Goal: Task Accomplishment & Management: Use online tool/utility

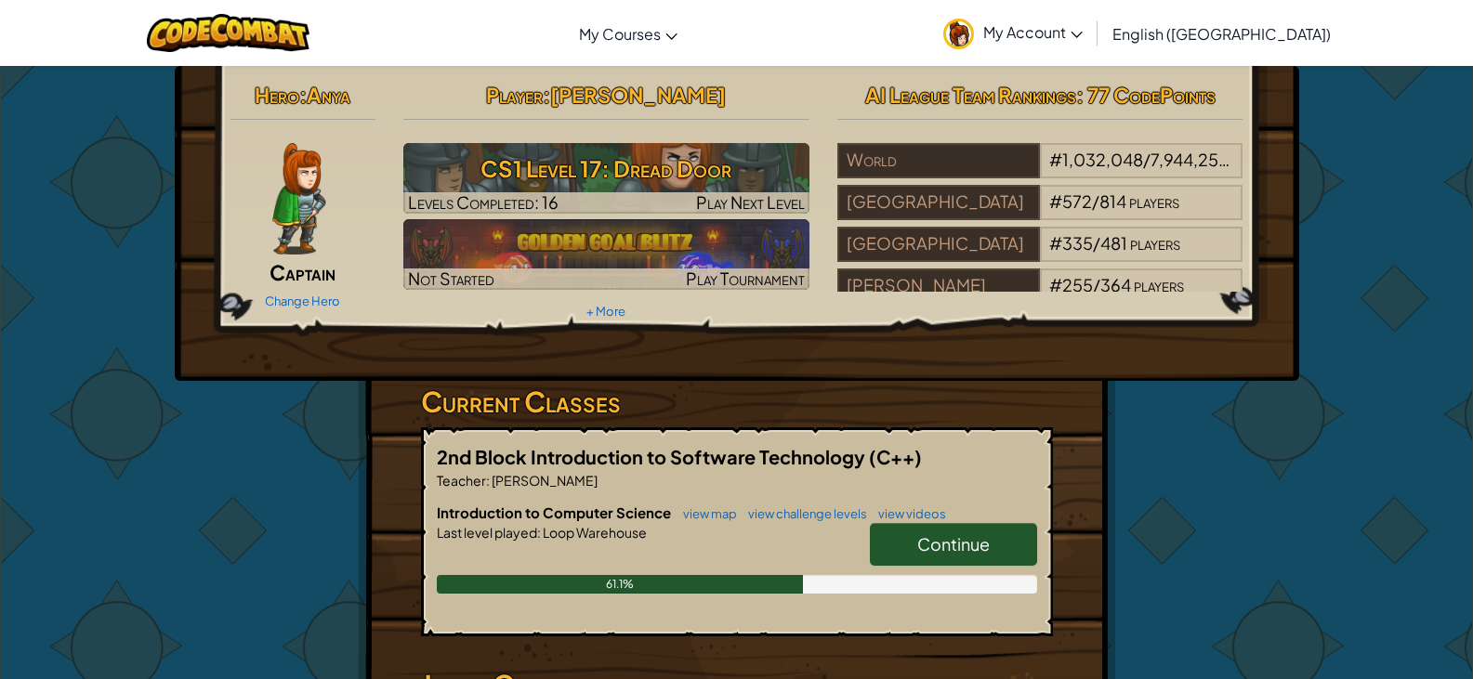
click at [929, 538] on span "Continue" at bounding box center [953, 544] width 72 height 21
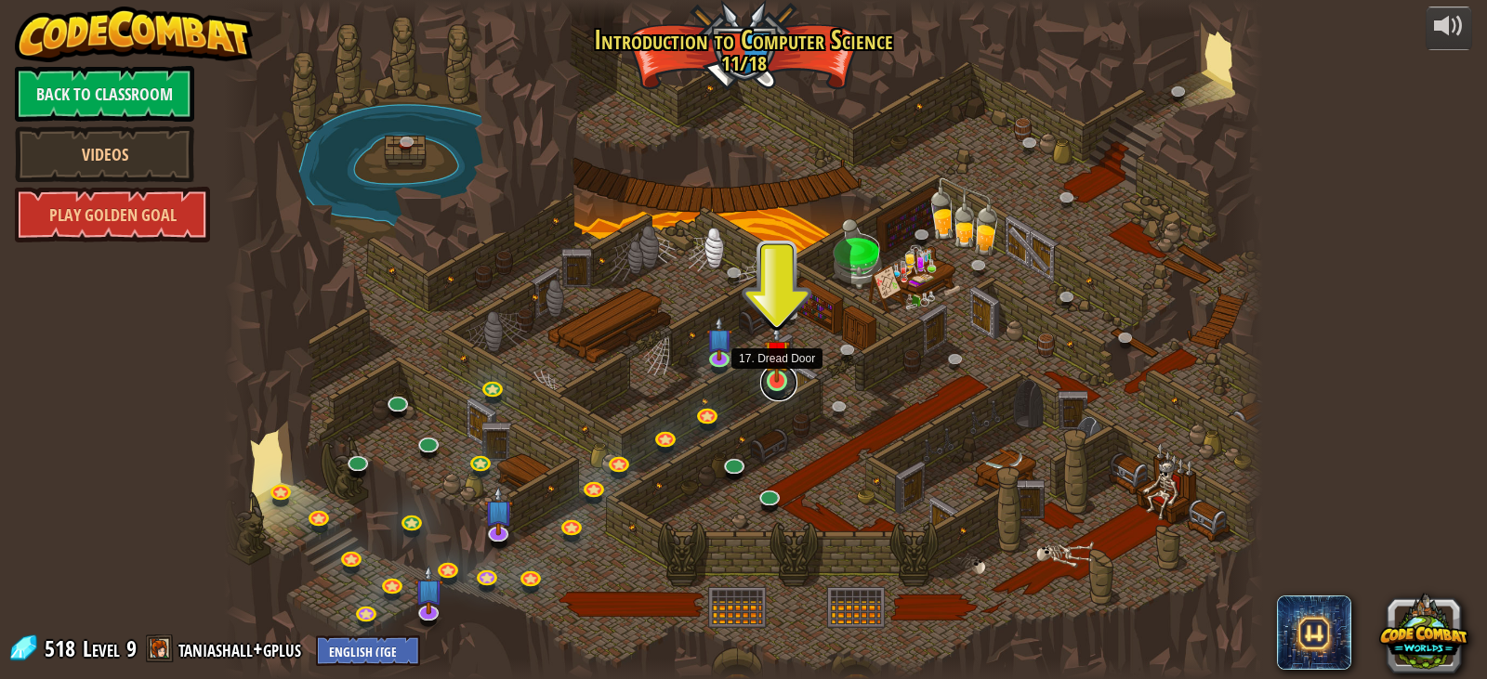
click at [772, 383] on link at bounding box center [778, 382] width 37 height 37
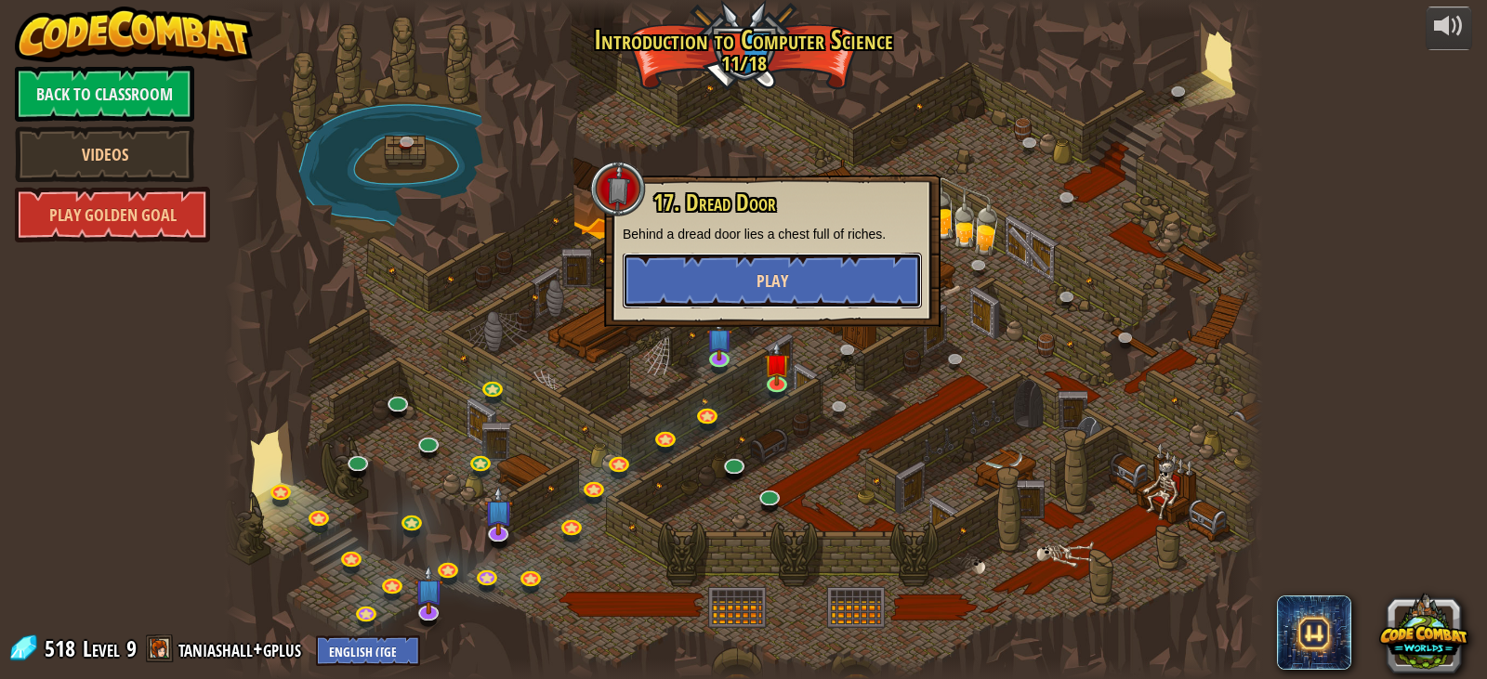
click at [761, 283] on span "Play" at bounding box center [773, 281] width 32 height 23
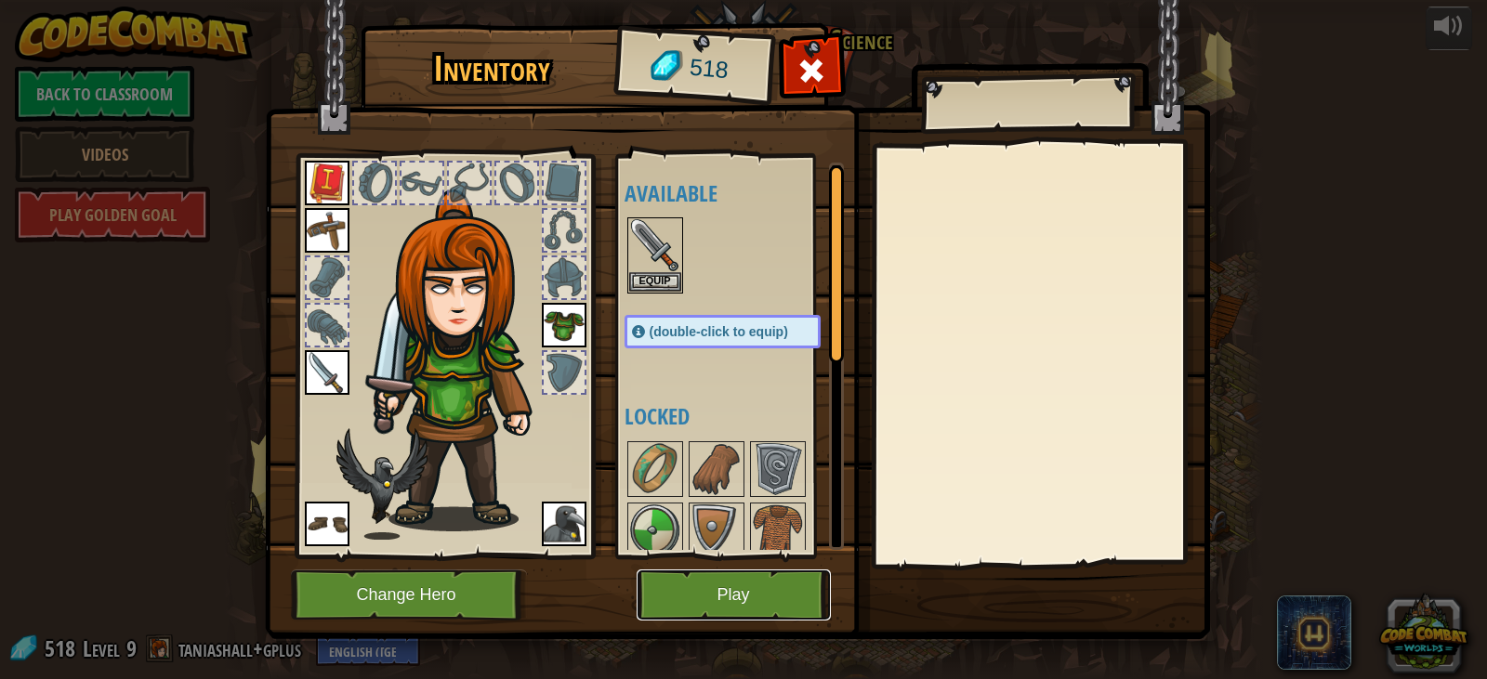
click at [737, 587] on button "Play" at bounding box center [734, 595] width 194 height 51
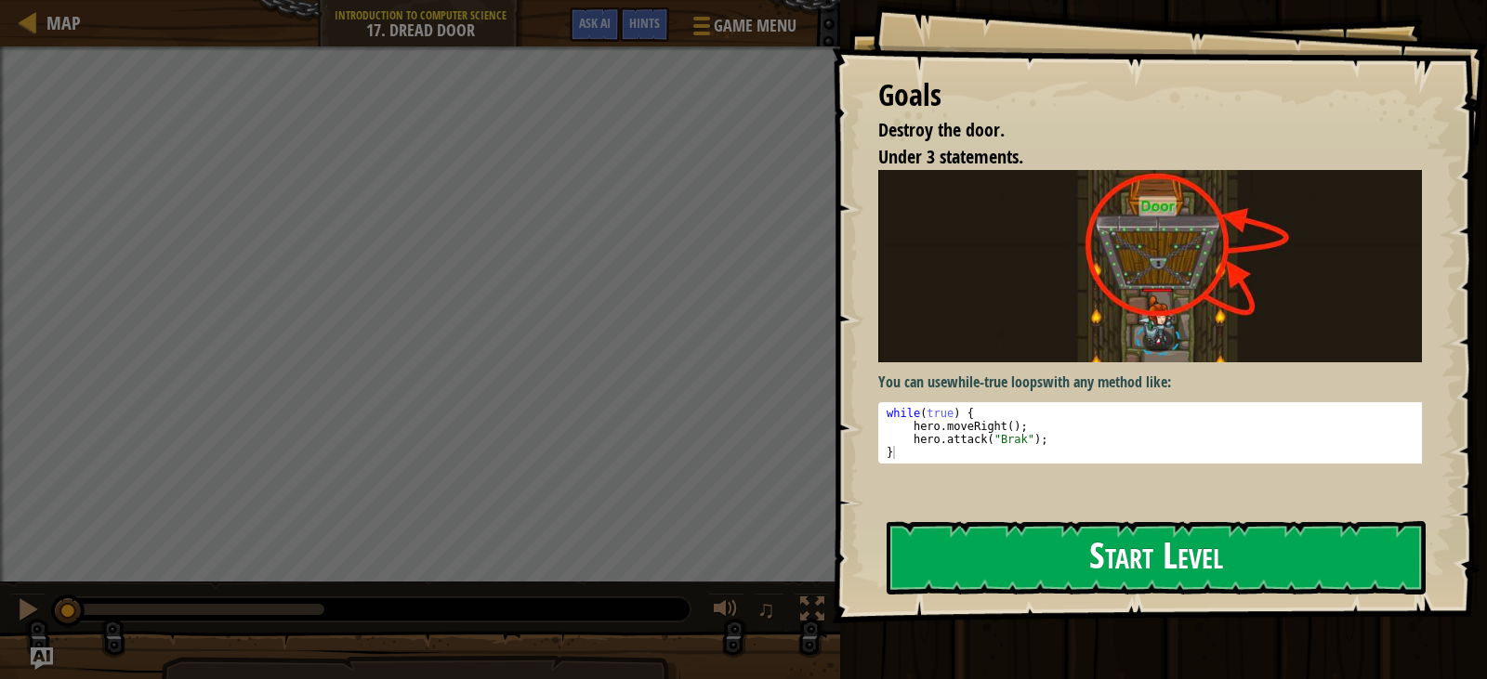
click at [996, 333] on img at bounding box center [1157, 266] width 558 height 192
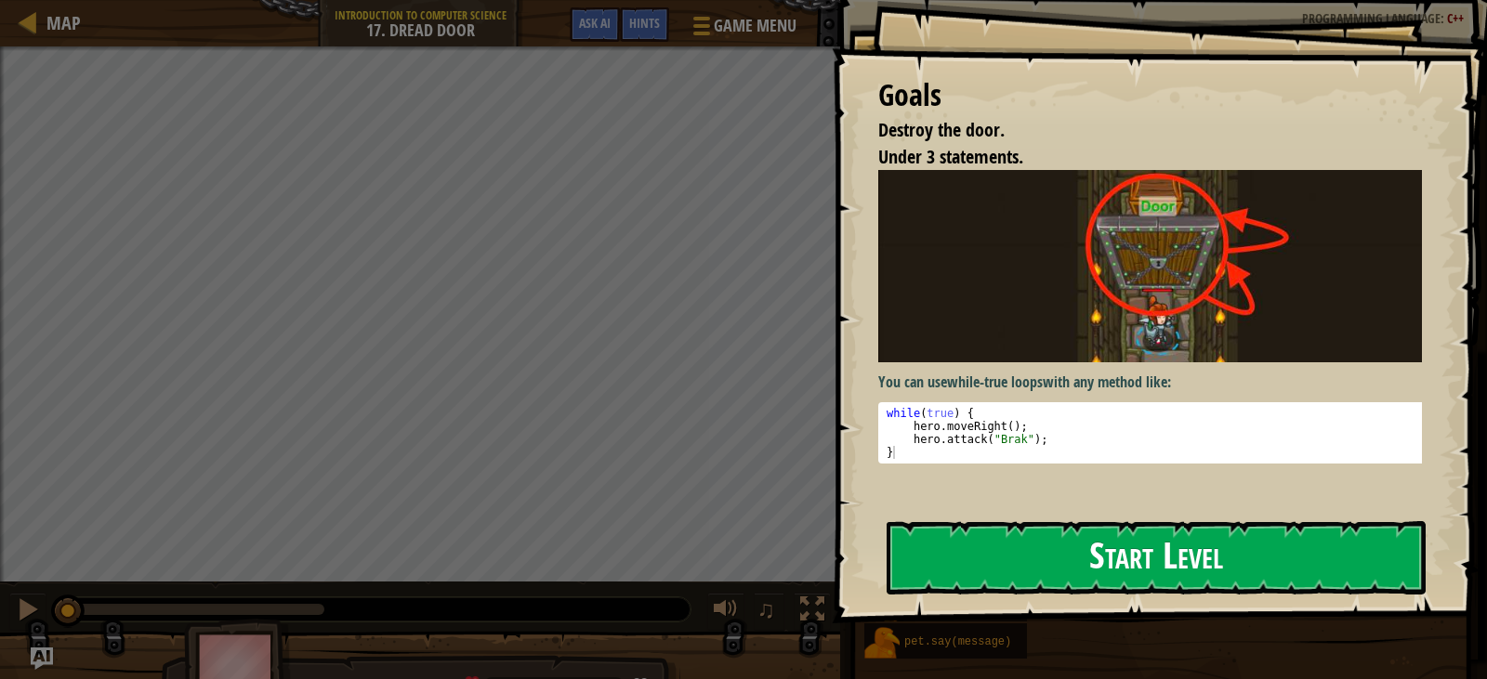
click at [1000, 542] on button "Start Level" at bounding box center [1156, 557] width 539 height 73
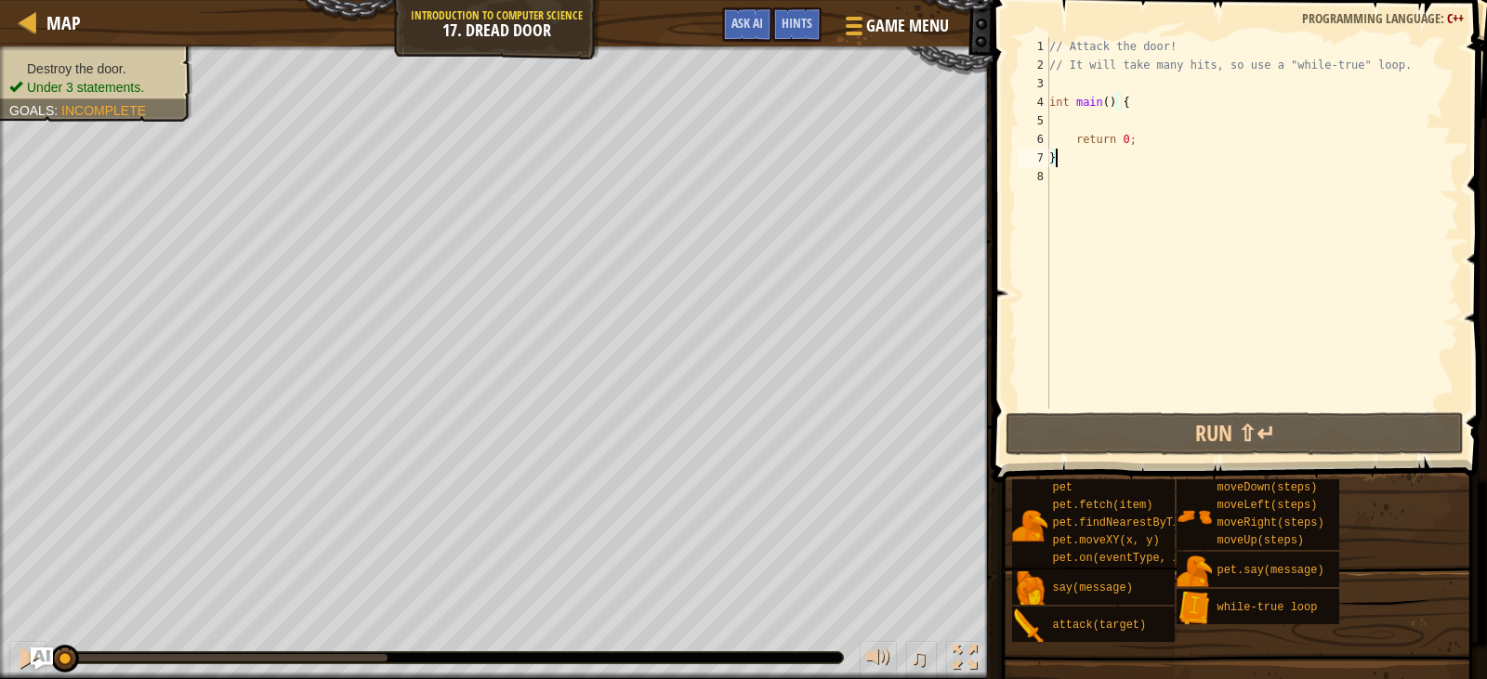
click at [1067, 116] on div "// Attack the door! // It will take many hits, so use a "while-true" loop. int …" at bounding box center [1253, 241] width 414 height 409
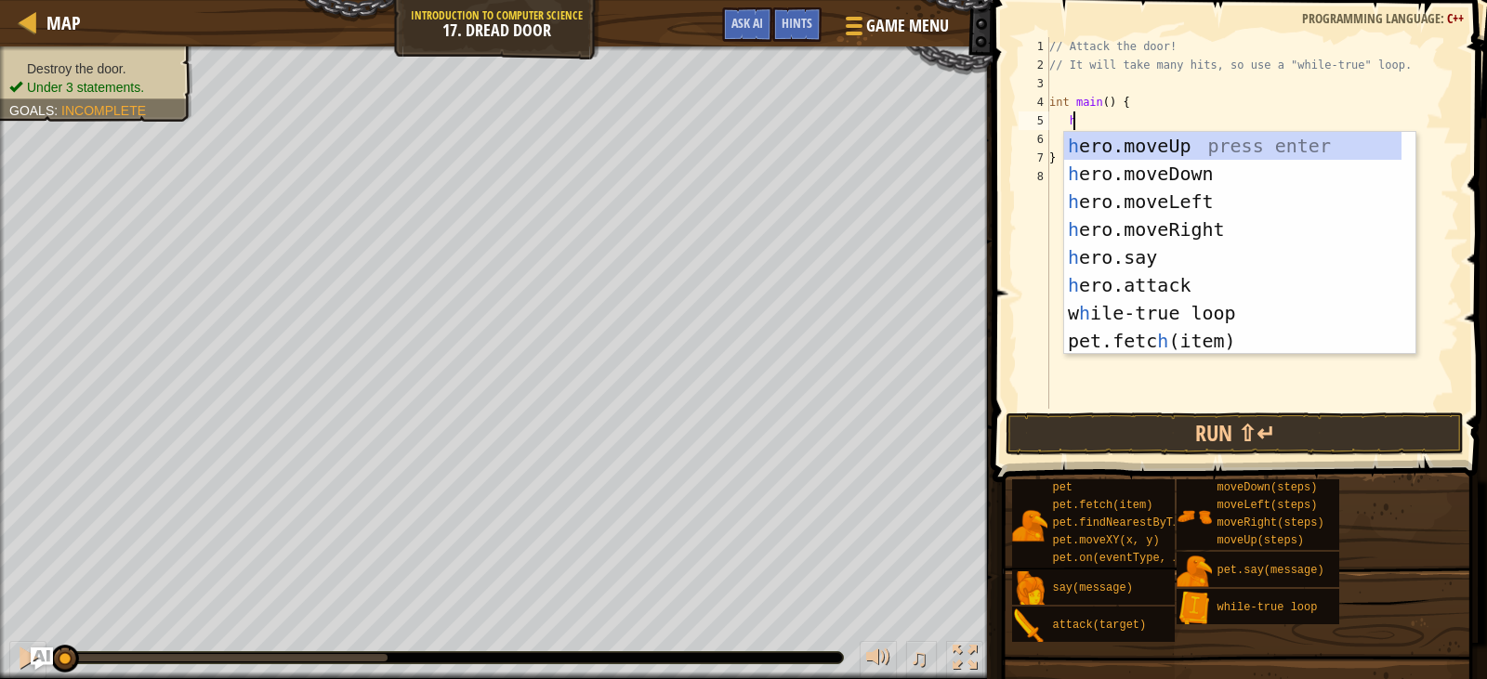
scroll to position [8, 2]
click at [1179, 281] on div "h ero.moveUp press enter h ero.moveDown press enter h ero.moveLeft press enter …" at bounding box center [1232, 271] width 337 height 279
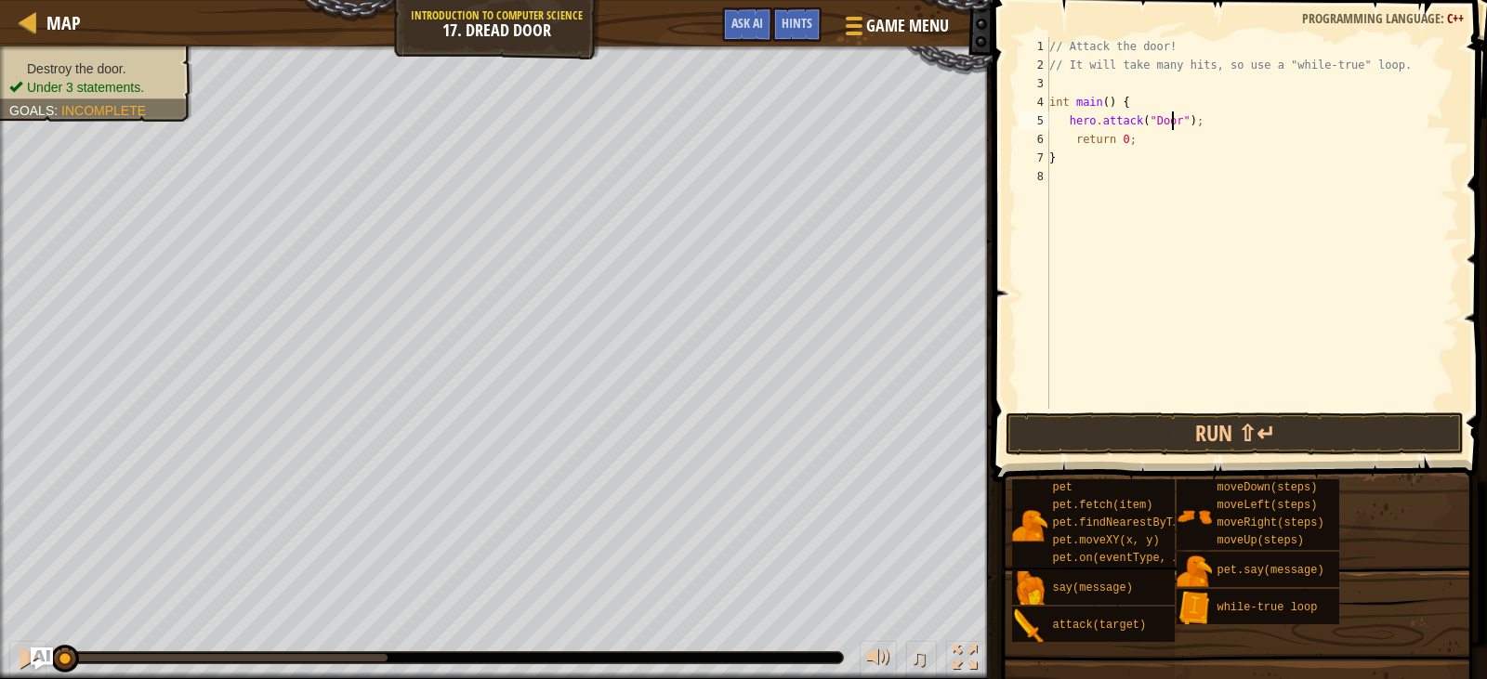
scroll to position [8, 11]
type textarea "hero.attack("Door");"
click at [1213, 429] on button "Run ⇧↵" at bounding box center [1234, 434] width 457 height 43
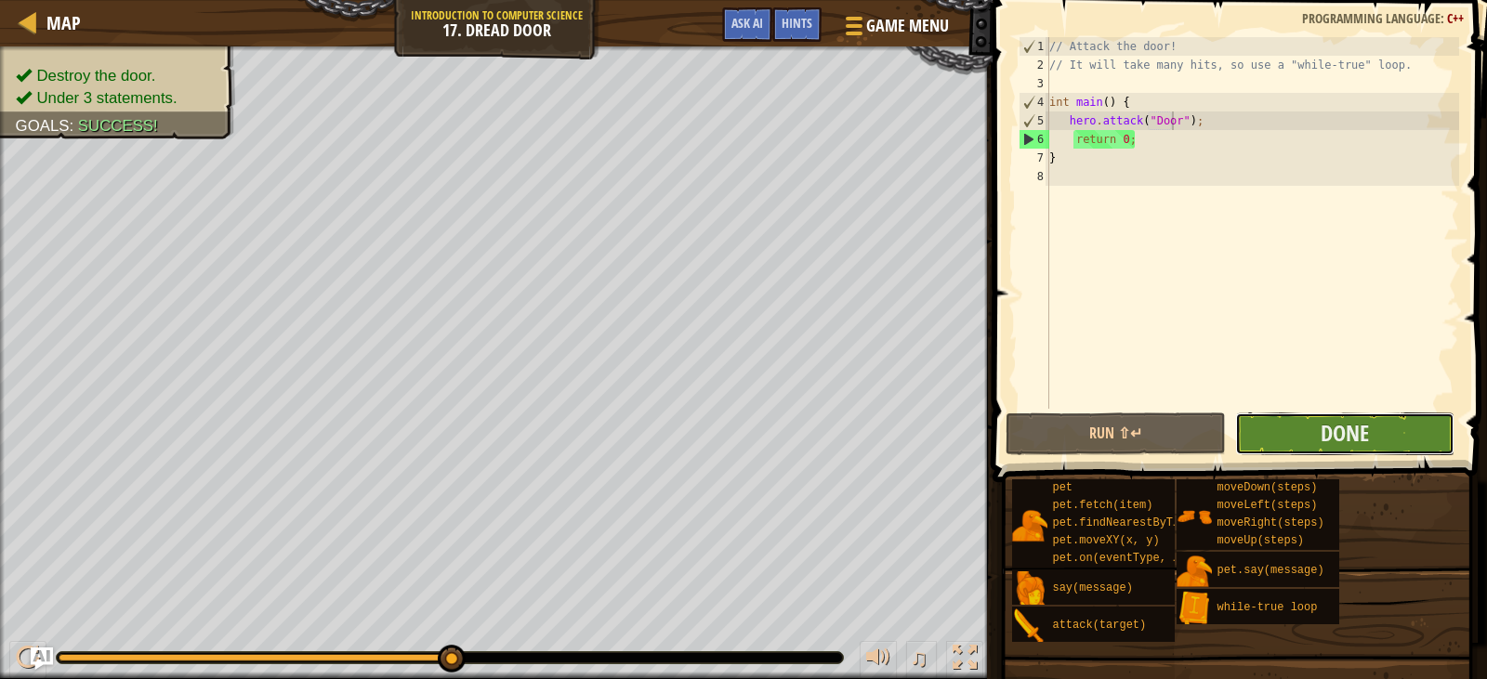
click at [1273, 420] on button "Done" at bounding box center [1344, 434] width 219 height 43
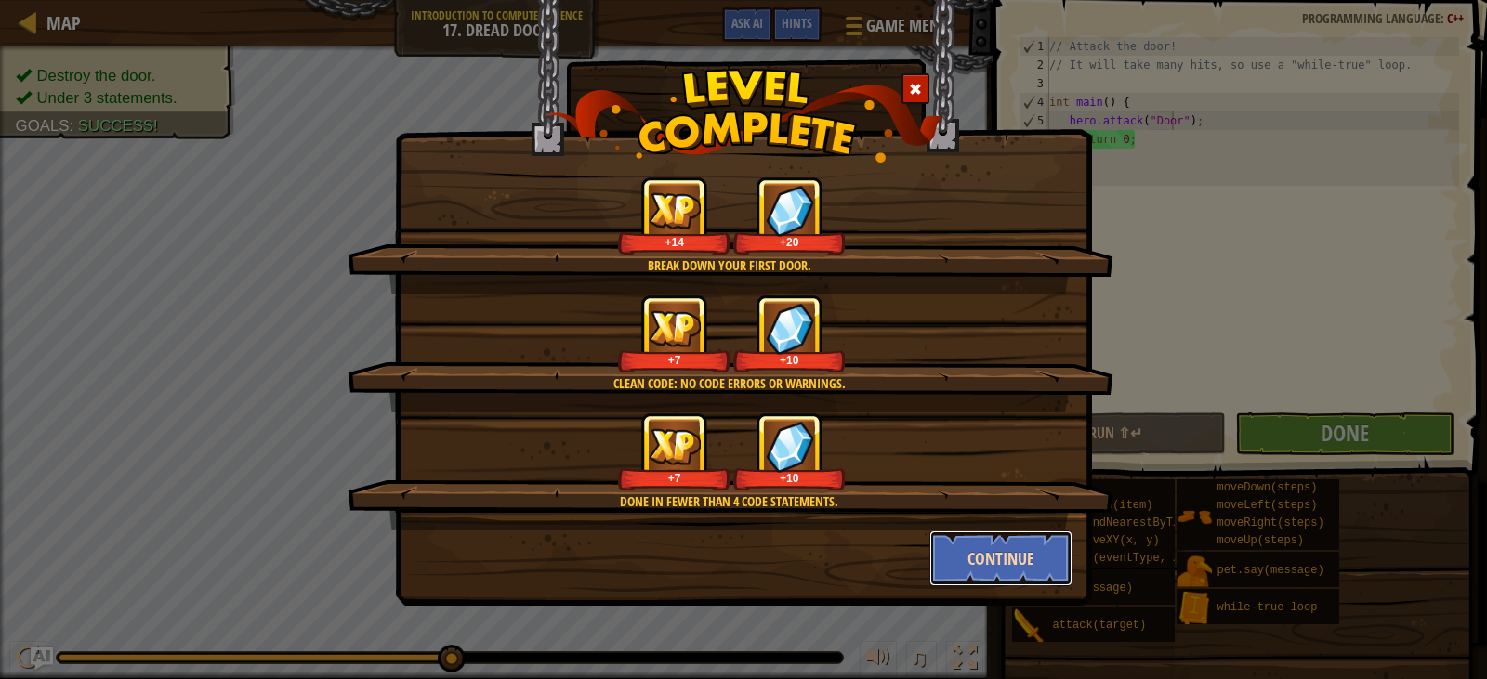
click at [970, 567] on button "Continue" at bounding box center [1001, 559] width 144 height 56
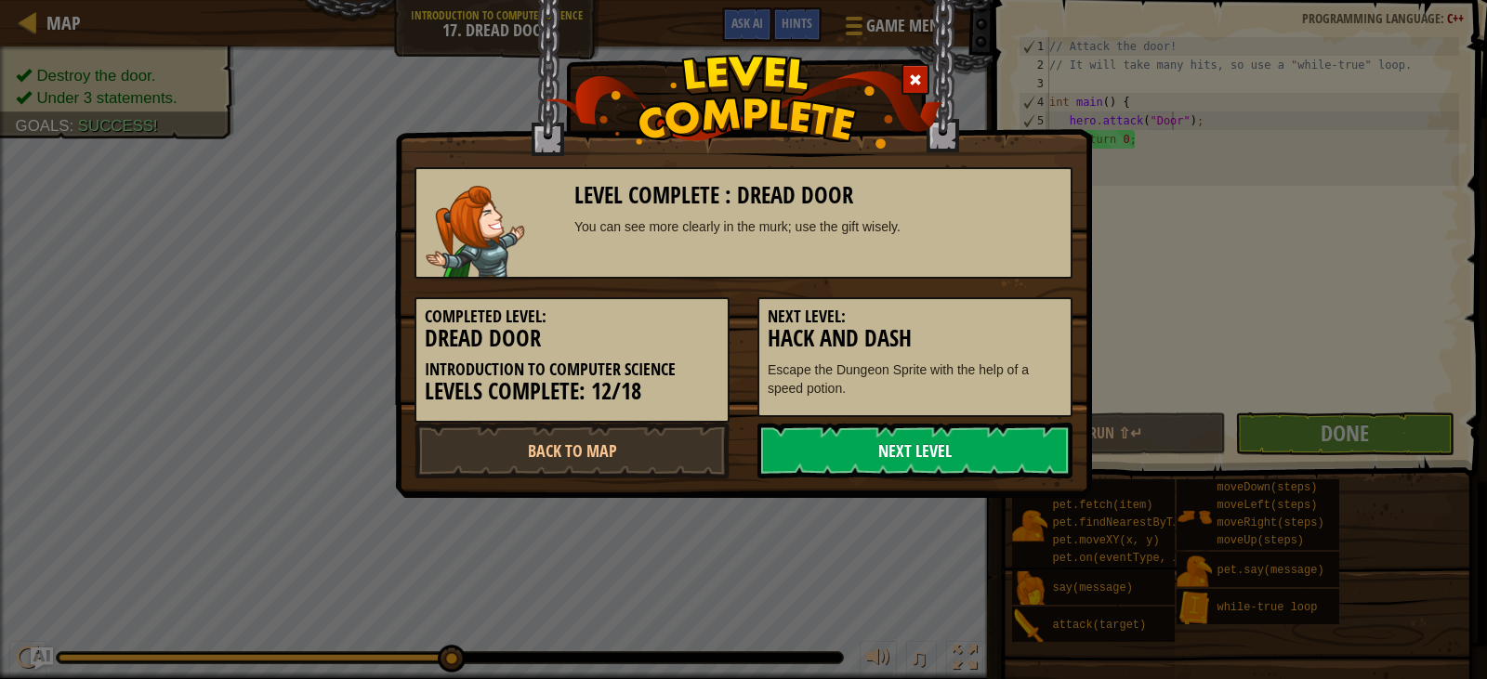
click at [932, 451] on link "Next Level" at bounding box center [915, 451] width 315 height 56
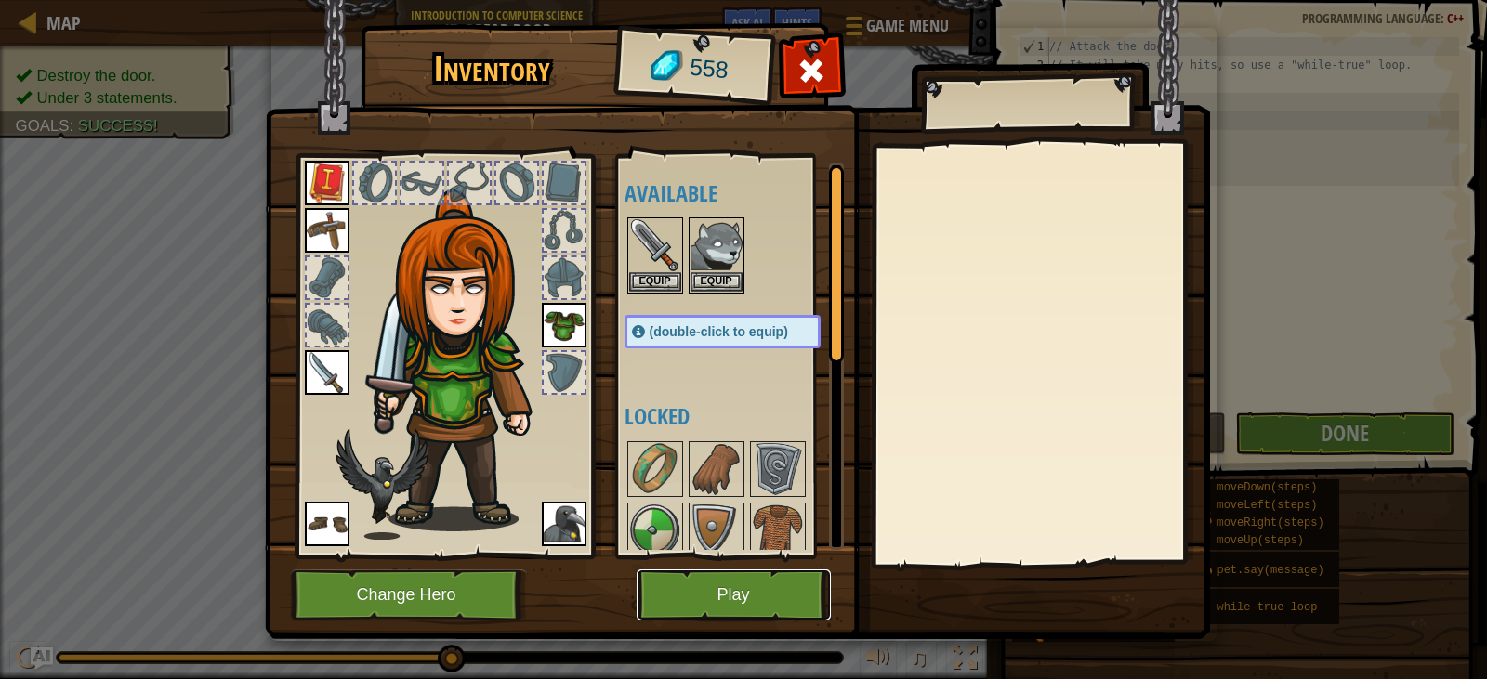
click at [775, 609] on button "Play" at bounding box center [734, 595] width 194 height 51
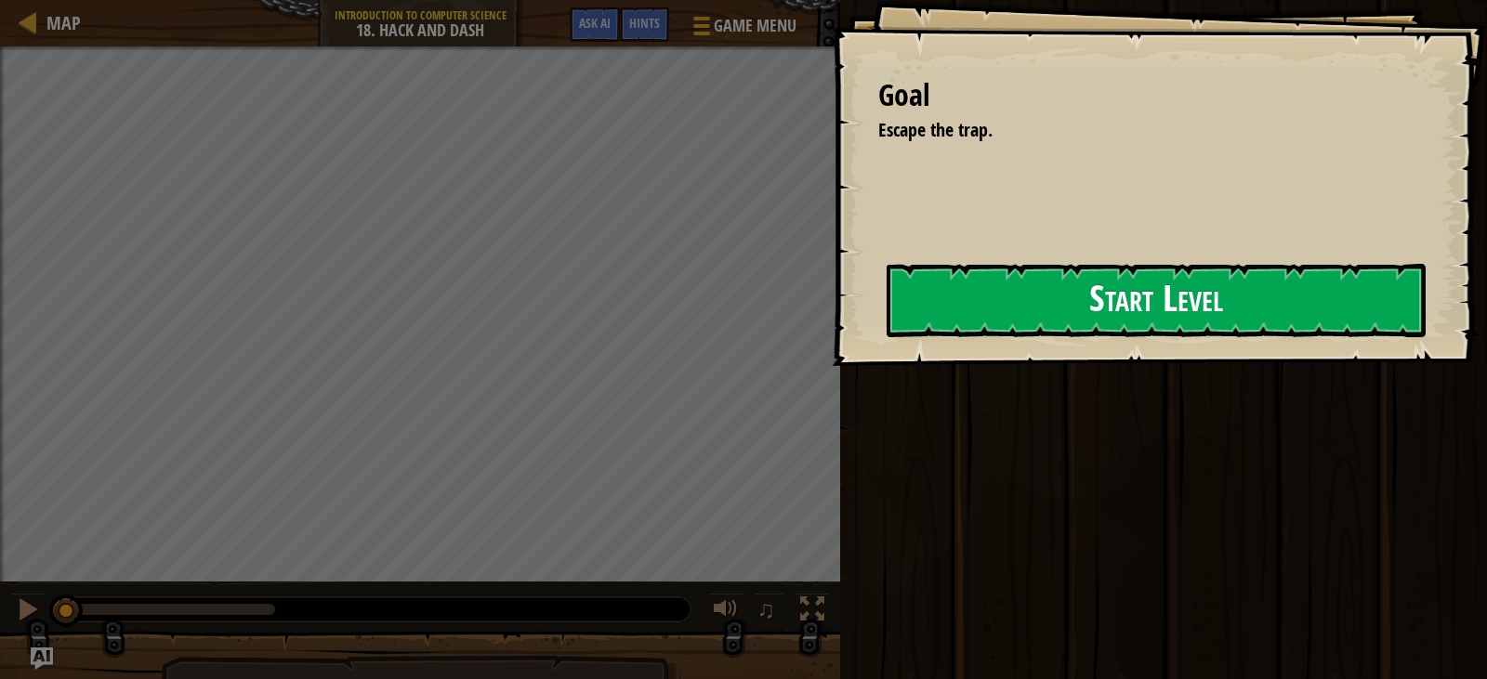
click at [1123, 279] on button "Start Level" at bounding box center [1156, 300] width 539 height 73
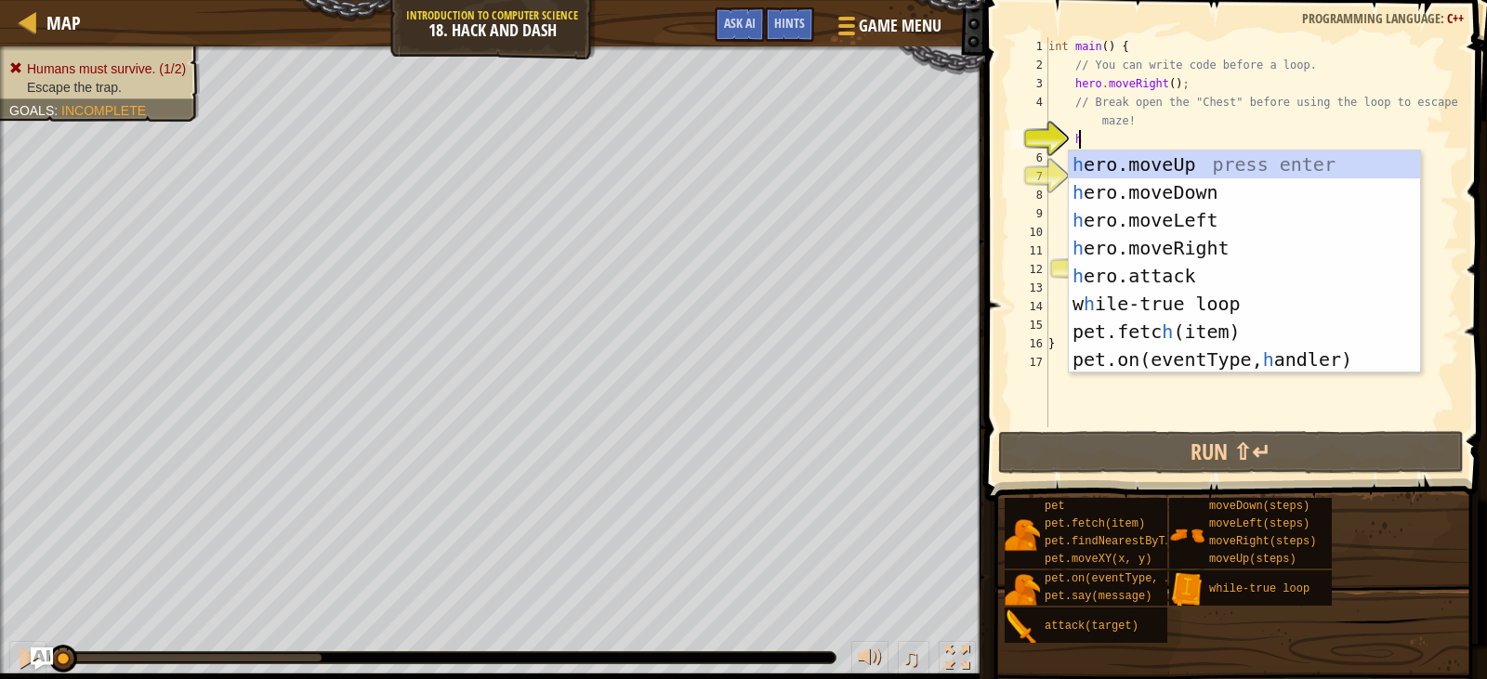
type textarea "h"
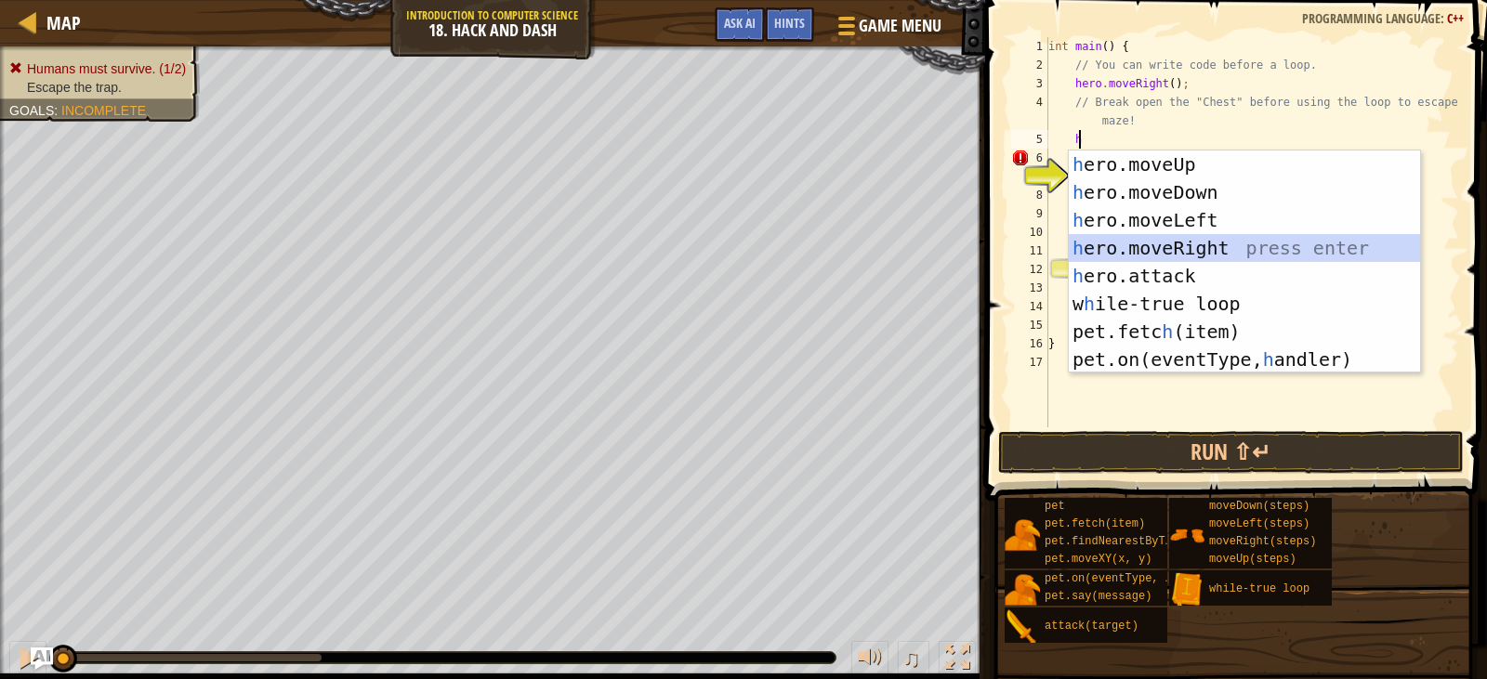
click at [1183, 248] on div "h ero.moveUp press enter h ero.moveDown press enter h ero.moveLeft press enter …" at bounding box center [1244, 290] width 351 height 279
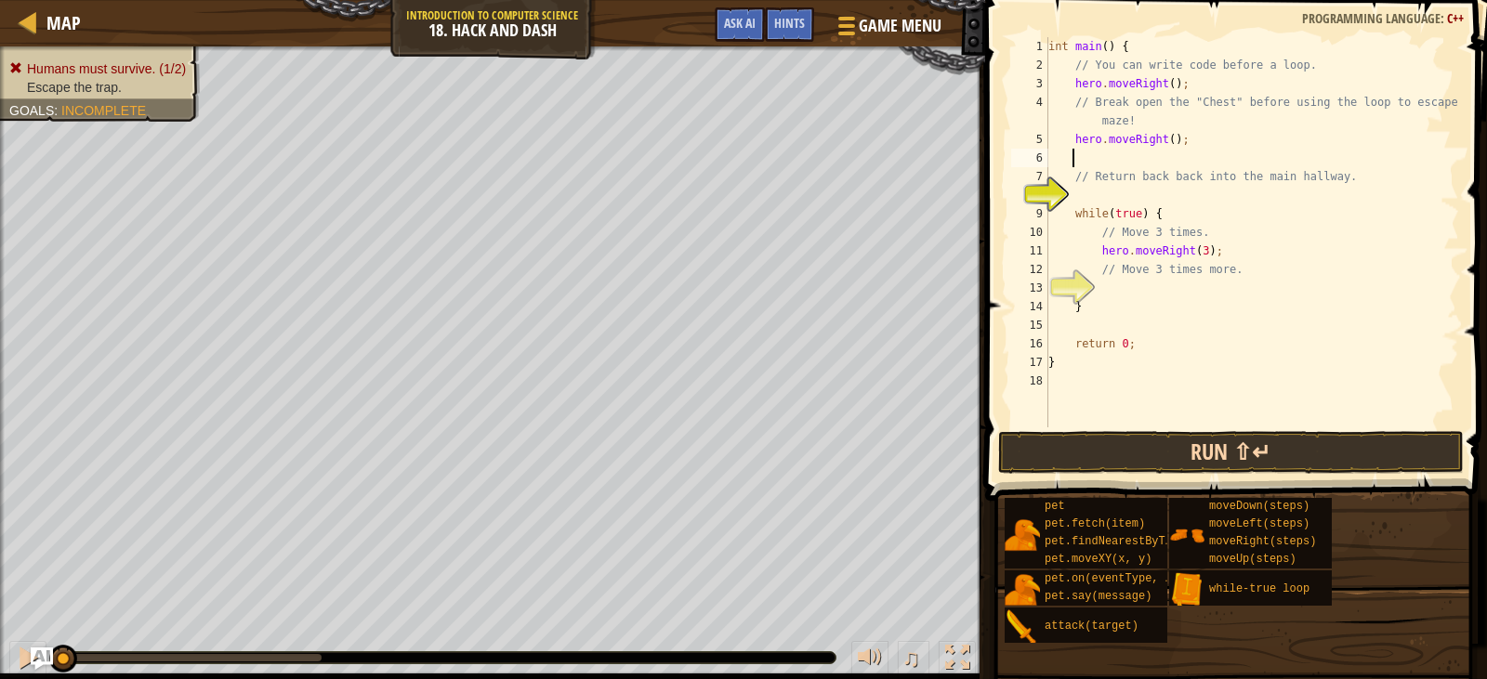
type textarea "h"
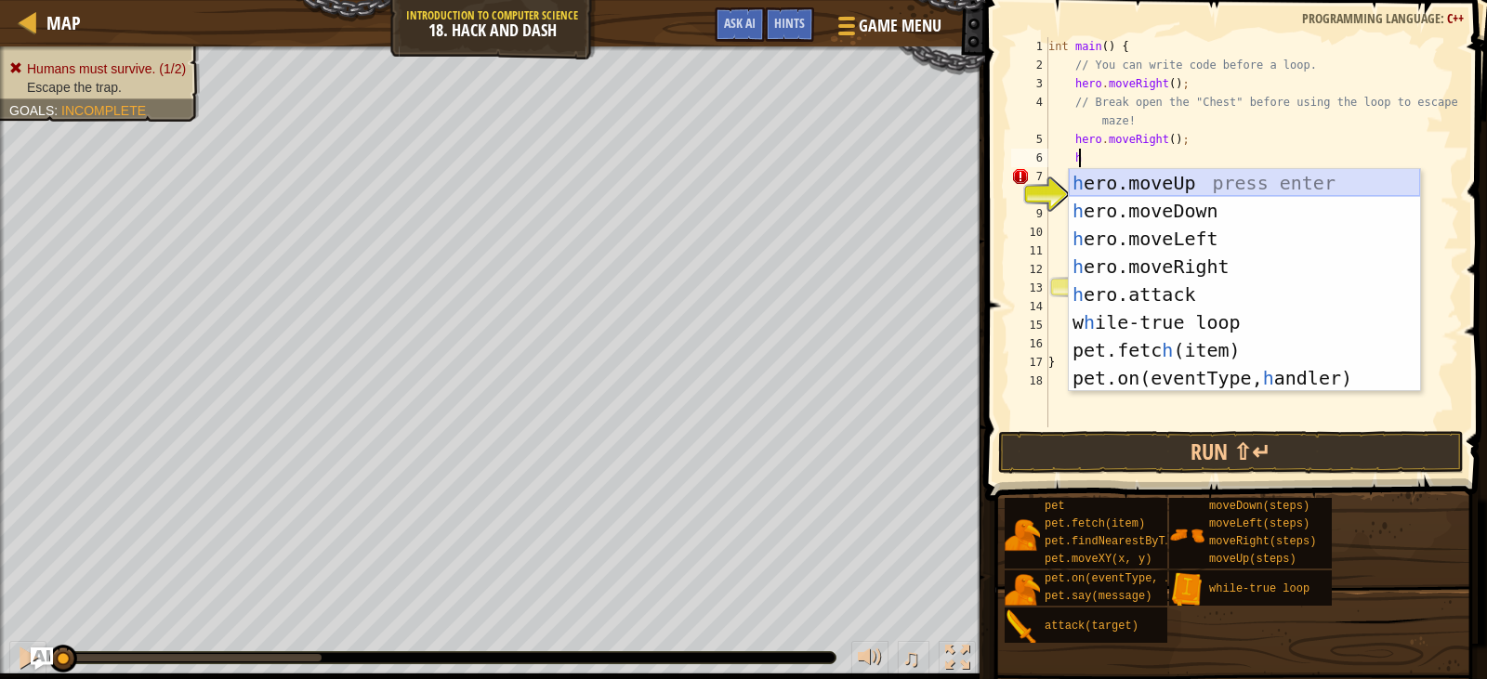
click at [1223, 169] on div "h ero.moveUp press enter h ero.moveDown press enter h ero.moveLeft press enter …" at bounding box center [1244, 308] width 351 height 279
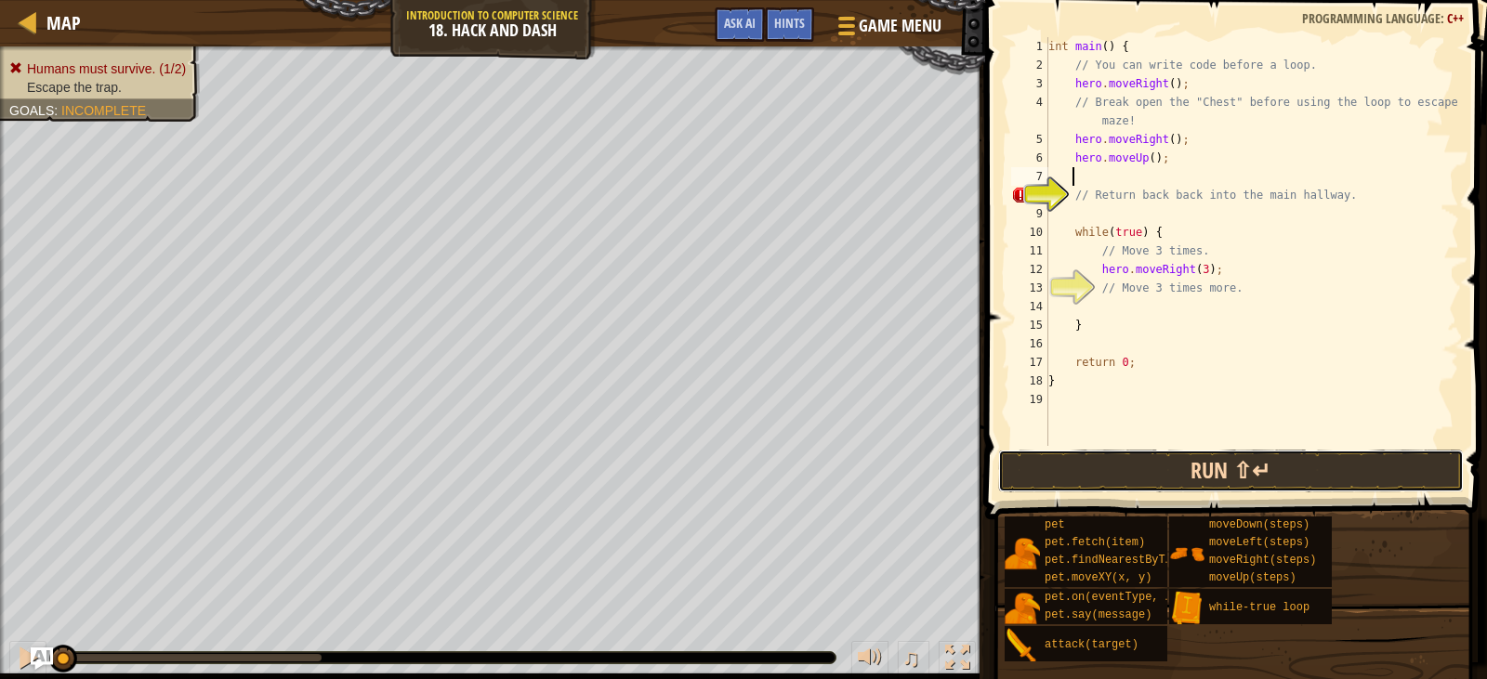
click at [1216, 477] on button "Run ⇧↵" at bounding box center [1231, 471] width 466 height 43
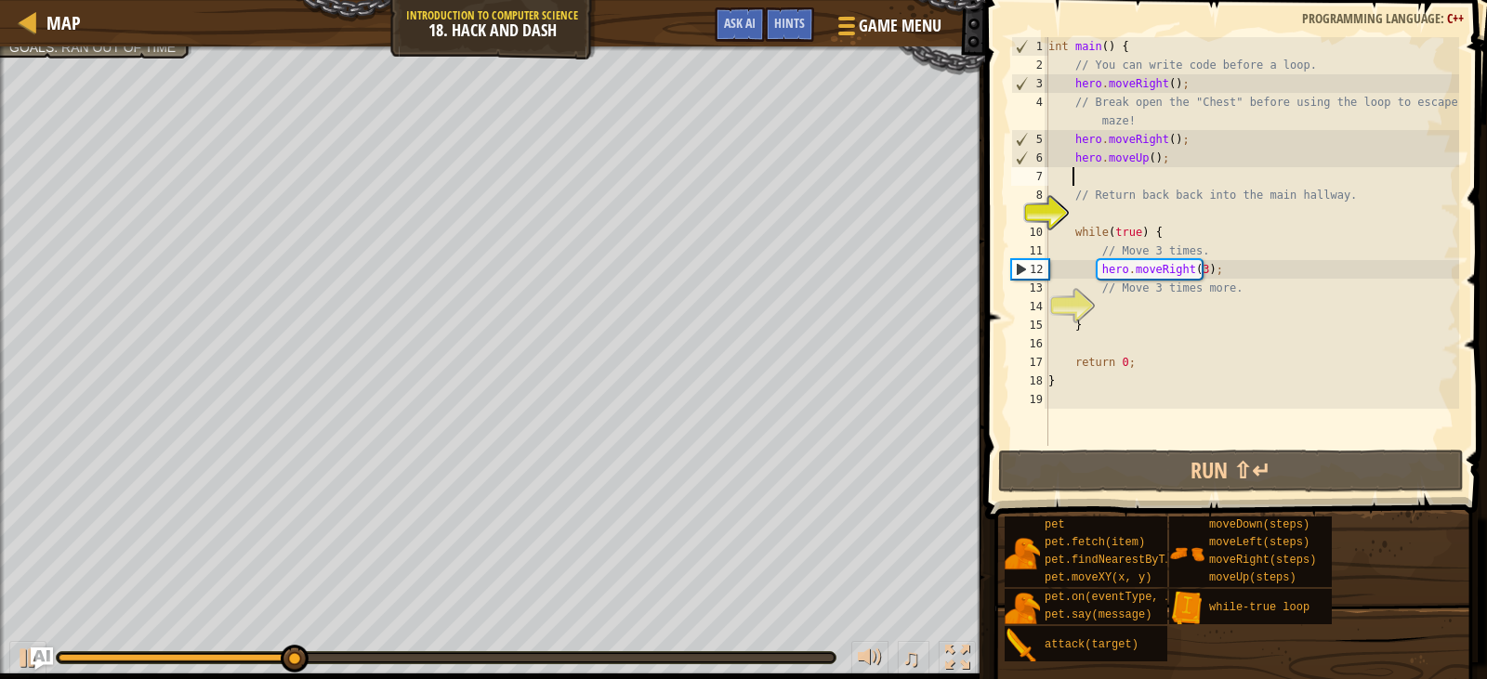
type textarea "h"
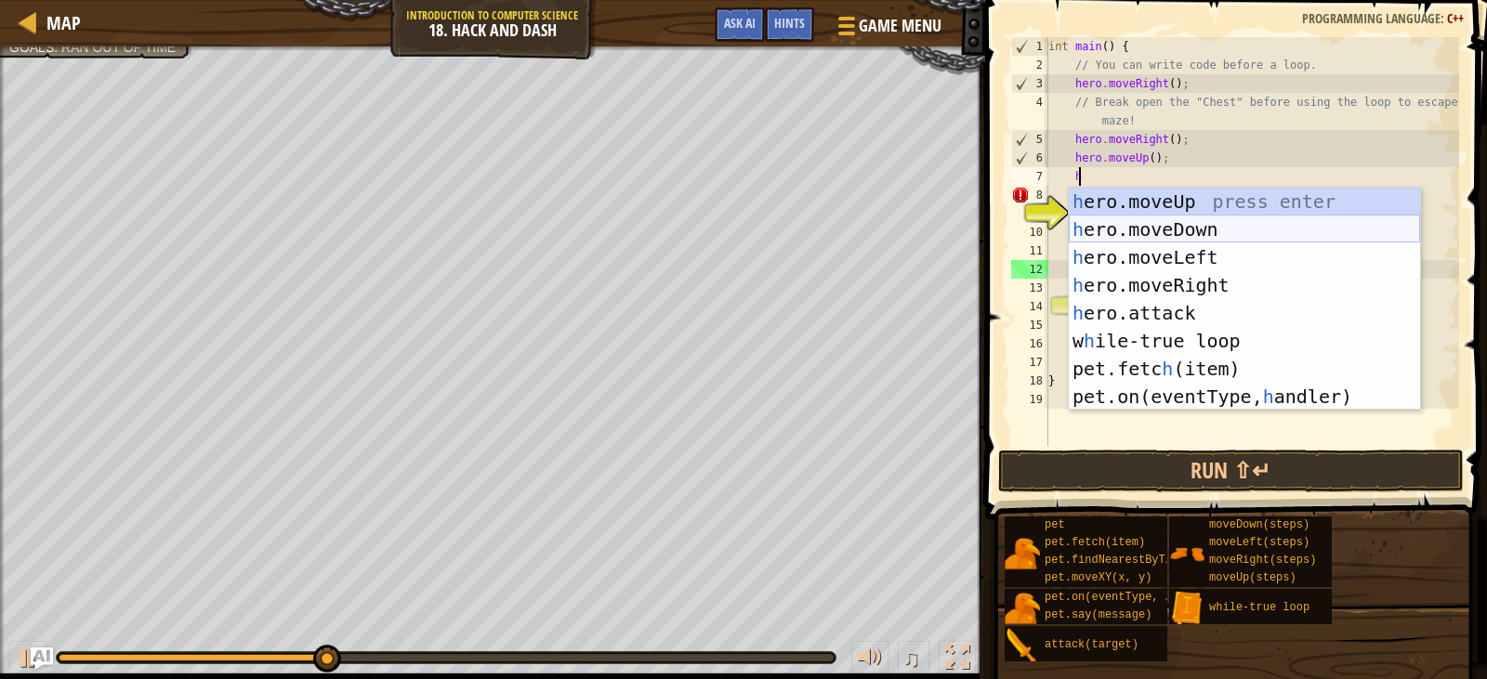
click at [1207, 219] on div "h ero.moveUp press enter h ero.moveDown press enter h ero.moveLeft press enter …" at bounding box center [1244, 327] width 351 height 279
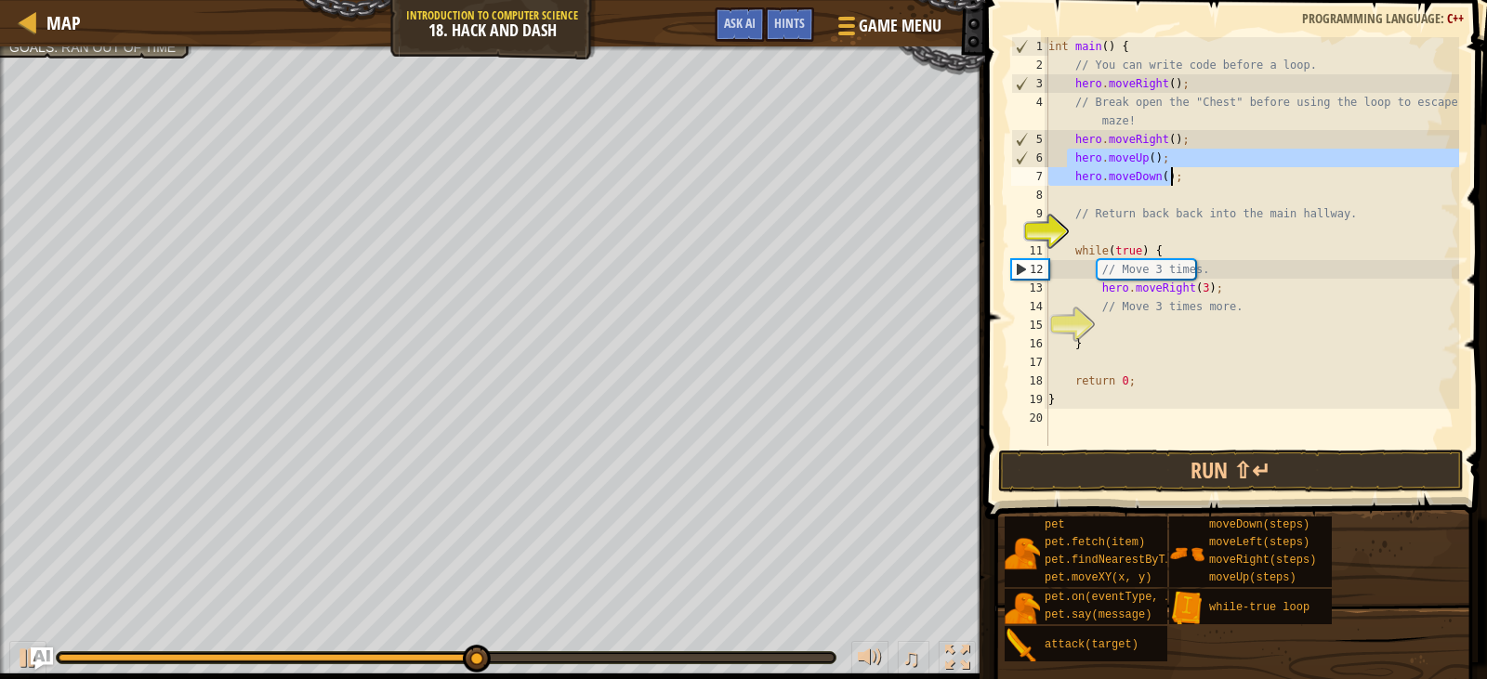
drag, startPoint x: 1068, startPoint y: 159, endPoint x: 1168, endPoint y: 176, distance: 101.8
click at [1168, 176] on div "int main ( ) { // You can write code before a loop. hero . moveRight ( ) ; // B…" at bounding box center [1252, 260] width 415 height 446
type textarea "hero.moveUp(); hero.moveDown();"
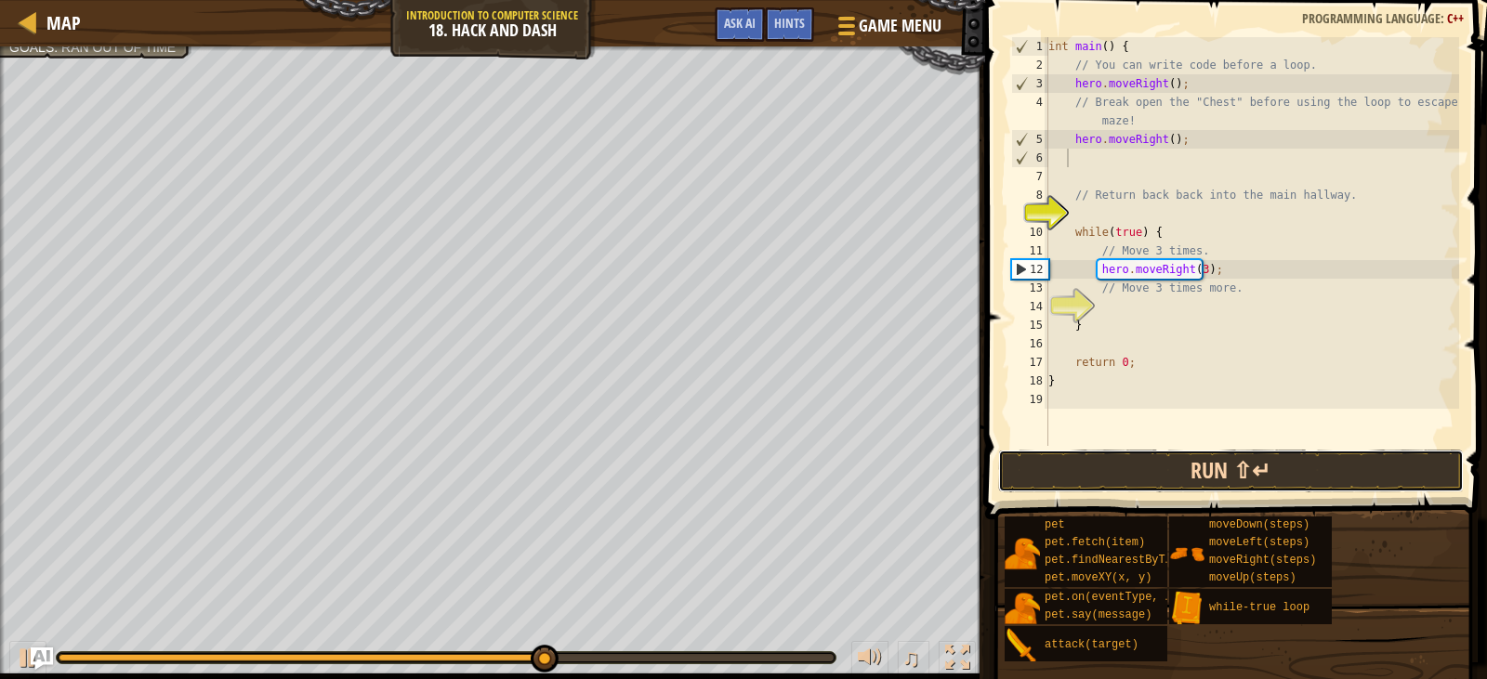
click at [1212, 471] on button "Run ⇧↵" at bounding box center [1231, 471] width 466 height 43
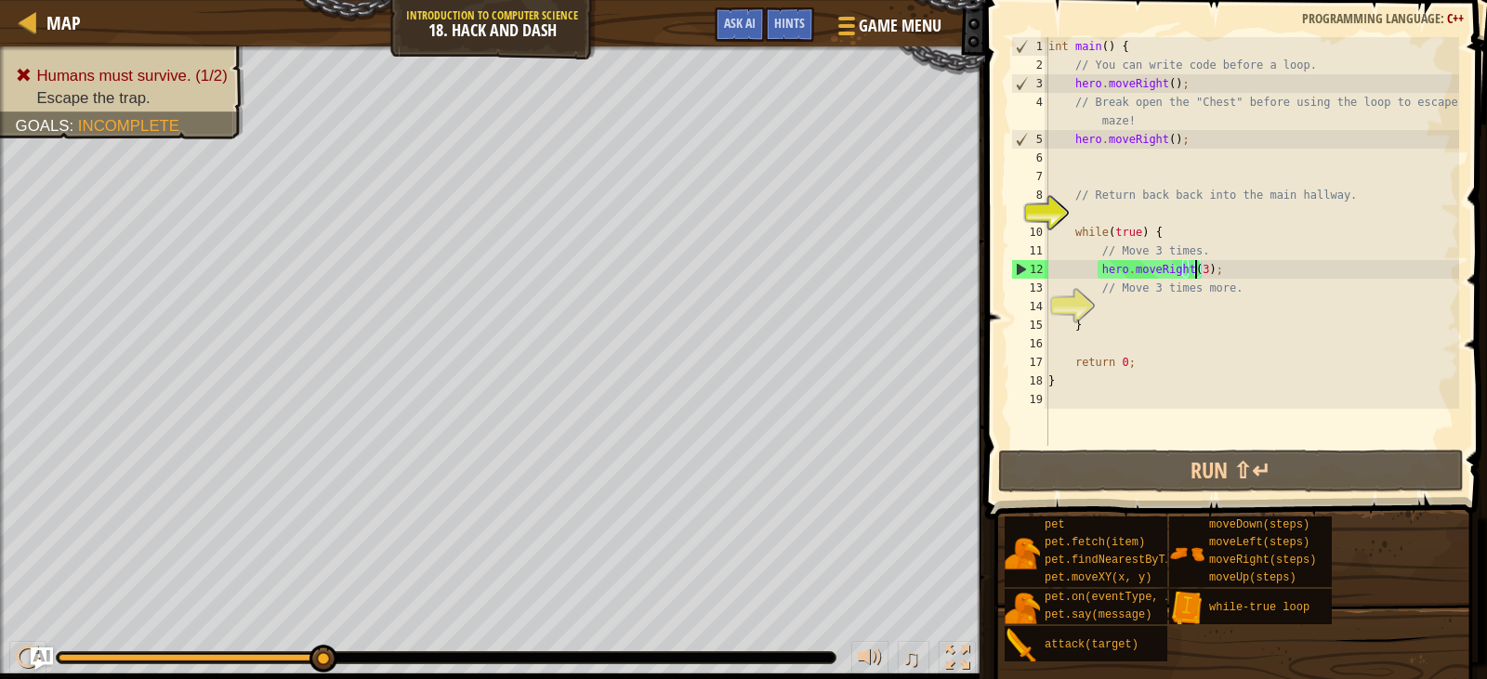
click at [1197, 270] on div "int main ( ) { // You can write code before a loop. hero . moveRight ( ) ; // B…" at bounding box center [1252, 260] width 415 height 446
click at [1173, 131] on div "int main ( ) { // You can write code before a loop. hero . moveRight ( ) ; // B…" at bounding box center [1252, 260] width 415 height 446
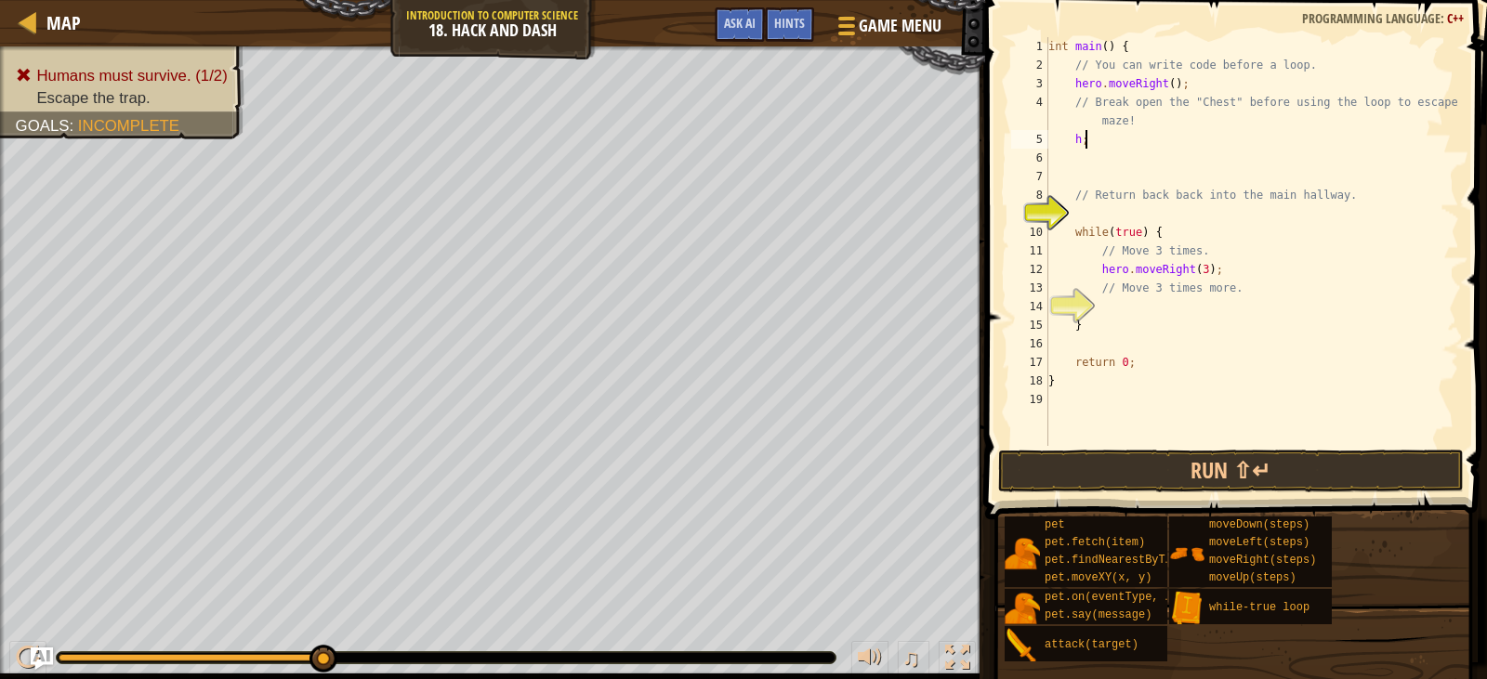
click at [1129, 138] on div "int main ( ) { // You can write code before a loop. hero . moveRight ( ) ; // B…" at bounding box center [1252, 260] width 415 height 446
type textarea "h"
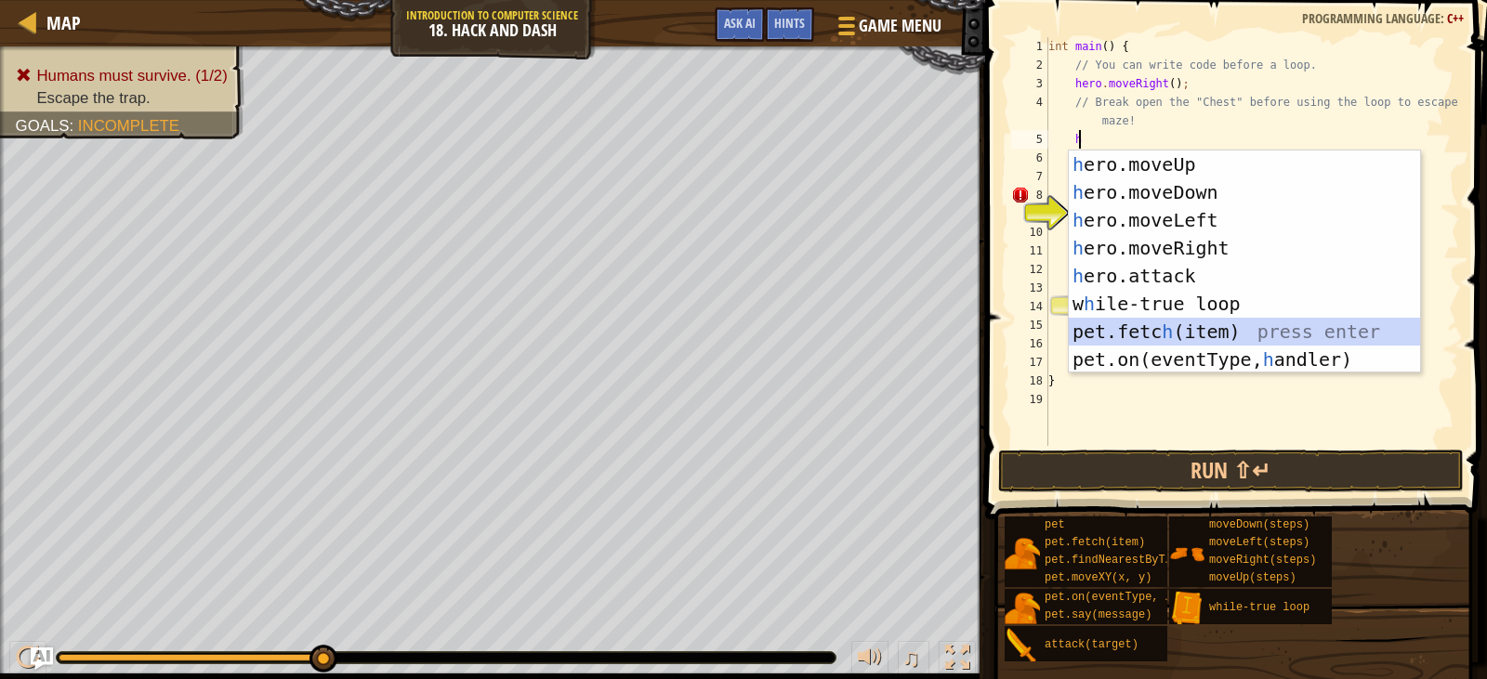
click at [1215, 327] on div "h ero.moveUp press enter h ero.moveDown press enter h ero.moveLeft press enter …" at bounding box center [1244, 290] width 351 height 279
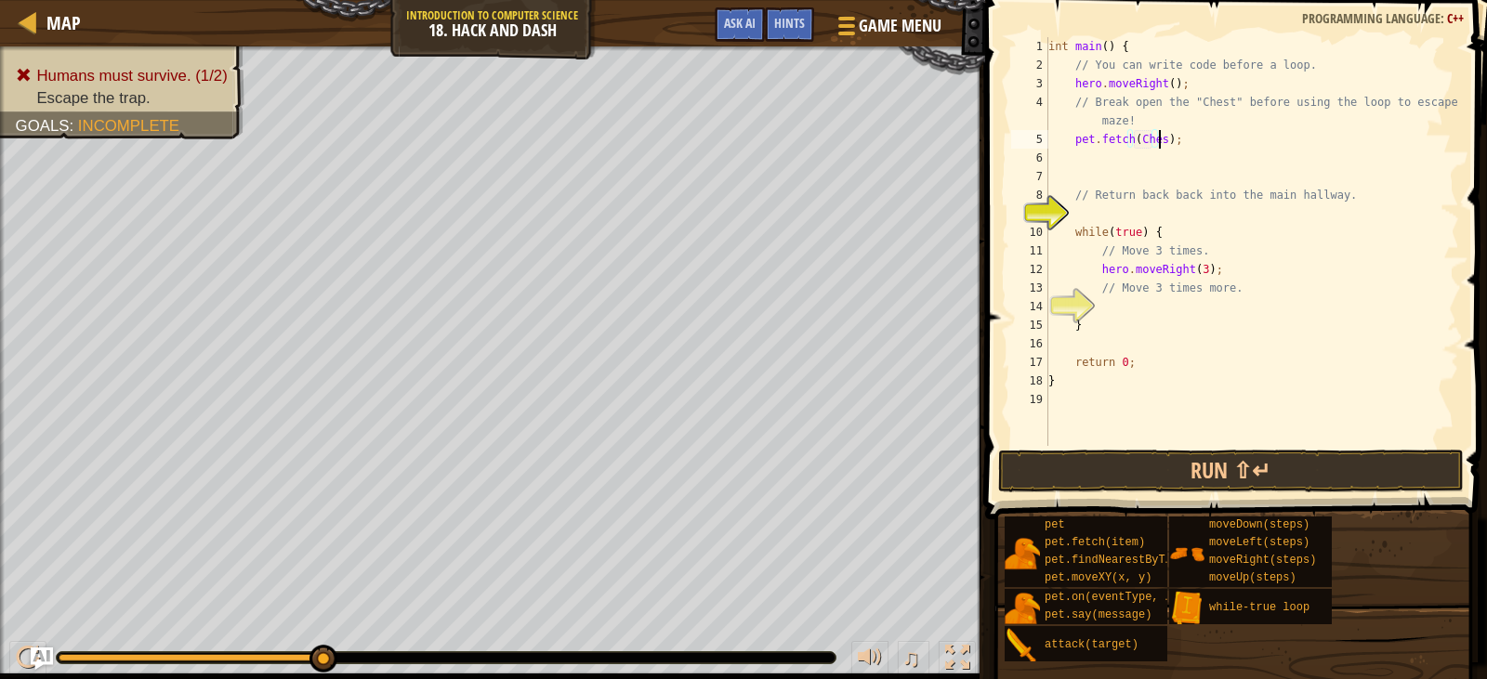
scroll to position [8, 9]
click at [1205, 457] on button "Run ⇧↵" at bounding box center [1231, 471] width 466 height 43
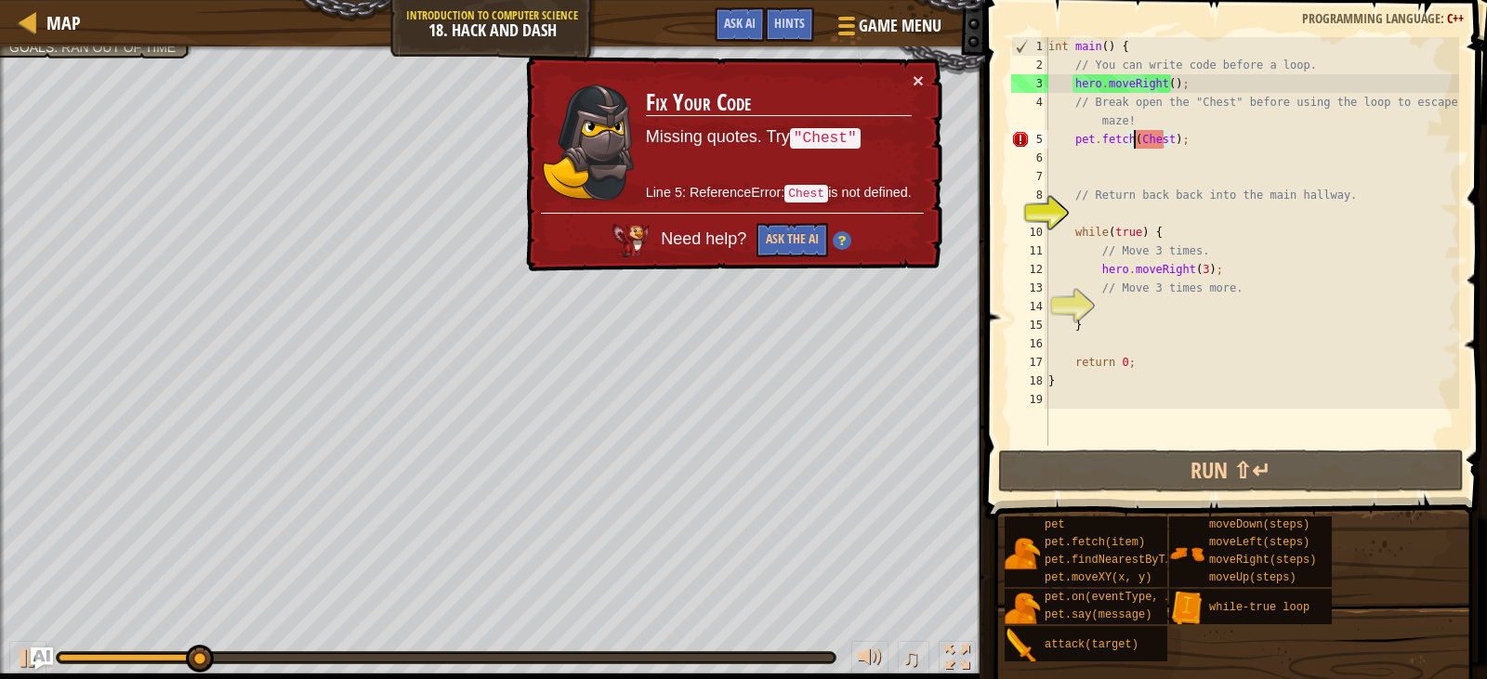
click at [1135, 137] on div "int main ( ) { // You can write code before a loop. hero . moveRight ( ) ; // B…" at bounding box center [1252, 260] width 415 height 446
click at [1144, 141] on div "int main ( ) { // You can write code before a loop. hero . moveRight ( ) ; // B…" at bounding box center [1252, 260] width 415 height 446
click at [1134, 133] on div "int main ( ) { // You can write code before a loop. hero . moveRight ( ) ; // B…" at bounding box center [1252, 260] width 415 height 446
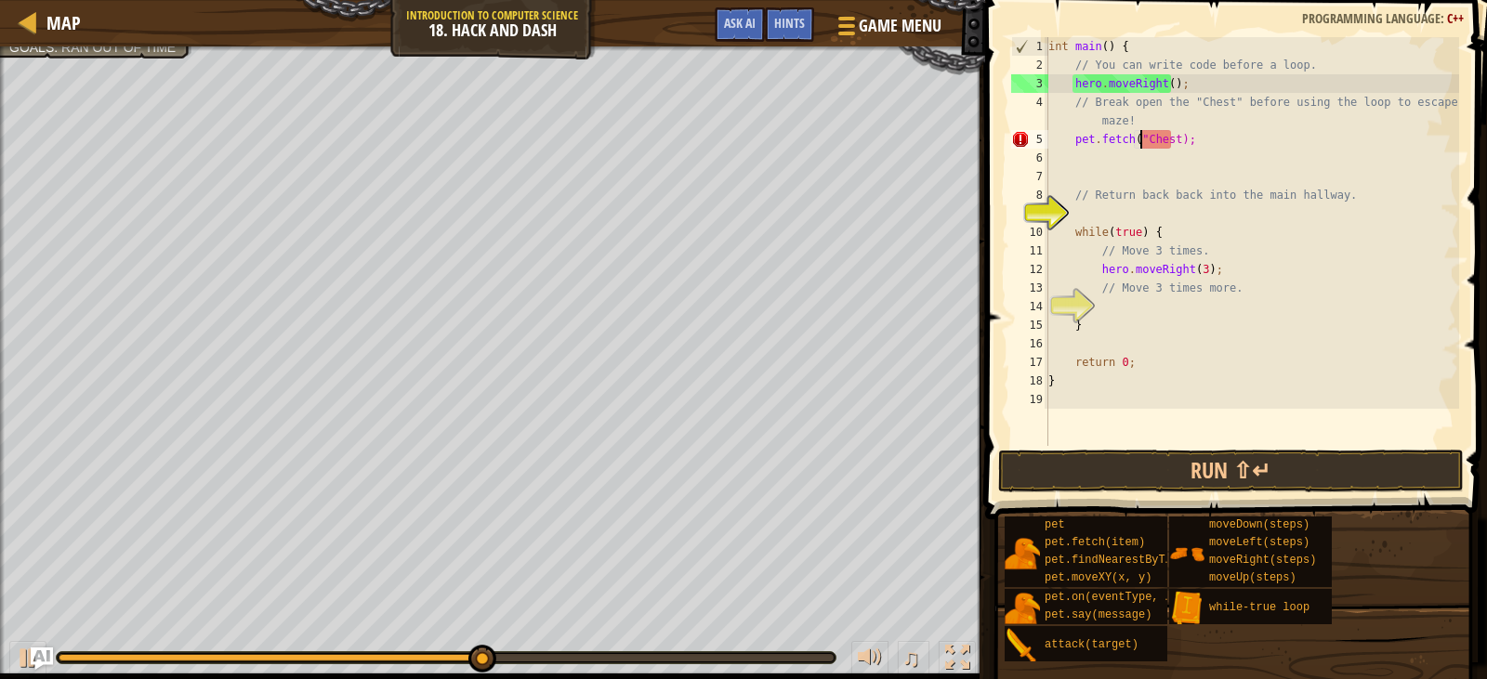
scroll to position [8, 7]
click at [1167, 147] on div "int main ( ) { // You can write code before a loop. hero . moveRight ( ) ; // B…" at bounding box center [1252, 260] width 415 height 446
click at [1172, 143] on div "int main ( ) { // You can write code before a loop. hero . moveRight ( ) ; // B…" at bounding box center [1252, 260] width 415 height 446
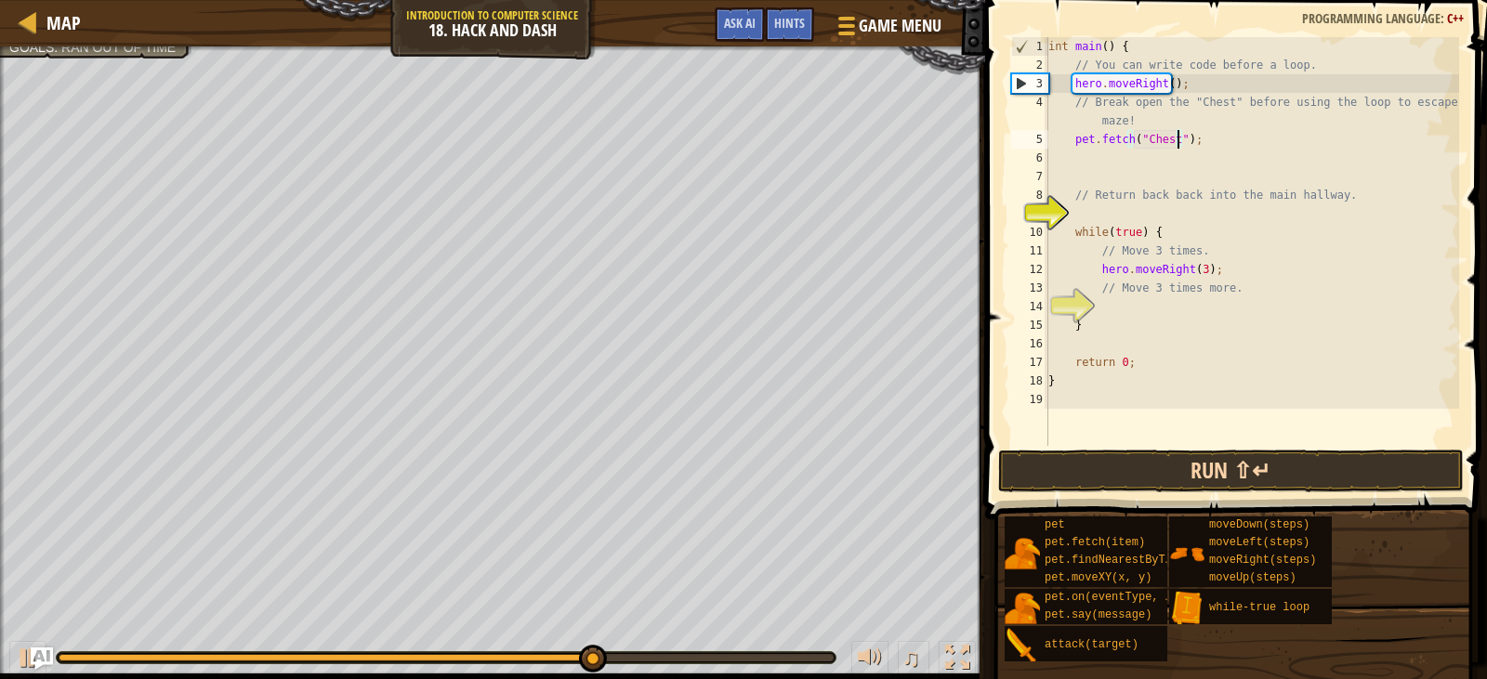
type textarea "pet.fetch("Chest");"
click at [1231, 481] on button "Run ⇧↵" at bounding box center [1231, 471] width 466 height 43
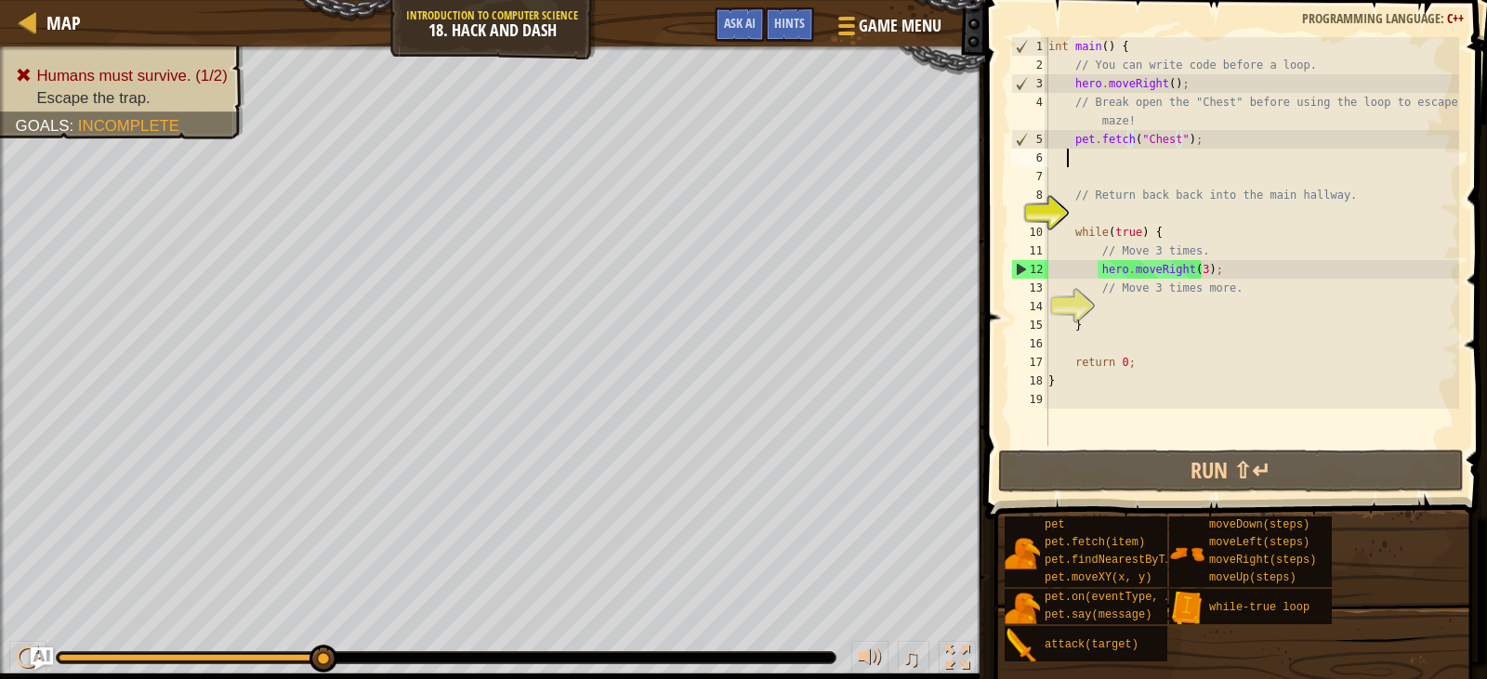
click at [1073, 149] on div "int main ( ) { // You can write code before a loop. hero . moveRight ( ) ; // B…" at bounding box center [1252, 260] width 415 height 446
click at [1061, 163] on div "int main ( ) { // You can write code before a loop. hero . moveRight ( ) ; // B…" at bounding box center [1252, 260] width 415 height 446
type textarea "h"
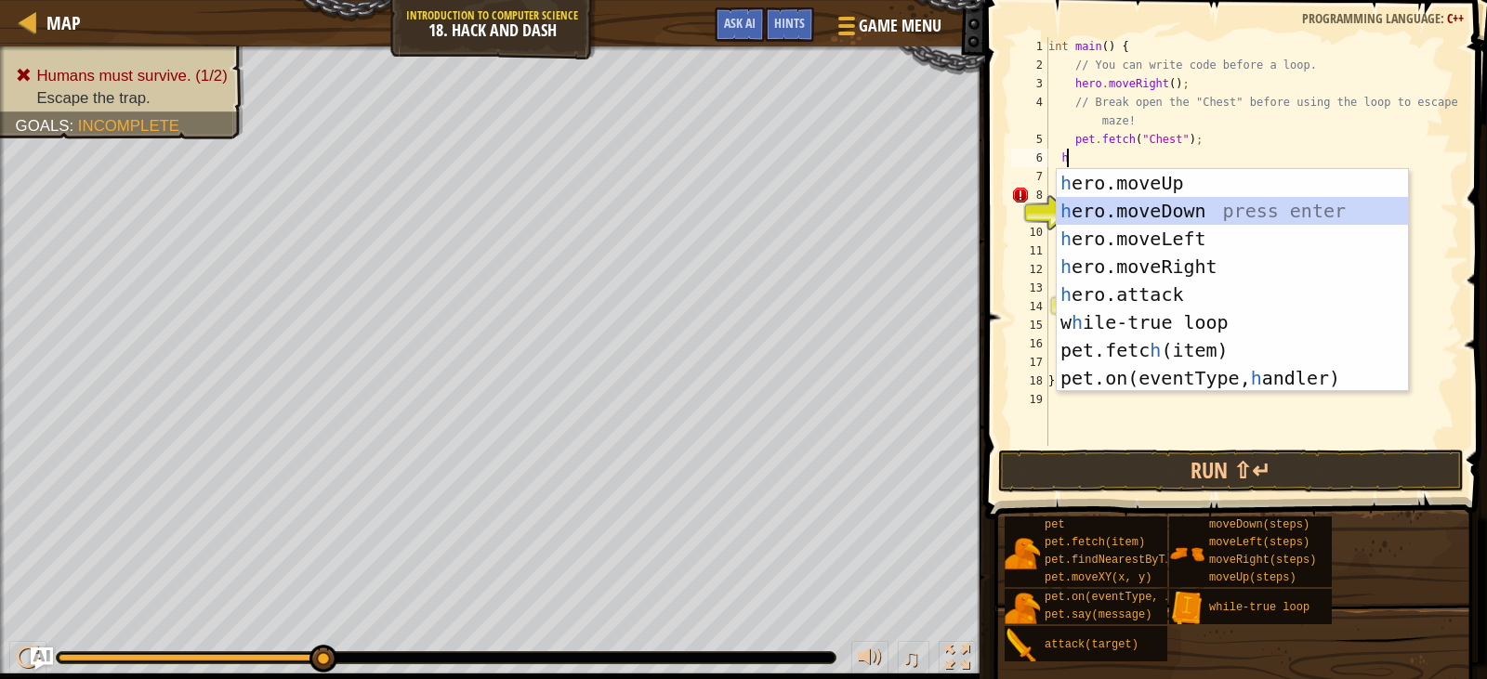
click at [1266, 202] on div "h ero.moveUp press enter h ero.moveDown press enter h ero.moveLeft press enter …" at bounding box center [1232, 308] width 351 height 279
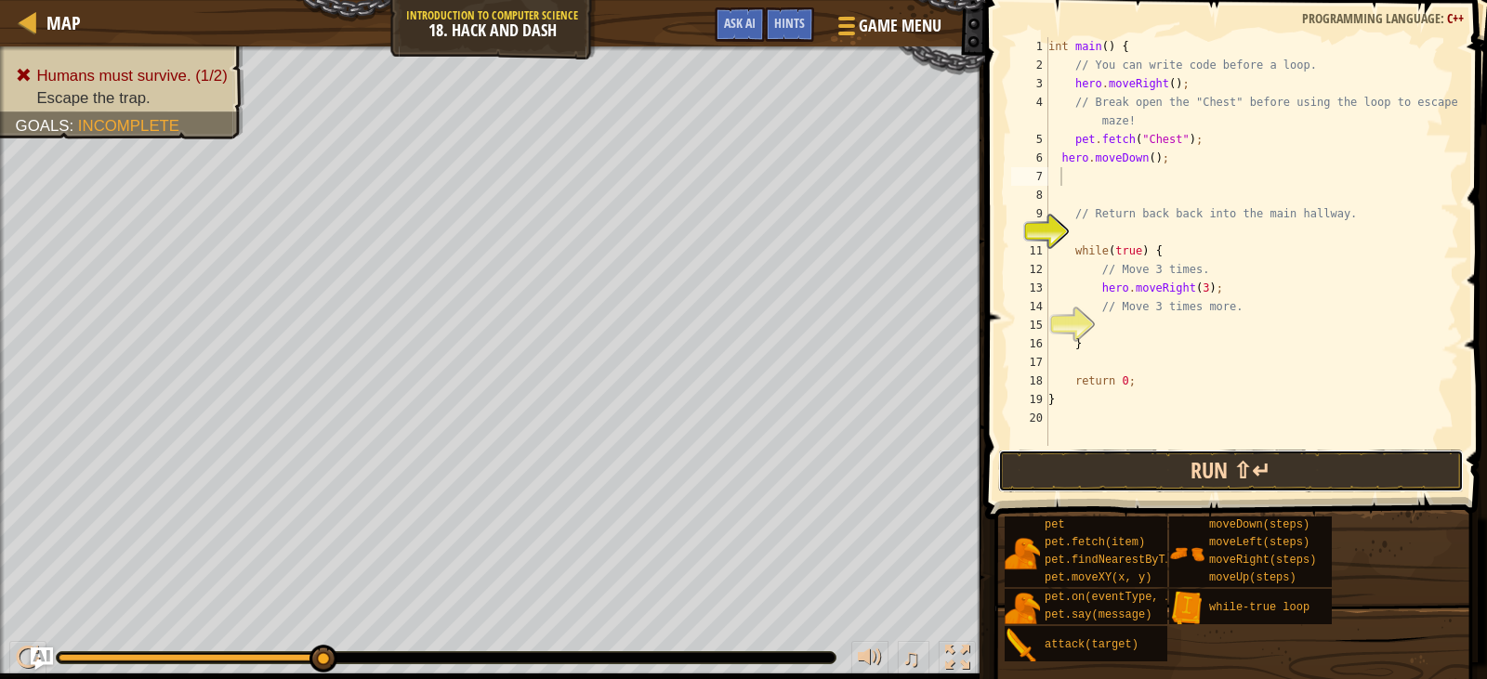
click at [1302, 469] on button "Run ⇧↵" at bounding box center [1231, 471] width 466 height 43
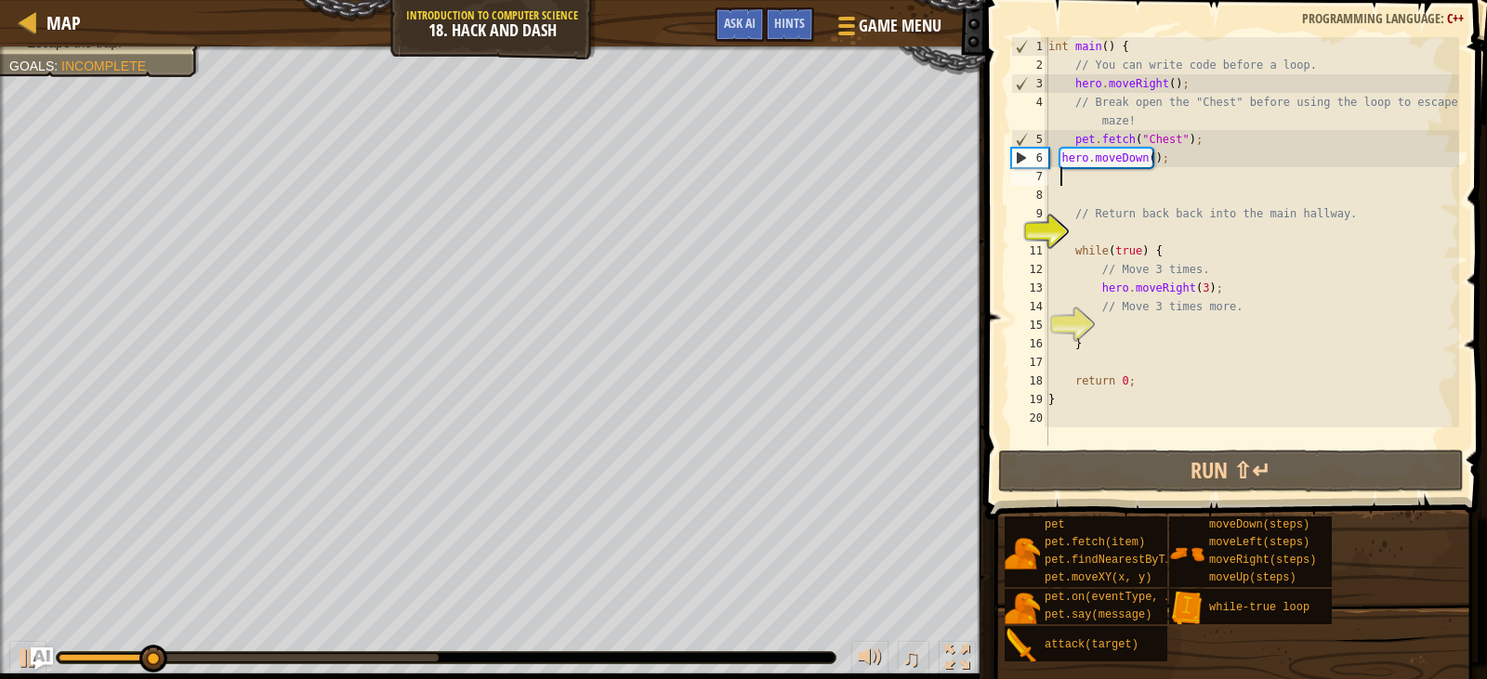
click at [1168, 163] on div "int main ( ) { // You can write code before a loop. hero . moveRight ( ) ; // B…" at bounding box center [1252, 260] width 415 height 446
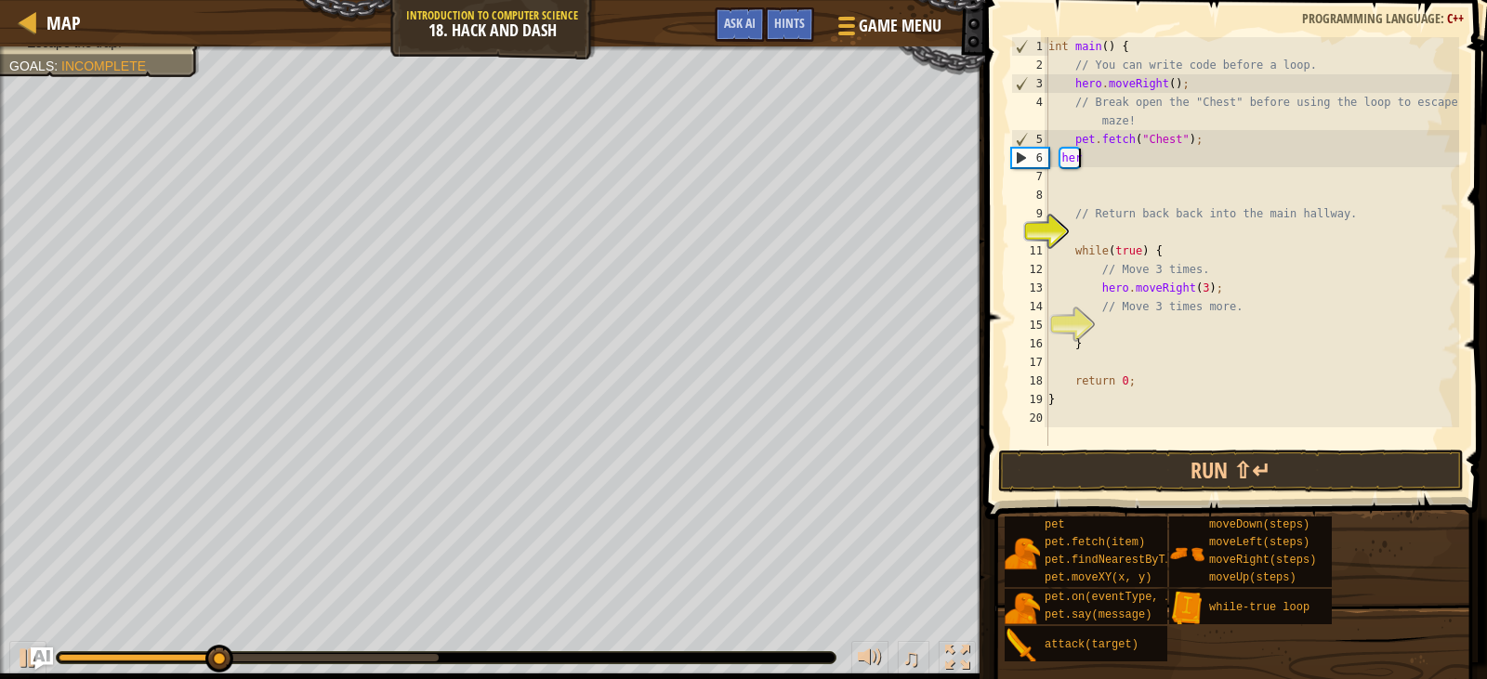
type textarea "h"
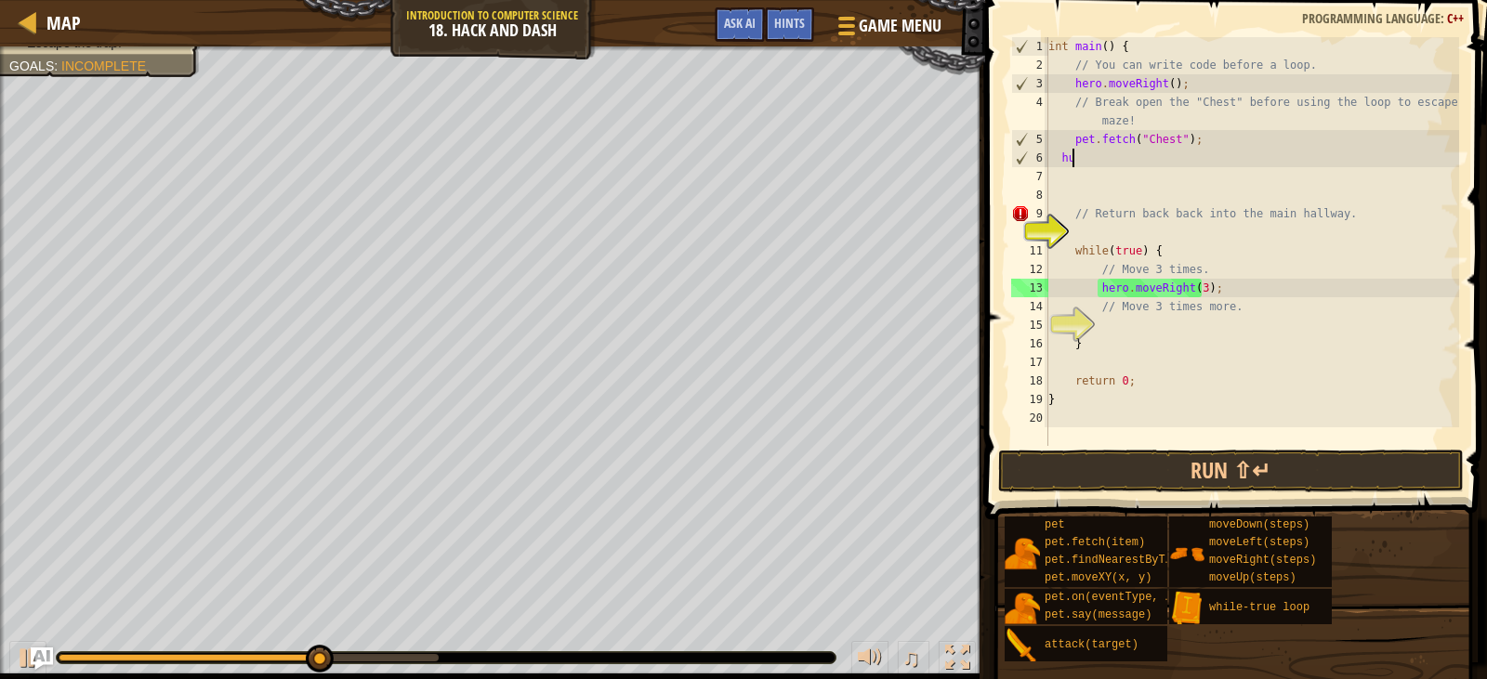
type textarea "h"
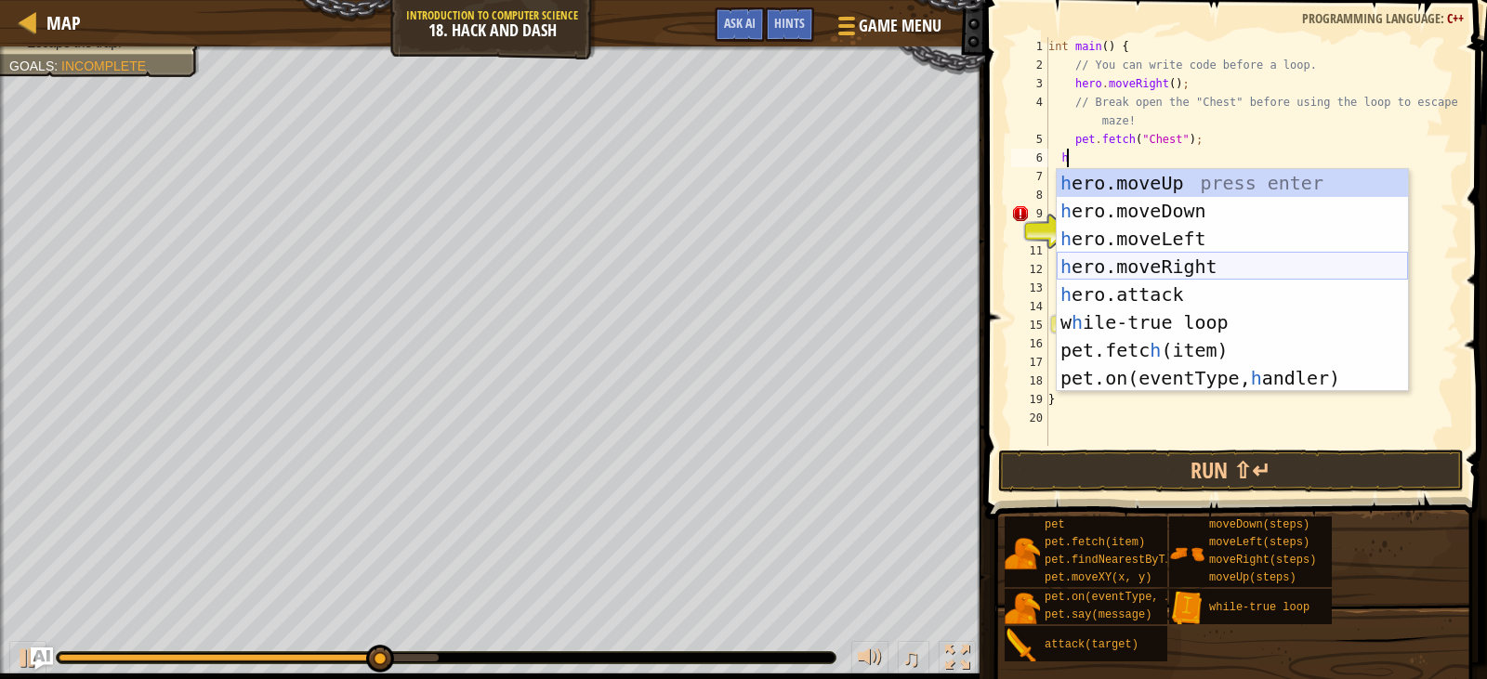
click at [1178, 267] on div "h ero.moveUp press enter h ero.moveDown press enter h ero.moveLeft press enter …" at bounding box center [1232, 308] width 351 height 279
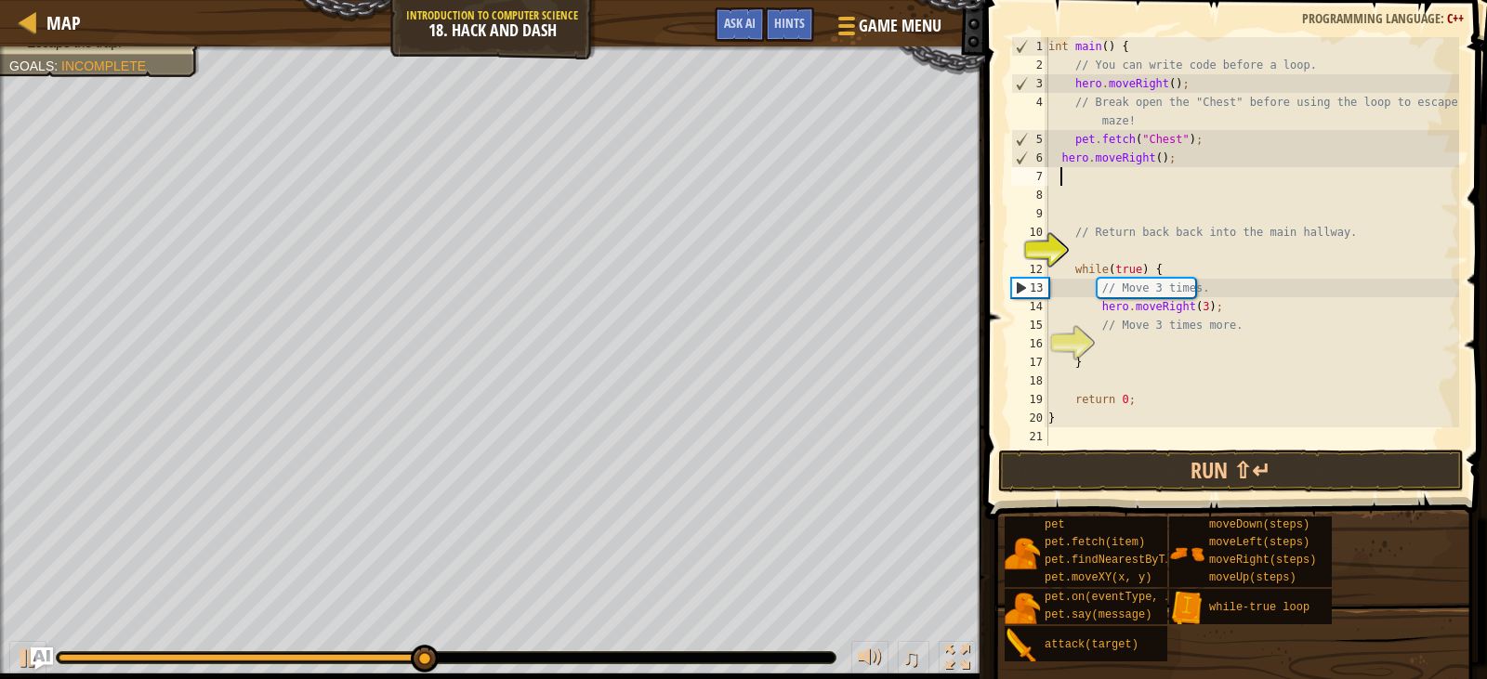
click at [1153, 160] on div "int main ( ) { // You can write code before a loop. hero . moveRight ( ) ; // B…" at bounding box center [1252, 260] width 415 height 446
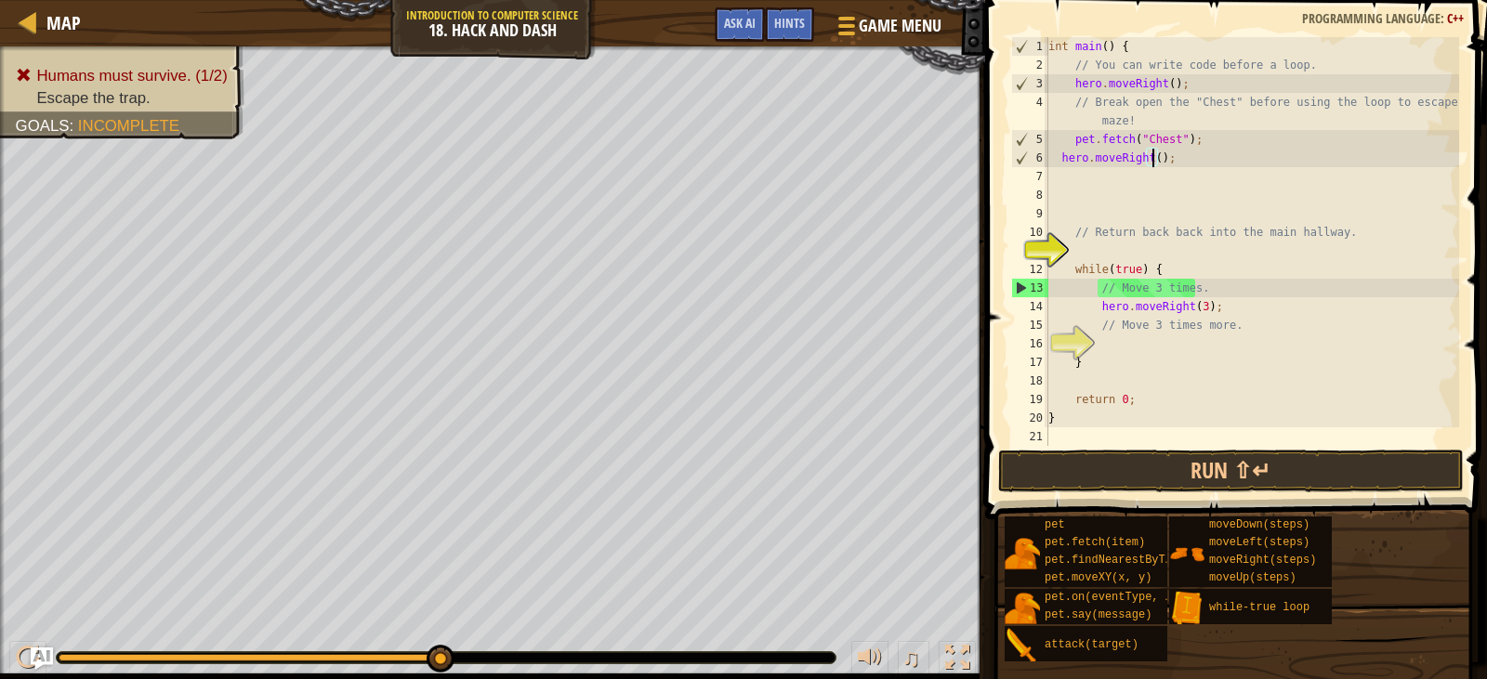
type textarea "hero.moveRight(3);"
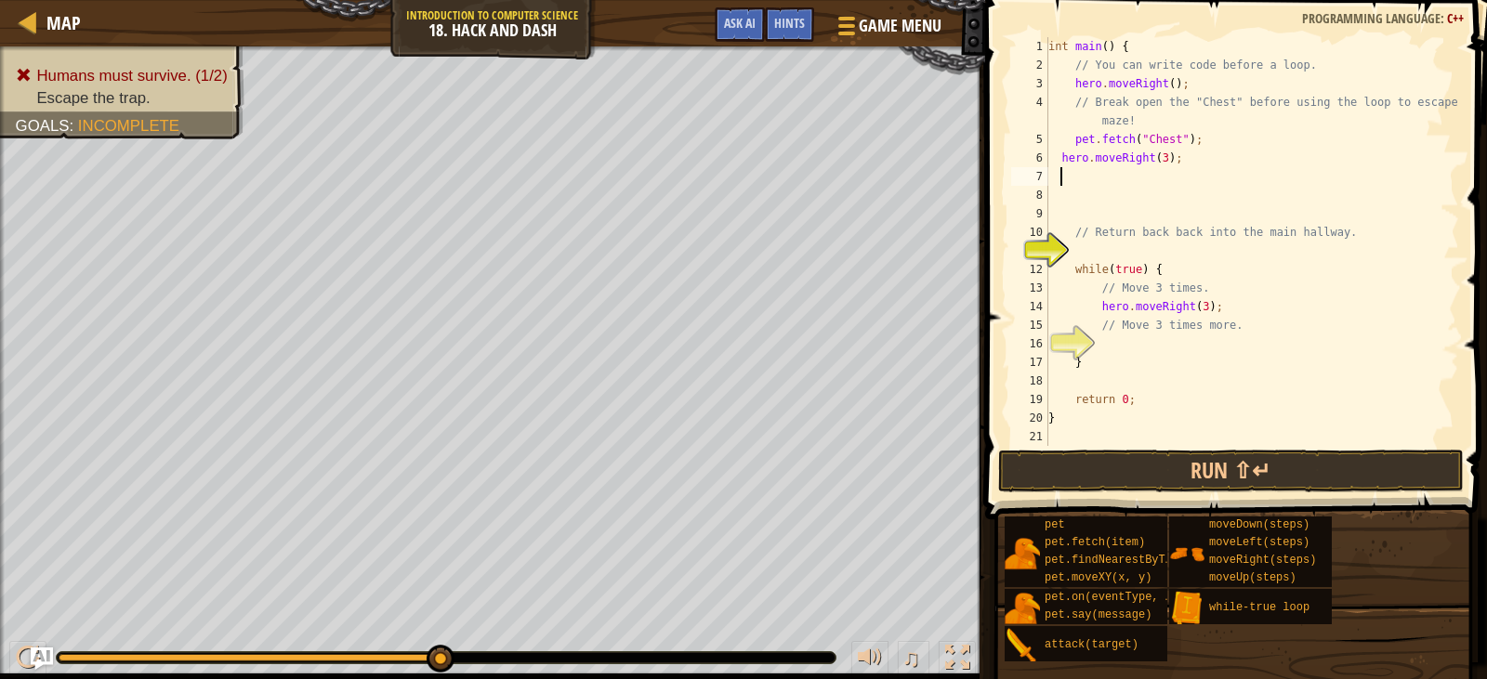
click at [1063, 181] on div "int main ( ) { // You can write code before a loop. hero . moveRight ( ) ; // B…" at bounding box center [1252, 260] width 415 height 446
type textarea "h"
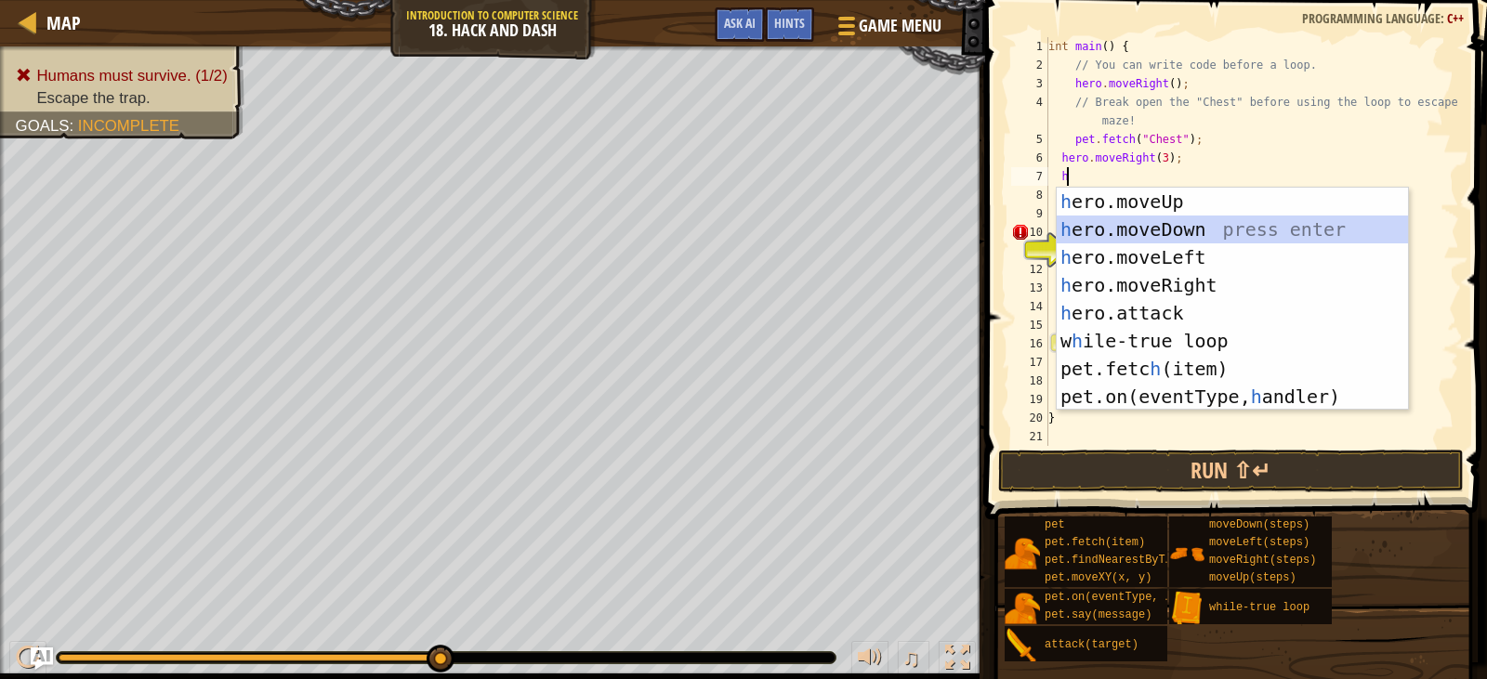
click at [1148, 231] on div "h ero.moveUp press enter h ero.moveDown press enter h ero.moveLeft press enter …" at bounding box center [1232, 327] width 351 height 279
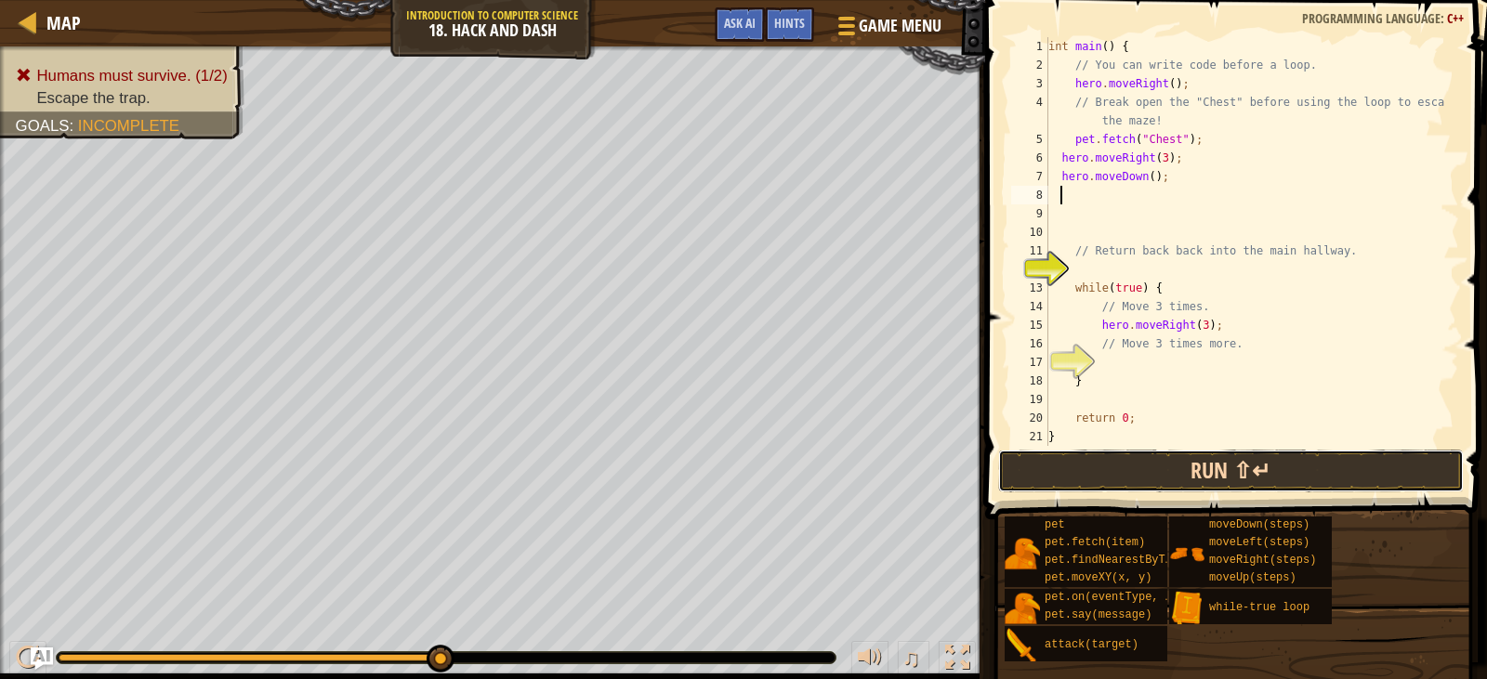
click at [1179, 472] on button "Run ⇧↵" at bounding box center [1231, 471] width 466 height 43
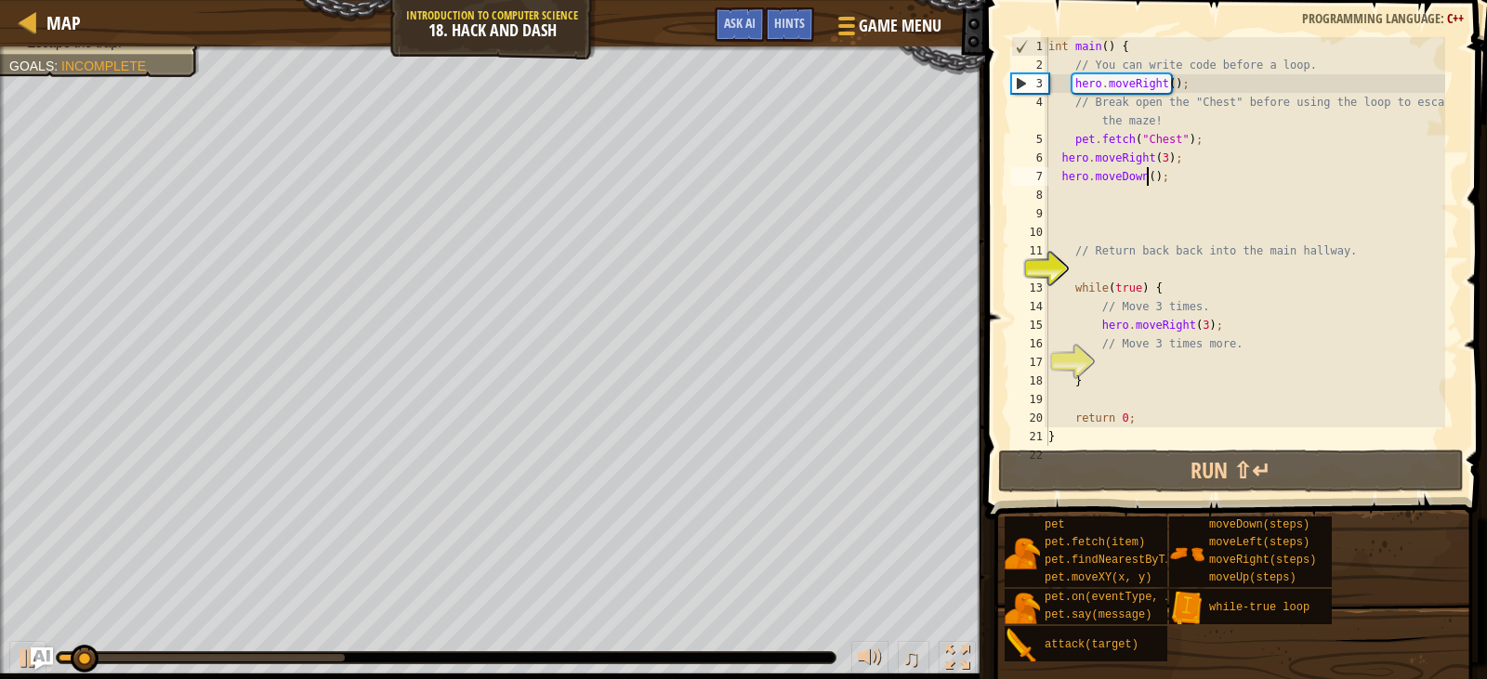
click at [1144, 179] on div "int main ( ) { // You can write code before a loop. hero . moveRight ( ) ; // B…" at bounding box center [1245, 260] width 401 height 446
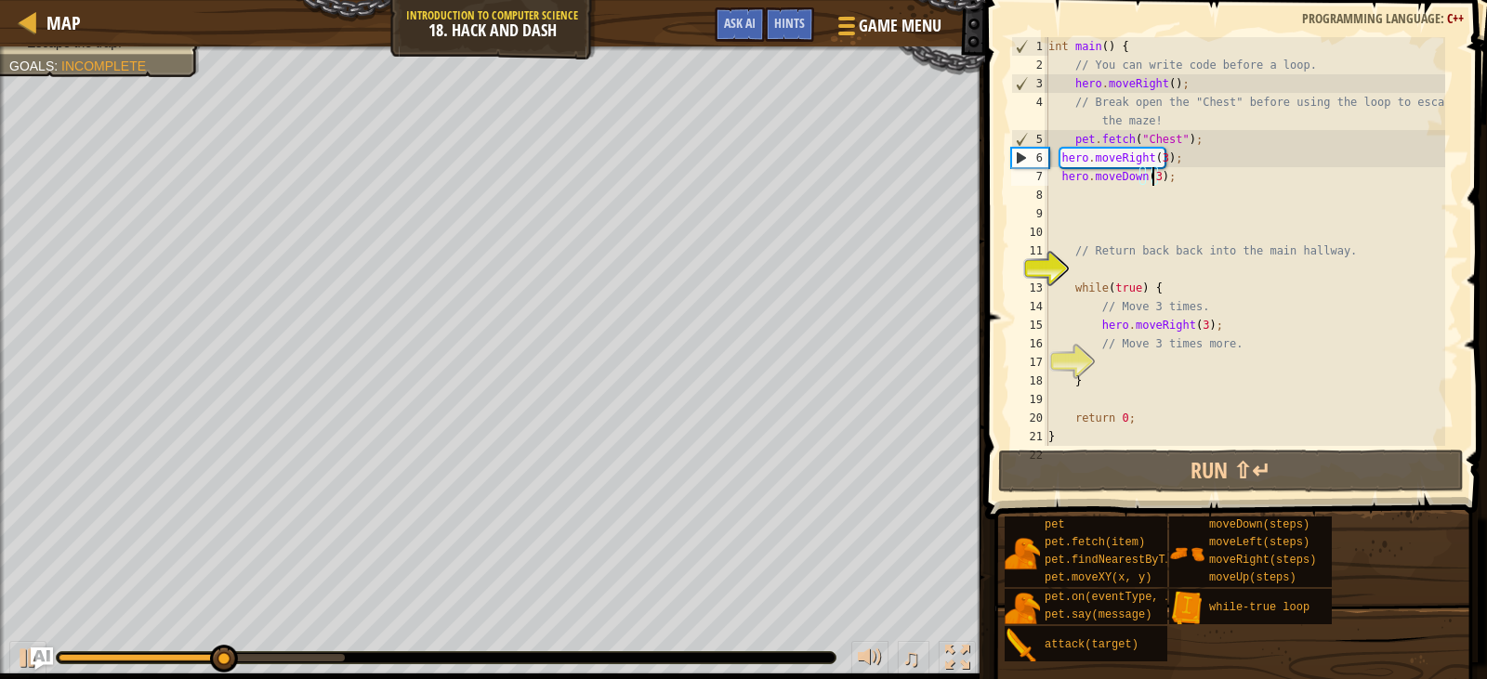
scroll to position [8, 8]
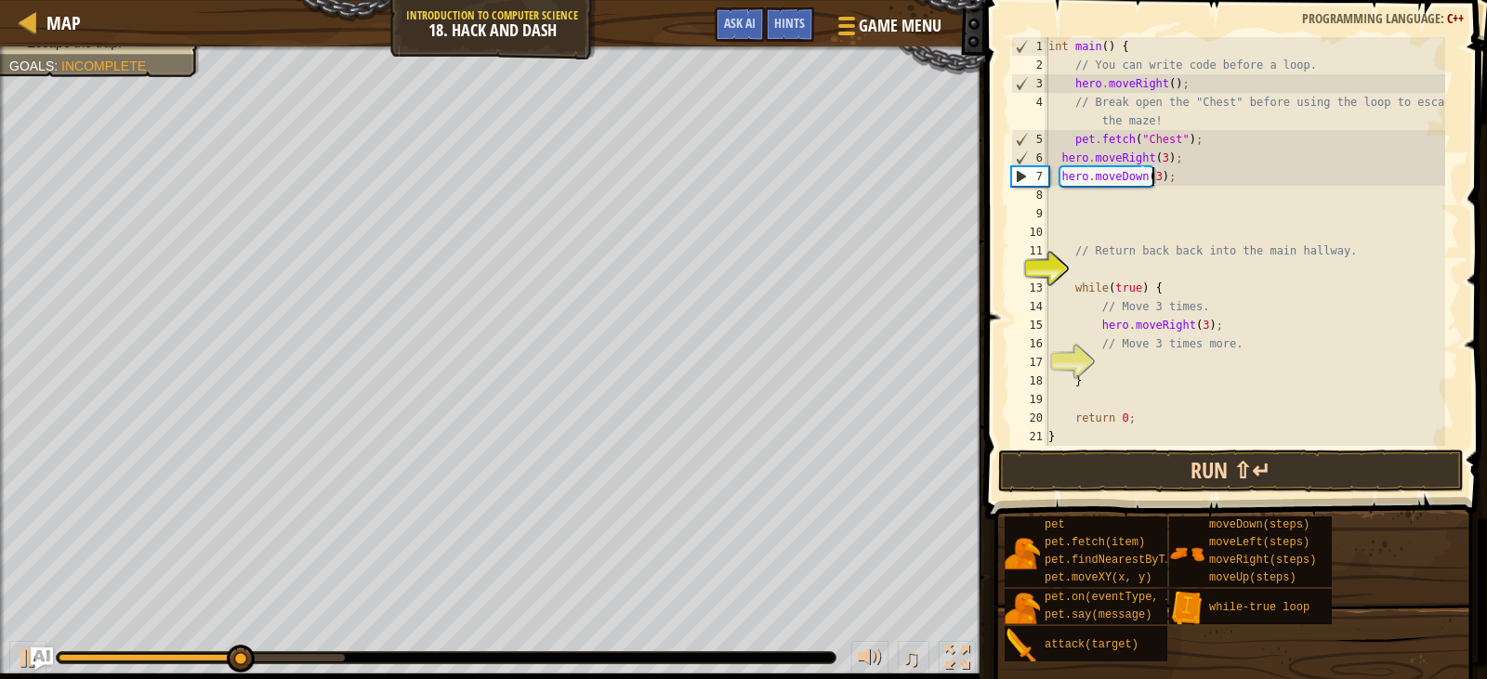
type textarea "hero.moveDown(3);"
click at [1159, 471] on button "Run ⇧↵" at bounding box center [1231, 471] width 466 height 43
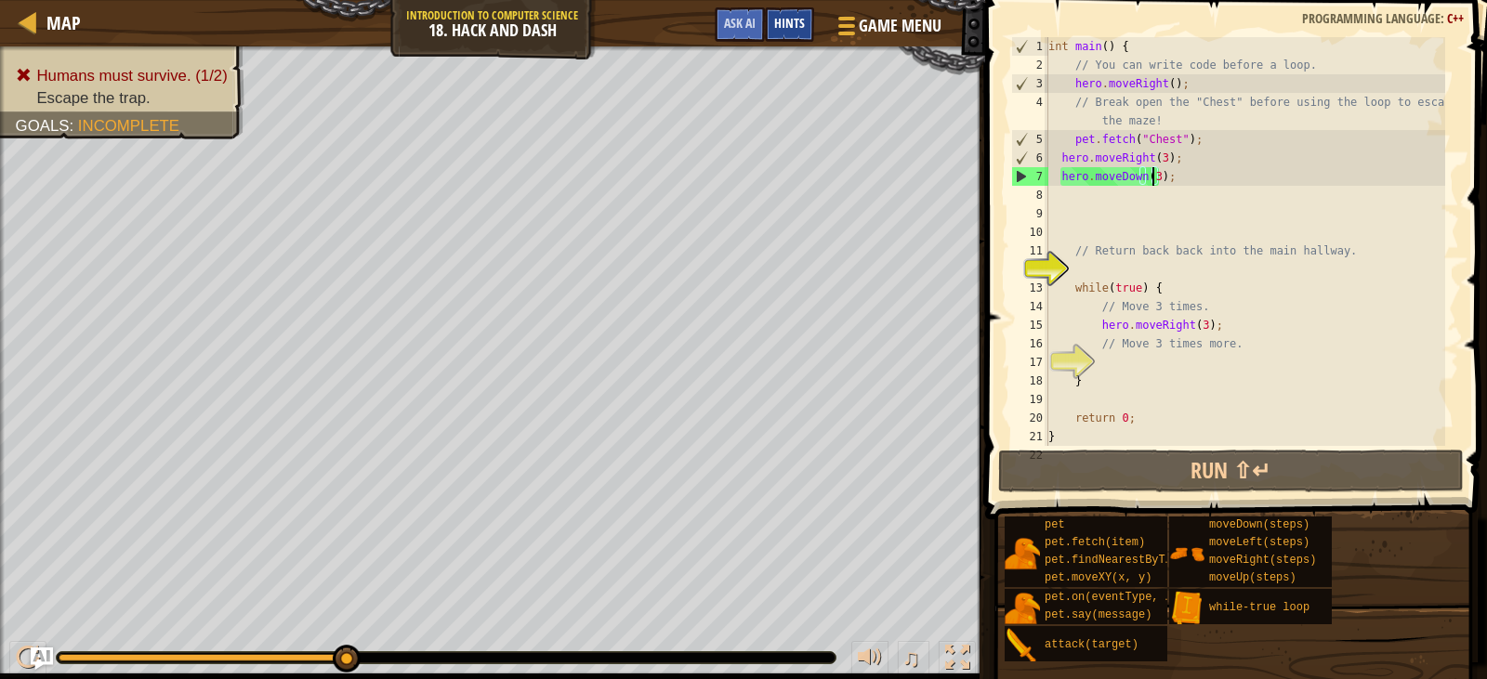
click at [782, 21] on span "Hints" at bounding box center [789, 23] width 31 height 18
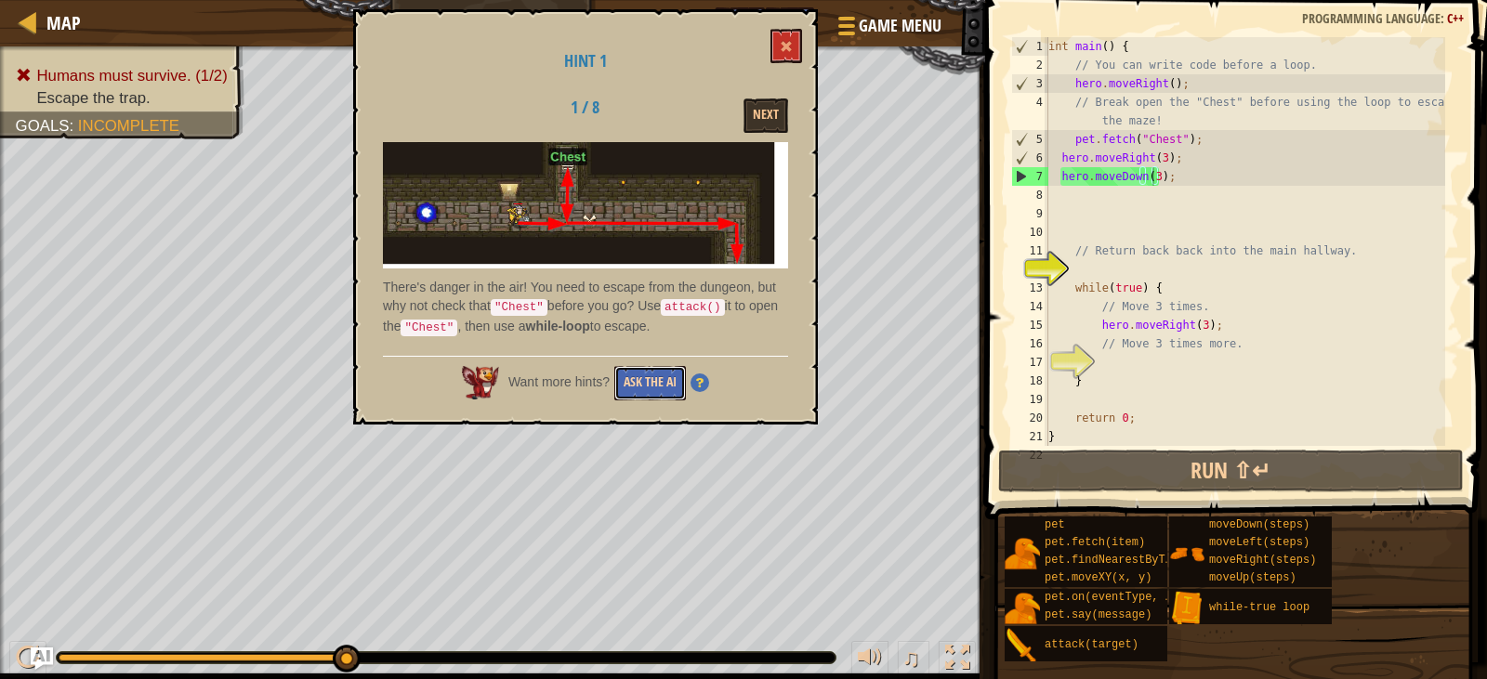
click at [661, 384] on button "Ask the AI" at bounding box center [650, 383] width 72 height 34
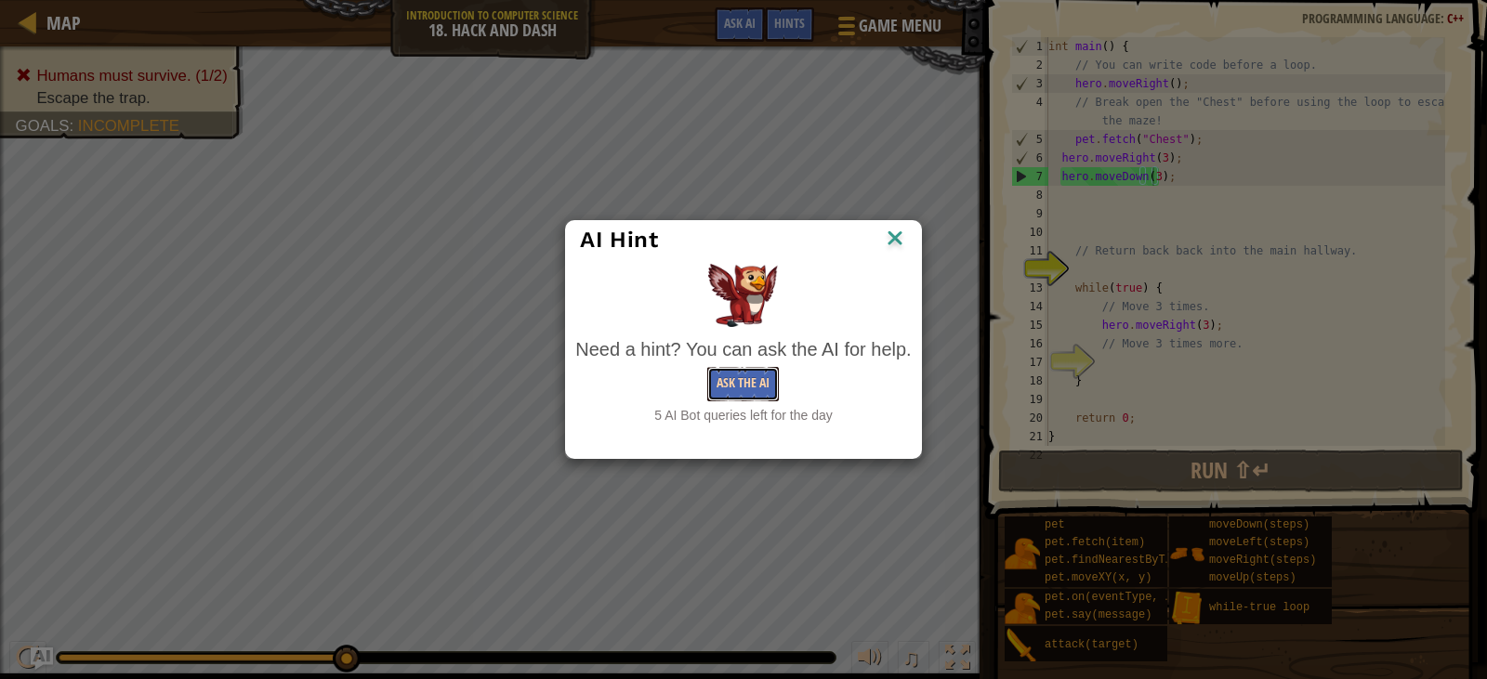
click at [737, 382] on button "Ask the AI" at bounding box center [743, 384] width 72 height 34
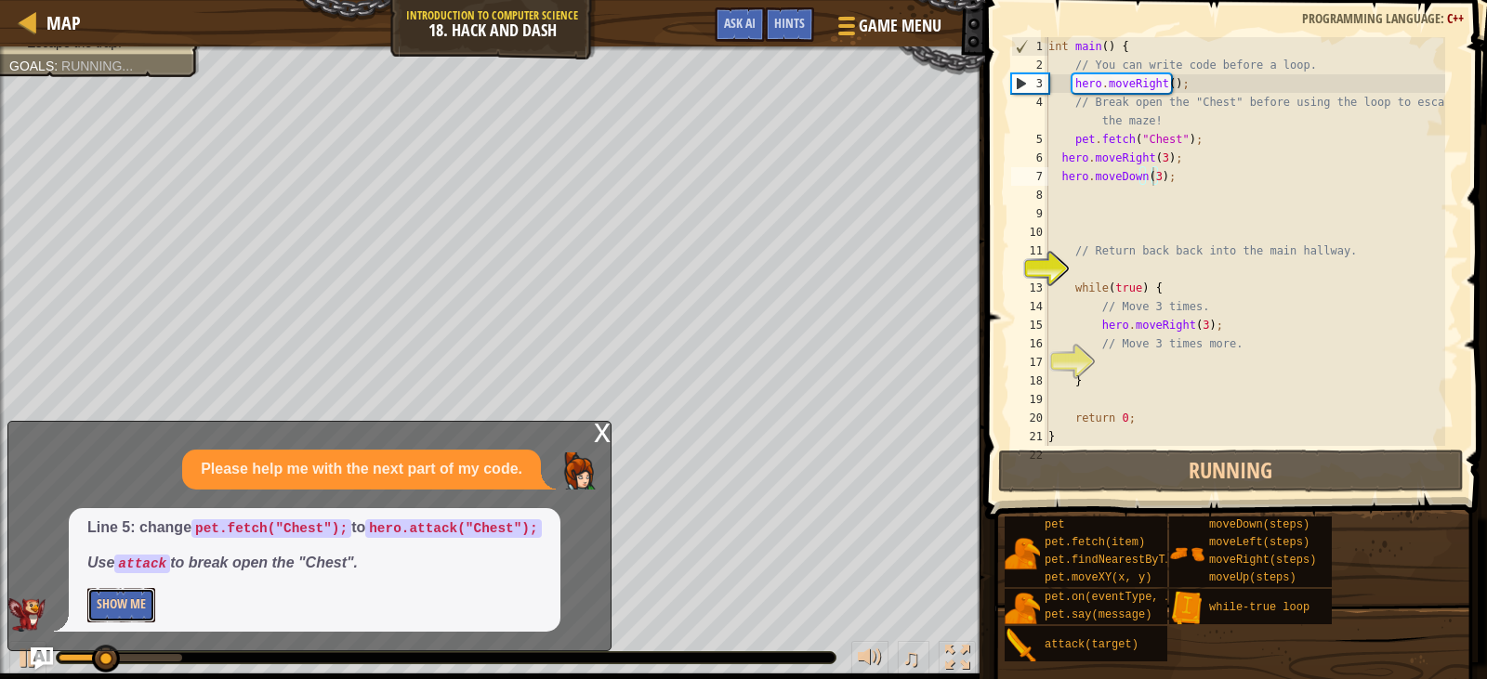
click at [135, 609] on button "Show Me" at bounding box center [121, 605] width 68 height 34
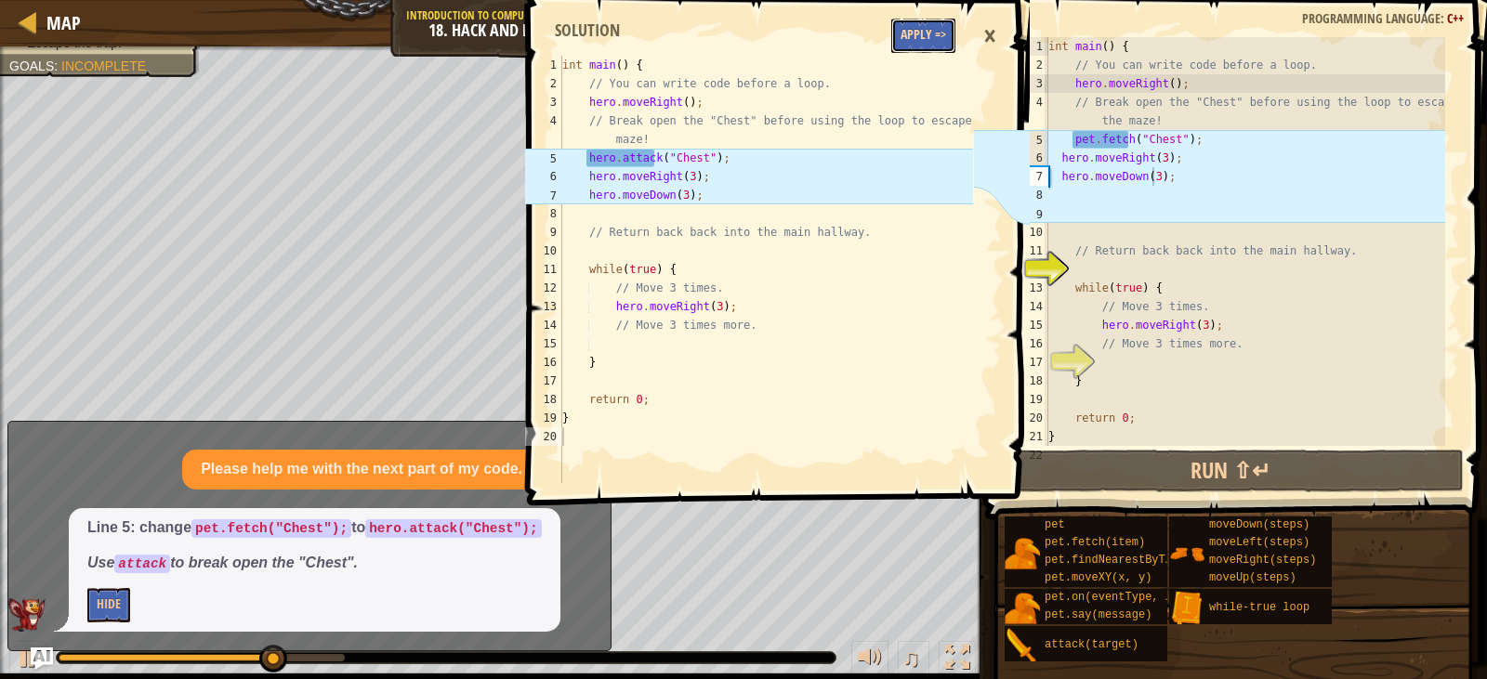
click at [915, 33] on button "Apply =>" at bounding box center [923, 36] width 64 height 34
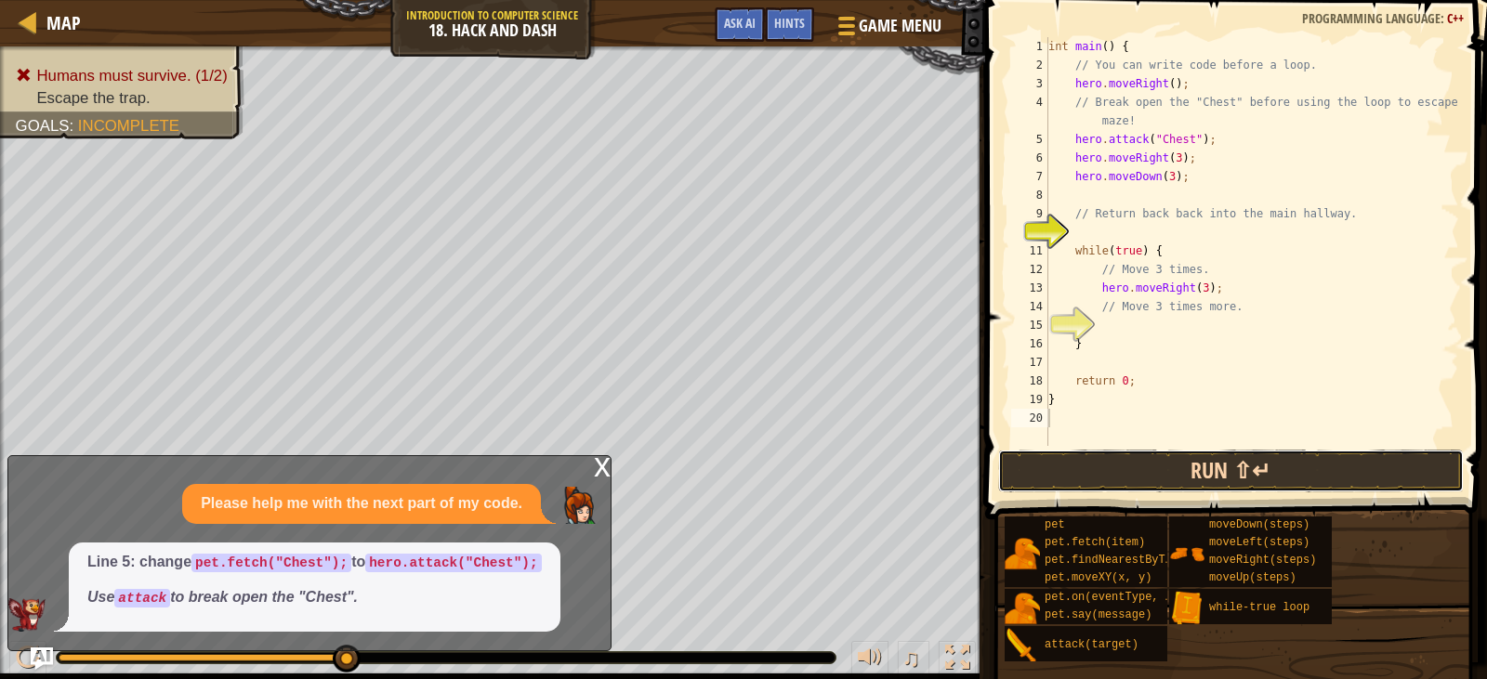
click at [1177, 465] on button "Run ⇧↵" at bounding box center [1231, 471] width 466 height 43
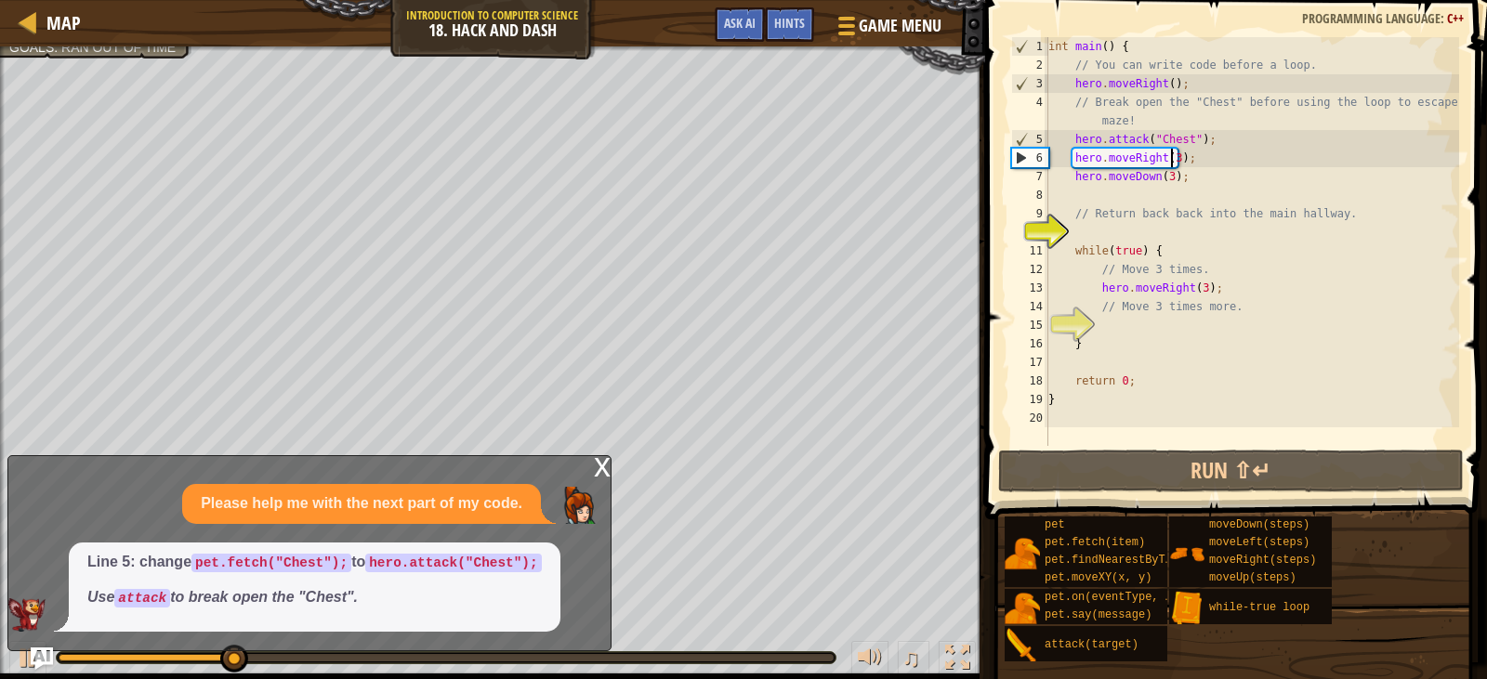
click at [1173, 156] on div "int main ( ) { // You can write code before a loop. hero . moveRight ( ) ; // B…" at bounding box center [1252, 260] width 415 height 446
click at [1198, 160] on div "int main ( ) { // You can write code before a loop. hero . moveRight ( ) ; // B…" at bounding box center [1252, 260] width 415 height 446
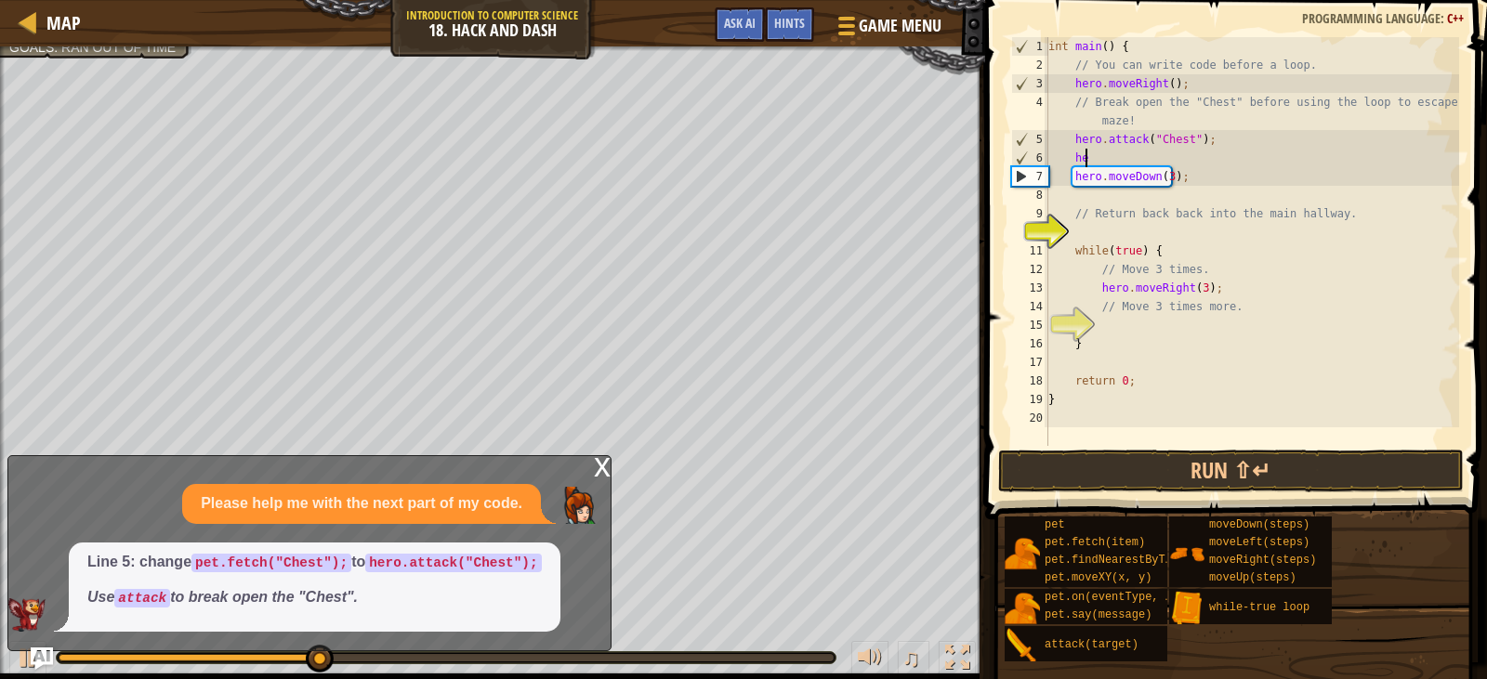
type textarea "h"
type textarea "H"
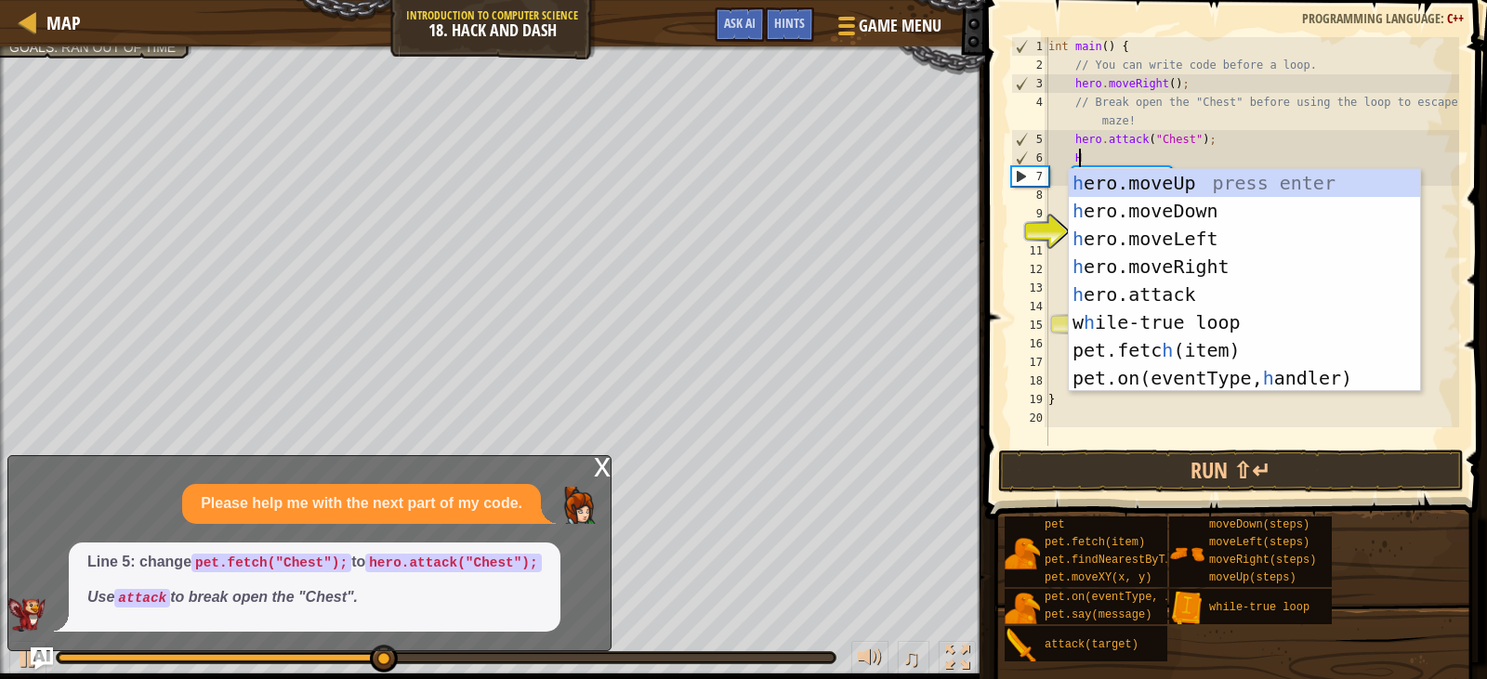
scroll to position [8, 1]
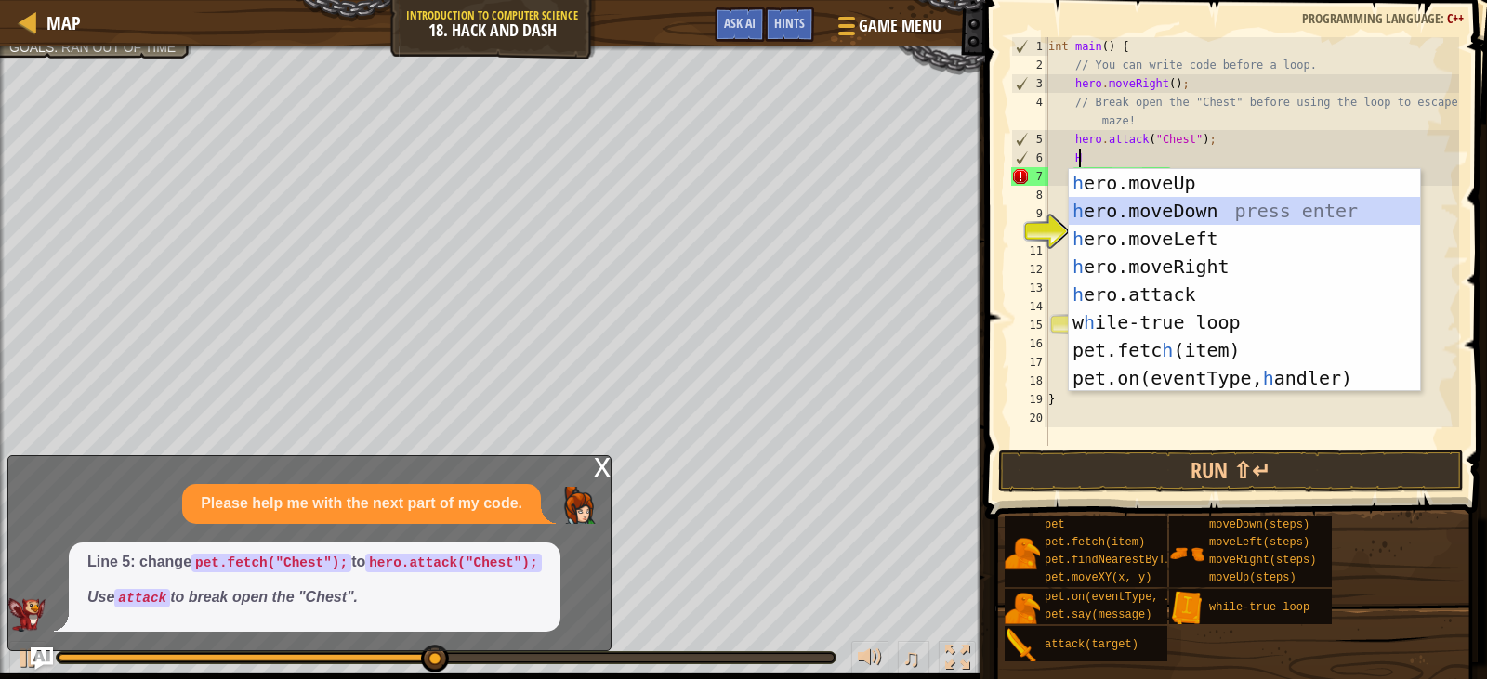
click at [1172, 203] on div "h ero.moveUp press enter h ero.moveDown press enter h ero.moveLeft press enter …" at bounding box center [1244, 308] width 351 height 279
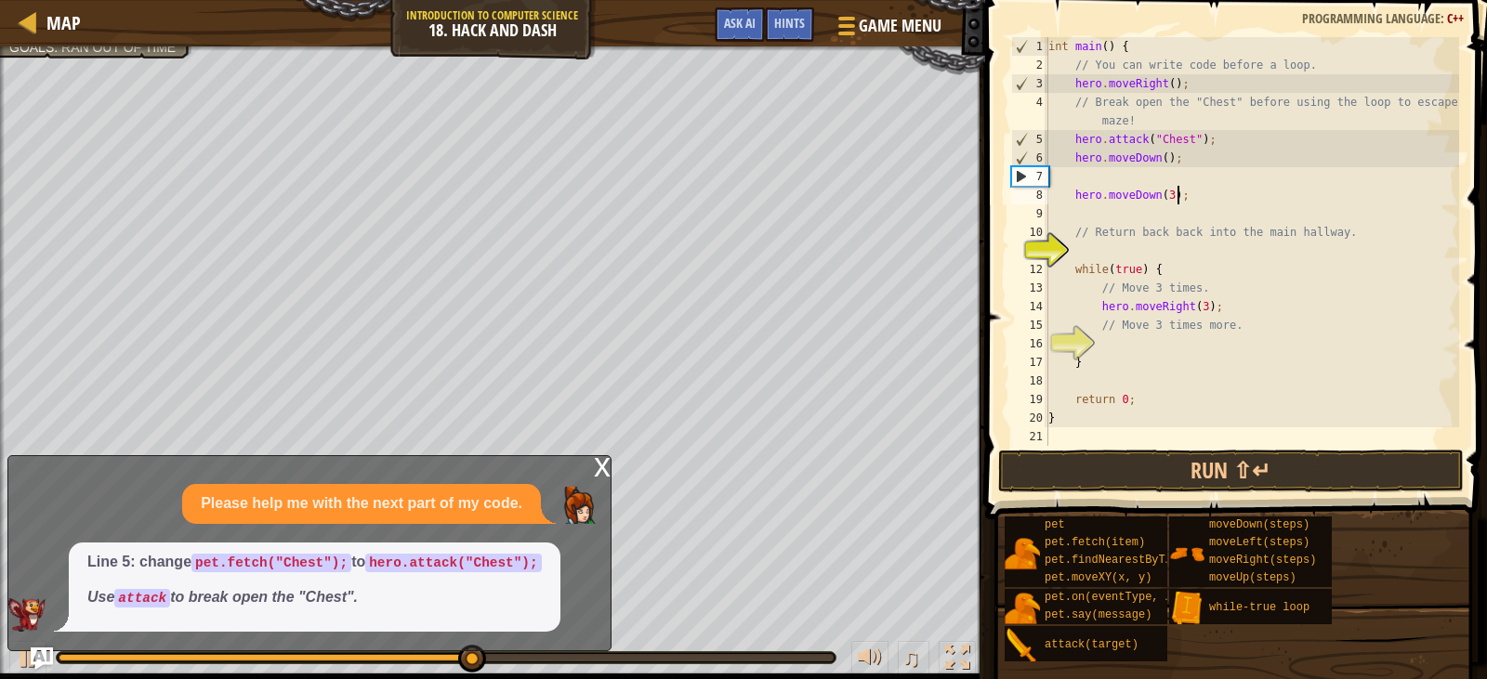
click at [1179, 193] on div "int main ( ) { // You can write code before a loop. hero . moveRight ( ) ; // B…" at bounding box center [1252, 260] width 415 height 446
type textarea "h"
click at [1059, 181] on div "int main ( ) { // You can write code before a loop. hero . moveRight ( ) ; // B…" at bounding box center [1252, 260] width 415 height 446
type textarea "h"
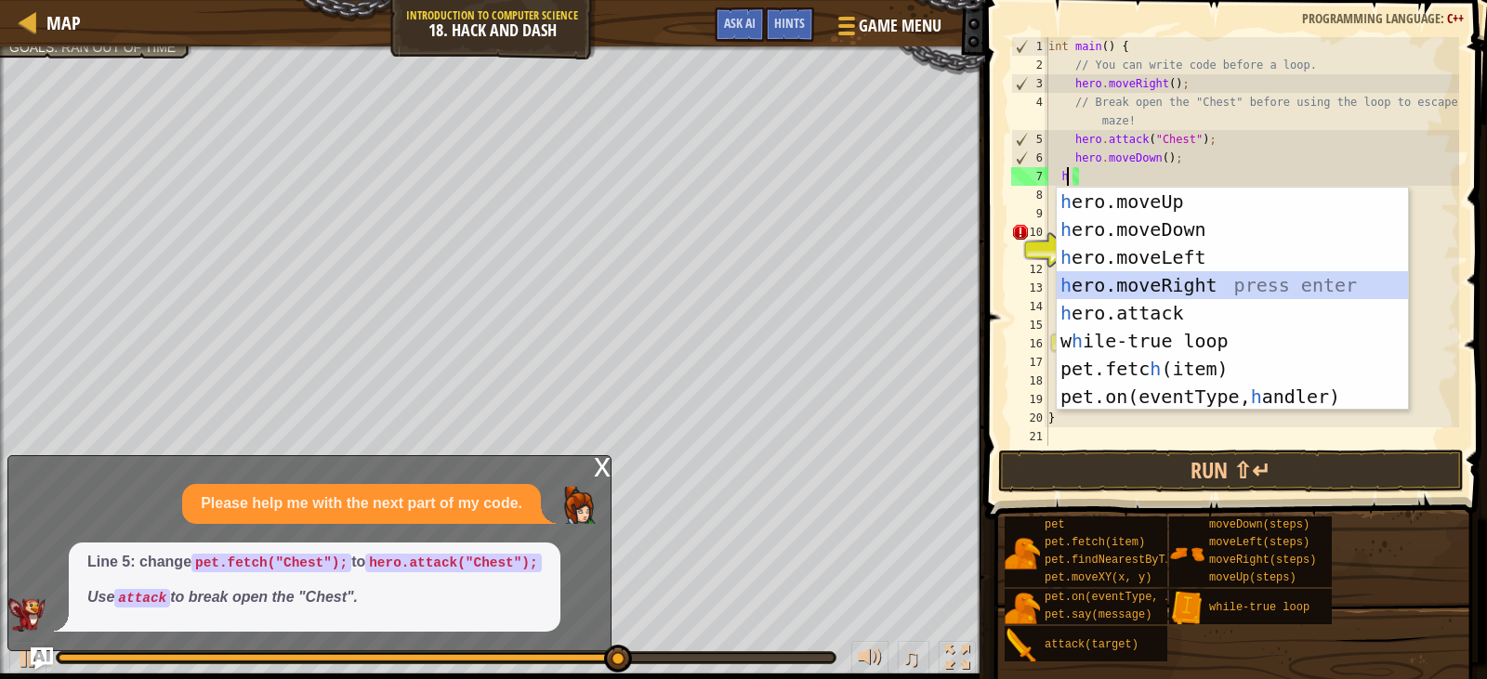
click at [1184, 271] on div "h ero.moveUp press enter h ero.moveDown press enter h ero.moveLeft press enter …" at bounding box center [1232, 327] width 351 height 279
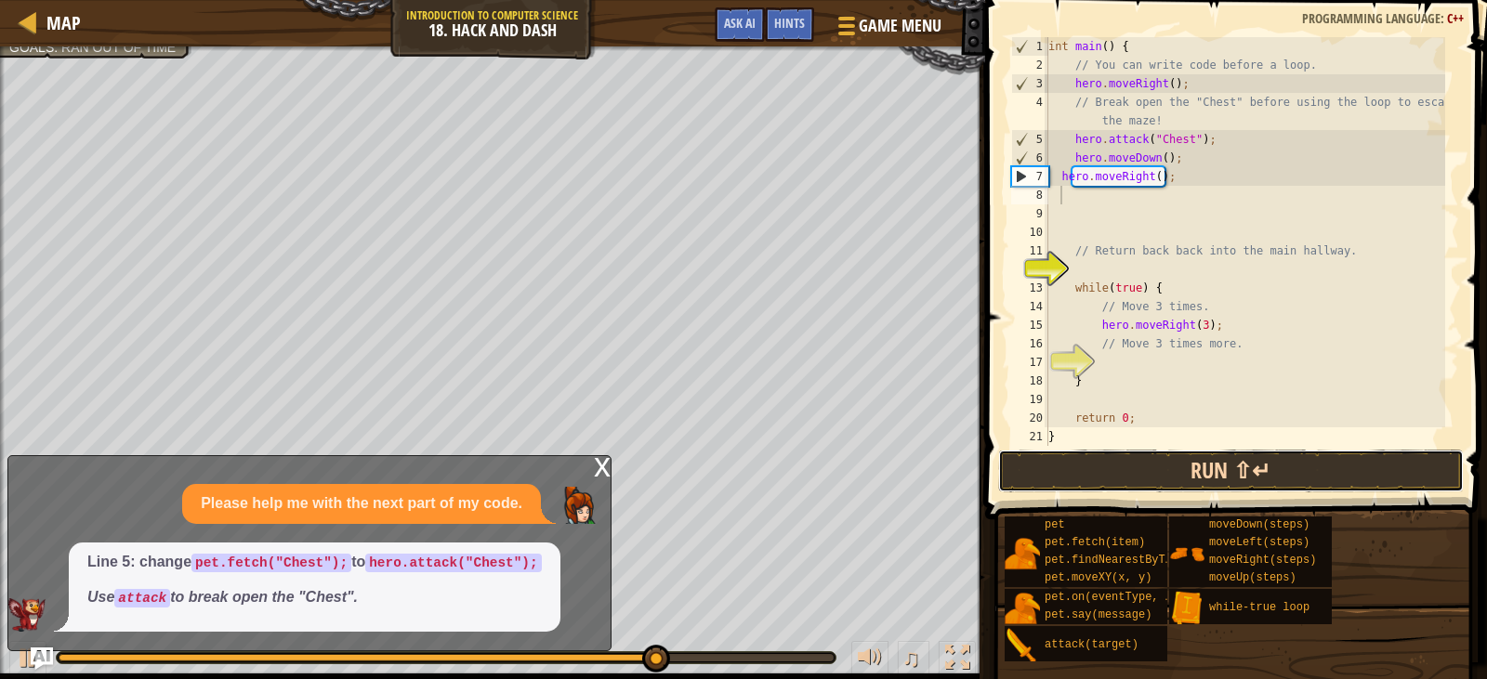
click at [1259, 467] on button "Run ⇧↵" at bounding box center [1231, 471] width 466 height 43
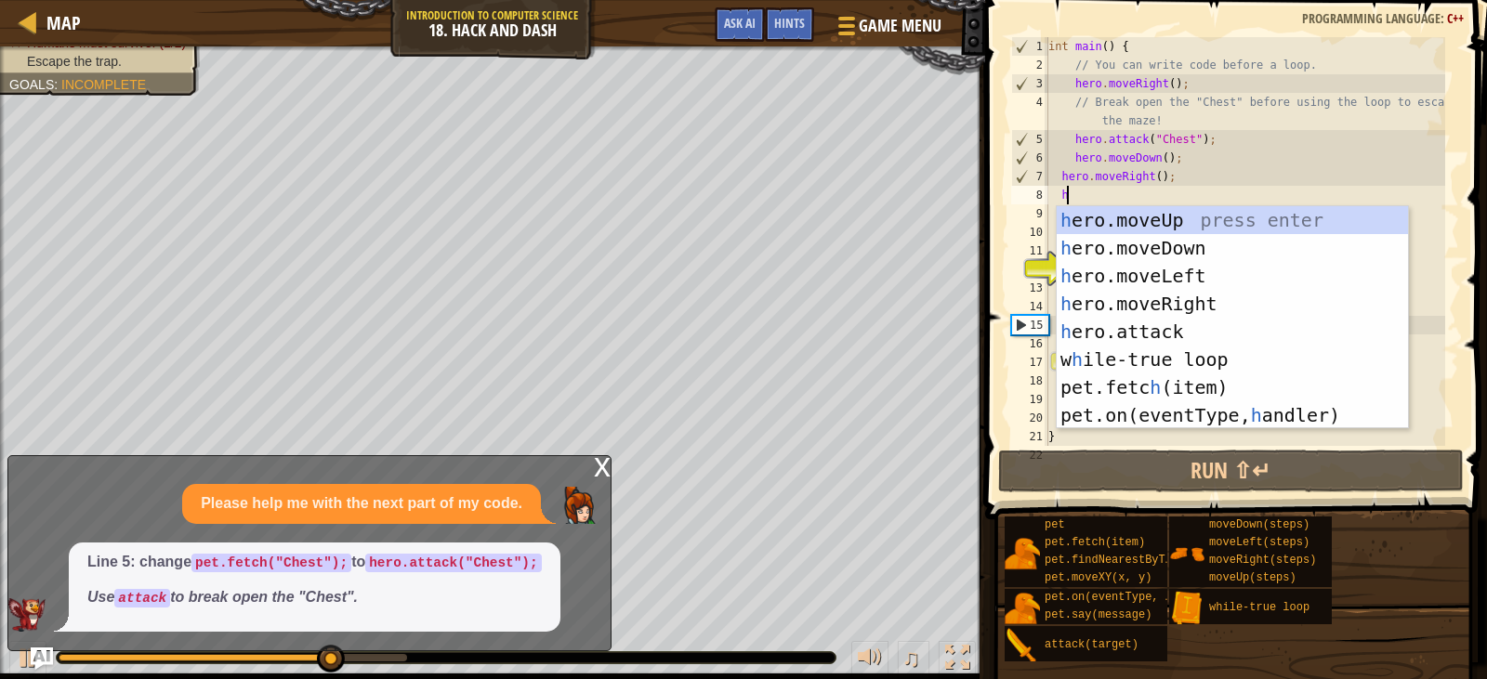
type textarea "h"
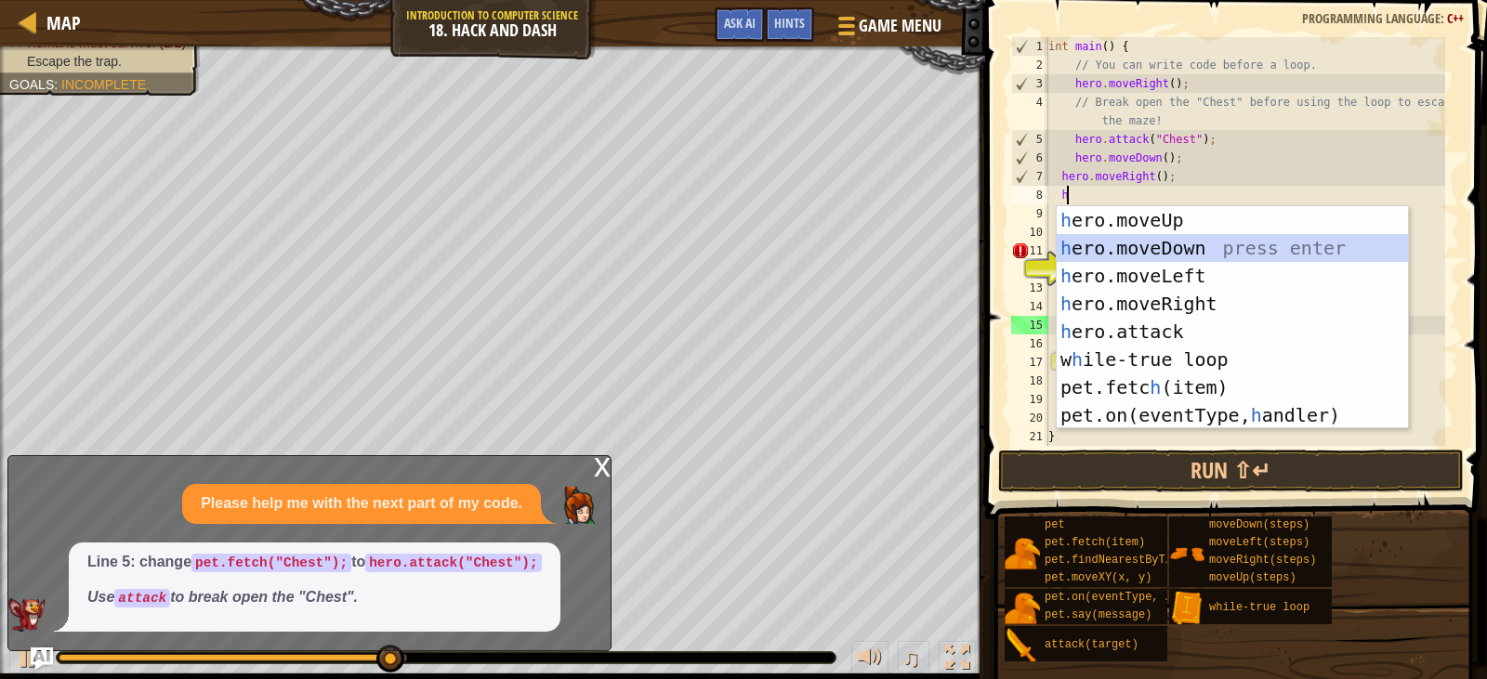
click at [1186, 237] on div "h ero.moveUp press enter h ero.moveDown press enter h ero.moveLeft press enter …" at bounding box center [1232, 345] width 351 height 279
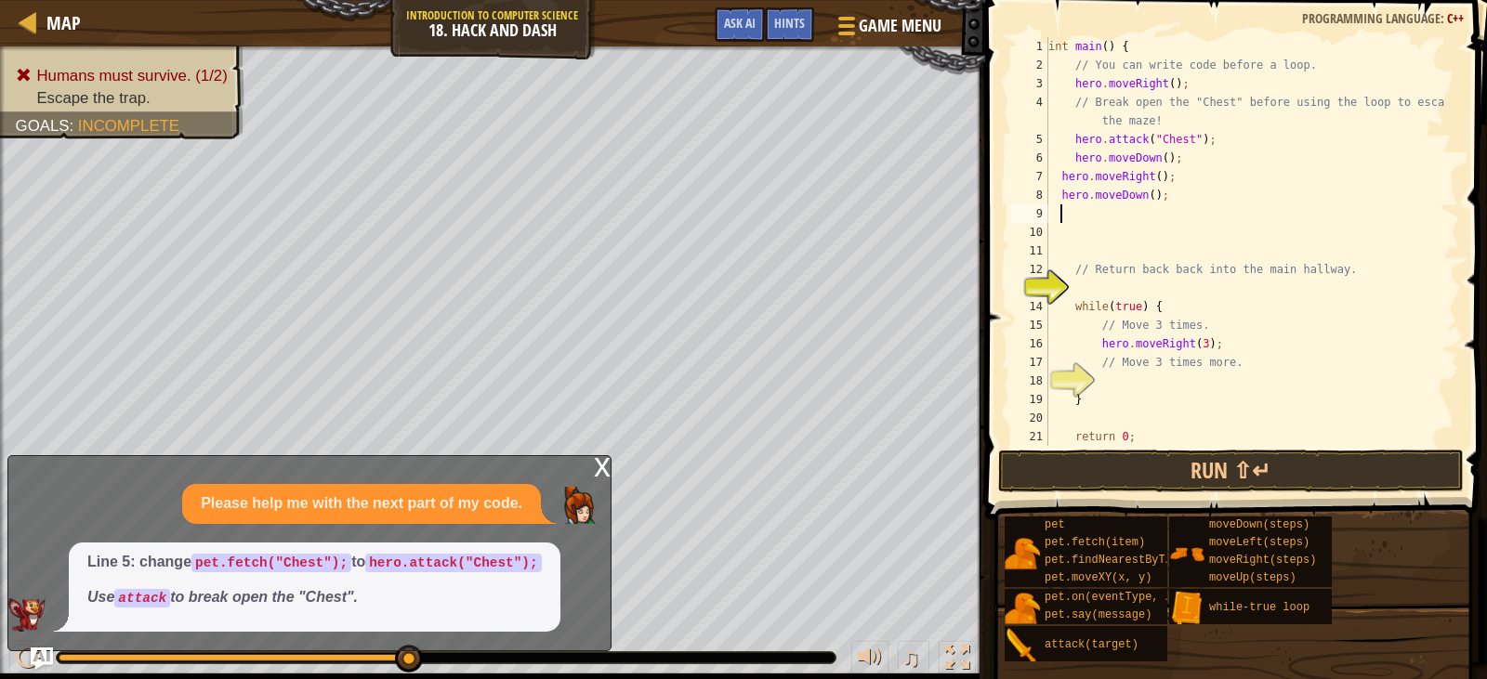
click at [1145, 195] on div "int main ( ) { // You can write code before a loop. hero . moveRight ( ) ; // B…" at bounding box center [1245, 260] width 401 height 446
click at [1131, 475] on button "Run ⇧↵" at bounding box center [1231, 471] width 466 height 43
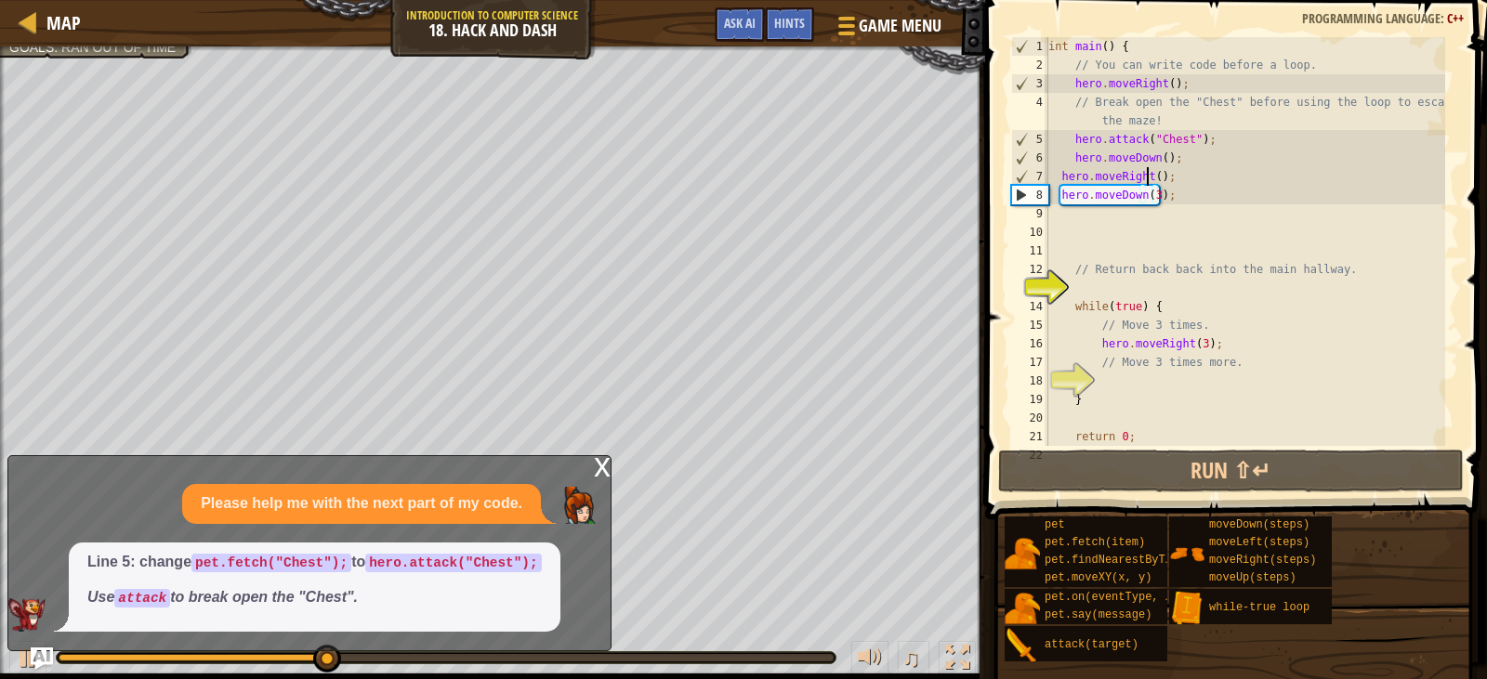
click at [1149, 175] on div "int main ( ) { // You can write code before a loop. hero . moveRight ( ) ; // B…" at bounding box center [1245, 260] width 401 height 446
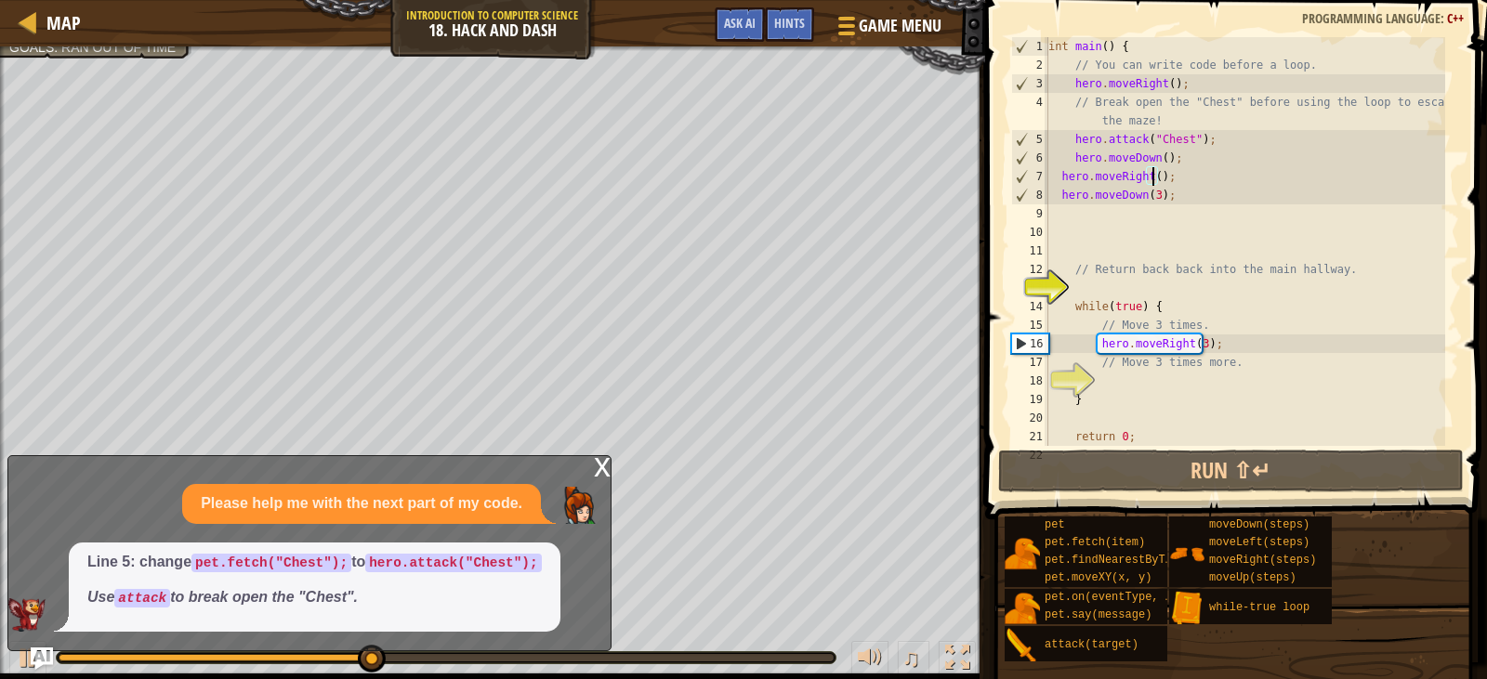
click at [1153, 180] on div "int main ( ) { // You can write code before a loop. hero . moveRight ( ) ; // B…" at bounding box center [1245, 260] width 401 height 446
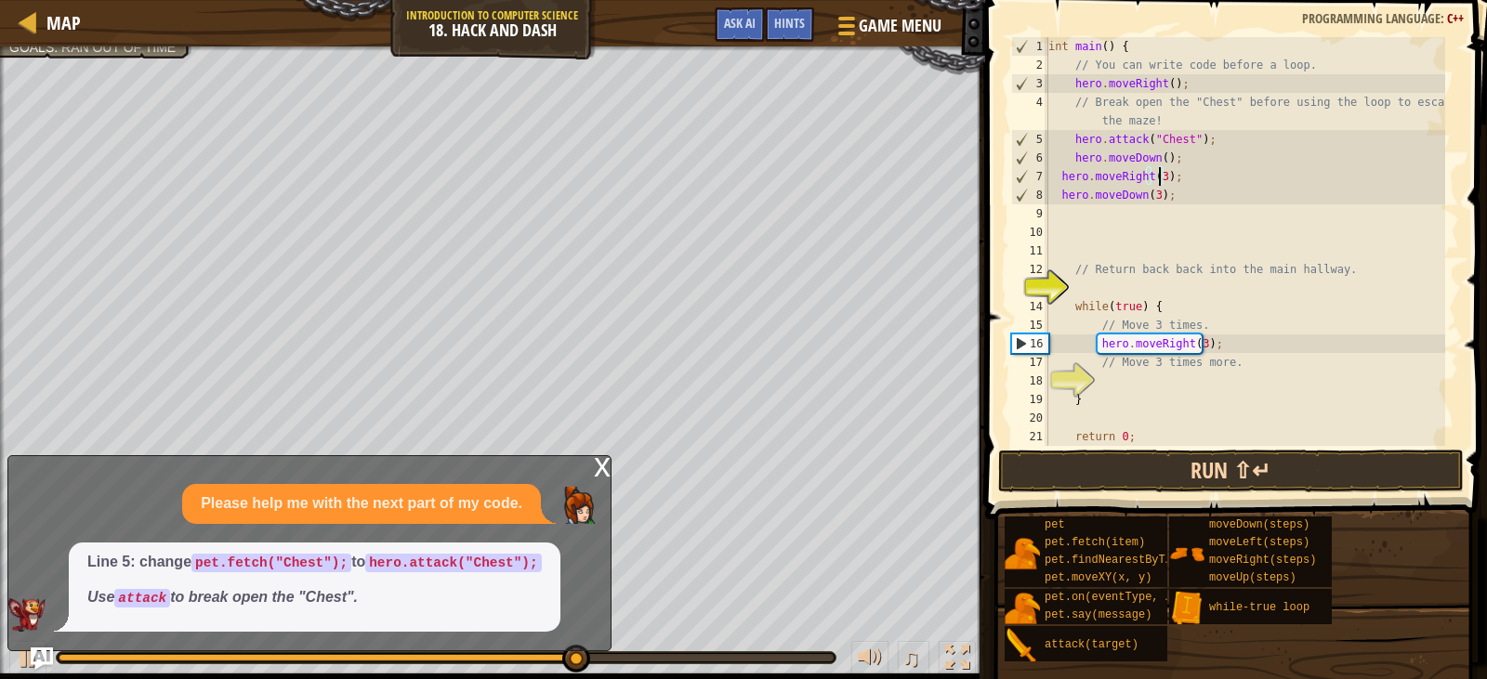
type textarea "hero.moveRight(3);"
click at [1223, 470] on button "Run ⇧↵" at bounding box center [1231, 471] width 466 height 43
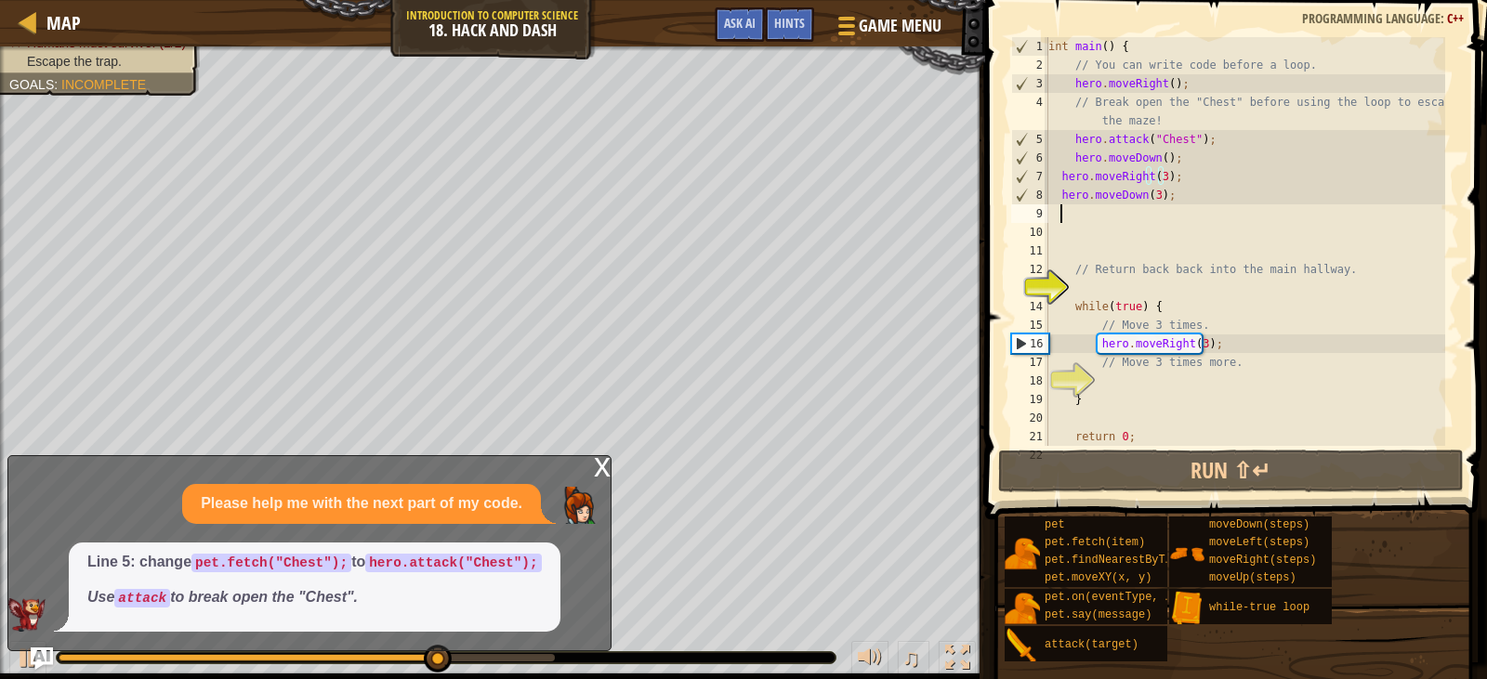
click at [1060, 216] on div "int main ( ) { // You can write code before a loop. hero . moveRight ( ) ; // B…" at bounding box center [1245, 260] width 401 height 446
type textarea "h"
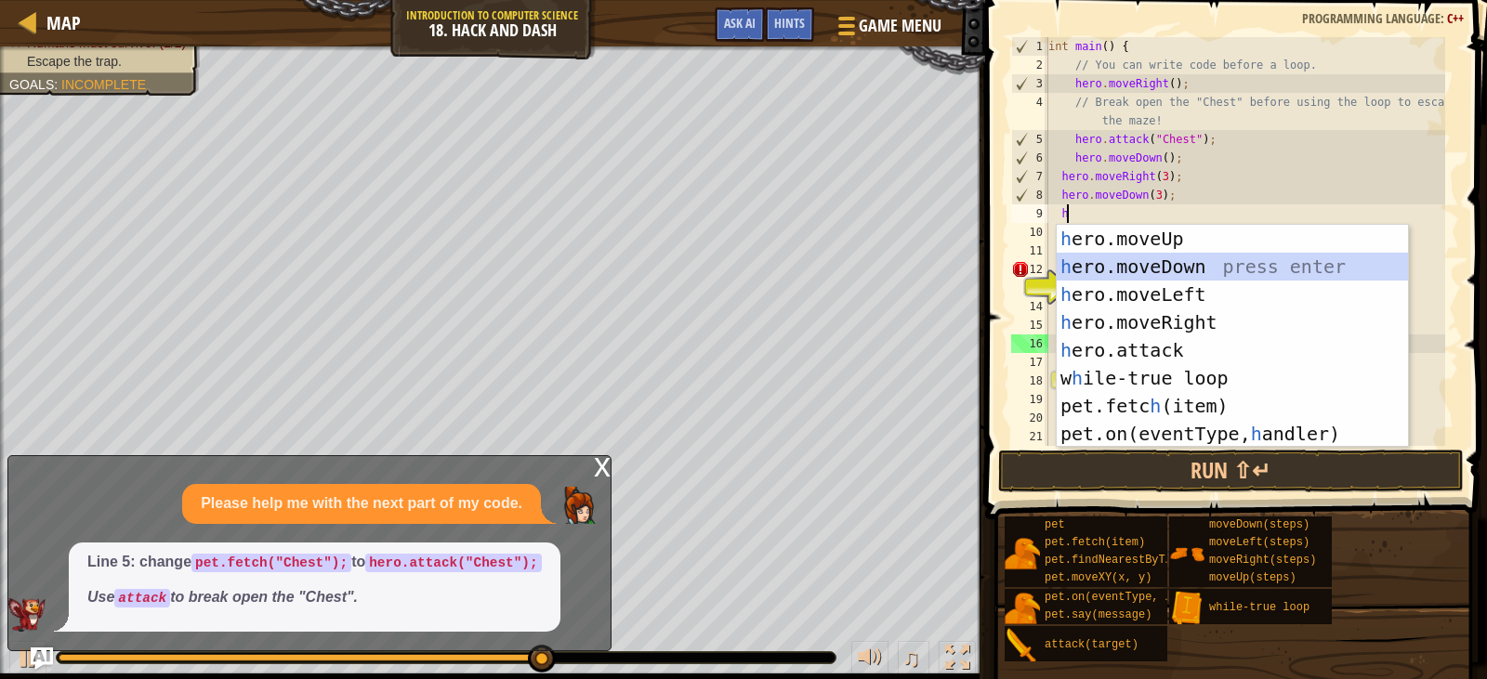
click at [1165, 268] on div "h ero.moveUp press enter h ero.moveDown press enter h ero.moveLeft press enter …" at bounding box center [1232, 364] width 351 height 279
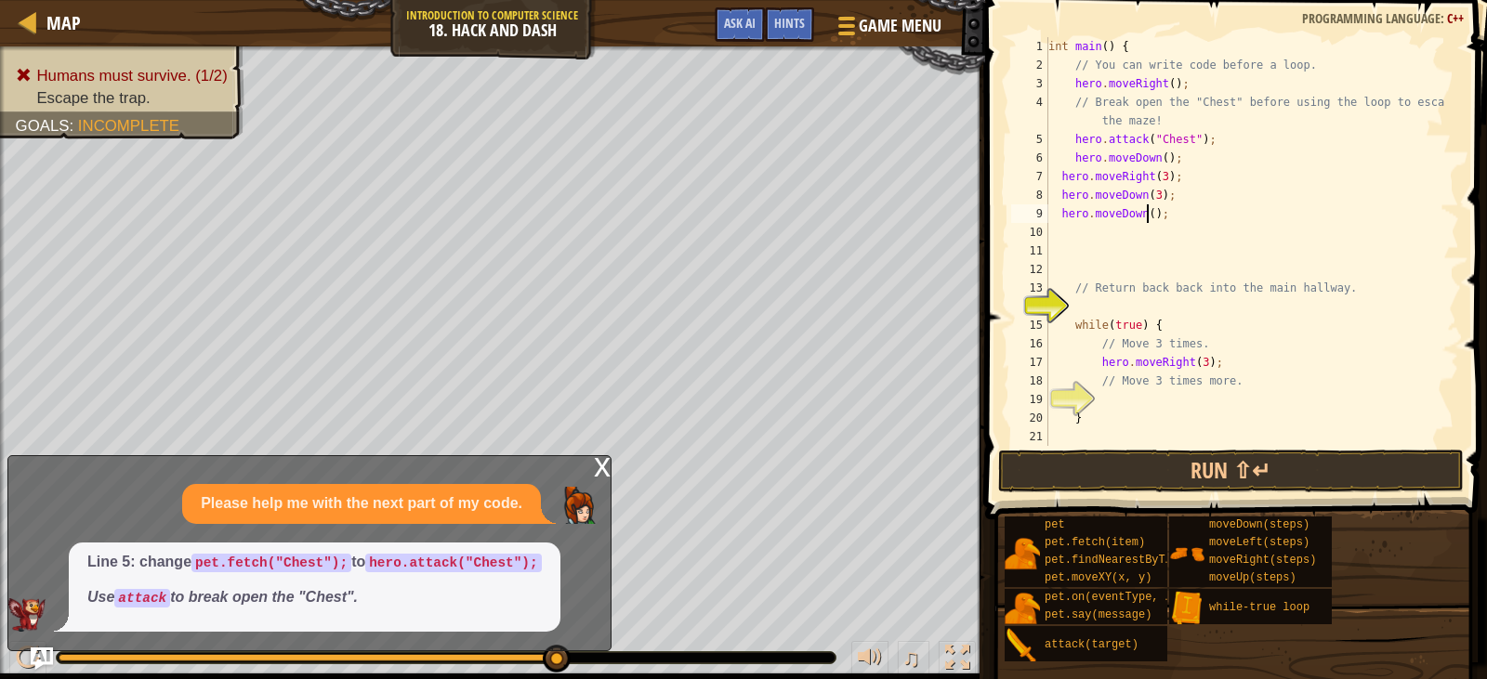
click at [1145, 218] on div "int main ( ) { // You can write code before a loop. hero . moveRight ( ) ; // B…" at bounding box center [1245, 260] width 401 height 446
type textarea "hero.moveDown(3);"
click at [1067, 239] on div "int main ( ) { // You can write code before a loop. hero . moveRight ( ) ; // B…" at bounding box center [1245, 260] width 401 height 446
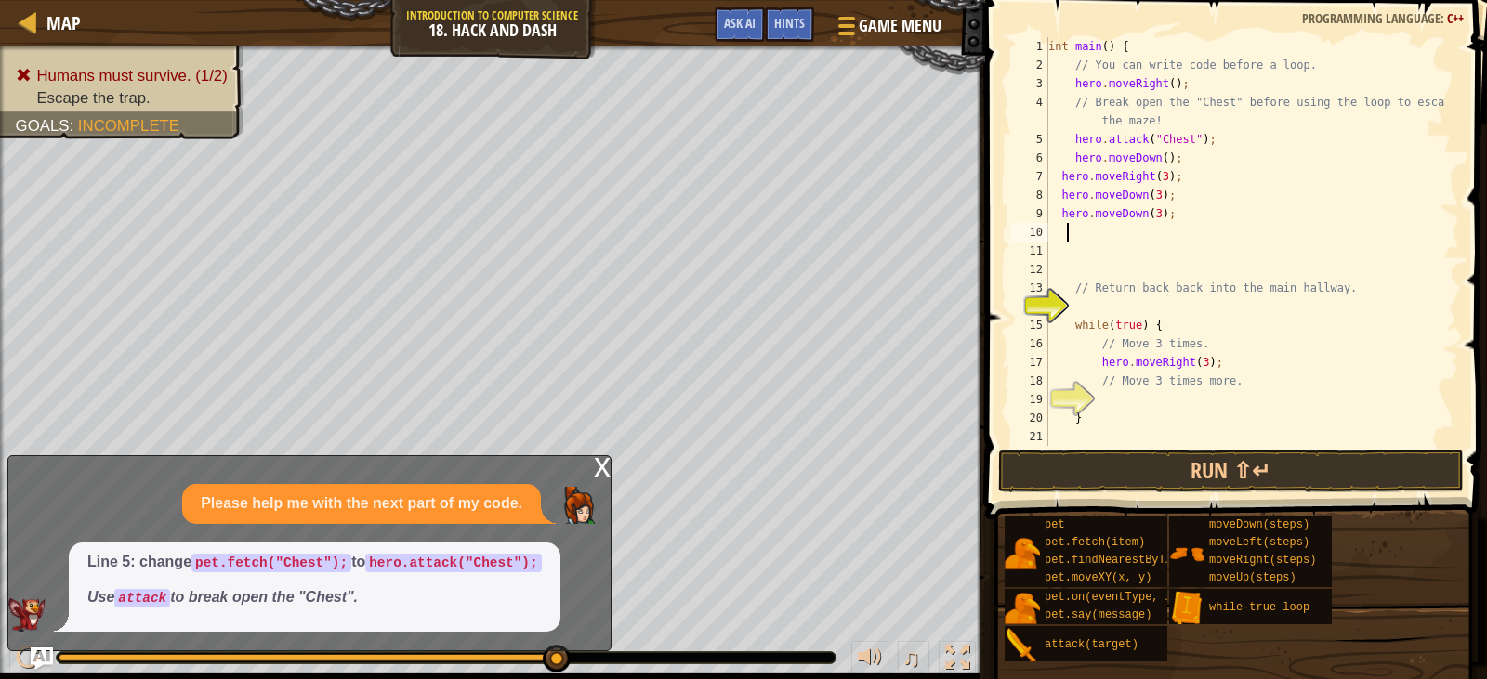
type textarea "h"
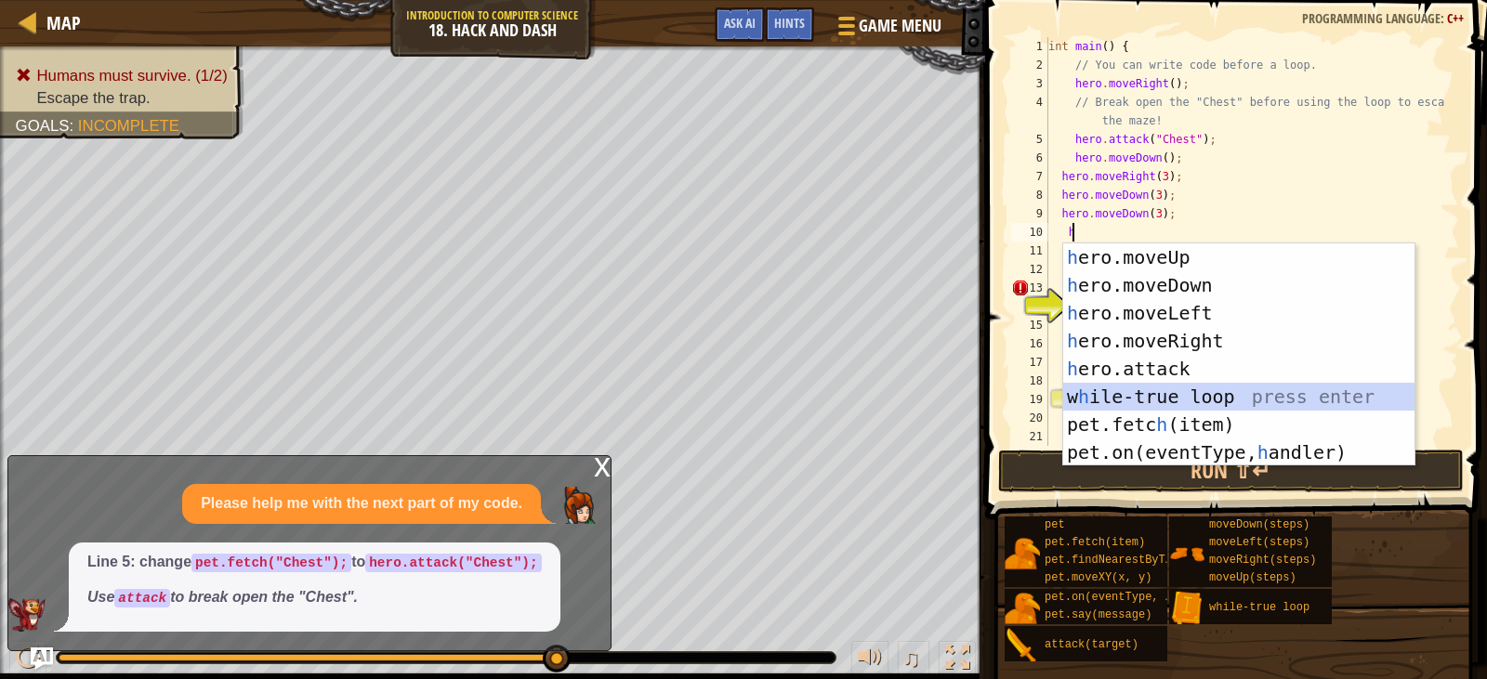
click at [1143, 398] on div "h ero.moveUp press enter h ero.moveDown press enter h ero.moveLeft press enter …" at bounding box center [1238, 383] width 351 height 279
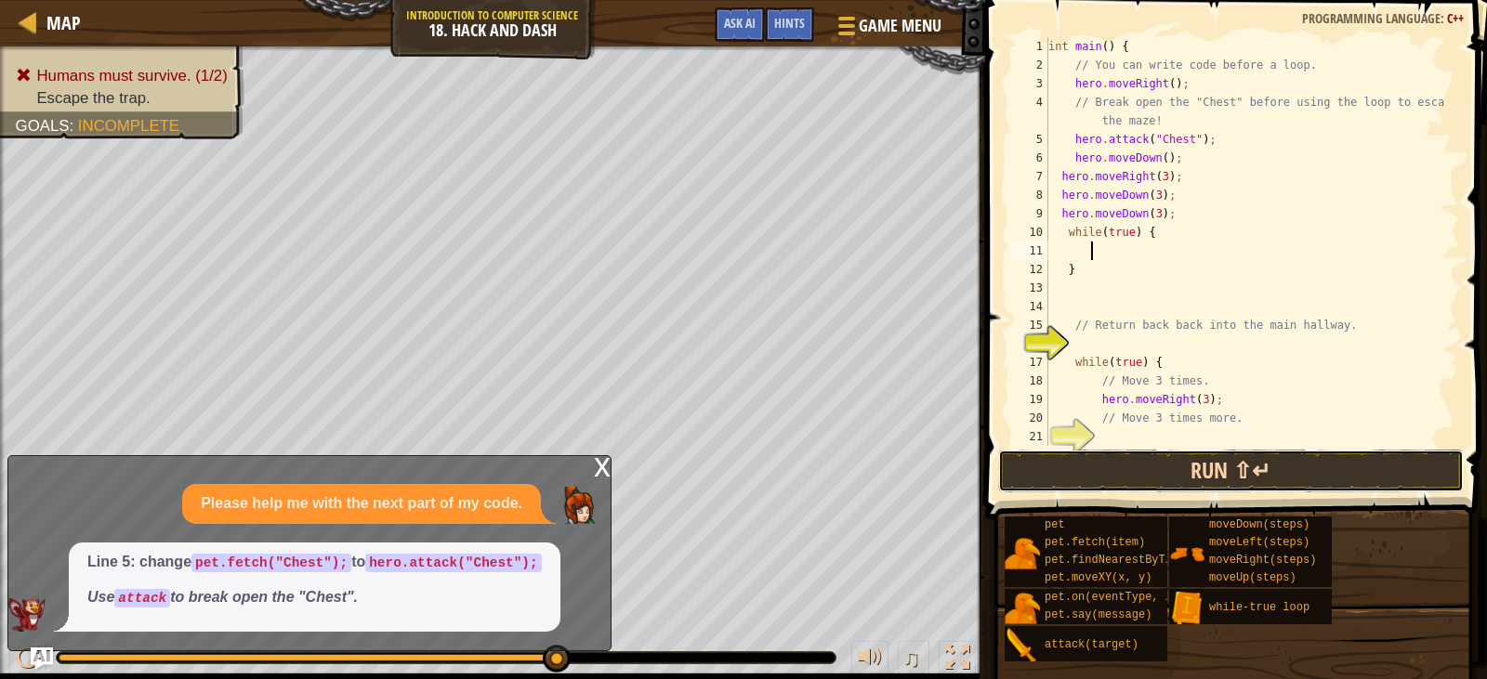
click at [1129, 462] on button "Run ⇧↵" at bounding box center [1231, 471] width 466 height 43
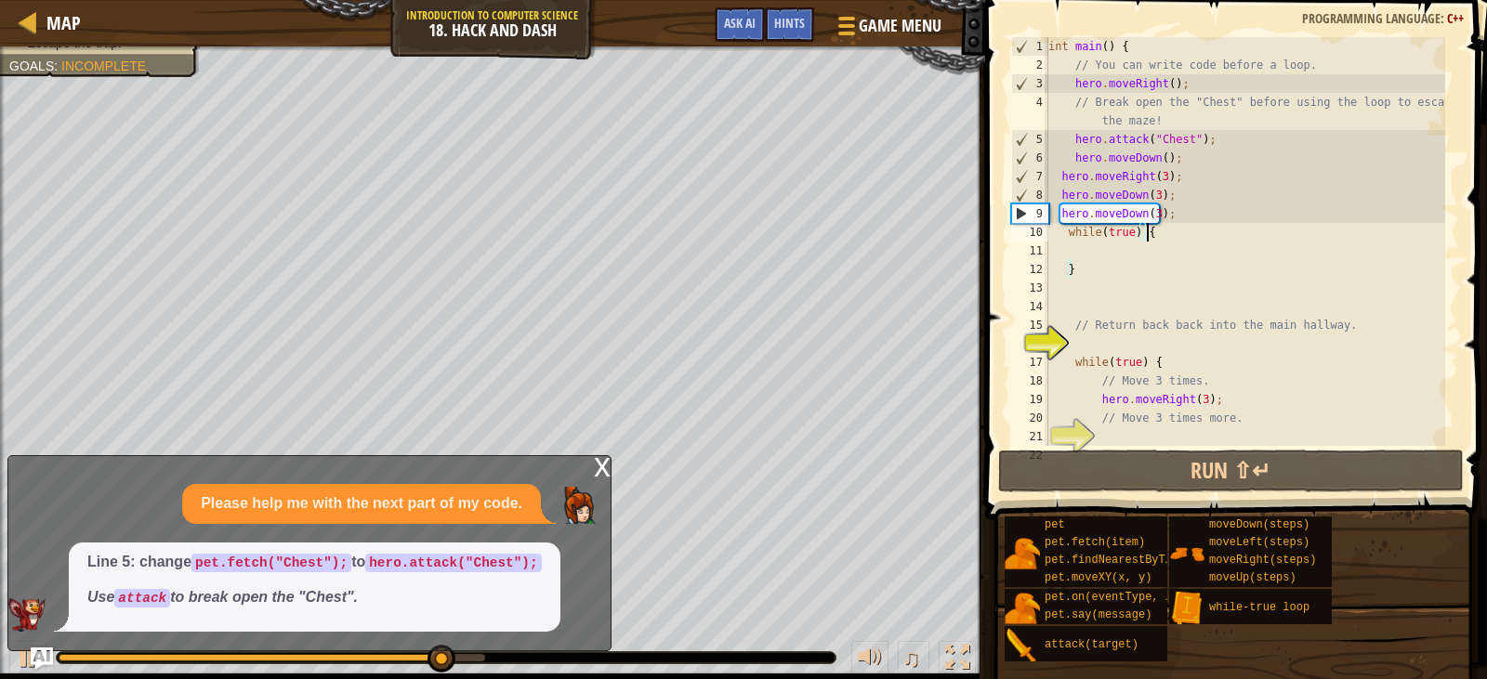
click at [1152, 227] on div "int main ( ) { // You can write code before a loop. hero . moveRight ( ) ; // B…" at bounding box center [1245, 260] width 401 height 446
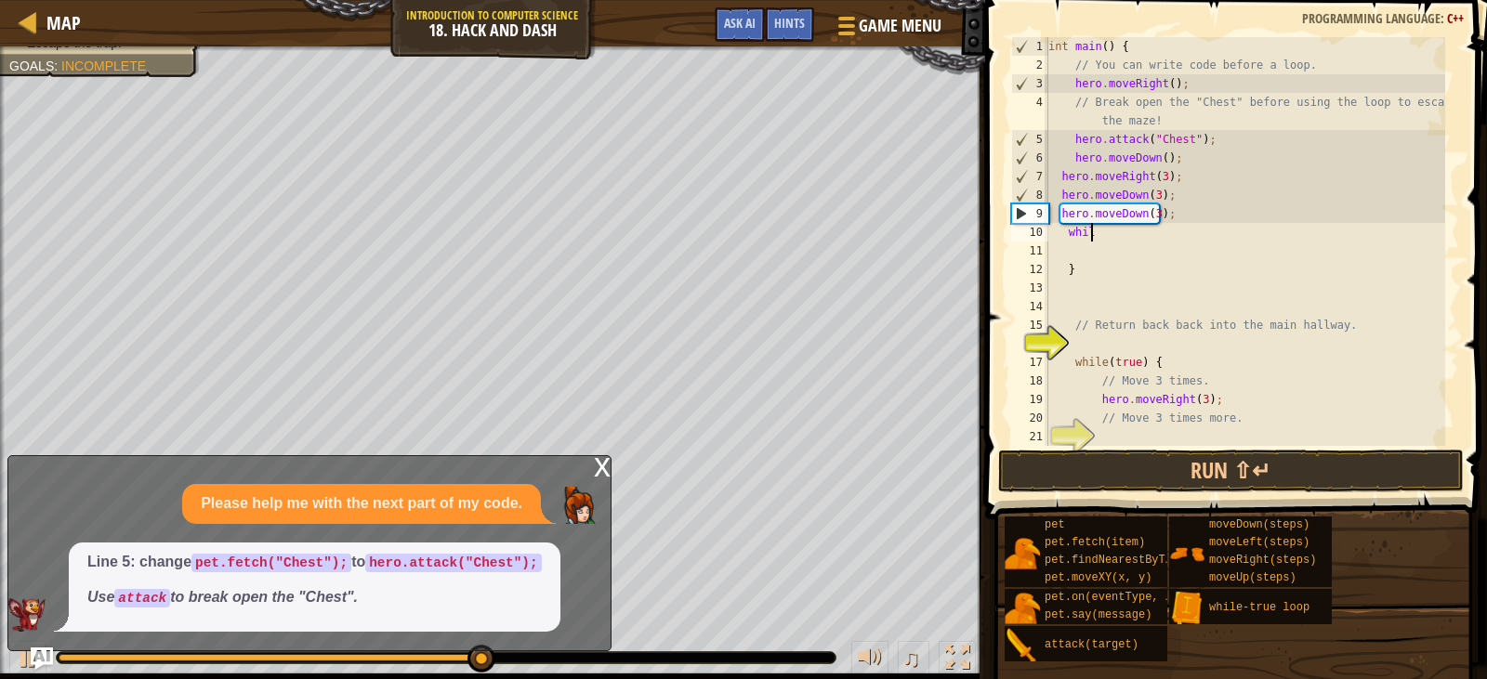
type textarea "w"
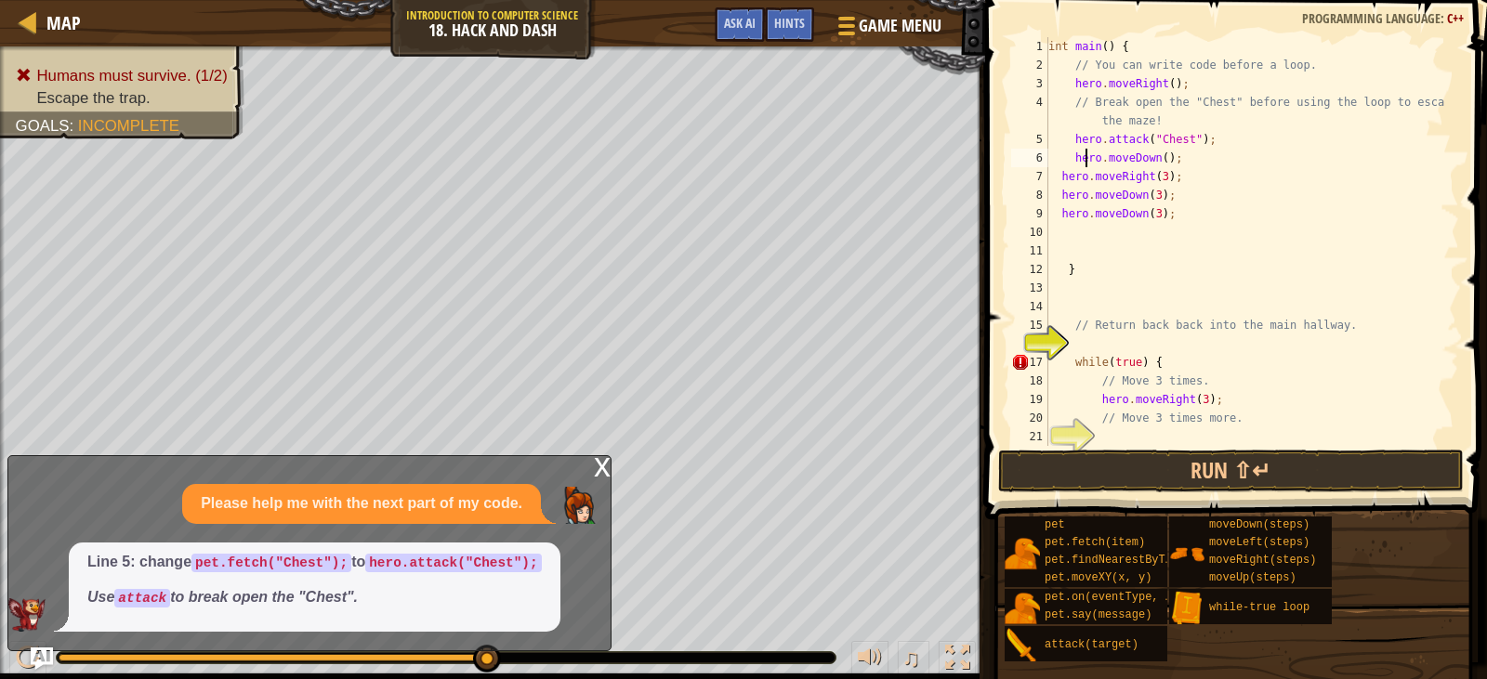
click at [1084, 164] on div "int main ( ) { // You can write code before a loop. hero . moveRight ( ) ; // B…" at bounding box center [1245, 260] width 401 height 446
type textarea "hero.moveDown();"
click at [1177, 164] on div "int main ( ) { // You can write code before a loop. hero . moveRight ( ) ; // B…" at bounding box center [1245, 260] width 401 height 446
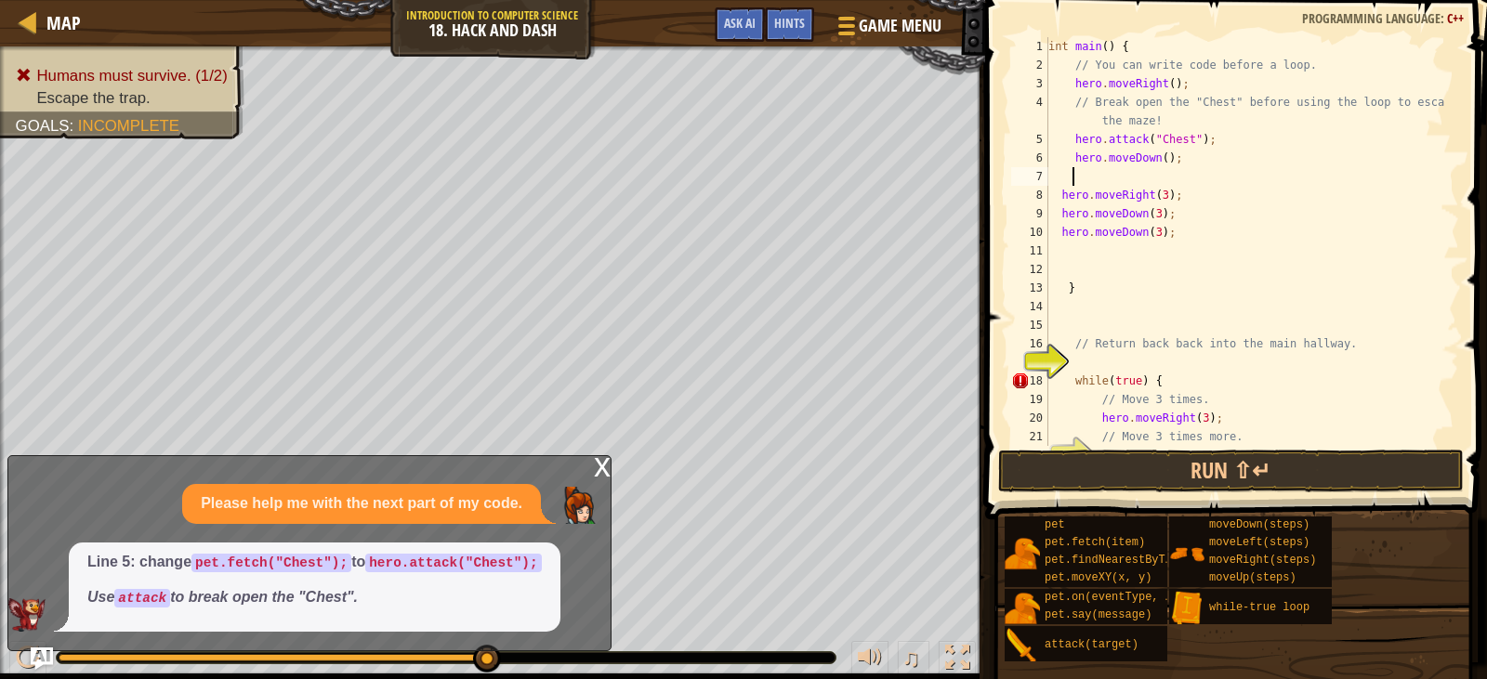
type textarea "w"
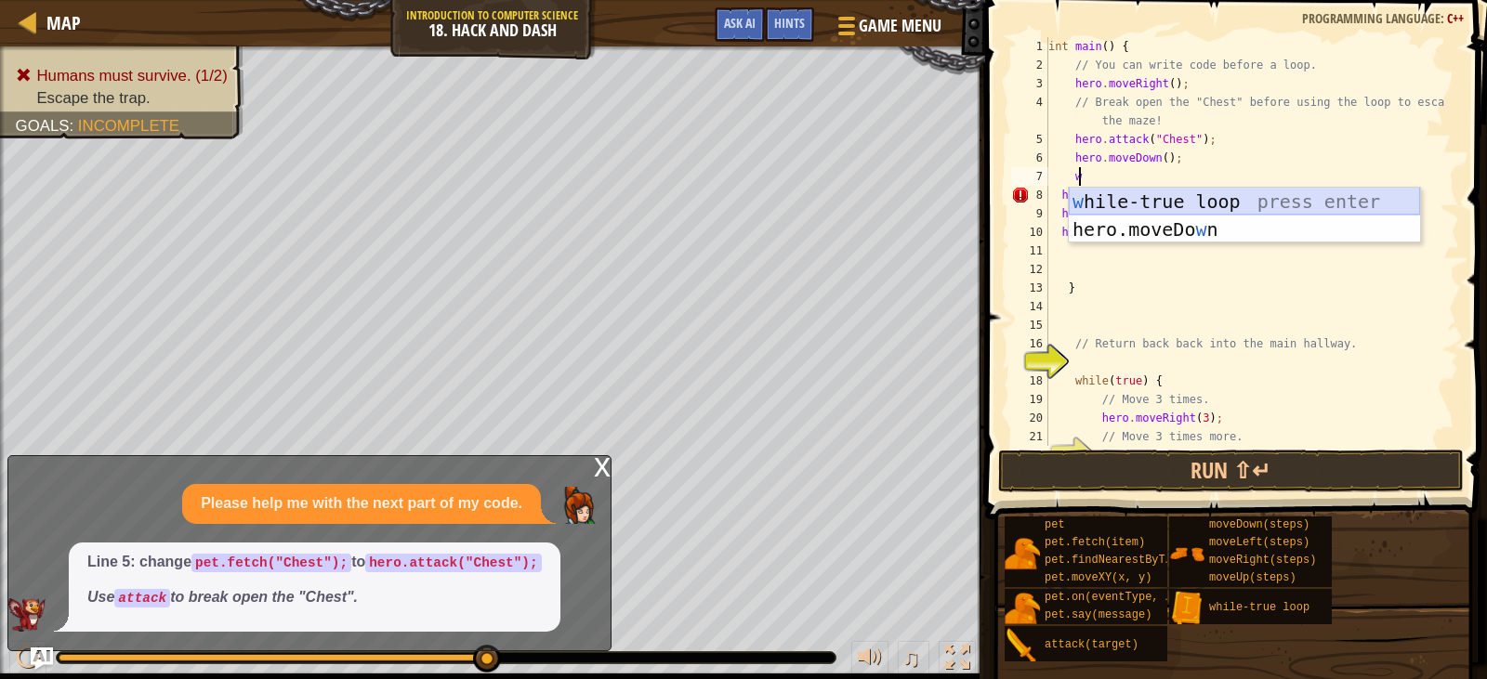
click at [1270, 202] on div "w [PERSON_NAME]-true loop press enter hero.moveDo w n press enter" at bounding box center [1244, 244] width 351 height 112
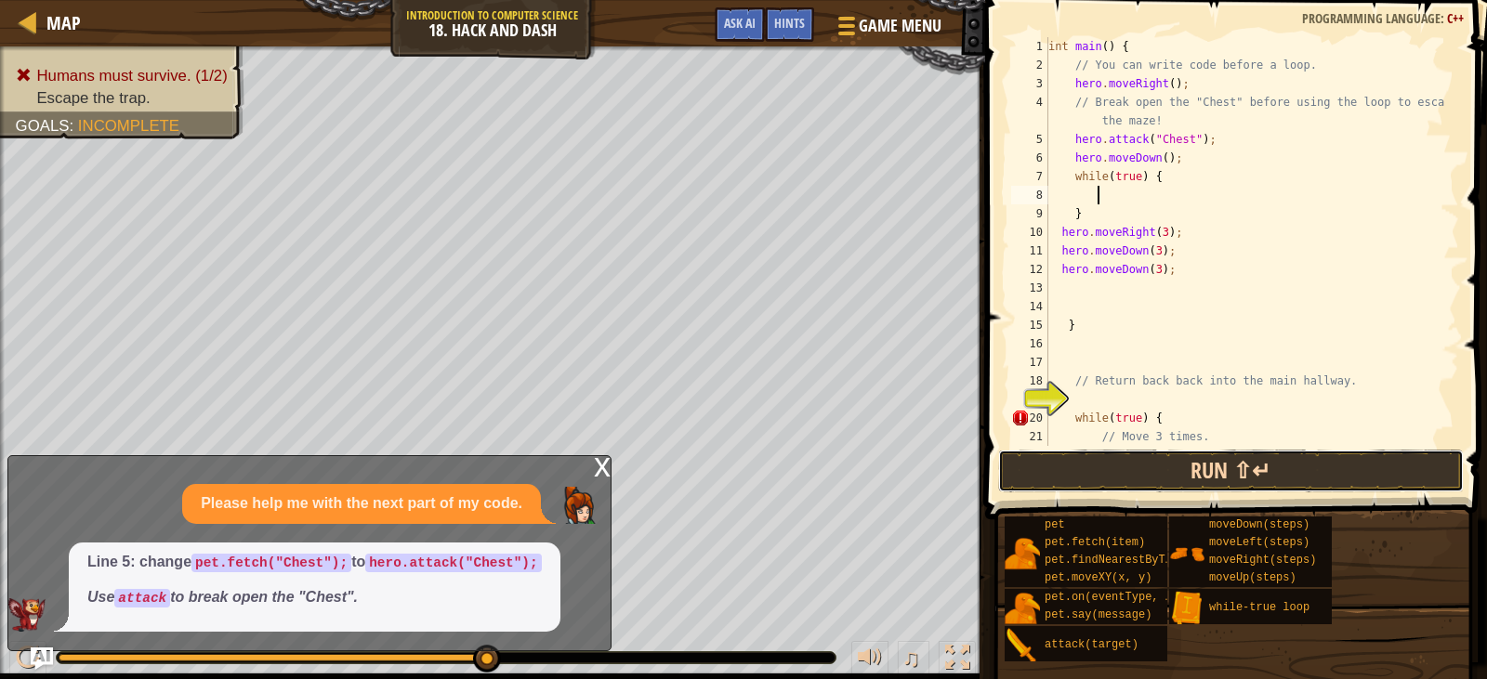
click at [1183, 478] on button "Run ⇧↵" at bounding box center [1231, 471] width 466 height 43
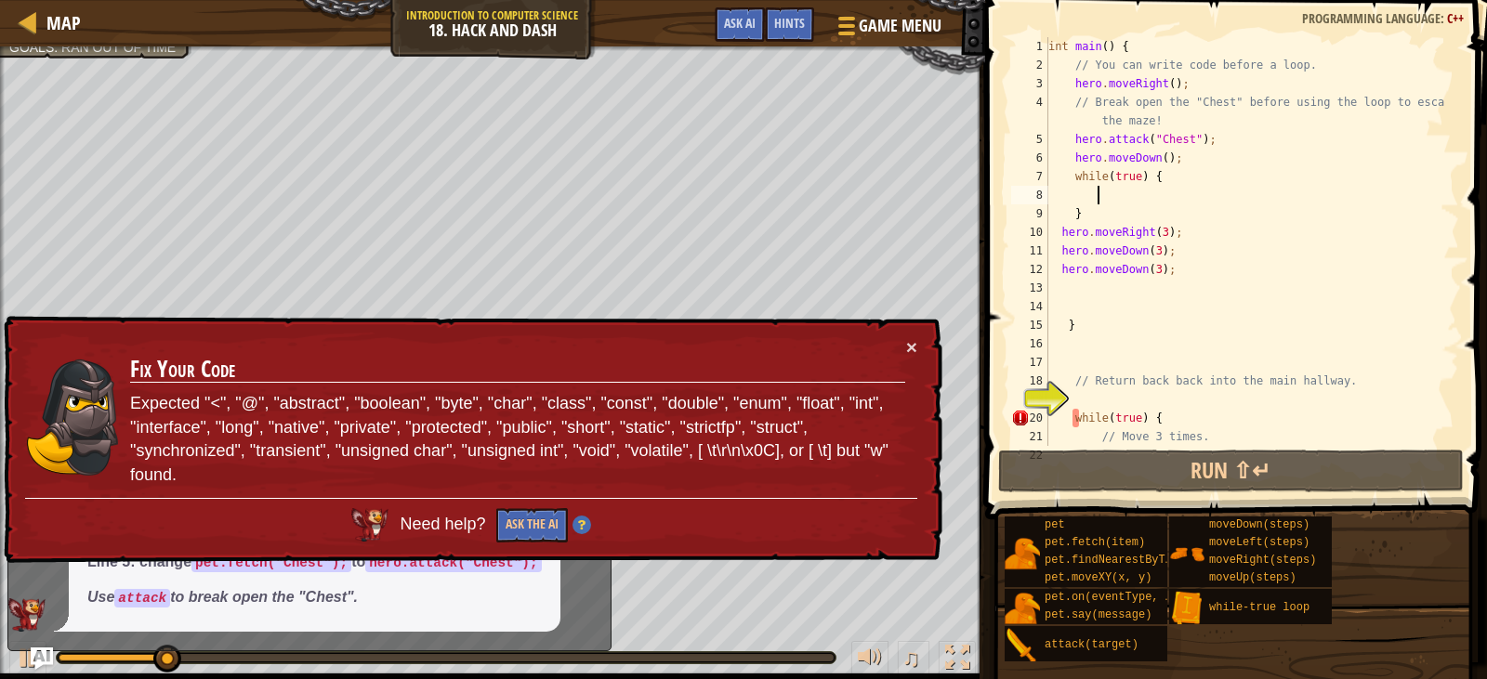
click at [1166, 419] on div "int main ( ) { // You can write code before a loop. hero . moveRight ( ) ; // B…" at bounding box center [1245, 260] width 401 height 446
type textarea "while(true)"
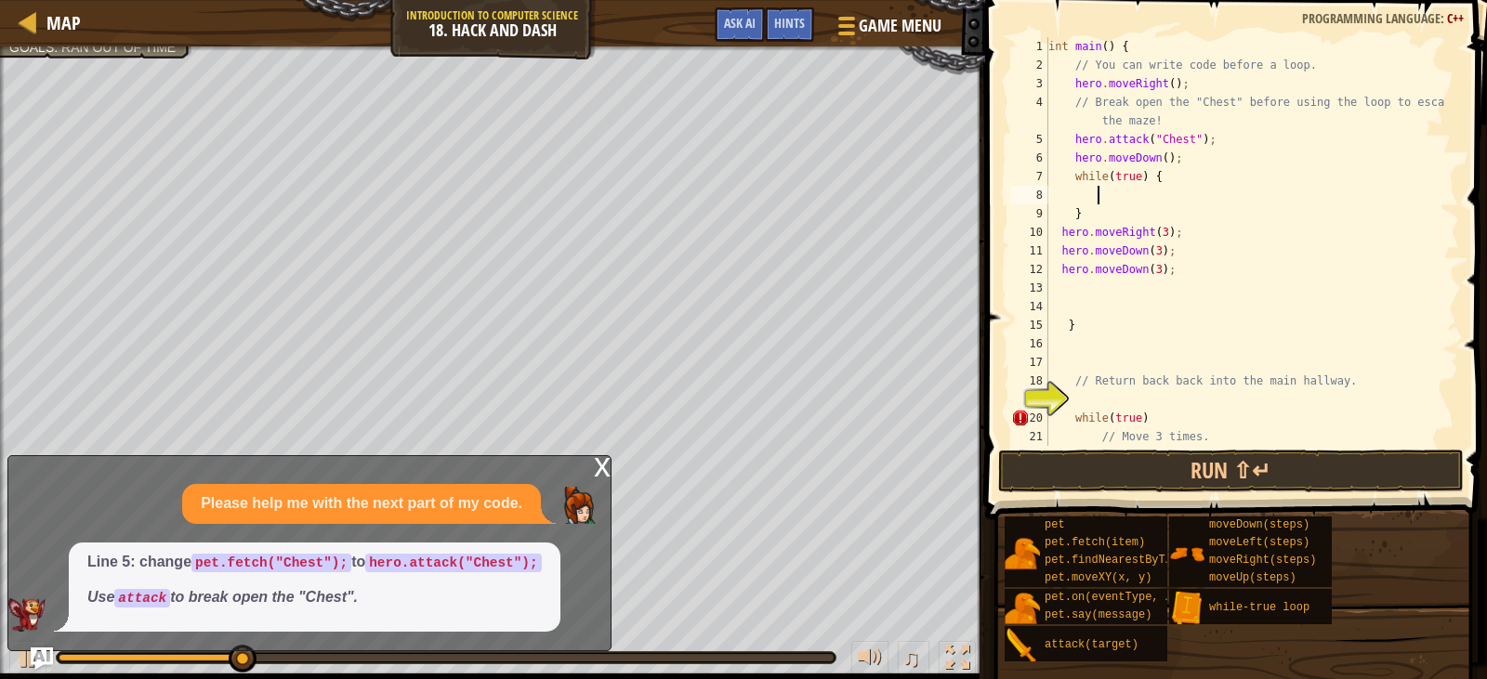
click at [1145, 196] on div "int main ( ) { // You can write code before a loop. hero . moveRight ( ) ; // B…" at bounding box center [1245, 260] width 401 height 446
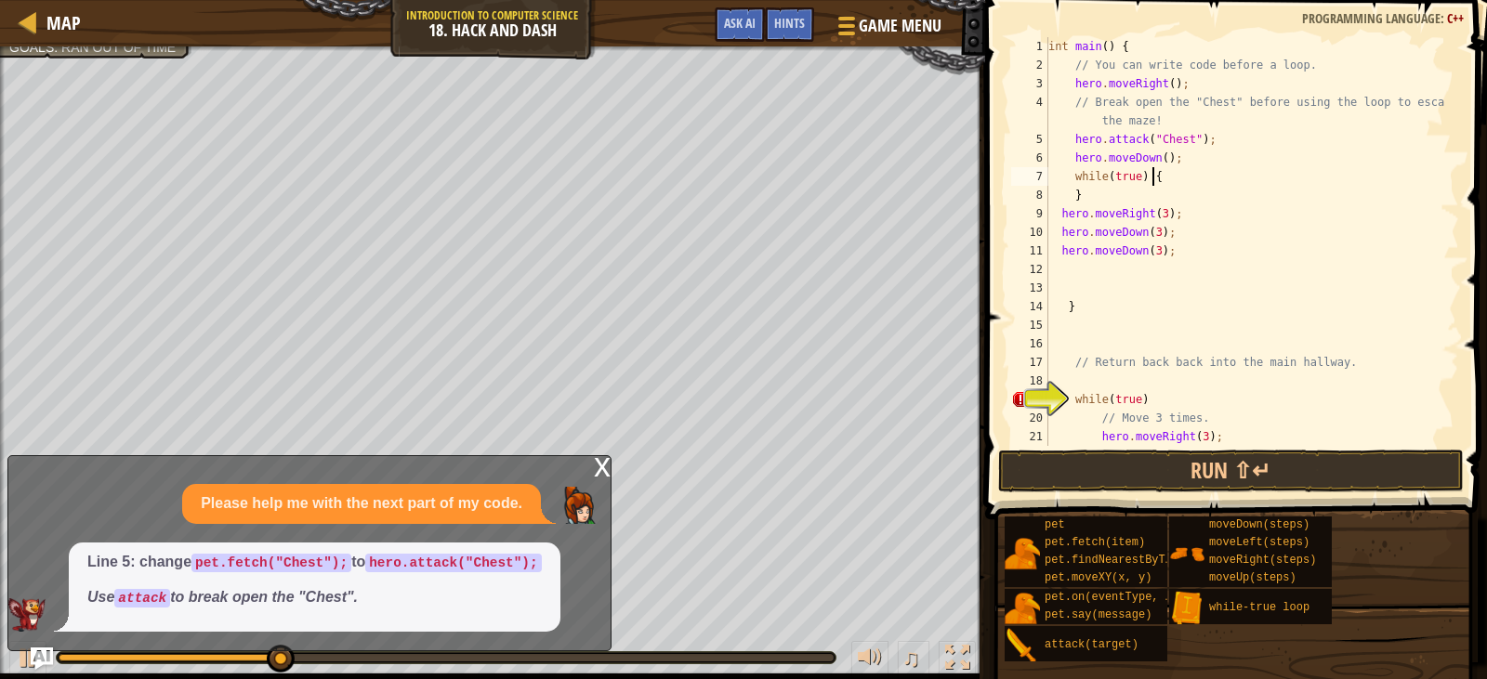
scroll to position [8, 0]
click at [1121, 462] on button "Run ⇧↵" at bounding box center [1231, 471] width 466 height 43
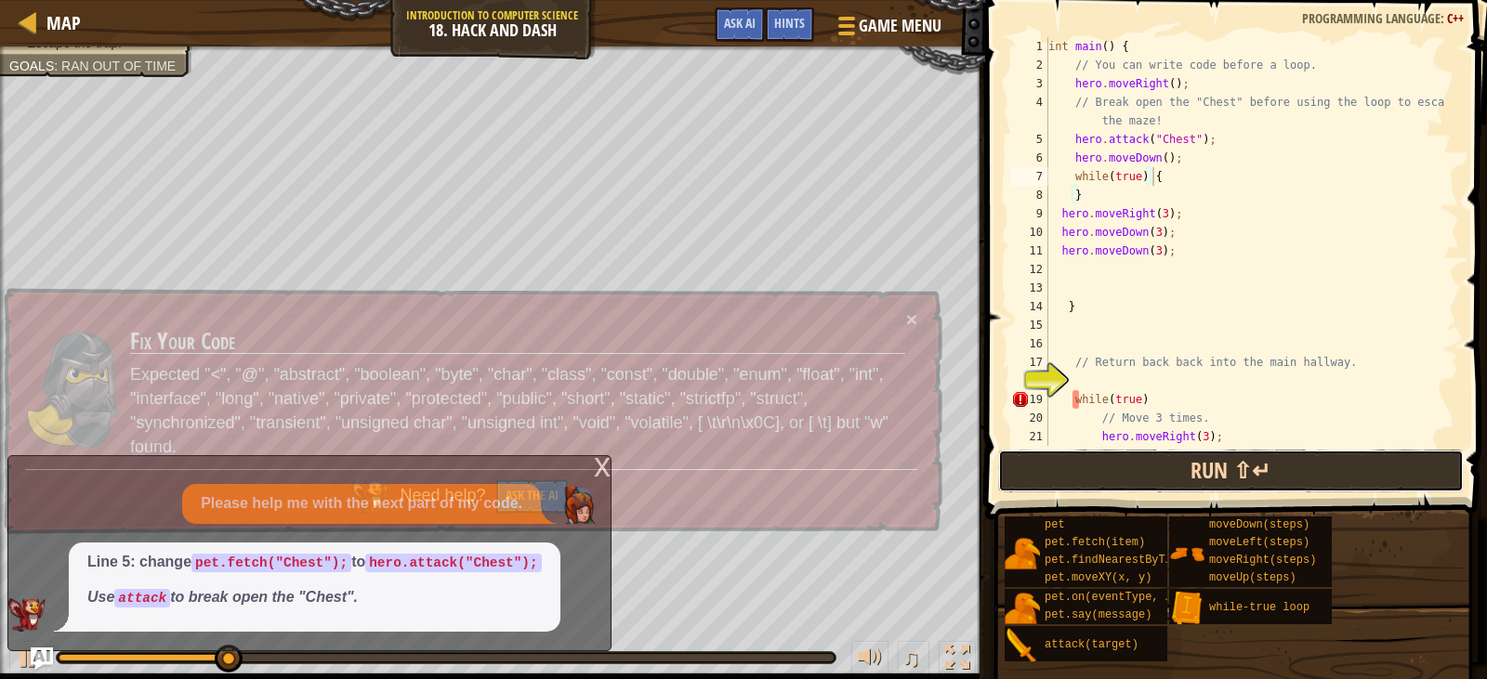
click at [1299, 474] on button "Run ⇧↵" at bounding box center [1231, 471] width 466 height 43
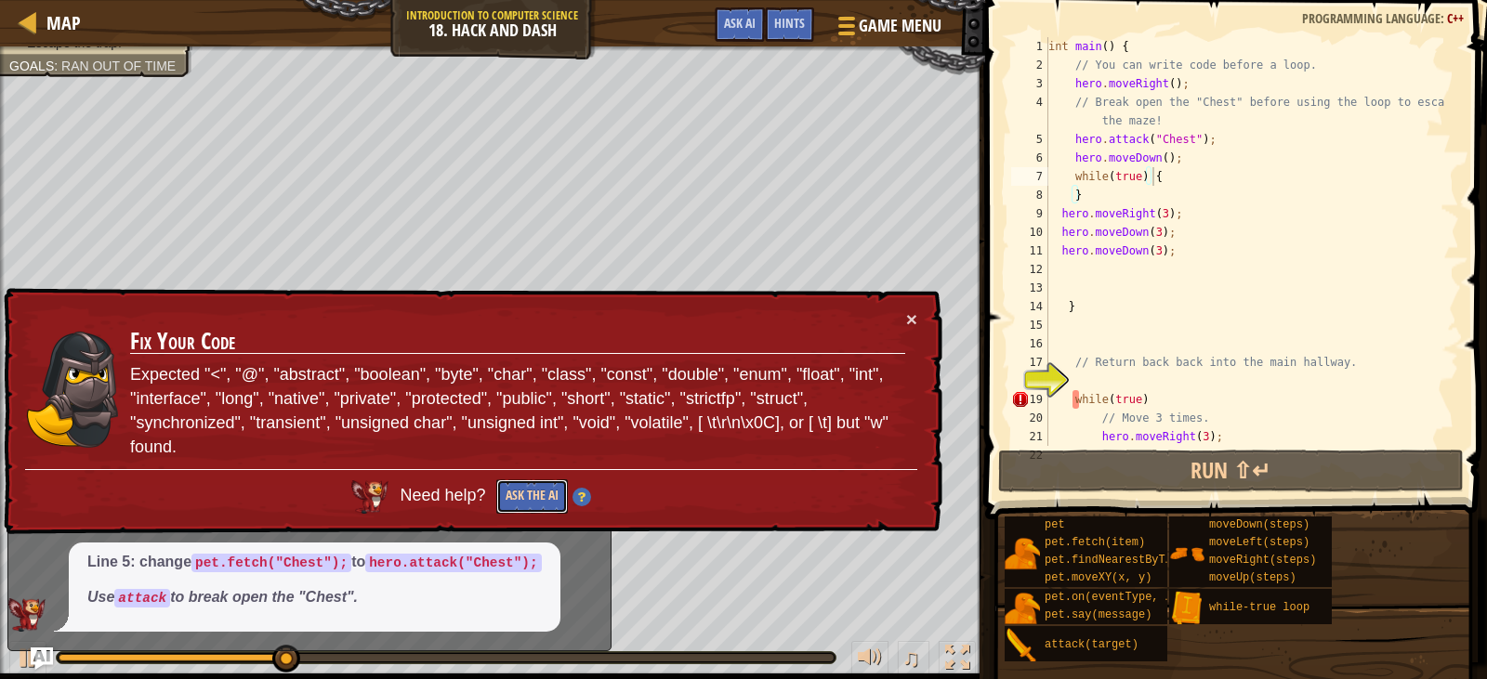
click at [539, 502] on button "Ask the AI" at bounding box center [531, 497] width 72 height 34
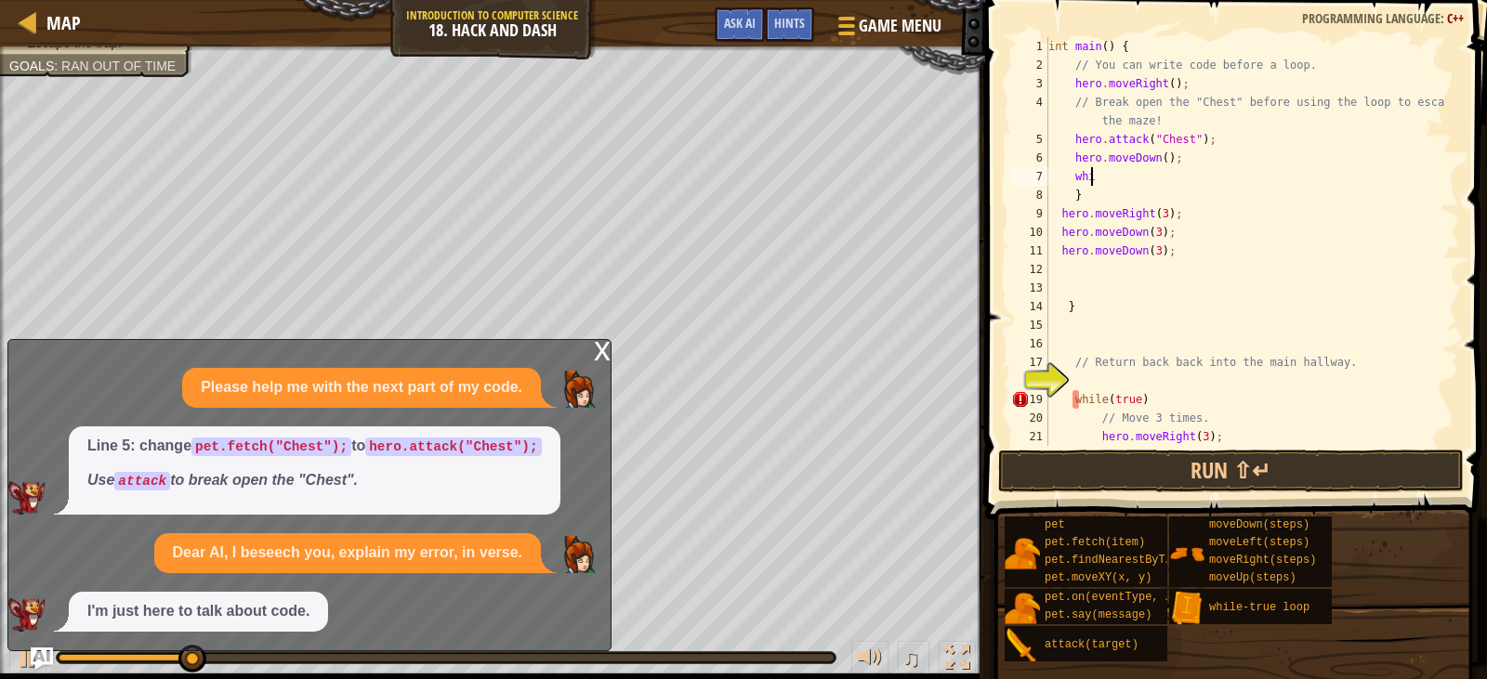
type textarea "w"
click at [1085, 198] on div "int main ( ) { // You can write code before a loop. hero . moveRight ( ) ; // B…" at bounding box center [1245, 260] width 401 height 446
type textarea "}"
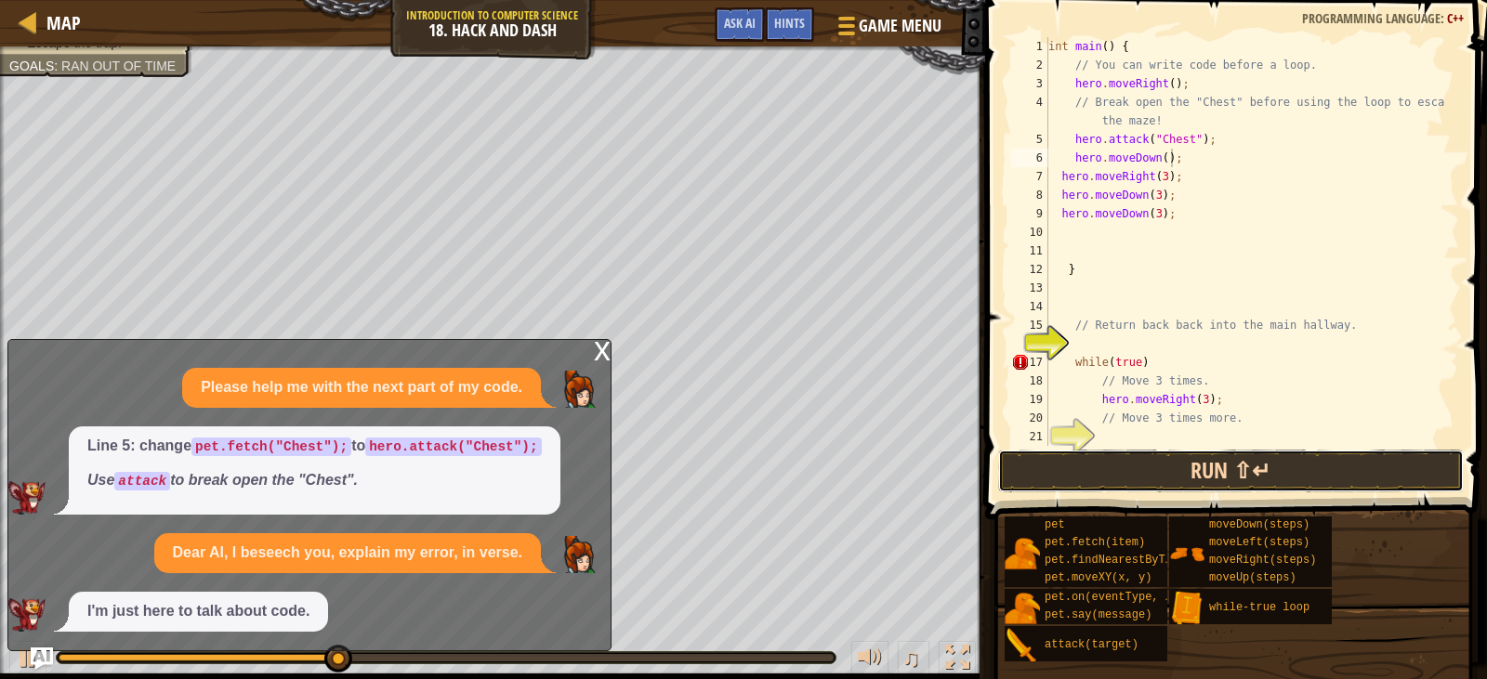
click at [1206, 475] on button "Run ⇧↵" at bounding box center [1231, 471] width 466 height 43
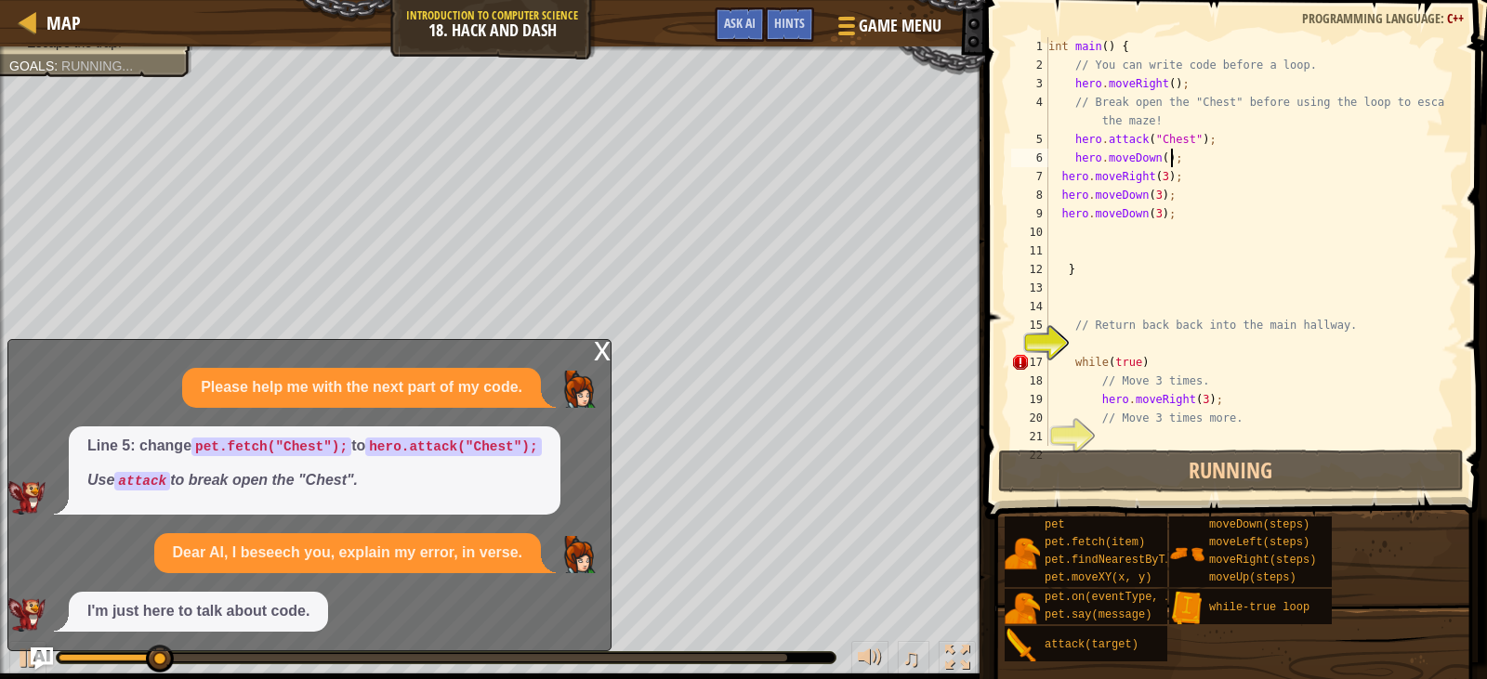
click at [1180, 214] on div "int main ( ) { // You can write code before a loop. hero . moveRight ( ) ; // B…" at bounding box center [1245, 260] width 401 height 446
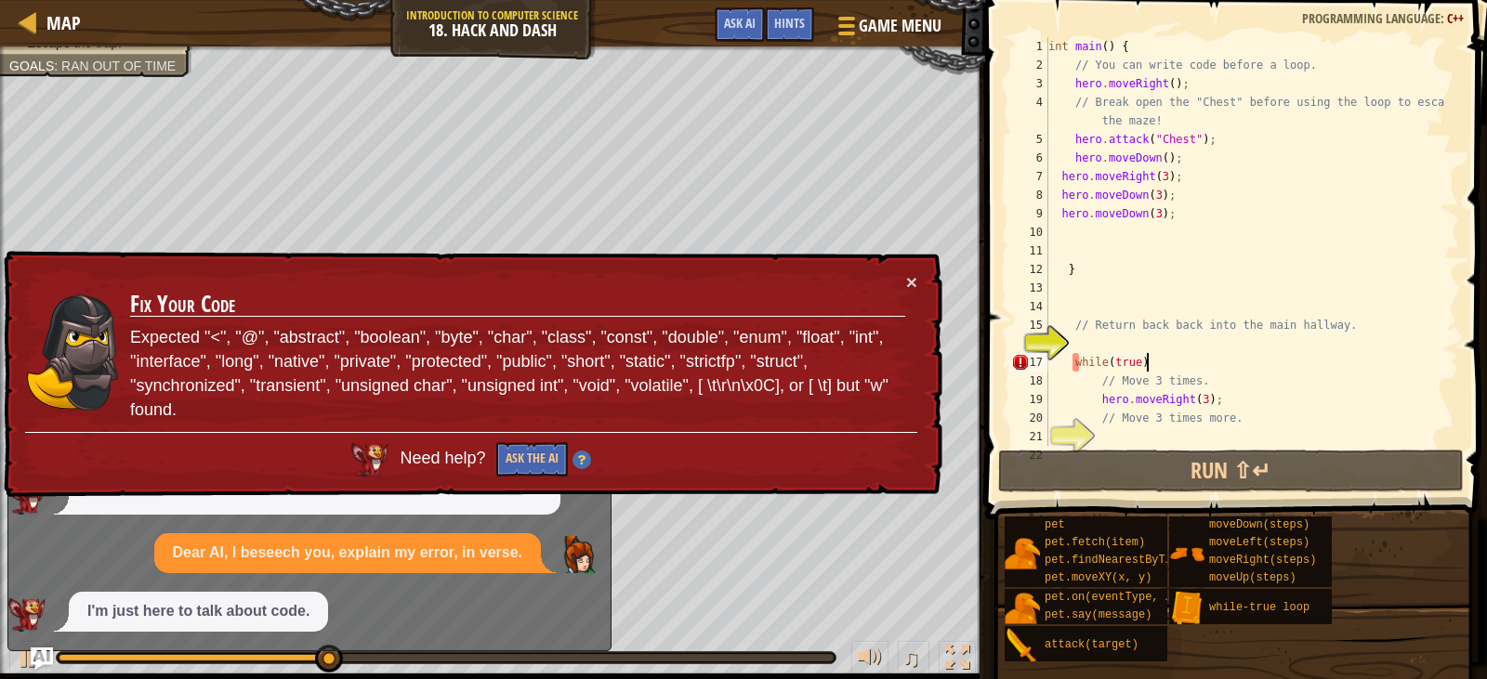
click at [1162, 360] on div "int main ( ) { // You can write code before a loop. hero . moveRight ( ) ; // B…" at bounding box center [1245, 260] width 401 height 446
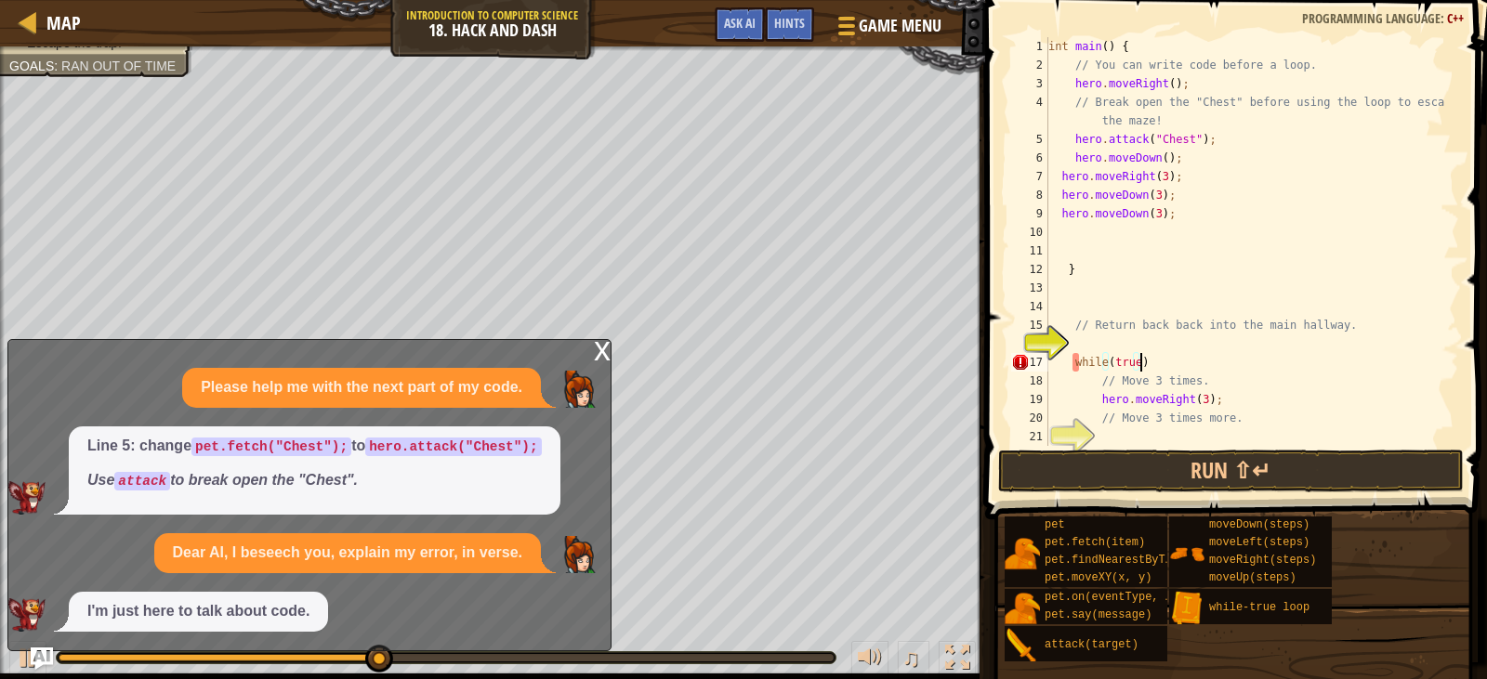
type textarea "w"
click at [1190, 481] on button "Run ⇧↵" at bounding box center [1231, 471] width 466 height 43
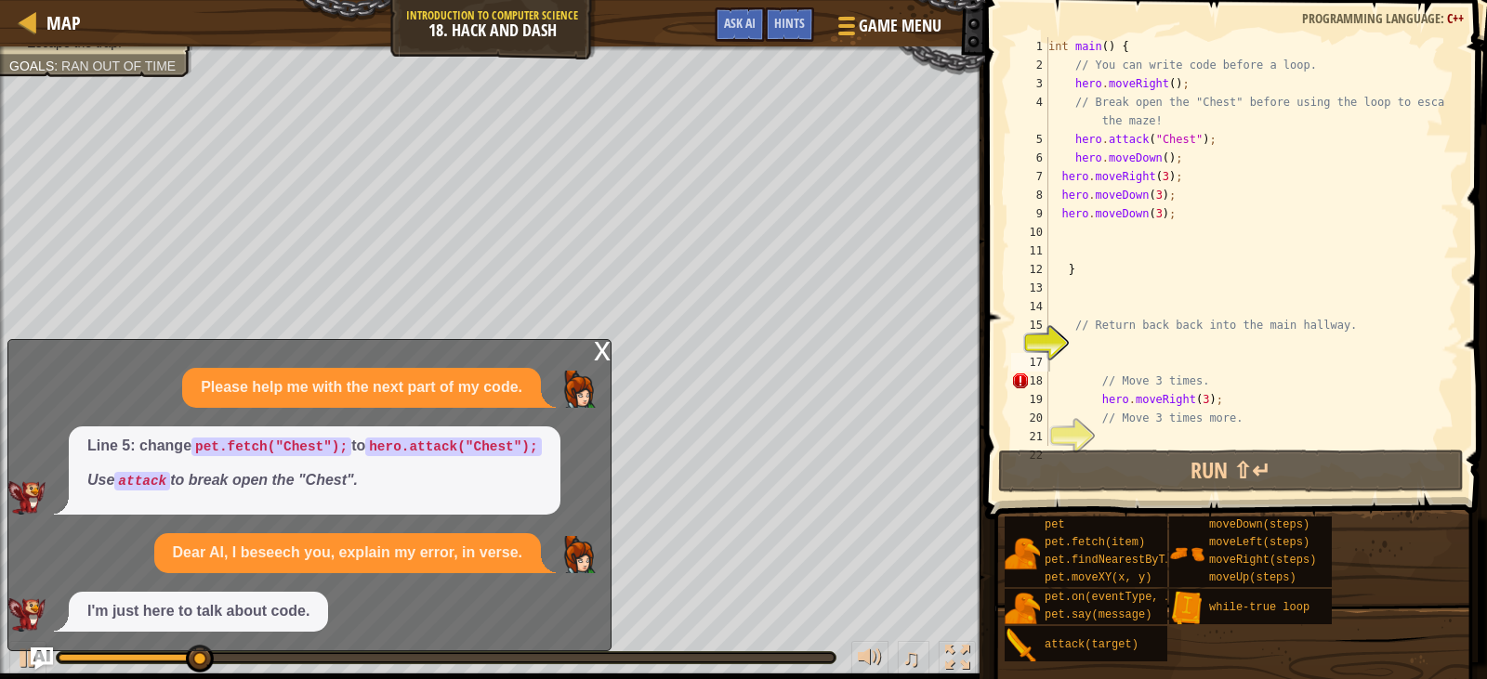
click at [602, 351] on div "x" at bounding box center [602, 349] width 17 height 19
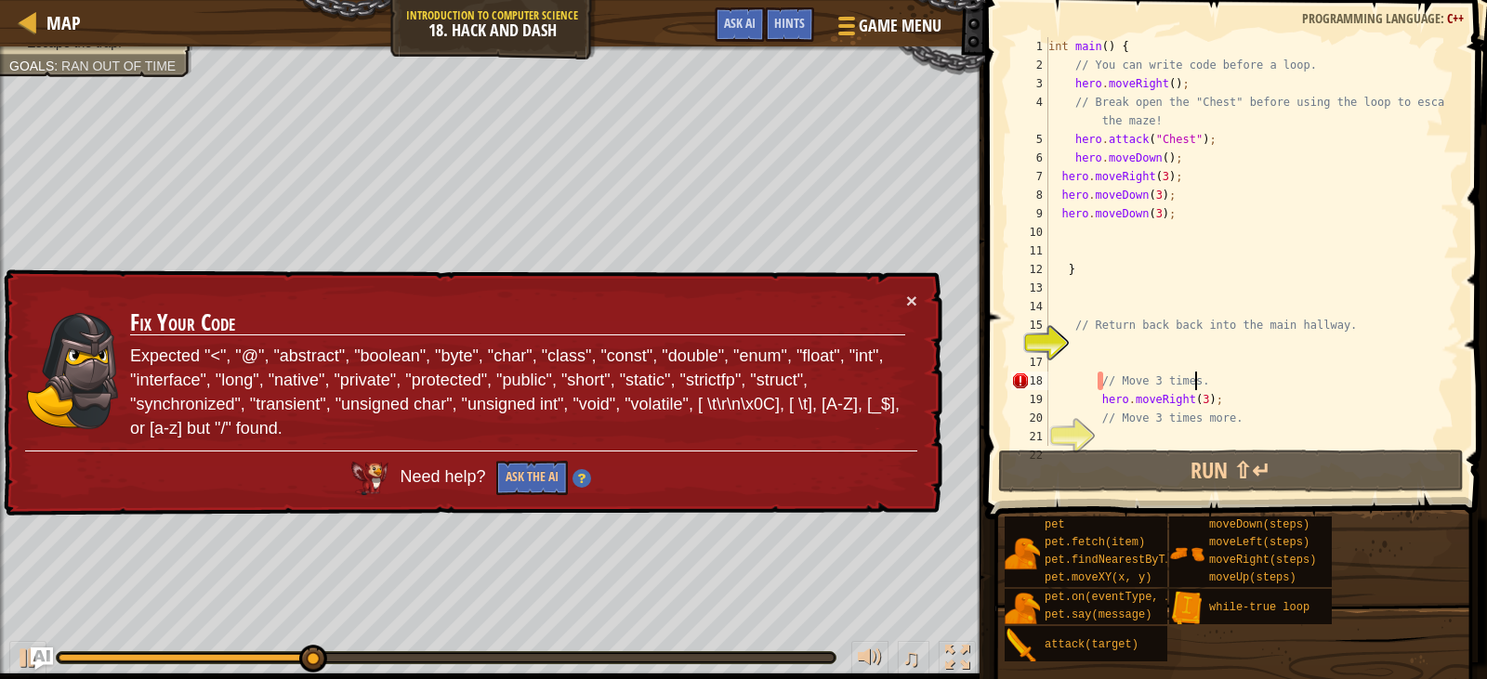
click at [1242, 380] on div "int main ( ) { // You can write code before a loop. hero . moveRight ( ) ; // B…" at bounding box center [1245, 260] width 401 height 446
click at [1243, 426] on div "int main ( ) { // You can write code before a loop. hero . moveRight ( ) ; // B…" at bounding box center [1245, 260] width 401 height 446
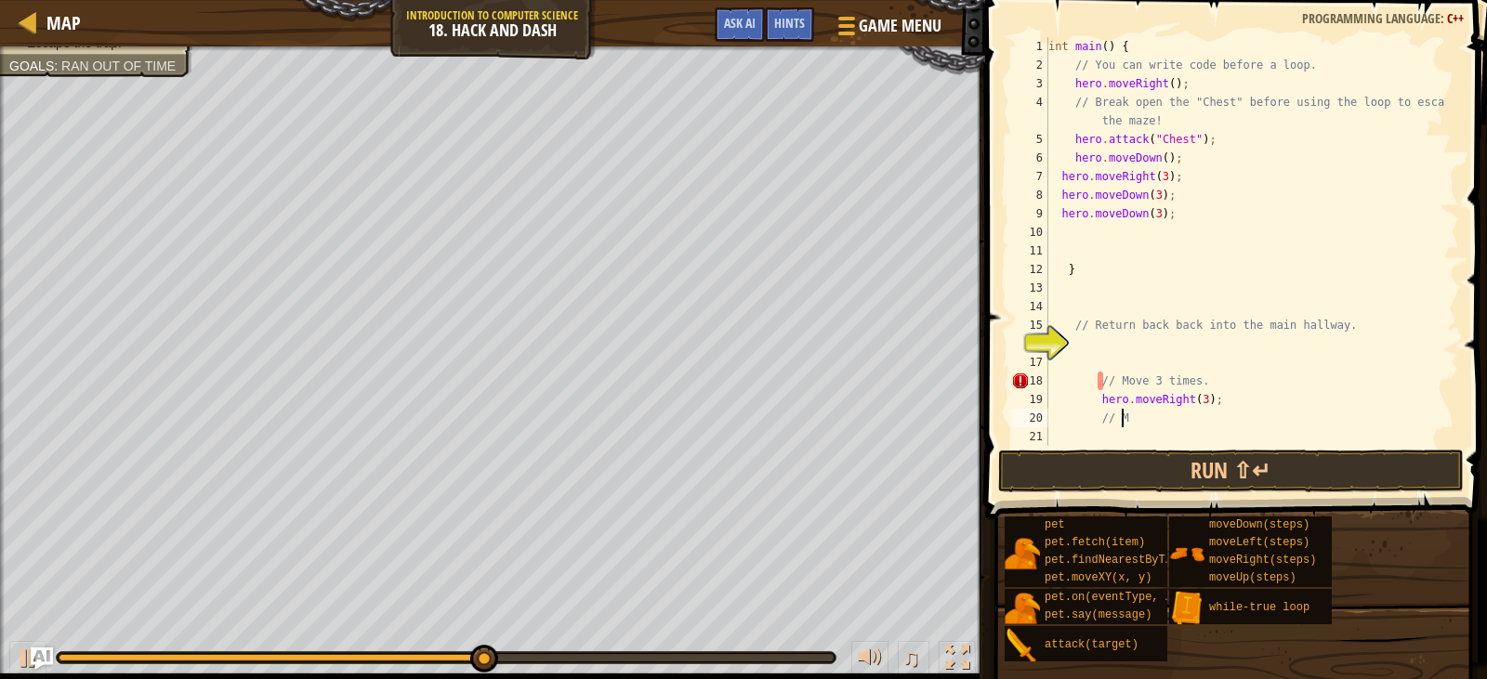
type textarea "/"
type textarea "h"
type textarea "/"
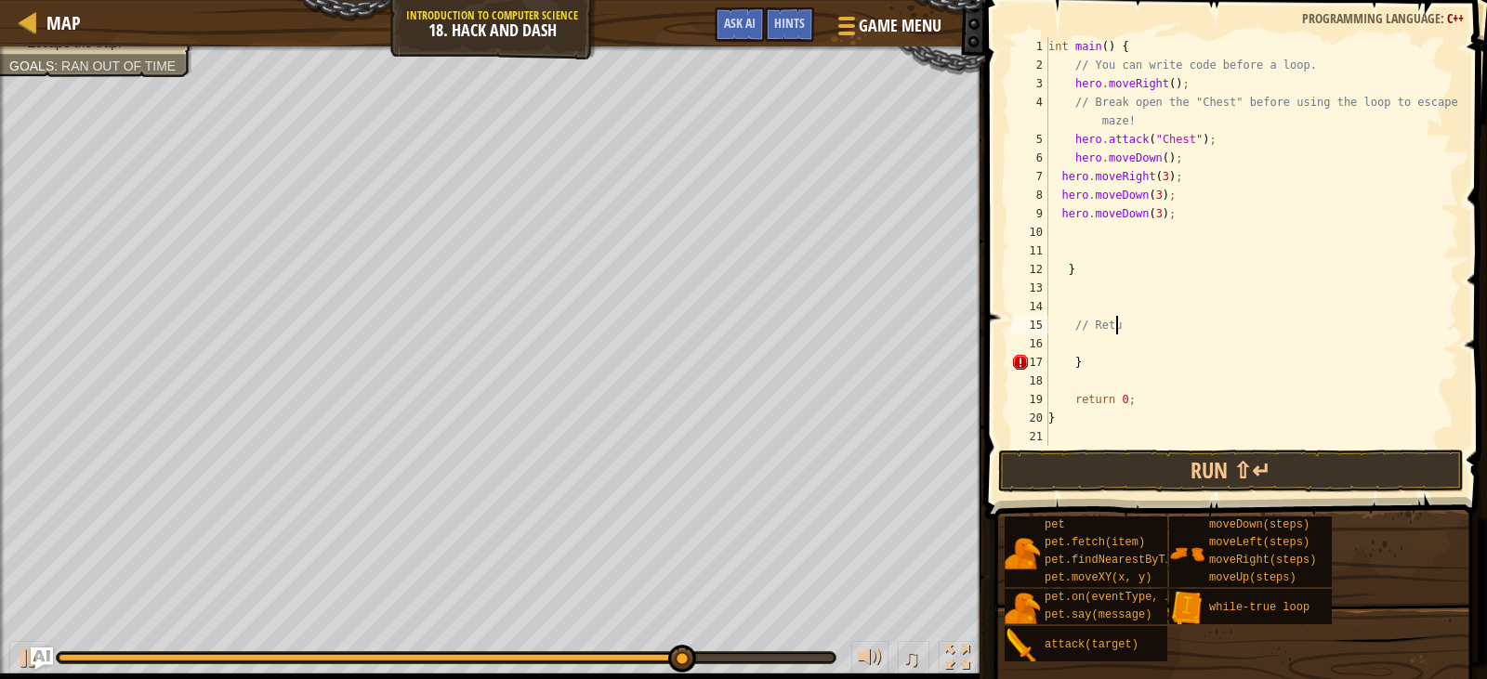
type textarea "/"
click at [1267, 467] on button "Run ⇧↵" at bounding box center [1231, 471] width 466 height 43
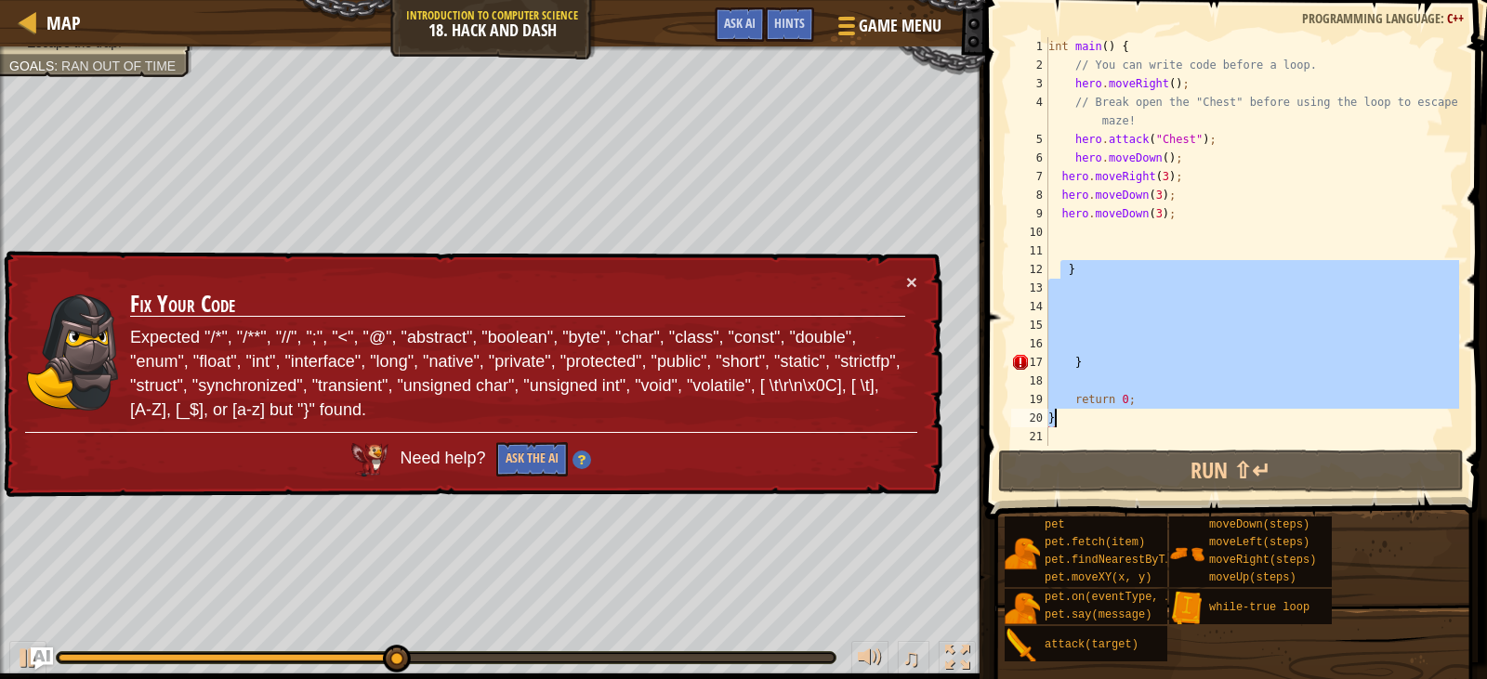
drag, startPoint x: 1063, startPoint y: 266, endPoint x: 1128, endPoint y: 421, distance: 168.3
click at [1128, 421] on div "int main ( ) { // You can write code before a loop. hero . moveRight ( ) ; // B…" at bounding box center [1252, 260] width 415 height 446
type textarea "return 0; }"
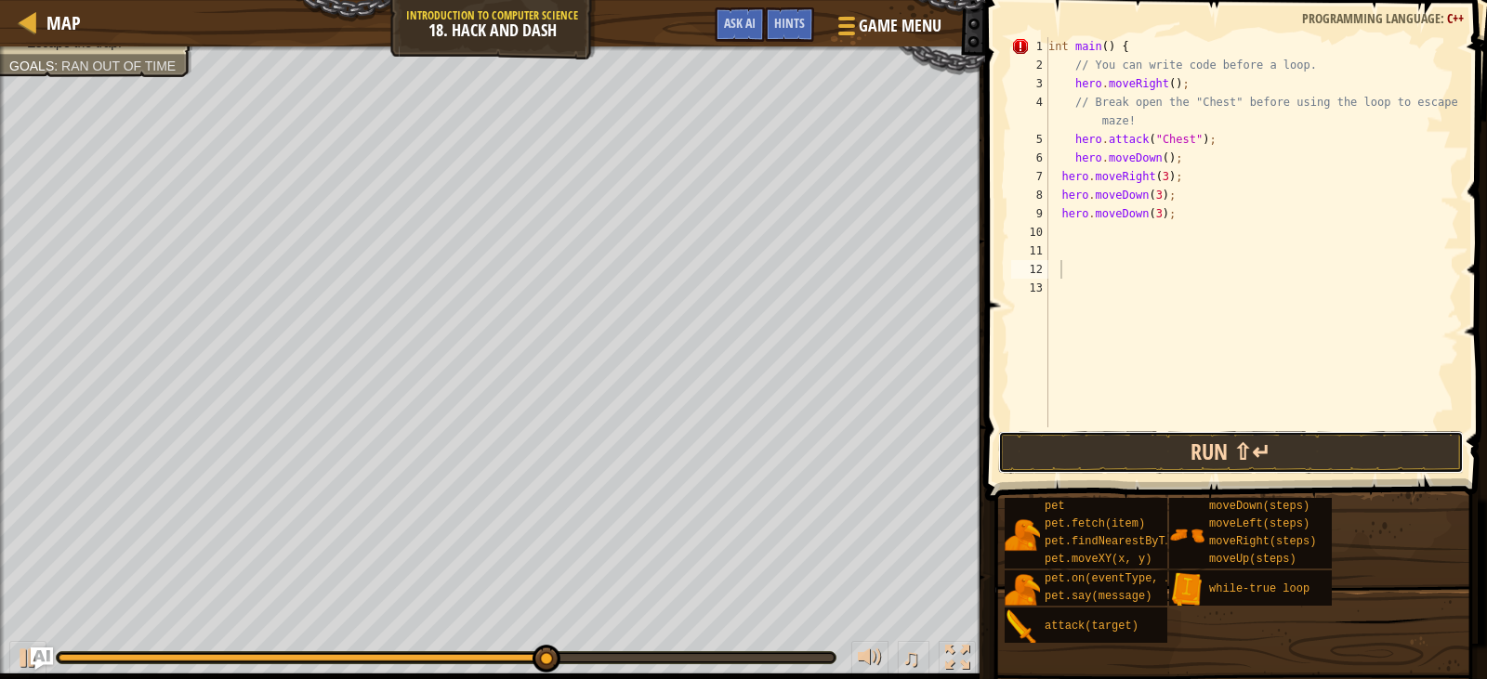
click at [1151, 449] on button "Run ⇧↵" at bounding box center [1231, 452] width 466 height 43
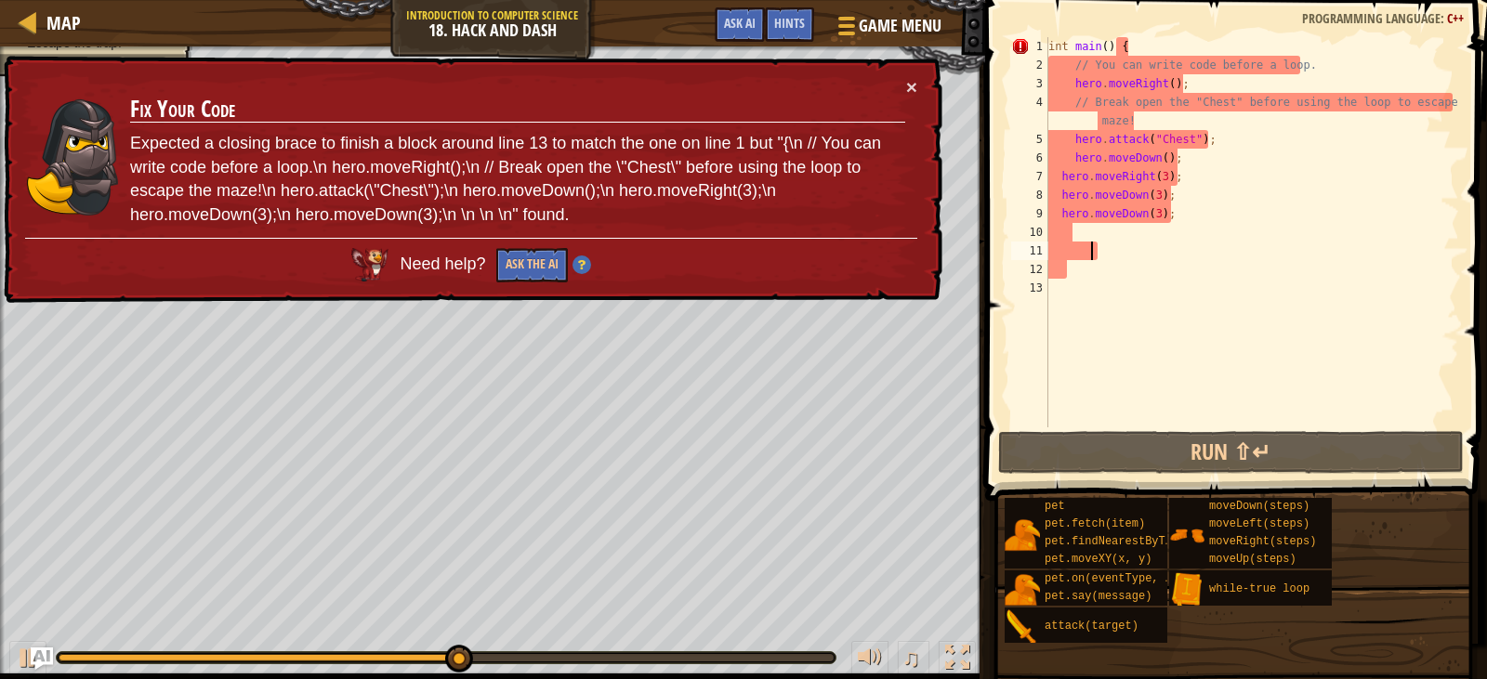
click at [1118, 259] on div "int main ( ) { // You can write code before a loop. hero . moveRight ( ) ; // B…" at bounding box center [1252, 251] width 415 height 428
click at [1068, 291] on div "int main ( ) { // You can write code before a loop. hero . moveRight ( ) ; // B…" at bounding box center [1252, 251] width 415 height 428
click at [1077, 287] on div "int main ( ) { // You can write code before a loop. hero . moveRight ( ) ; // B…" at bounding box center [1252, 251] width 415 height 428
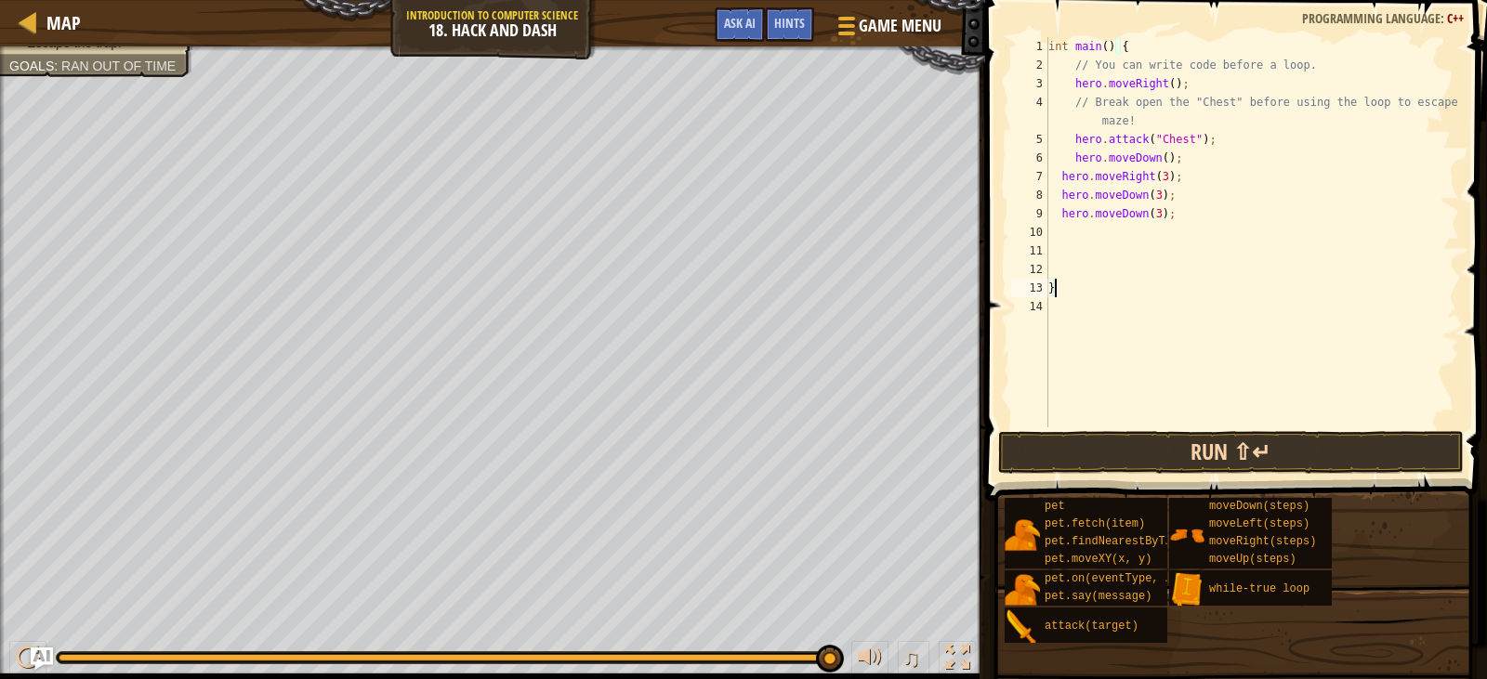
type textarea "}"
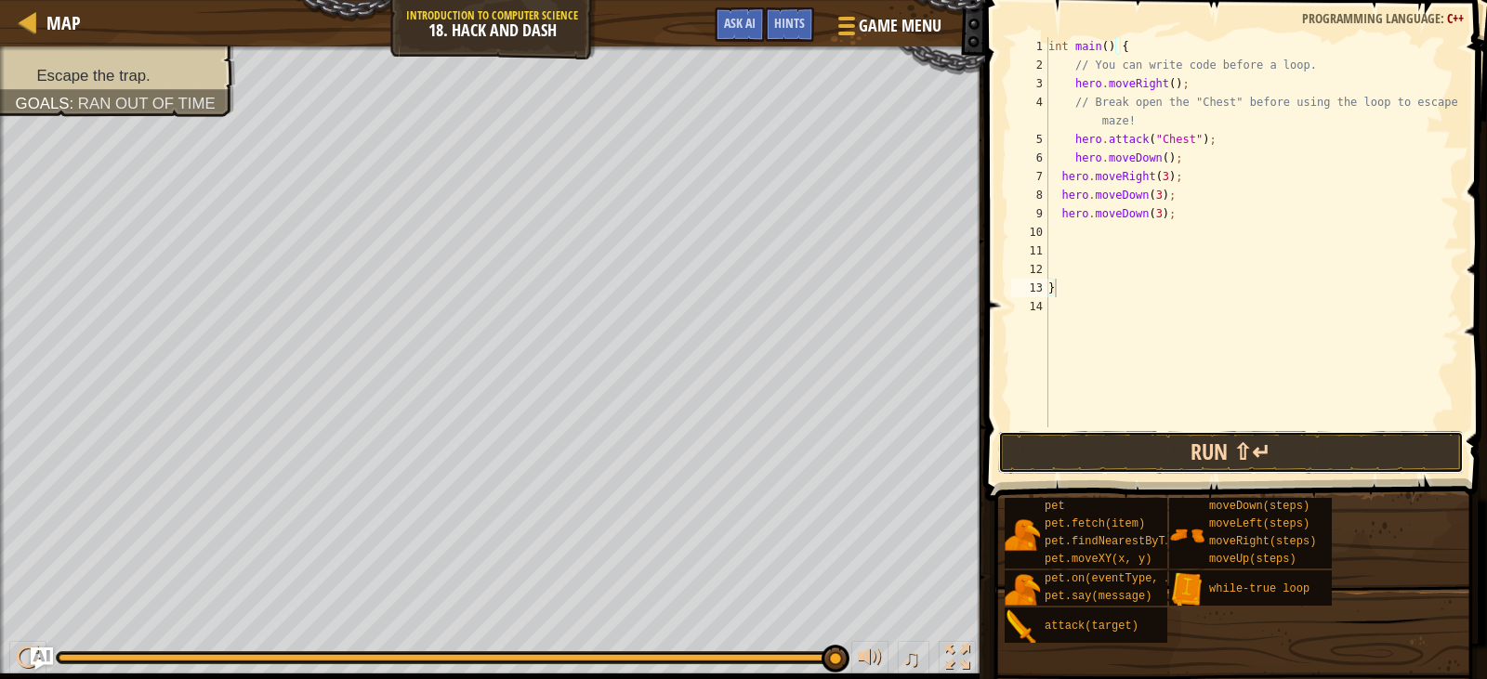
click at [1160, 455] on button "Run ⇧↵" at bounding box center [1231, 452] width 466 height 43
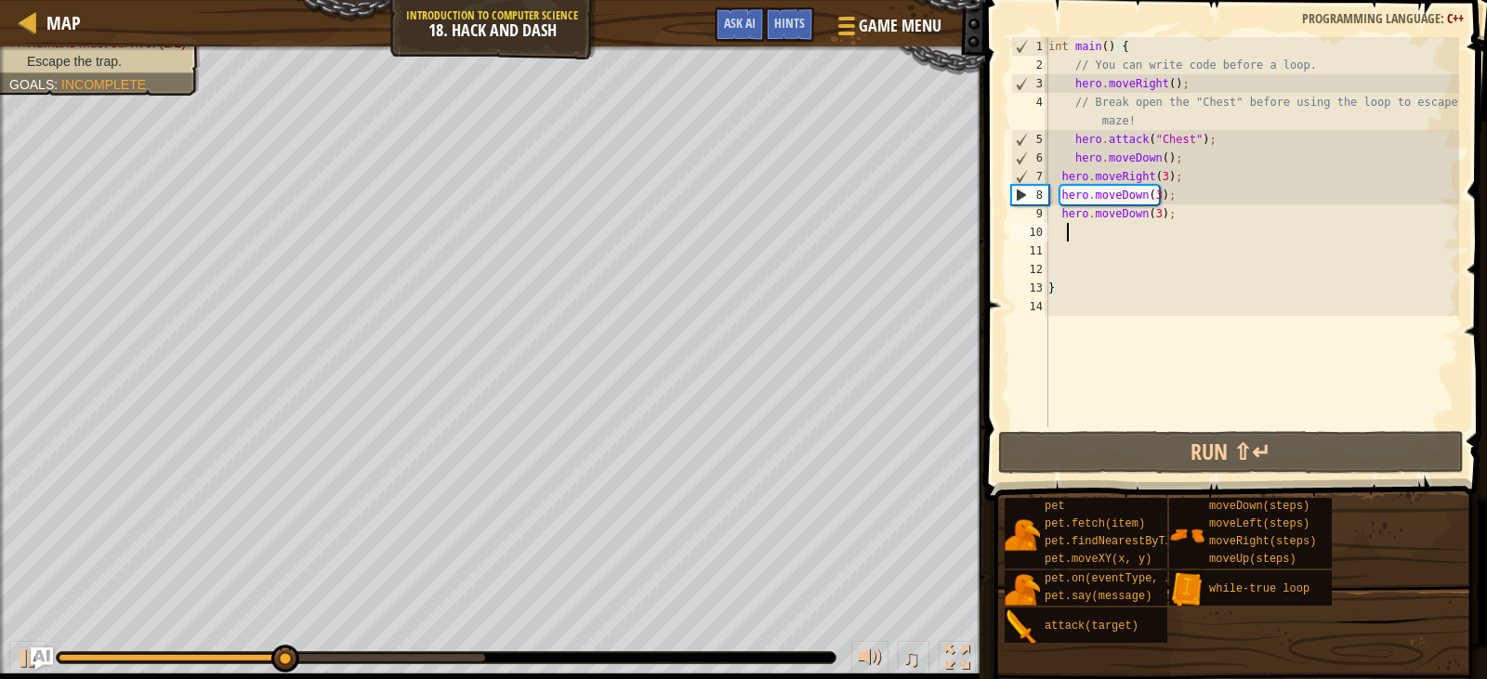
click at [1071, 233] on div "int main ( ) { // You can write code before a loop. hero . moveRight ( ) ; // B…" at bounding box center [1252, 251] width 415 height 428
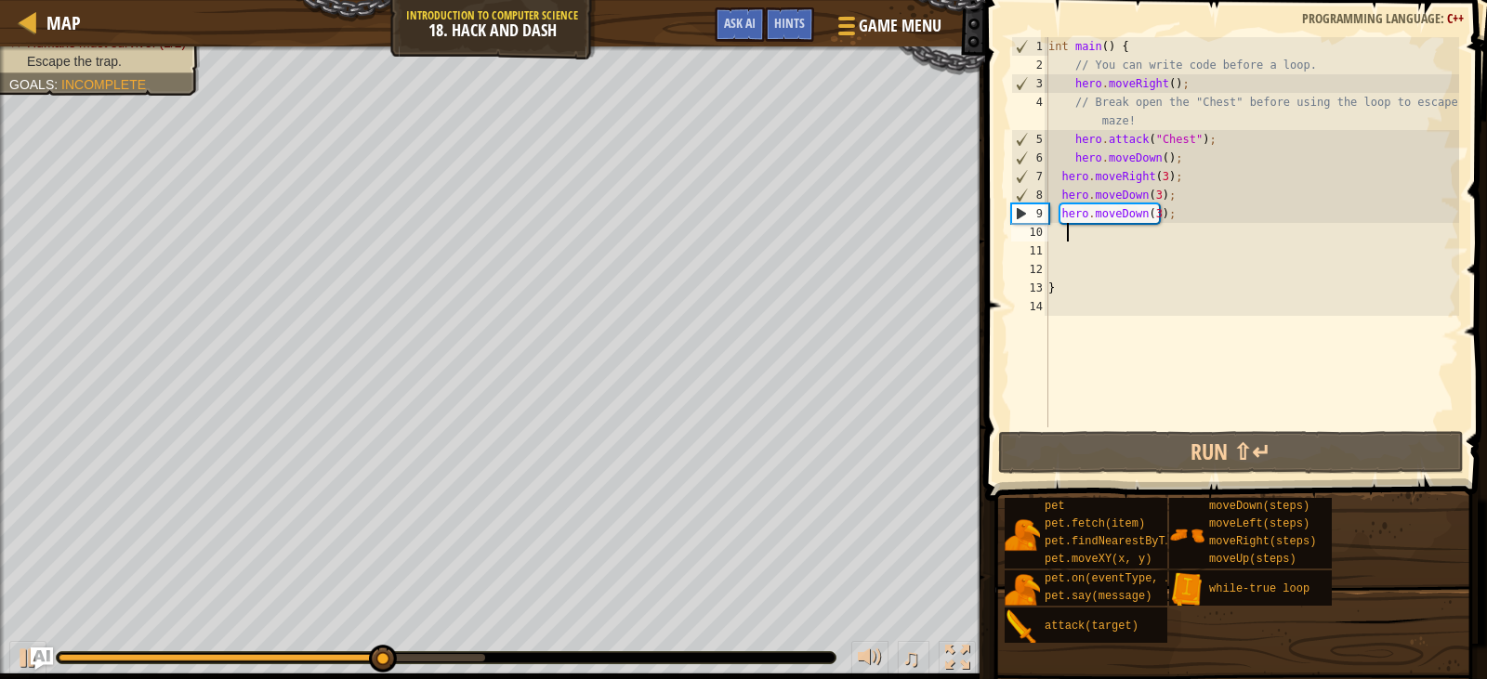
click at [1162, 211] on div "int main ( ) { // You can write code before a loop. hero . moveRight ( ) ; // B…" at bounding box center [1252, 251] width 415 height 428
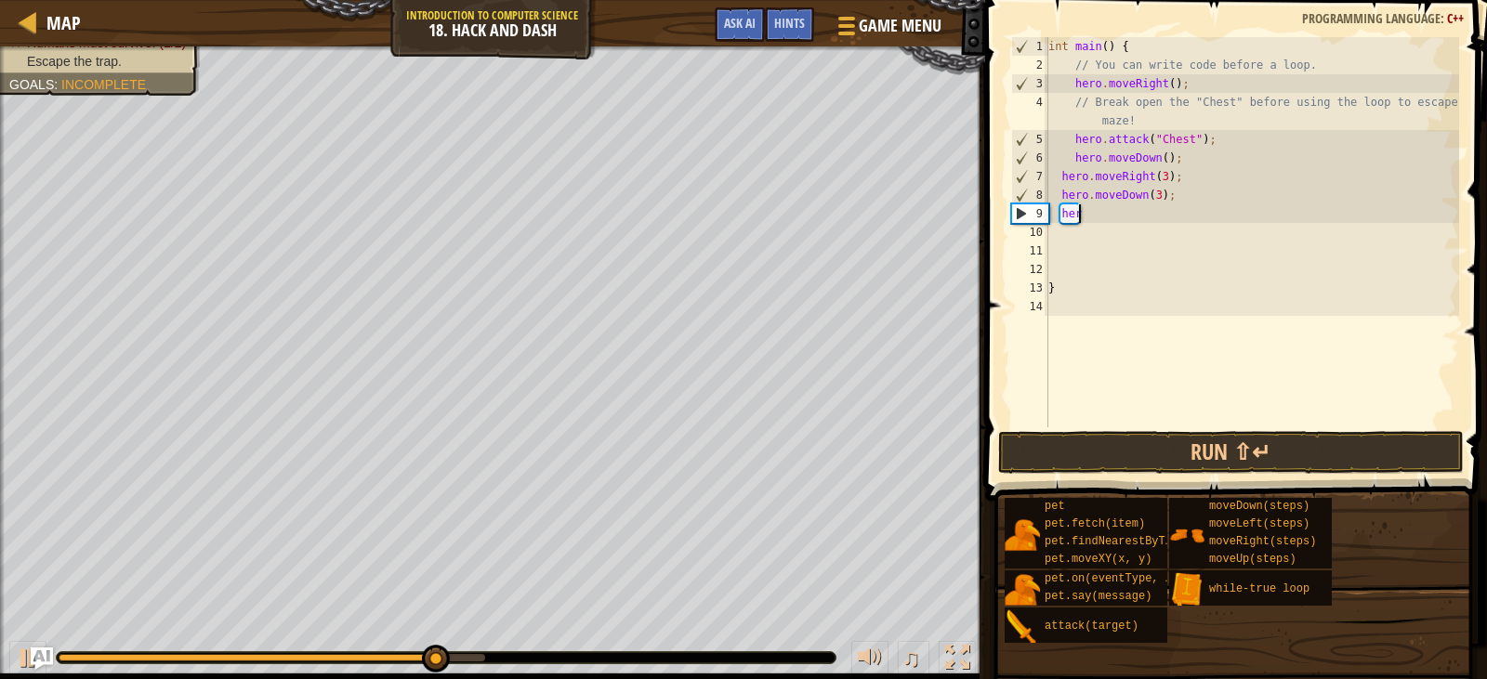
type textarea "h"
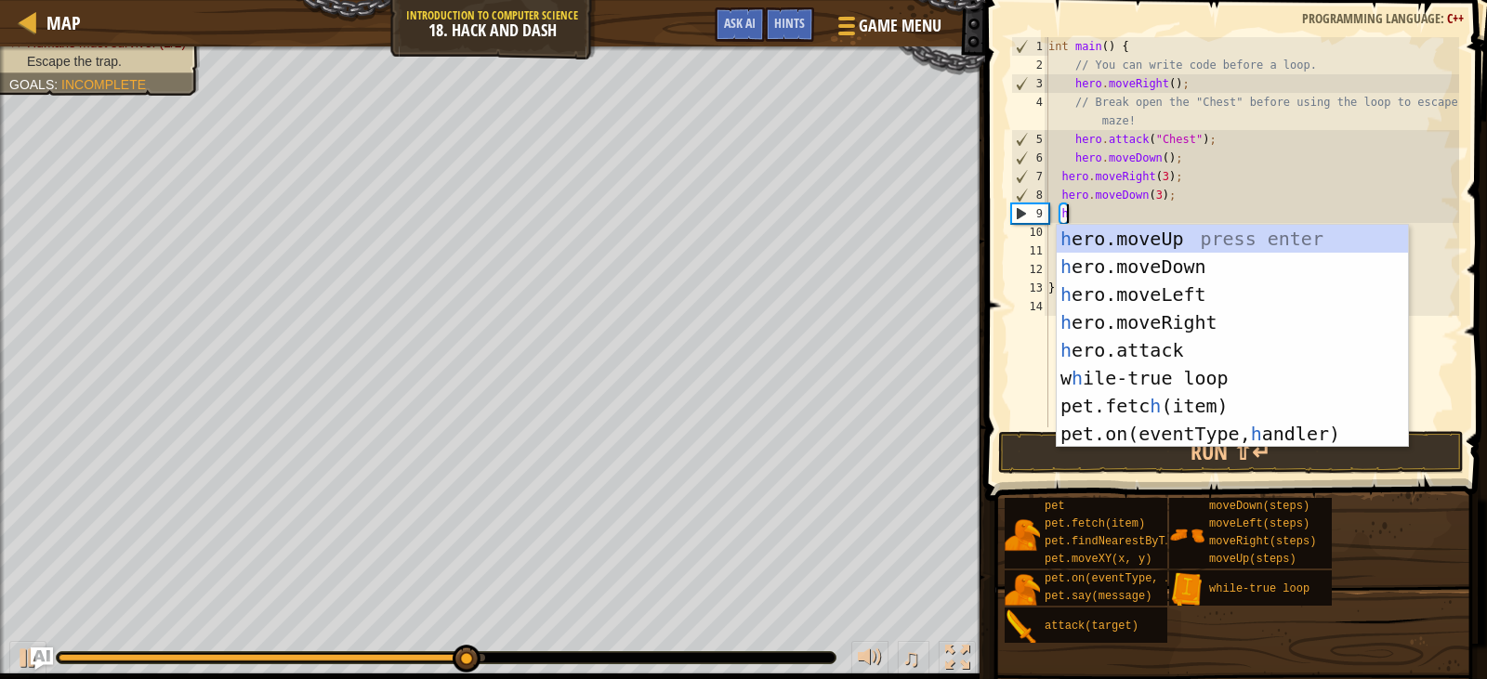
type textarea "he"
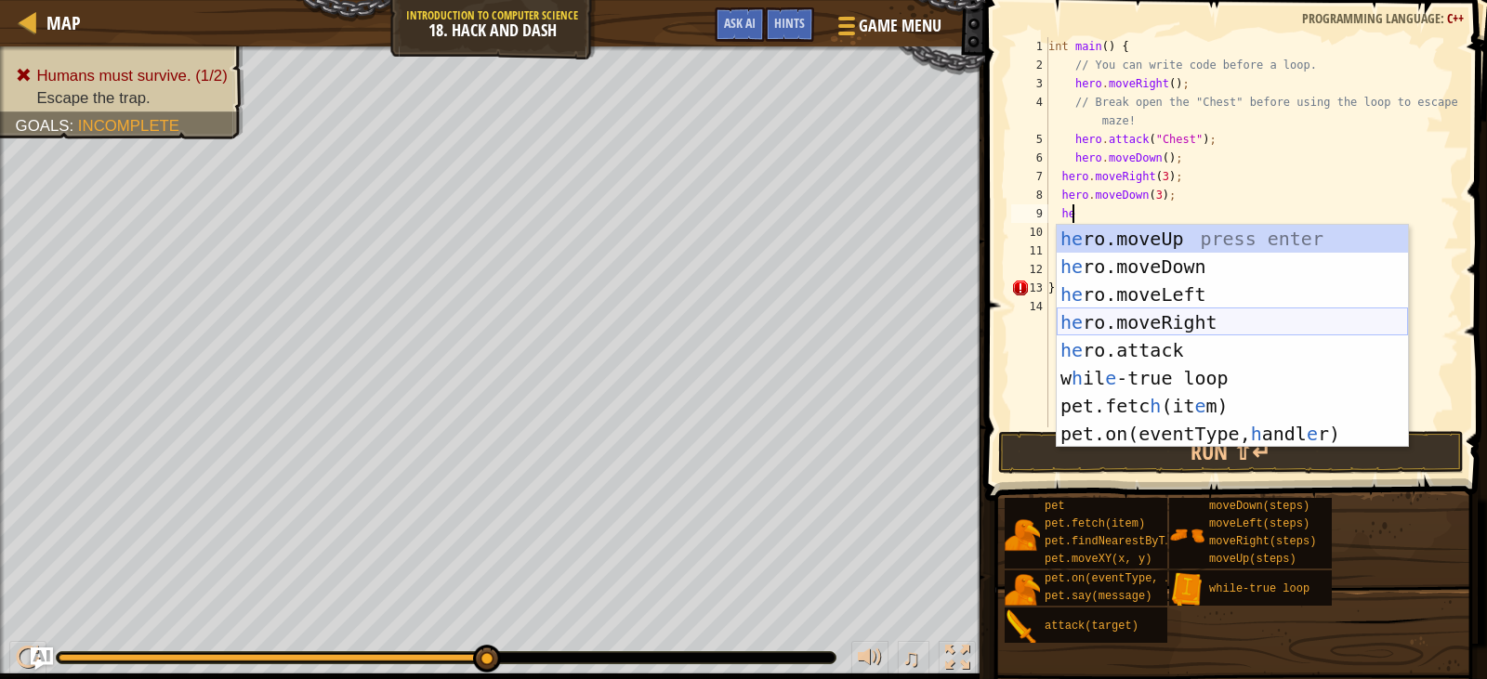
click at [1221, 312] on div "he ro.moveUp press enter he ro.moveDown press enter he ro.moveLeft press enter …" at bounding box center [1232, 364] width 351 height 279
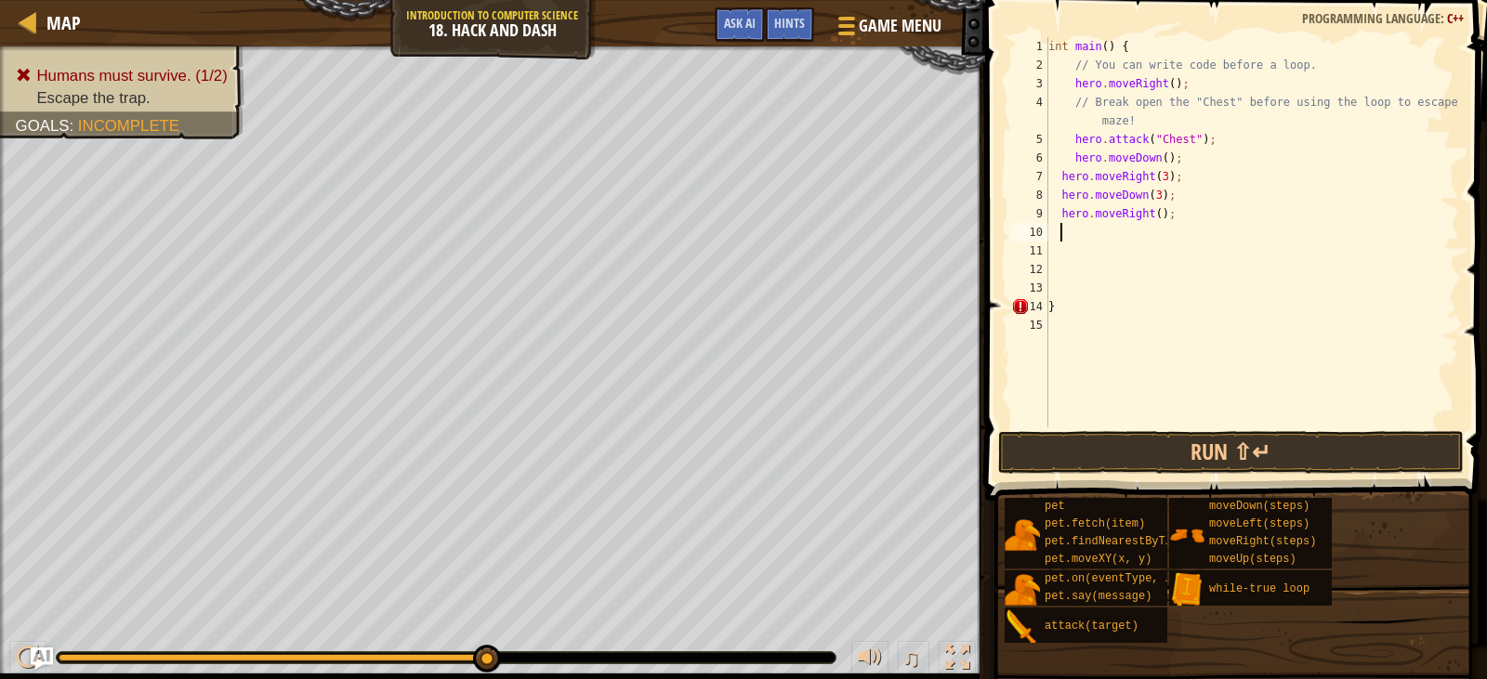
scroll to position [8, 0]
click at [1152, 211] on div "int main ( ) { // You can write code before a loop. hero . moveRight ( ) ; // B…" at bounding box center [1252, 251] width 415 height 428
type textarea "hero.moveRight(3);"
click at [1047, 226] on div "10" at bounding box center [1029, 232] width 37 height 19
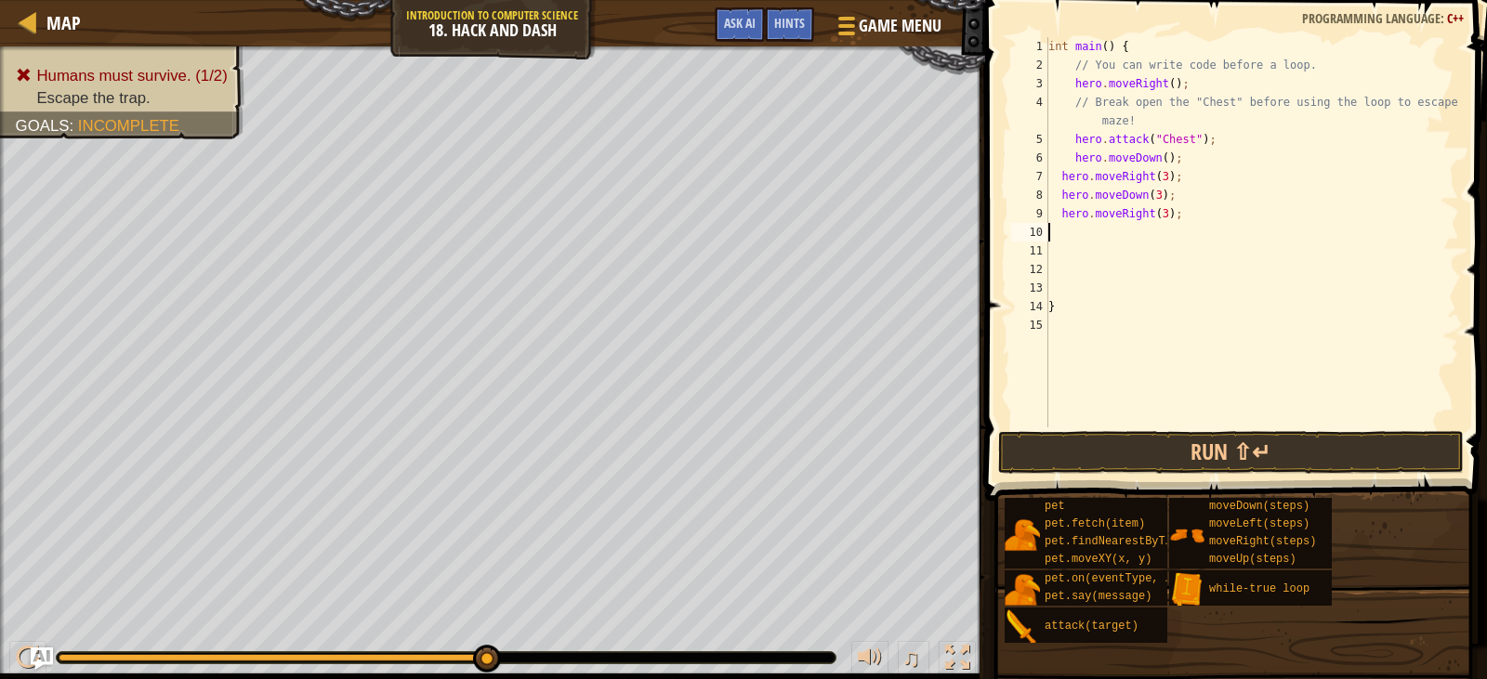
scroll to position [8, 0]
click at [1068, 232] on div "int main ( ) { // You can write code before a loop. hero . moveRight ( ) ; // B…" at bounding box center [1252, 251] width 415 height 428
type textarea "h"
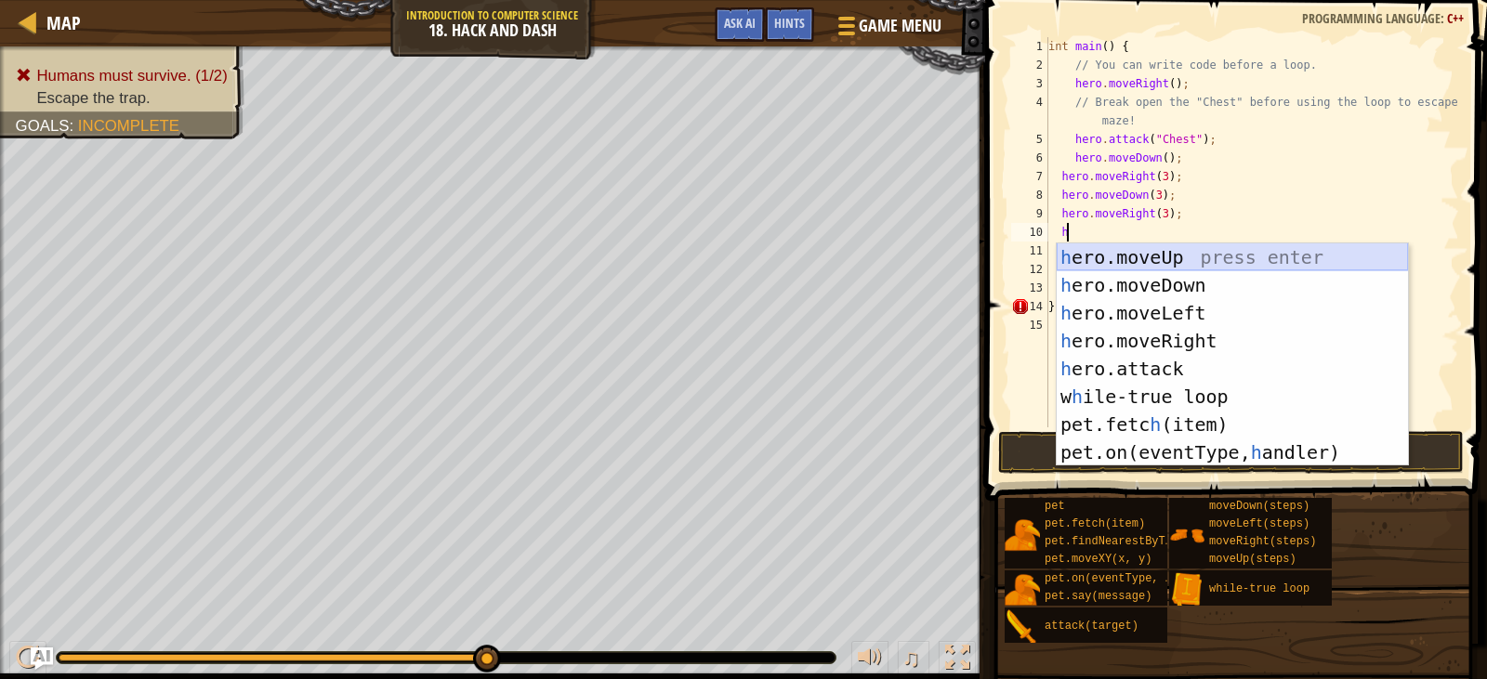
click at [1160, 268] on div "h ero.moveUp press enter h ero.moveDown press enter h ero.moveLeft press enter …" at bounding box center [1232, 383] width 351 height 279
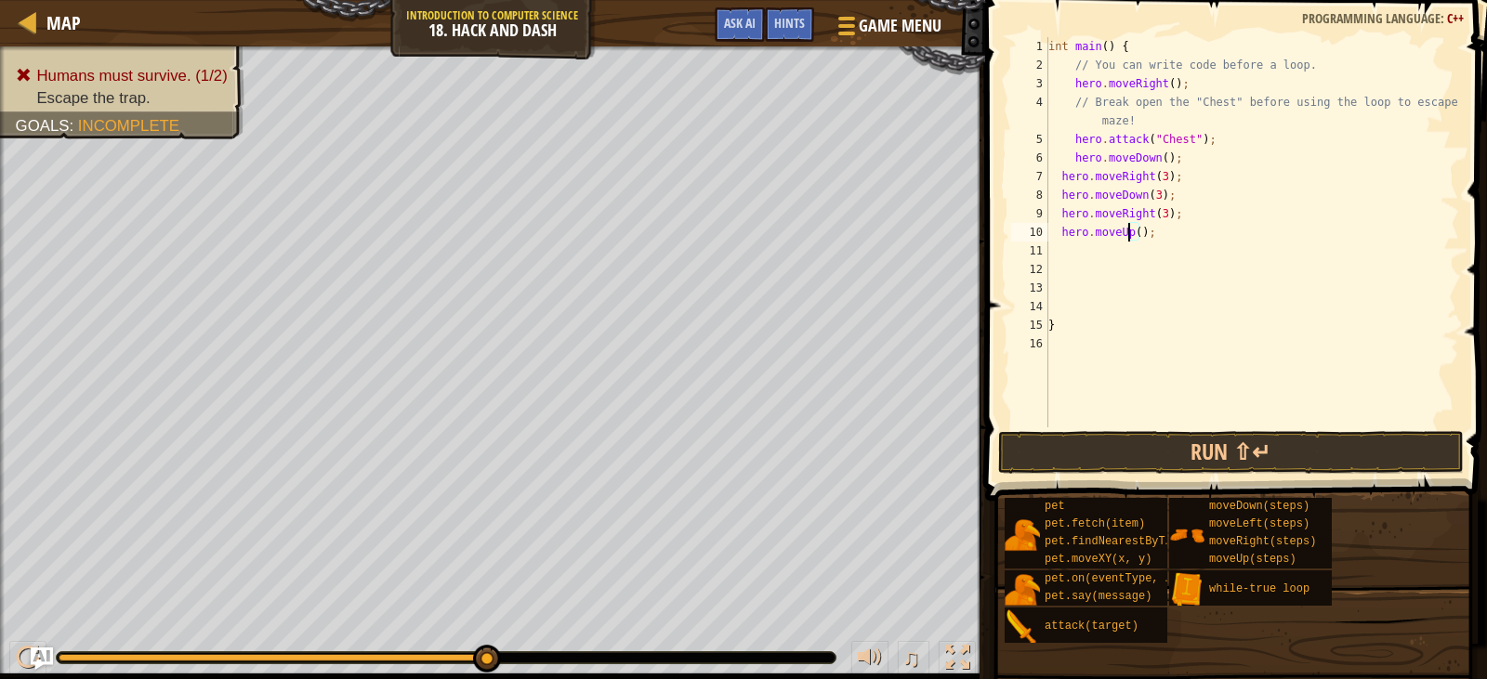
click at [1130, 227] on div "int main ( ) { // You can write code before a loop. hero . moveRight ( ) ; // B…" at bounding box center [1252, 251] width 415 height 428
click at [1131, 232] on div "int main ( ) { // You can write code before a loop. hero . moveRight ( ) ; // B…" at bounding box center [1252, 251] width 415 height 428
type textarea "hero.moveUp(3);"
click at [1056, 253] on div "int main ( ) { // You can write code before a loop. hero . moveRight ( ) ; // B…" at bounding box center [1252, 251] width 415 height 428
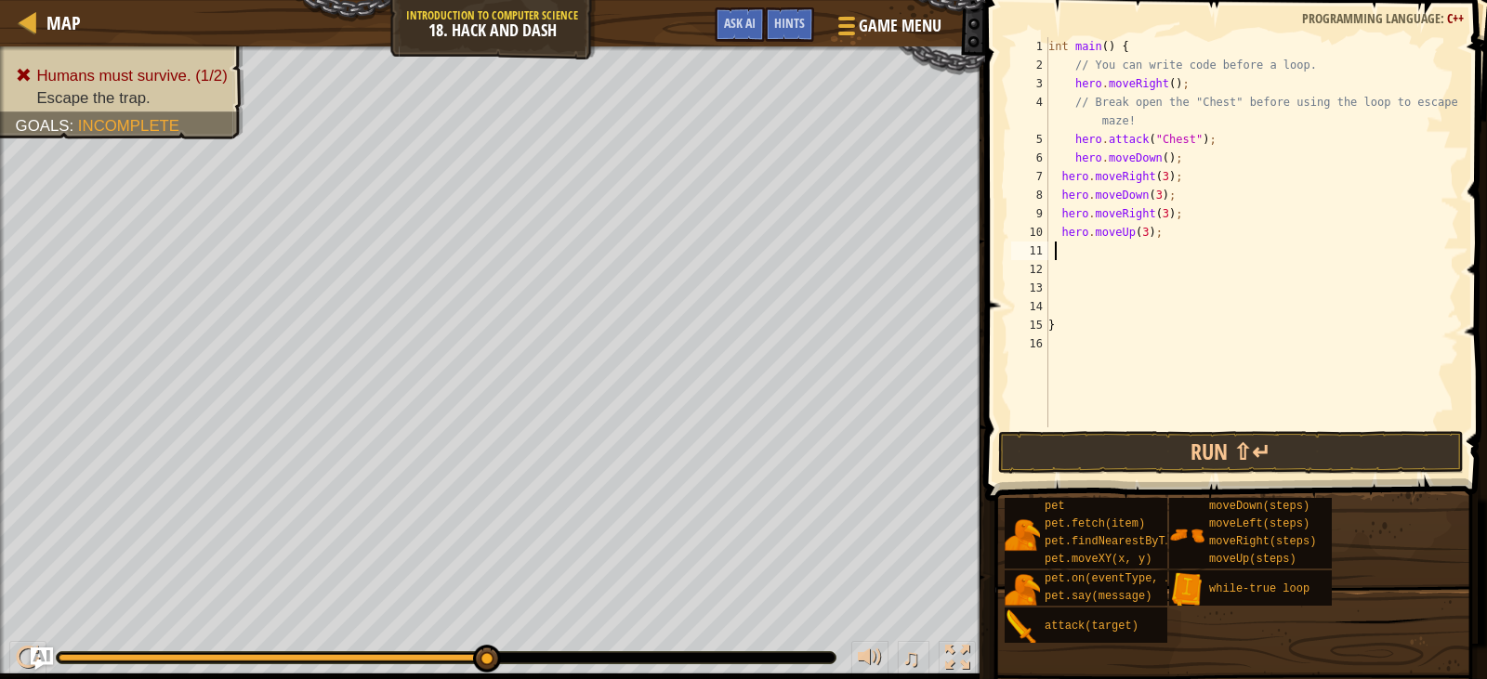
scroll to position [8, 0]
type textarea "h"
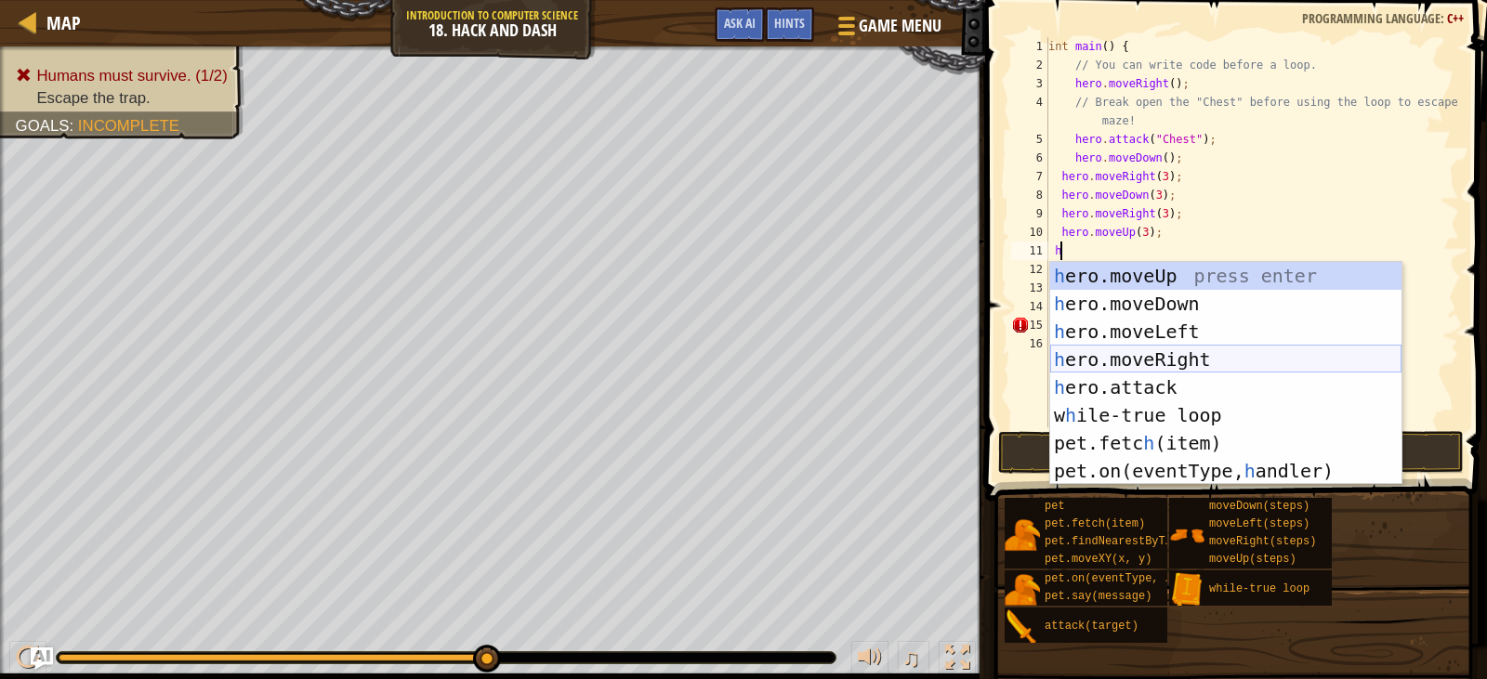
click at [1232, 349] on div "h ero.moveUp press enter h ero.moveDown press enter h ero.moveLeft press enter …" at bounding box center [1225, 401] width 351 height 279
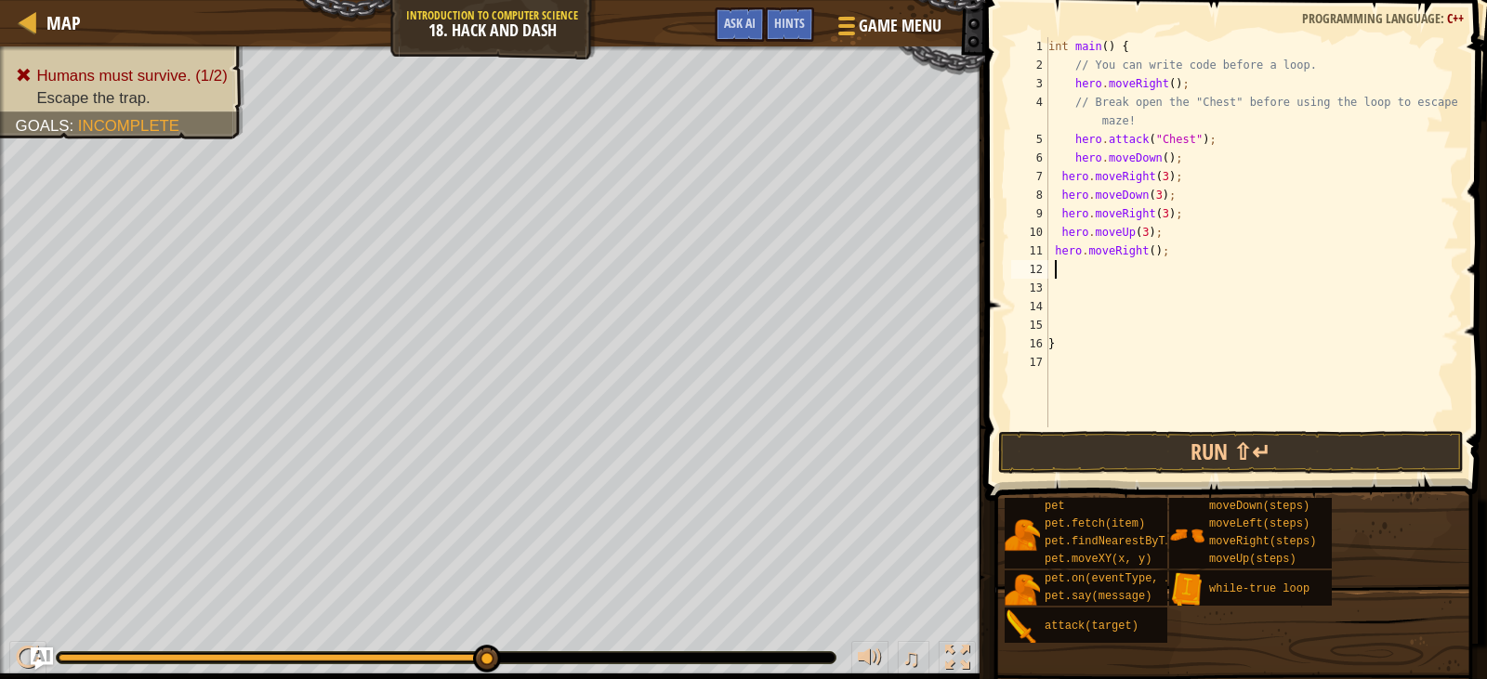
click at [1143, 247] on div "int main ( ) { // You can write code before a loop. hero . moveRight ( ) ; // B…" at bounding box center [1252, 251] width 415 height 428
click at [1312, 434] on button "Run ⇧↵" at bounding box center [1231, 452] width 466 height 43
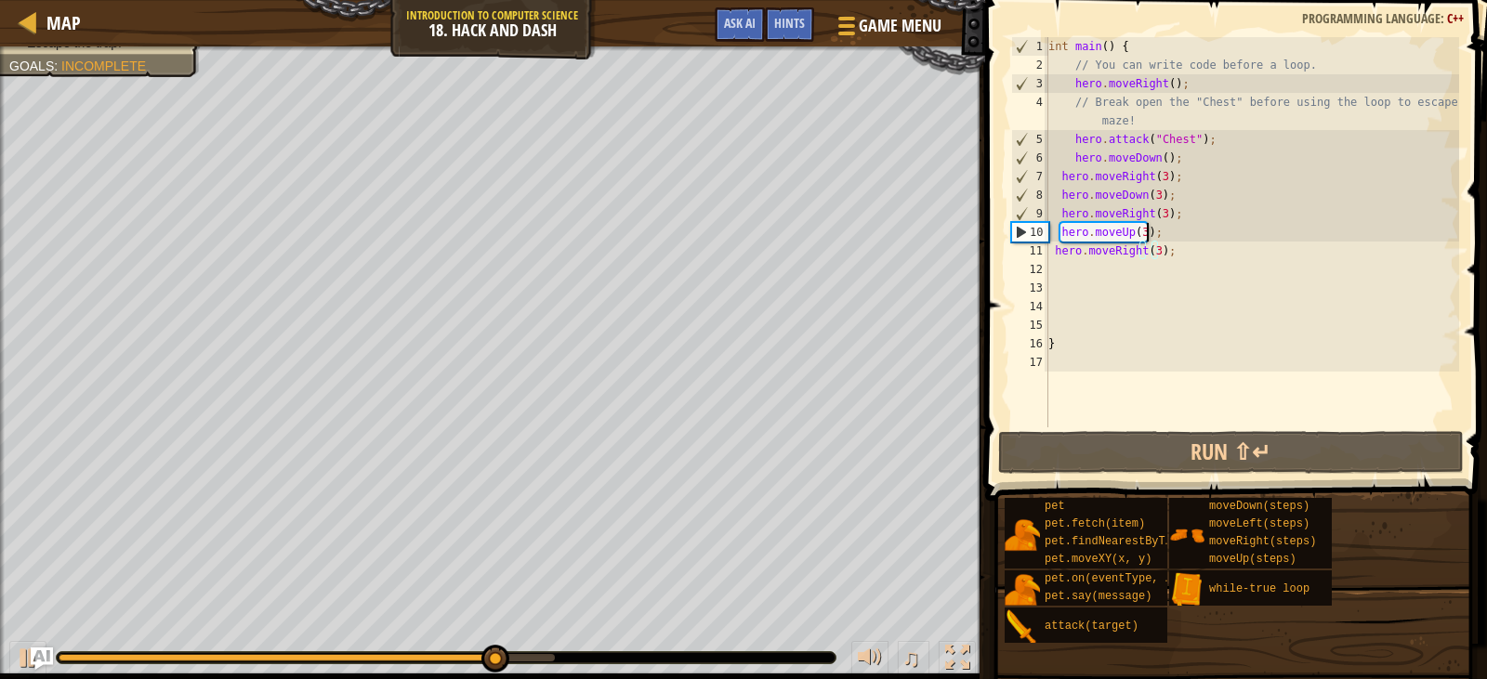
click at [1144, 232] on div "int main ( ) { // You can write code before a loop. hero . moveRight ( ) ; // B…" at bounding box center [1252, 251] width 415 height 428
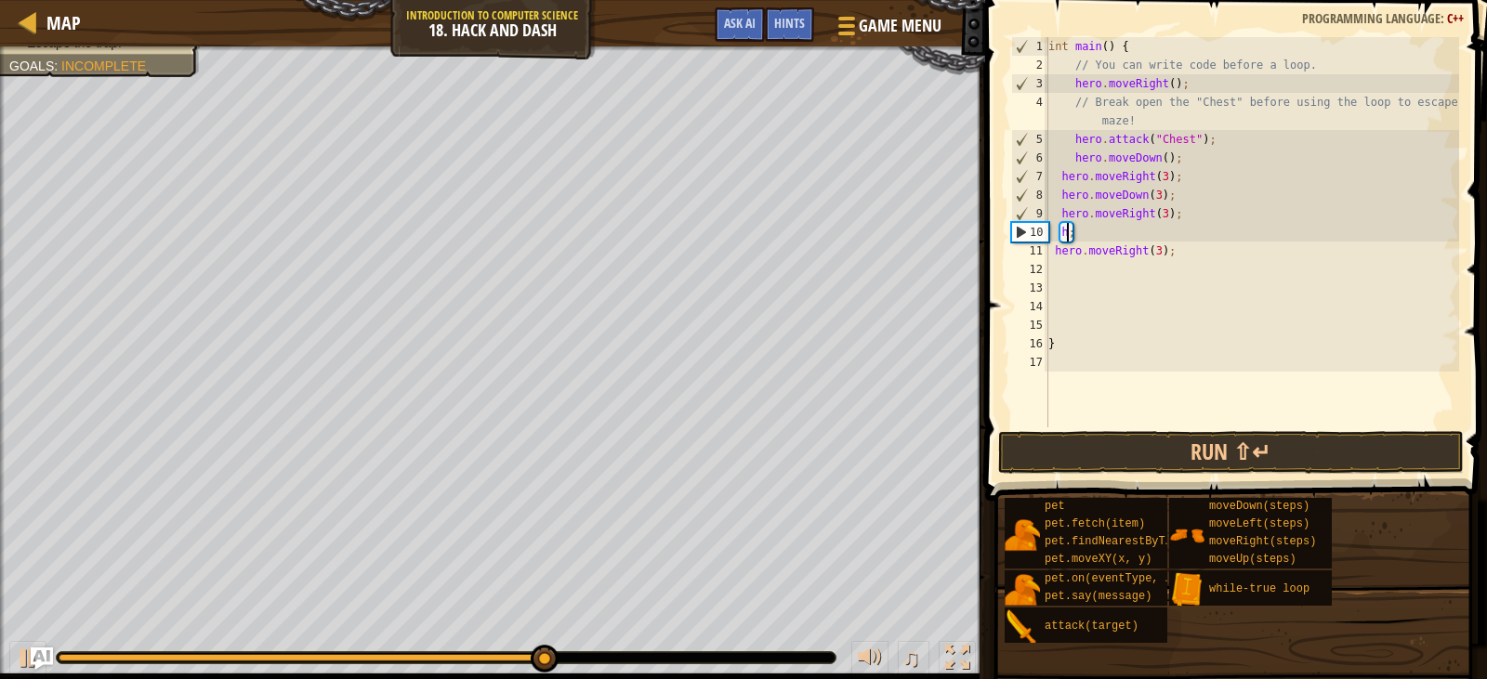
scroll to position [8, 1]
type textarea ";"
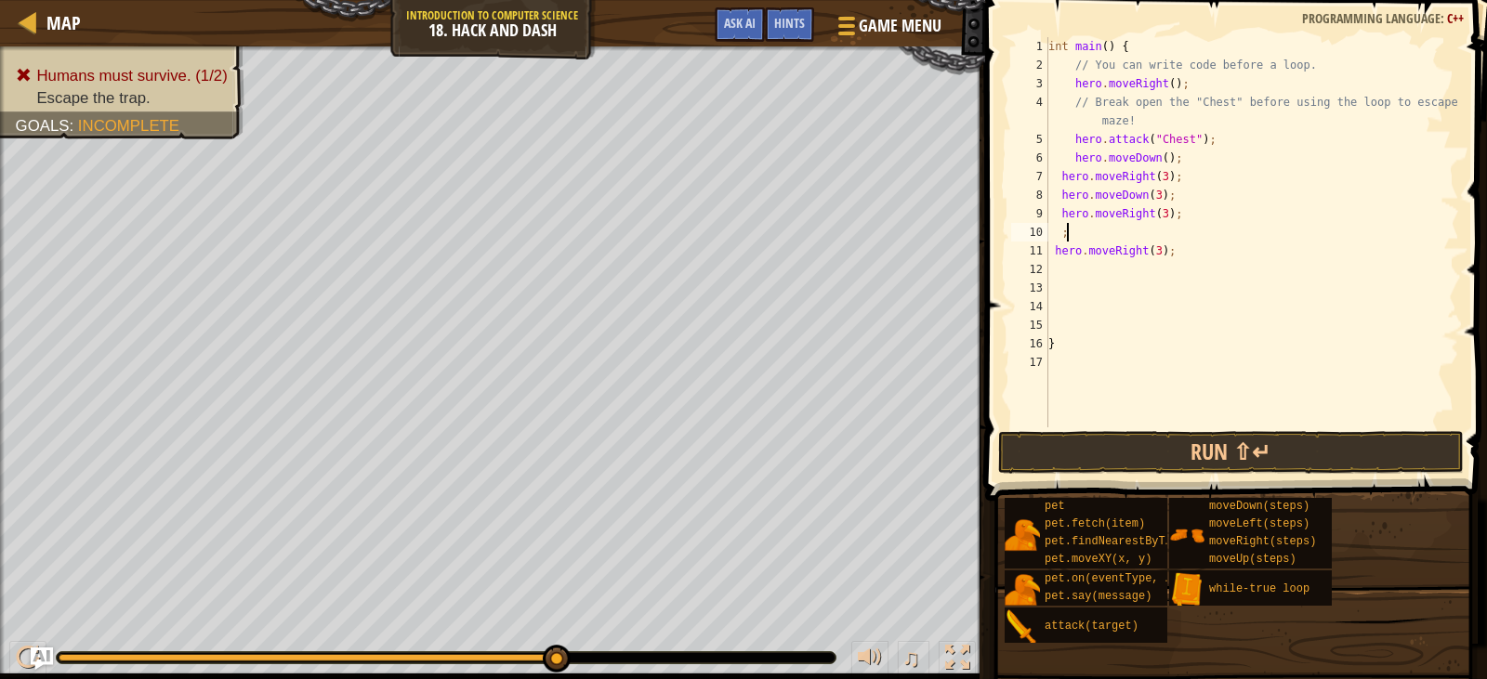
click at [1116, 223] on div "int main ( ) { // You can write code before a loop. hero . moveRight ( ) ; // B…" at bounding box center [1252, 251] width 415 height 428
type textarea "h"
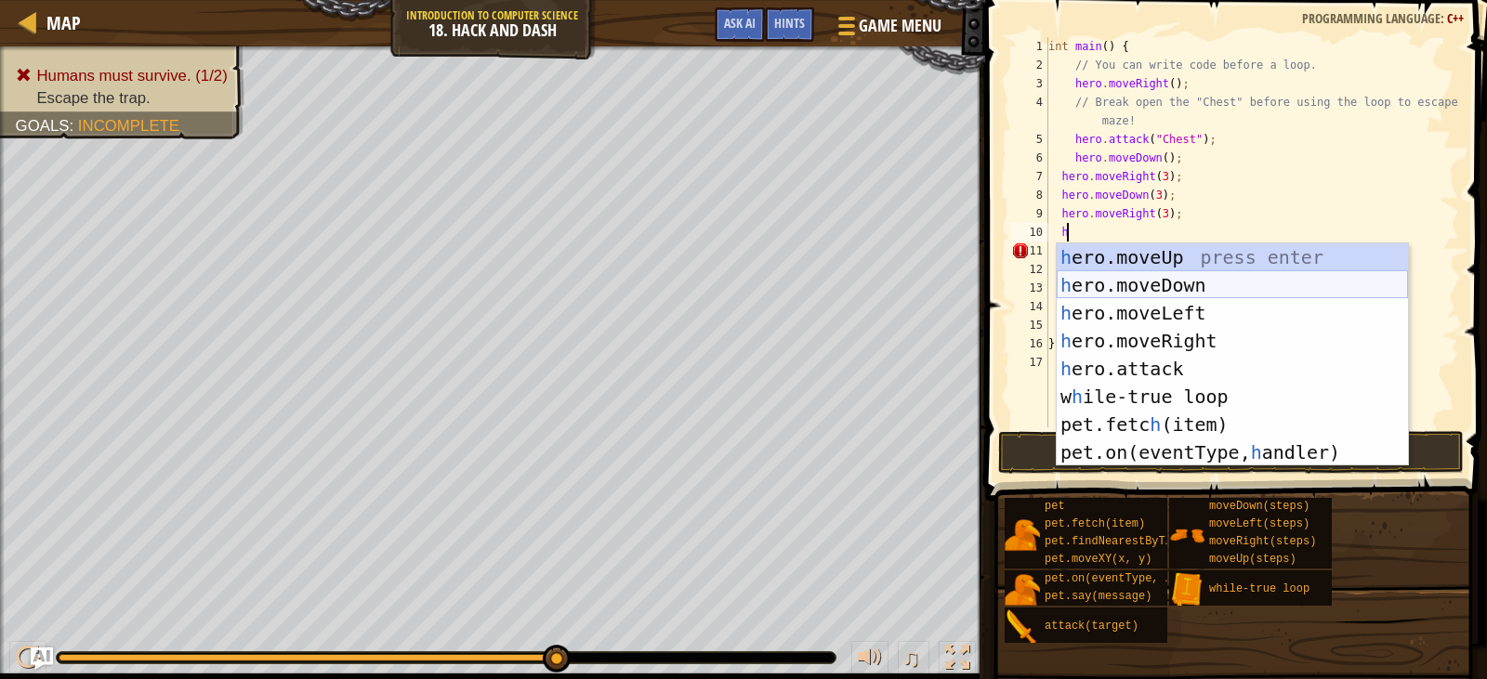
click at [1198, 282] on div "h ero.moveUp press enter h ero.moveDown press enter h ero.moveLeft press enter …" at bounding box center [1232, 383] width 351 height 279
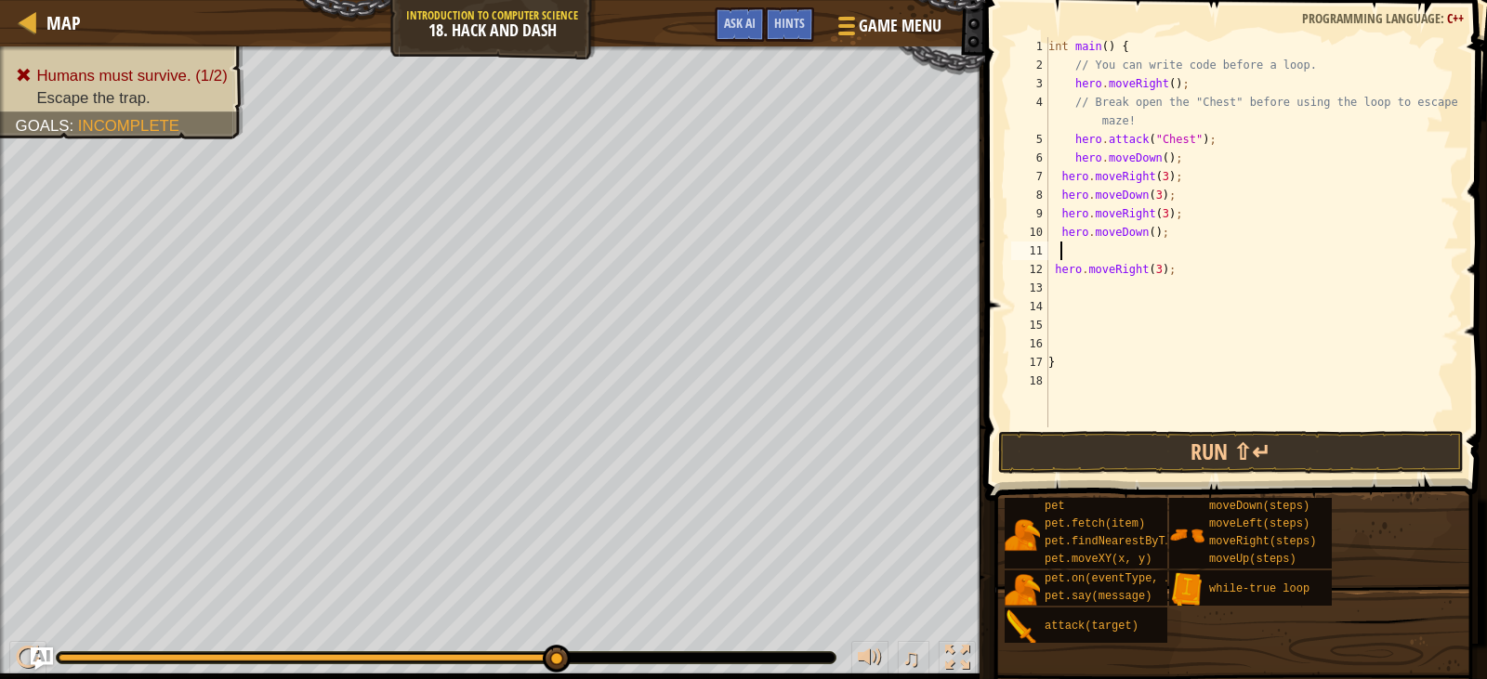
click at [1146, 234] on div "int main ( ) { // You can write code before a loop. hero . moveRight ( ) ; // B…" at bounding box center [1252, 251] width 415 height 428
click at [1050, 266] on div "int main ( ) { // You can write code before a loop. hero . moveRight ( ) ; // B…" at bounding box center [1252, 251] width 415 height 428
type textarea "hero.moveRight(3);"
click at [1234, 441] on button "Run ⇧↵" at bounding box center [1231, 452] width 466 height 43
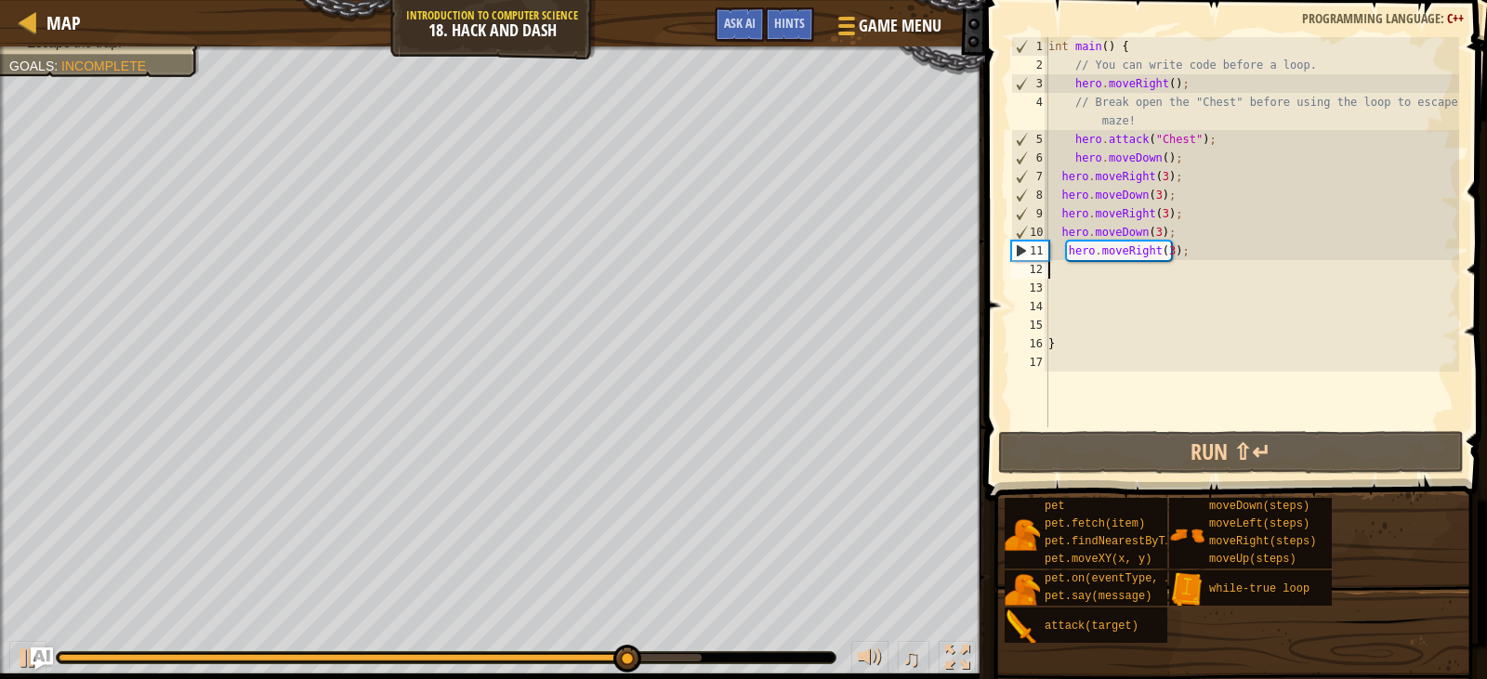
click at [1049, 270] on div "int main ( ) { // You can write code before a loop. hero . moveRight ( ) ; // B…" at bounding box center [1252, 251] width 415 height 428
type textarea "h"
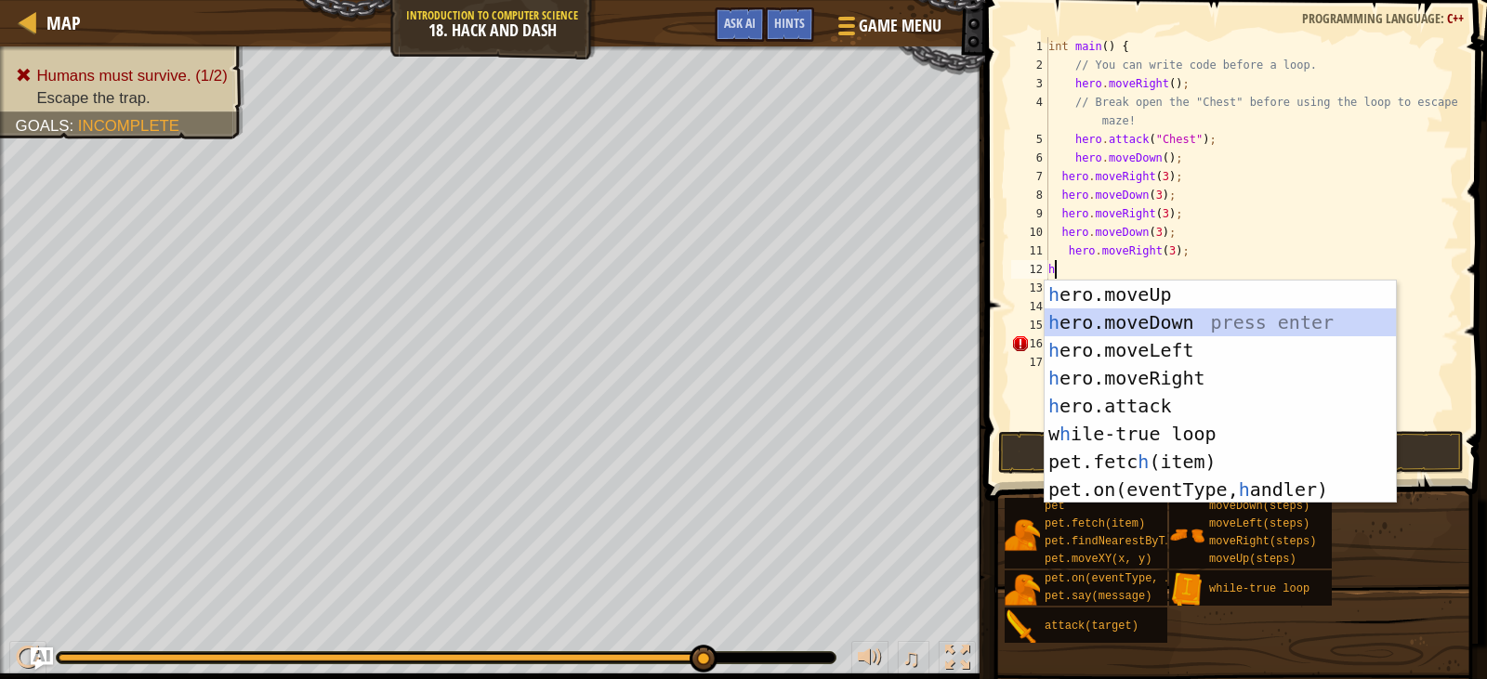
click at [1183, 324] on div "h ero.moveUp press enter h ero.moveDown press enter h ero.moveLeft press enter …" at bounding box center [1220, 420] width 351 height 279
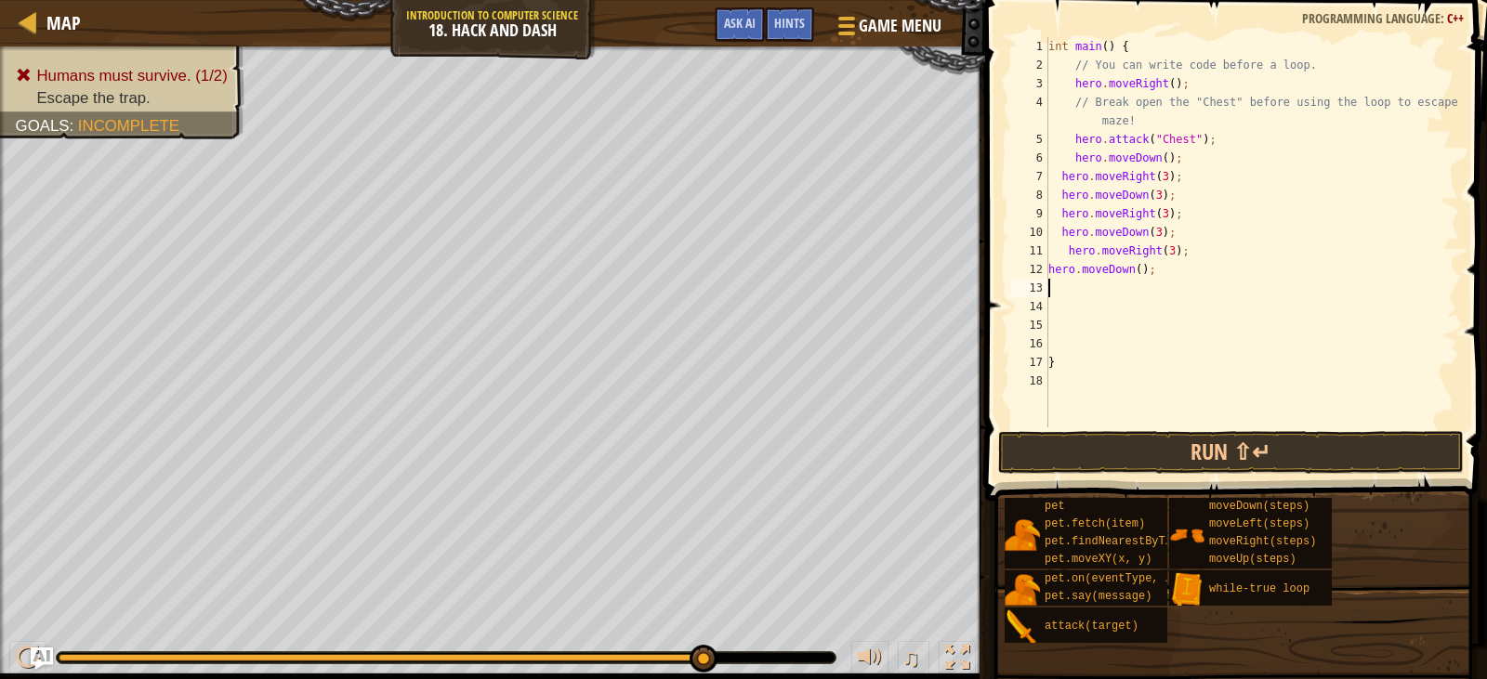
click at [1133, 269] on div "int main ( ) { // You can write code before a loop. hero . moveRight ( ) ; // B…" at bounding box center [1252, 251] width 415 height 428
type textarea "hero.moveDown(3);"
click at [1093, 304] on div "int main ( ) { // You can write code before a loop. hero . moveRight ( ) ; // B…" at bounding box center [1252, 251] width 415 height 428
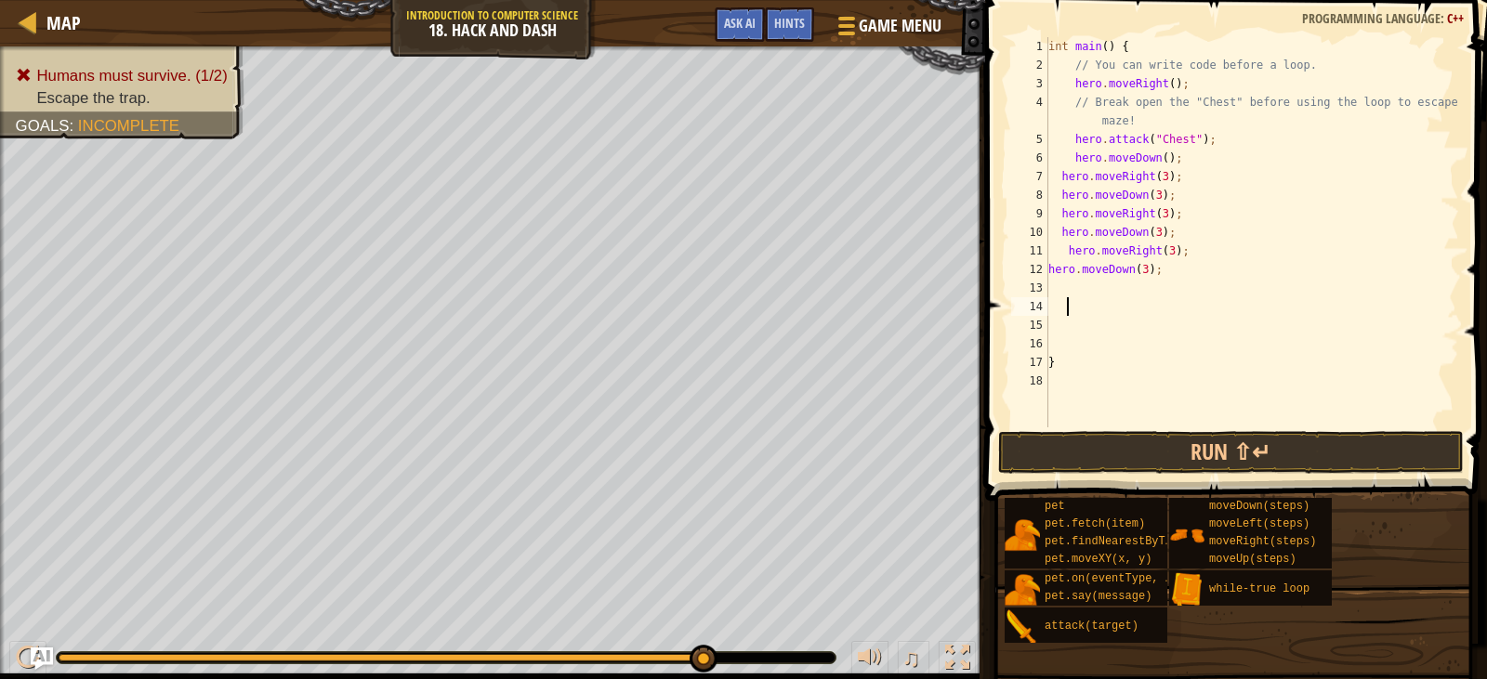
click at [1047, 283] on div "13" at bounding box center [1029, 288] width 37 height 19
type textarea "h"
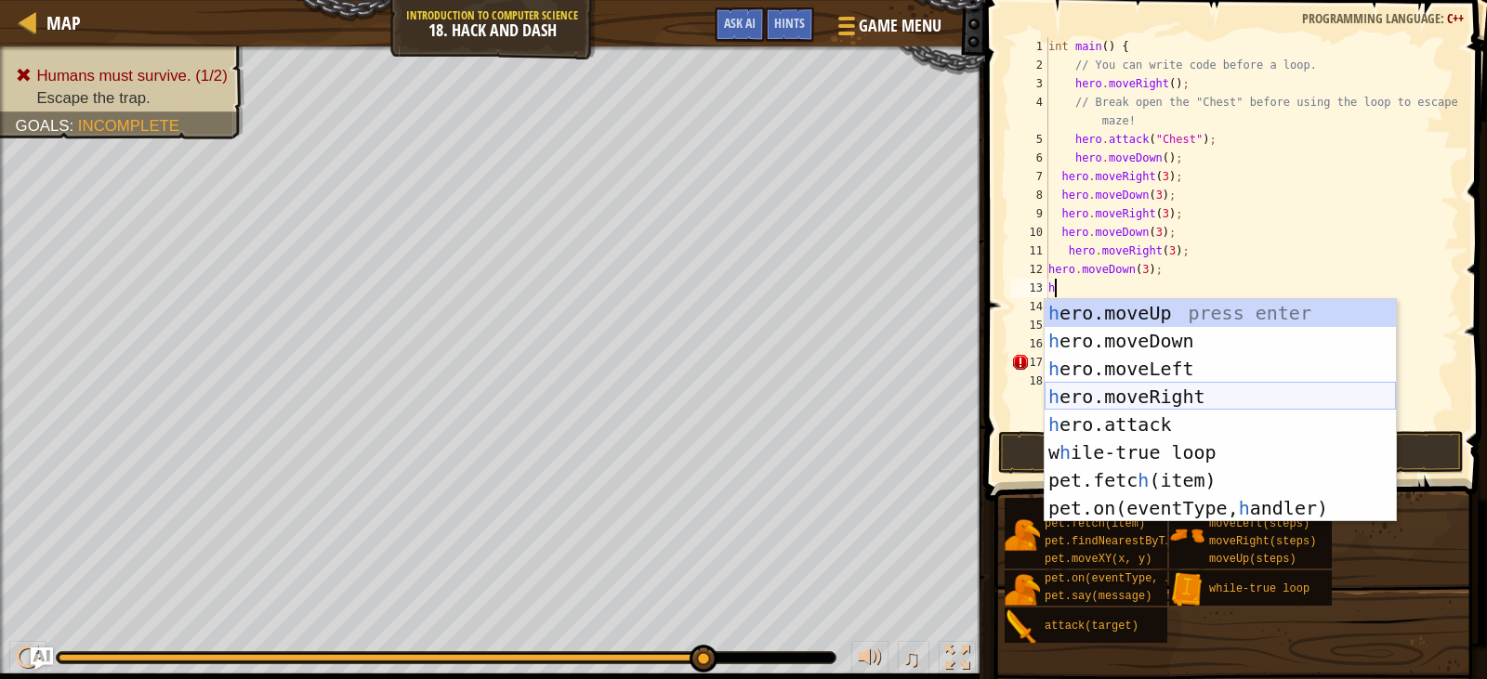
drag, startPoint x: 1144, startPoint y: 394, endPoint x: 1153, endPoint y: 415, distance: 22.5
click at [1147, 401] on div "h ero.moveUp press enter h ero.moveDown press enter h ero.moveLeft press enter …" at bounding box center [1220, 438] width 351 height 279
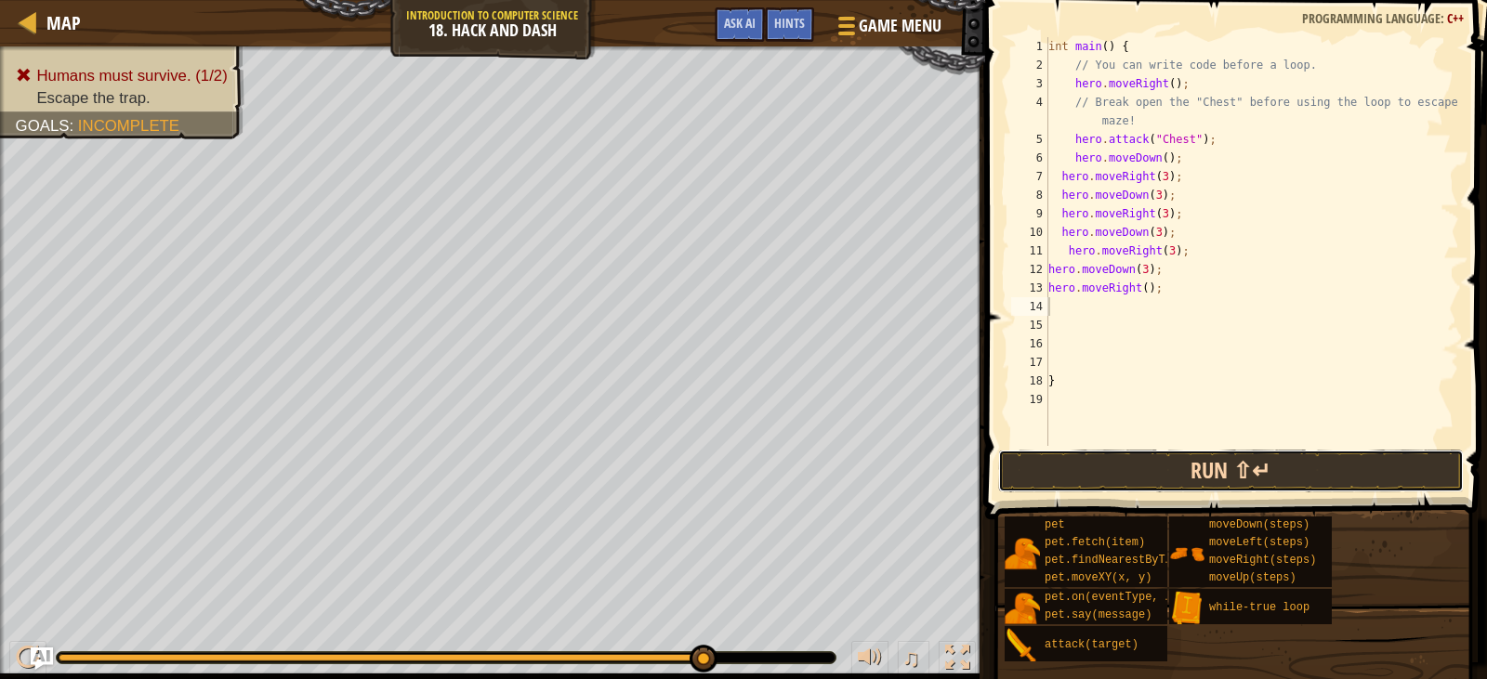
click at [1197, 456] on button "Run ⇧↵" at bounding box center [1231, 471] width 466 height 43
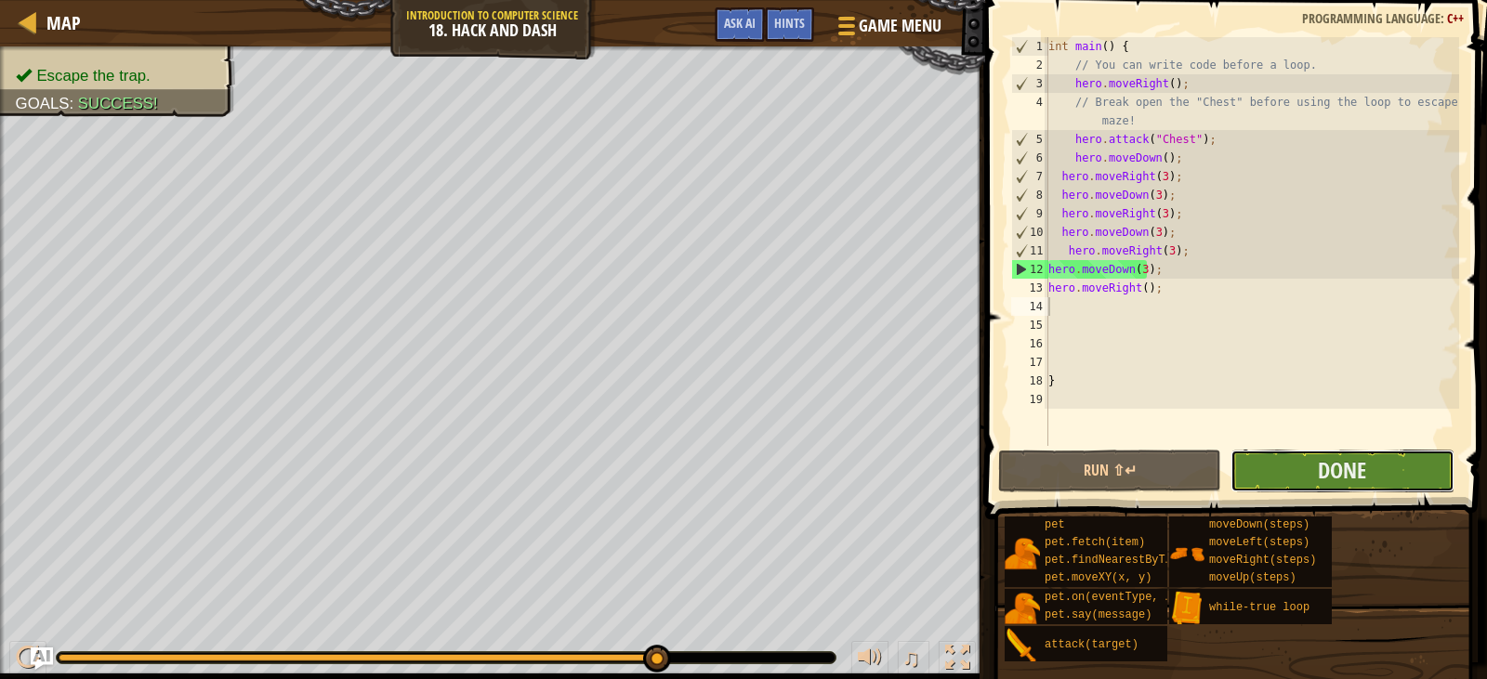
click at [1384, 470] on button "Done" at bounding box center [1342, 471] width 223 height 43
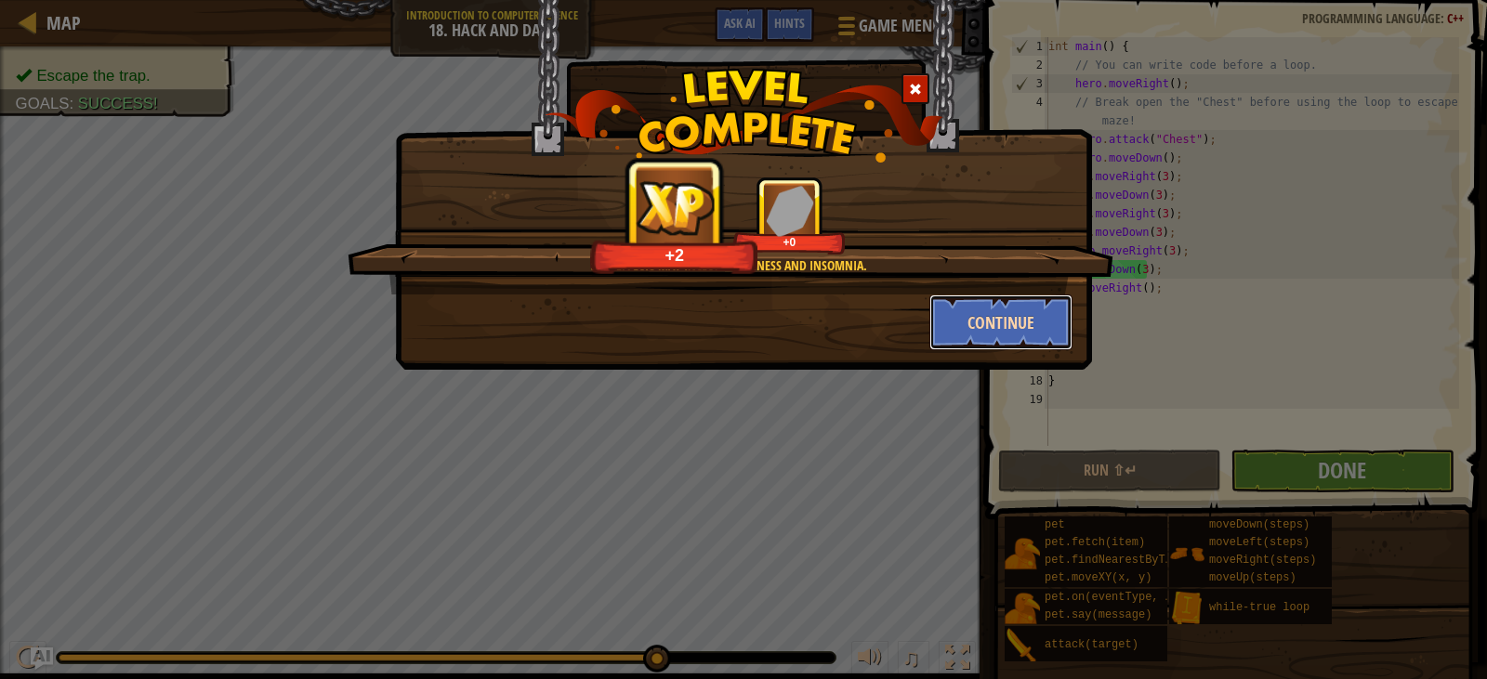
click at [1020, 318] on button "Continue" at bounding box center [1001, 323] width 144 height 56
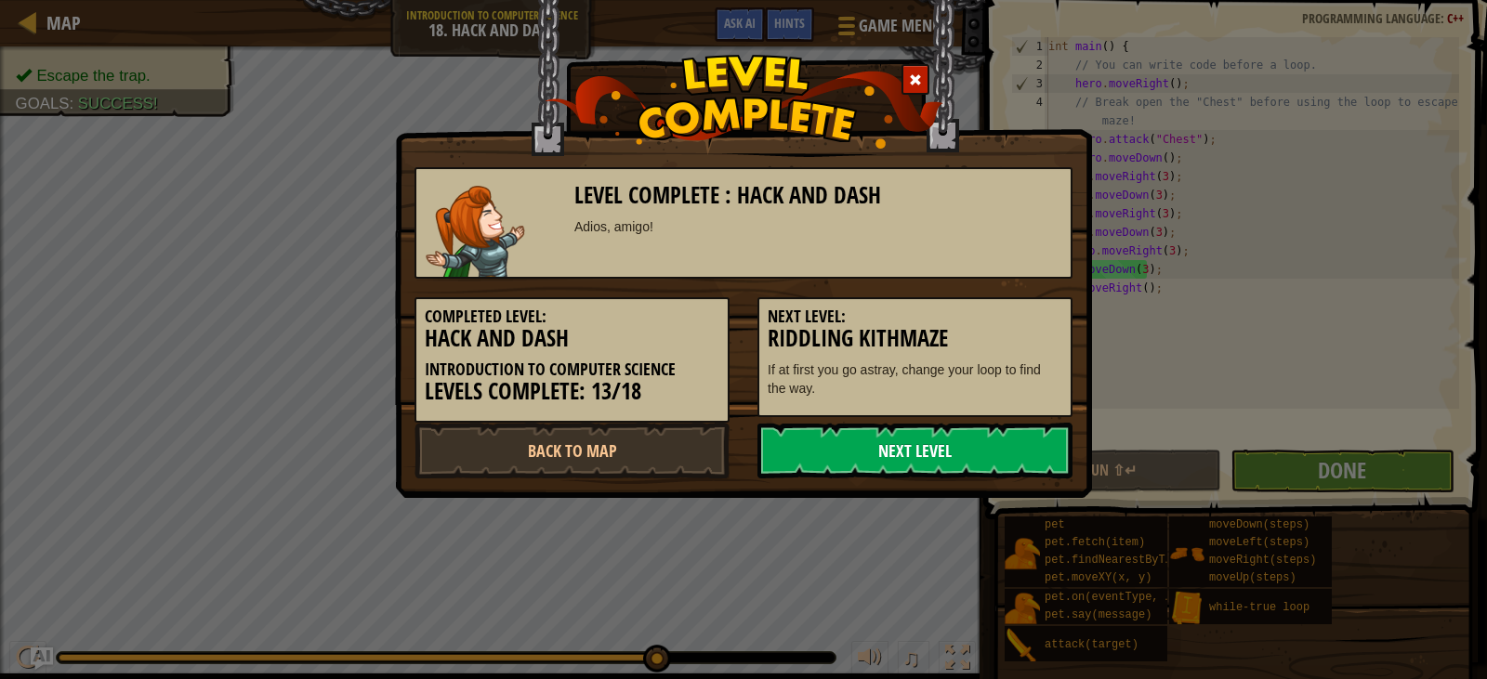
click at [869, 450] on link "Next Level" at bounding box center [915, 451] width 315 height 56
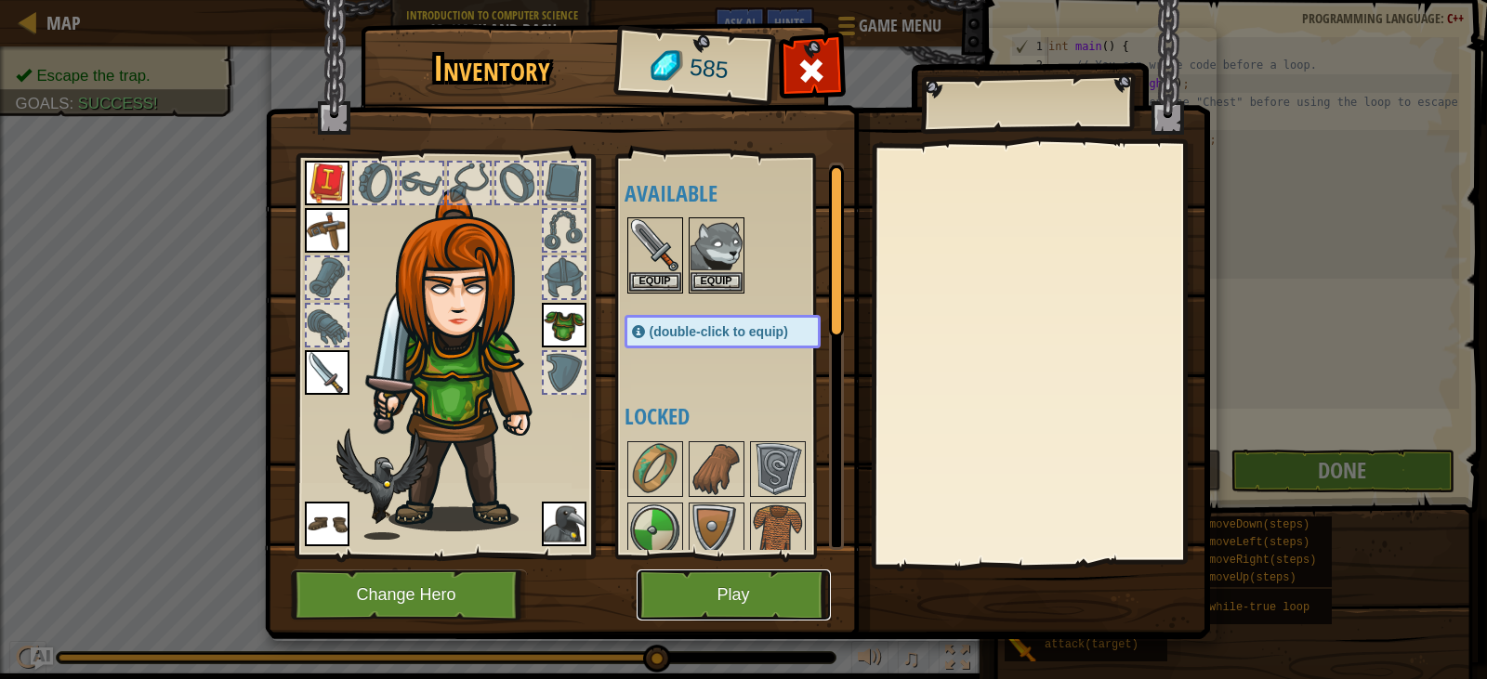
click at [729, 619] on button "Play" at bounding box center [734, 595] width 194 height 51
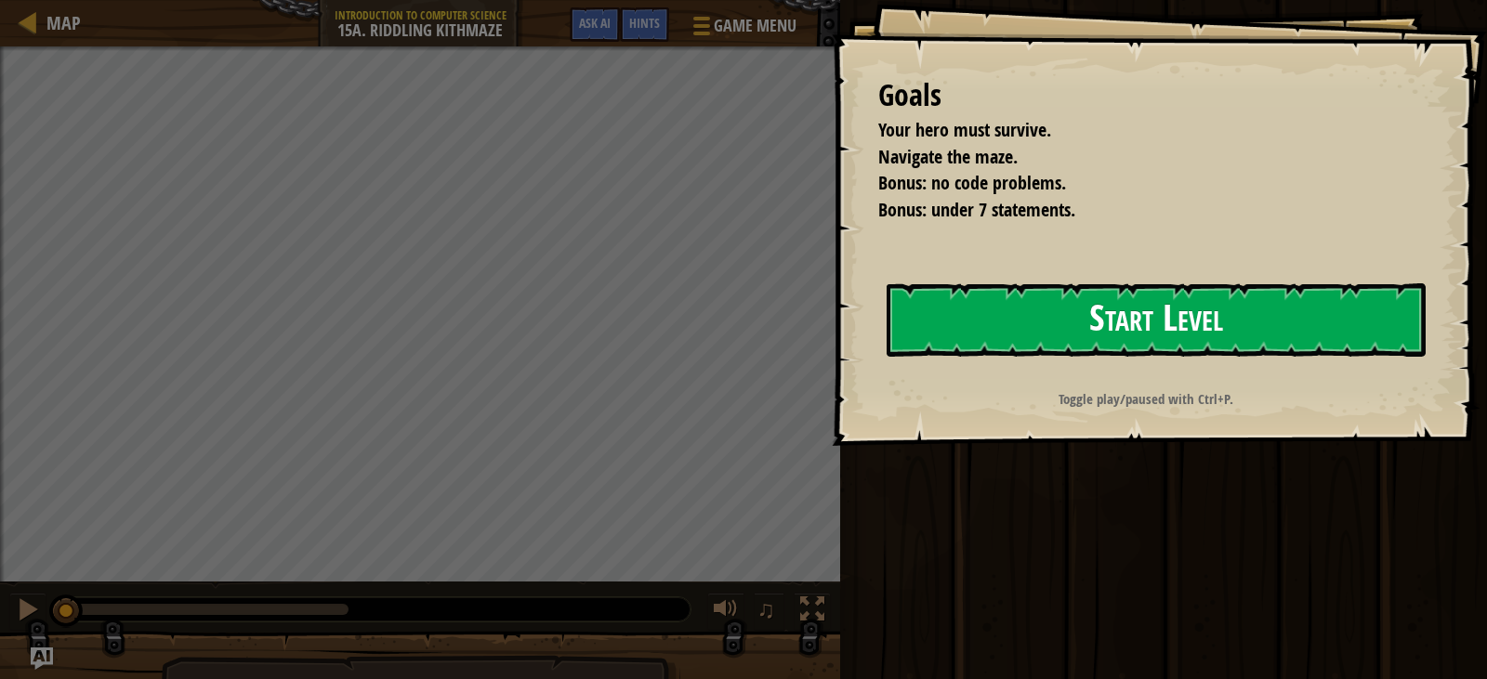
click at [1370, 324] on button "Start Level" at bounding box center [1156, 319] width 539 height 73
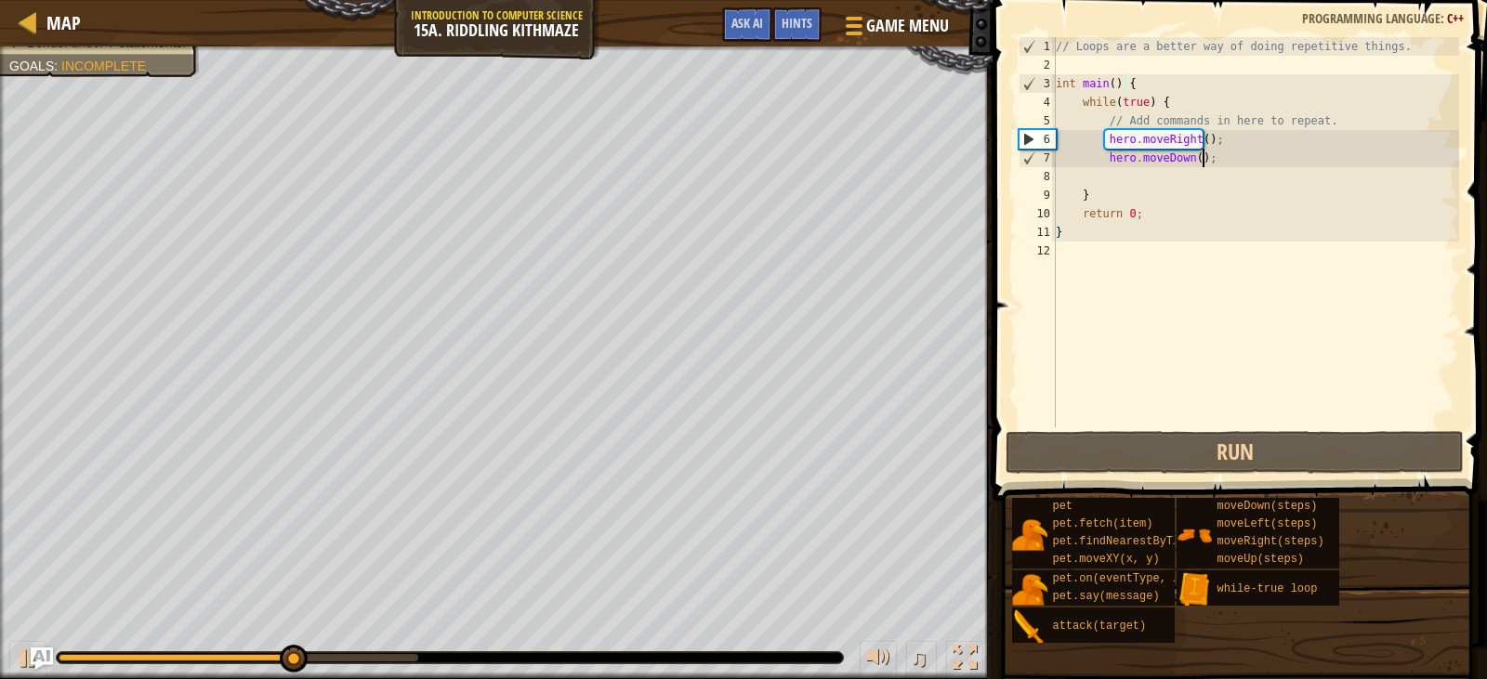
click at [1202, 165] on div "// Loops are a better way of doing repetitive things. int main ( ) { while ( tr…" at bounding box center [1255, 251] width 407 height 428
type textarea "hero.moveDown();"
click at [1177, 175] on div "// Loops are a better way of doing repetitive things. int main ( ) { while ( tr…" at bounding box center [1255, 251] width 407 height 428
click at [1060, 173] on div "// Loops are a better way of doing repetitive things. int main ( ) { while ( tr…" at bounding box center [1255, 251] width 407 height 428
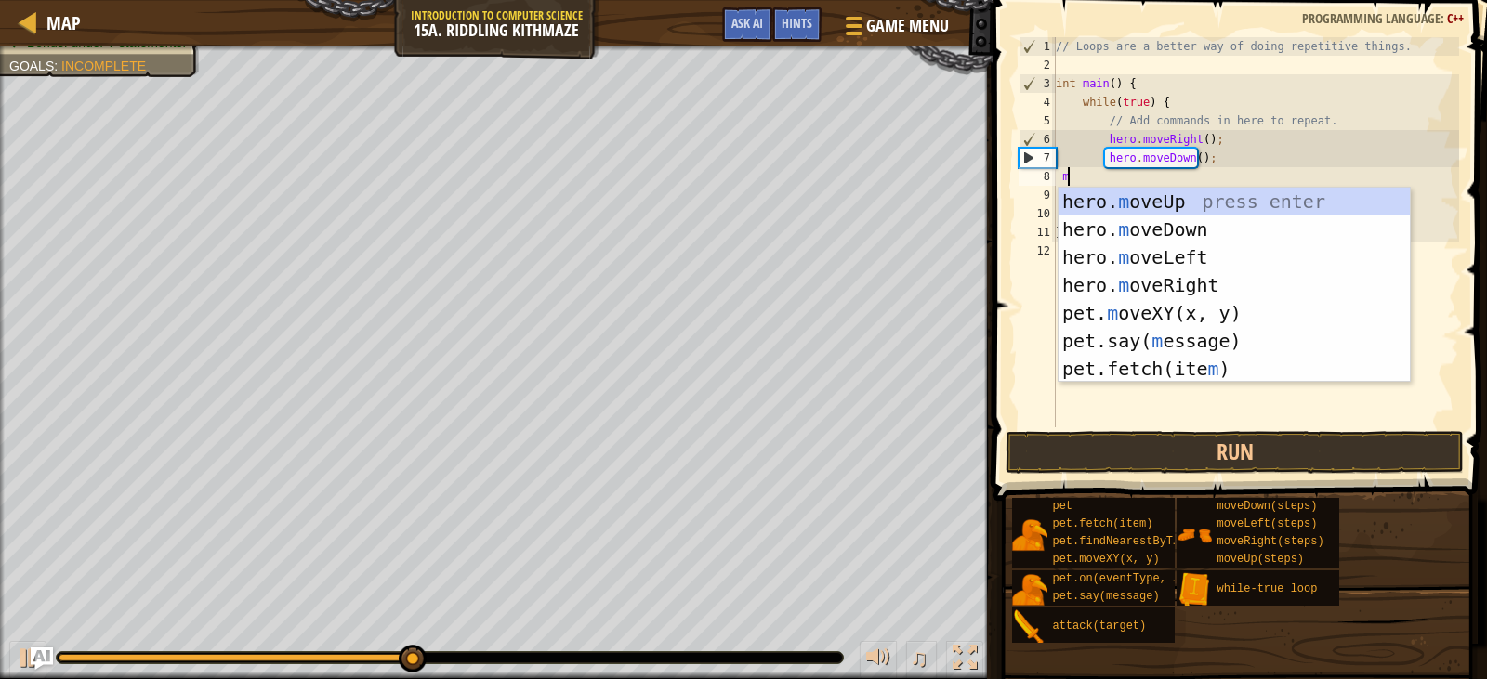
scroll to position [8, 2]
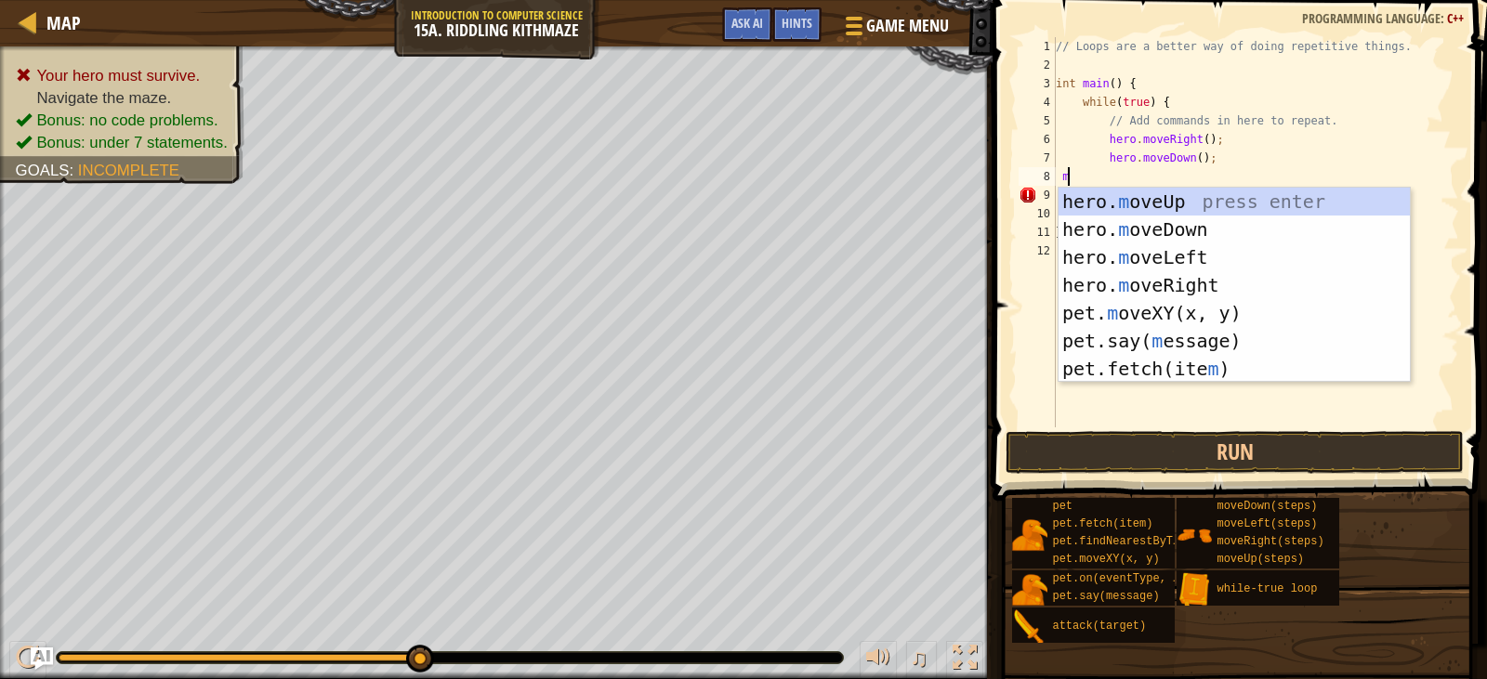
click at [1215, 188] on div "// Loops are a better way of doing repetitive things. int main ( ) { while ( tr…" at bounding box center [1255, 251] width 407 height 428
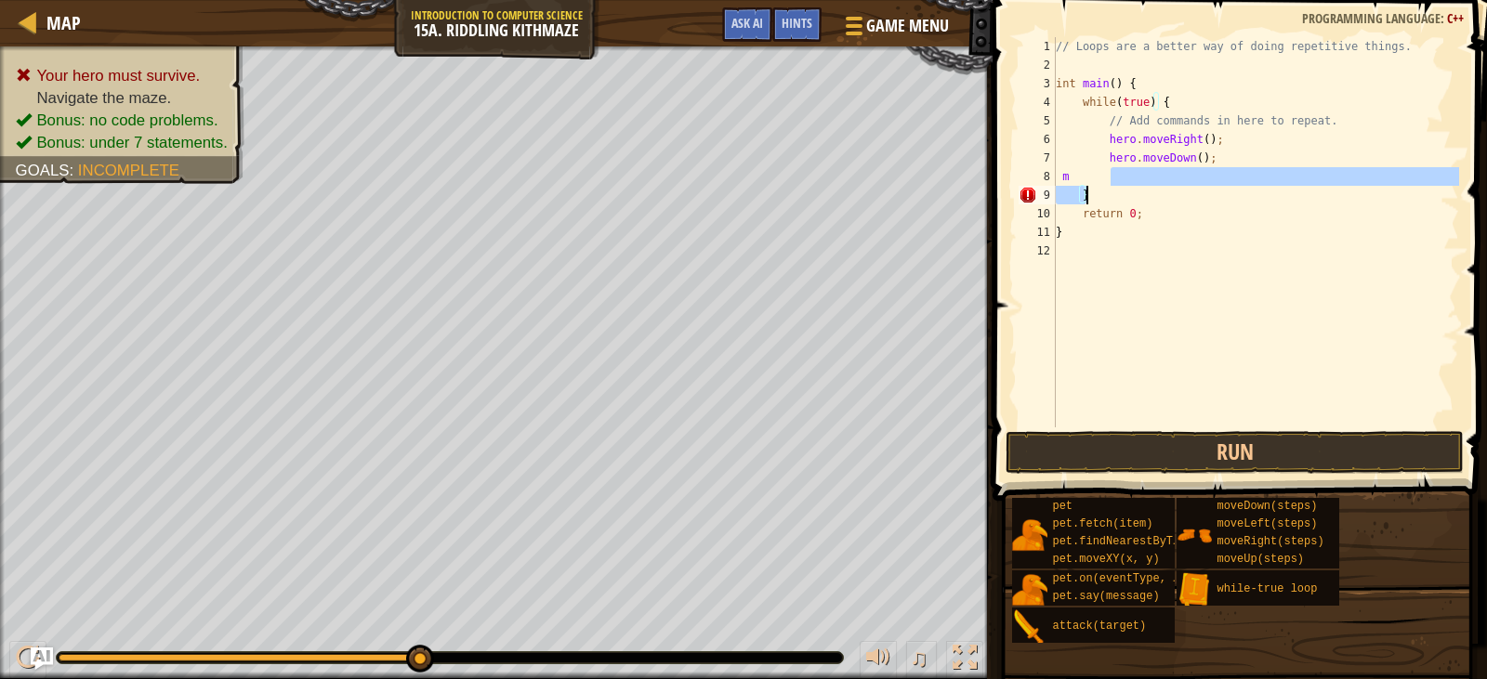
click at [1115, 182] on div "// Loops are a better way of doing repetitive things. int main ( ) { while ( tr…" at bounding box center [1255, 232] width 407 height 390
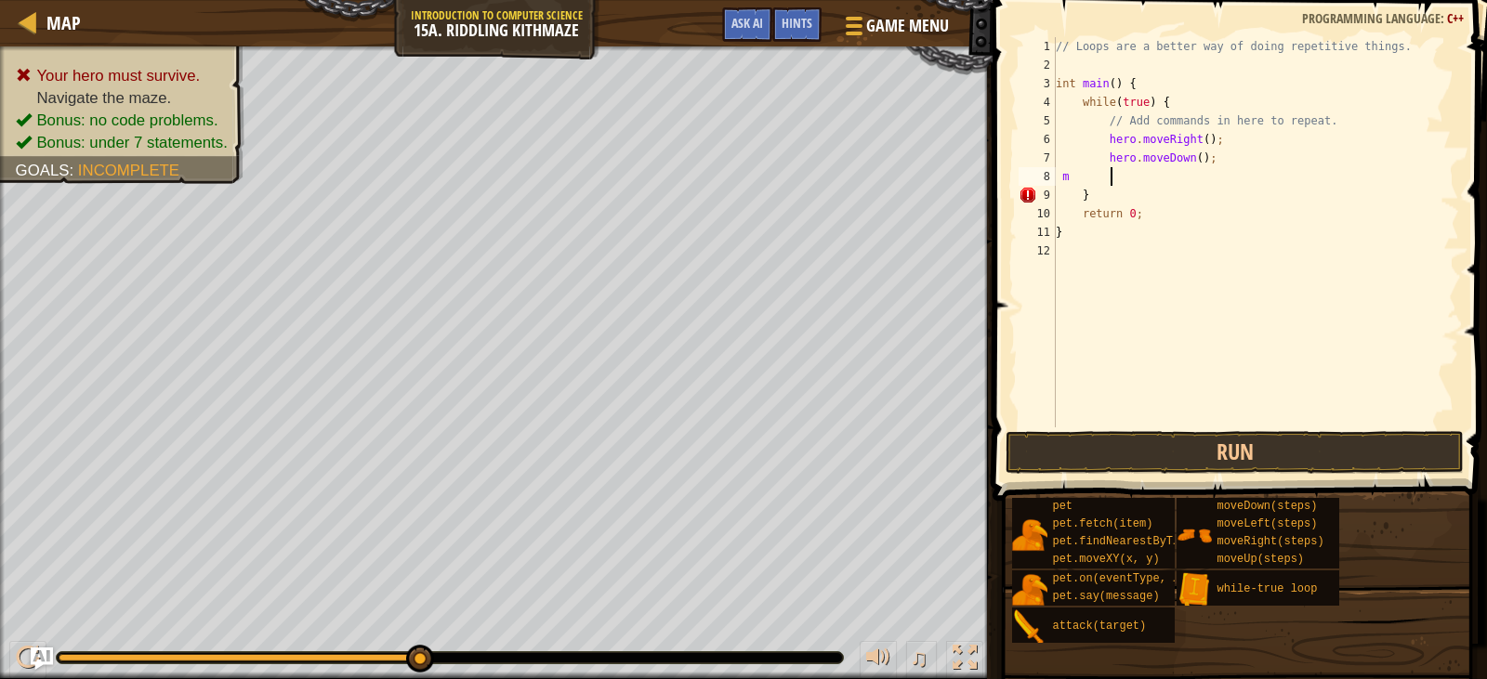
click at [1079, 178] on div "// Loops are a better way of doing repetitive things. int main ( ) { while ( tr…" at bounding box center [1255, 251] width 407 height 428
type textarea "m"
click at [1113, 172] on div "// Loops are a better way of doing repetitive things. int main ( ) { while ( tr…" at bounding box center [1255, 251] width 407 height 428
click at [1113, 173] on div "// Loops are a better way of doing repetitive things. int main ( ) { while ( tr…" at bounding box center [1255, 251] width 407 height 428
click at [1110, 173] on div "// Loops are a better way of doing repetitive things. int main ( ) { while ( tr…" at bounding box center [1255, 251] width 407 height 428
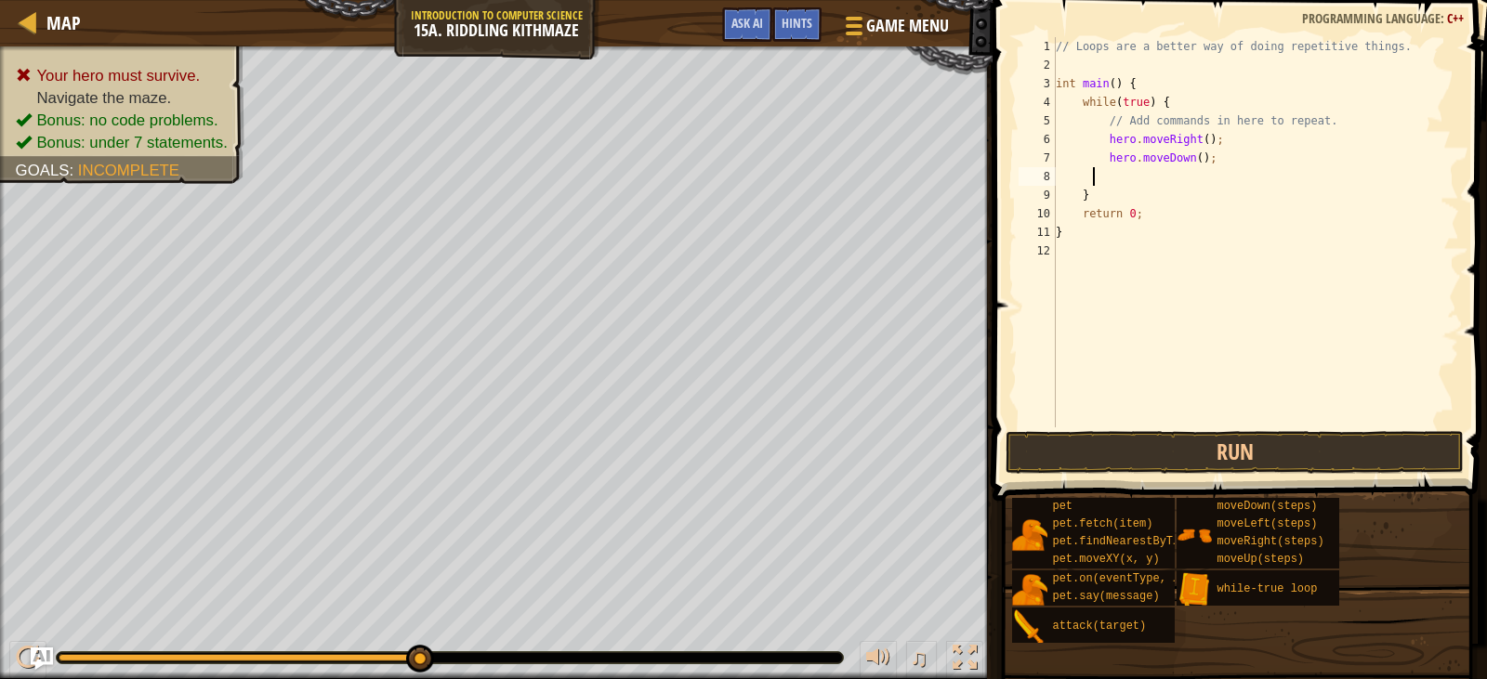
click at [1110, 173] on div "// Loops are a better way of doing repetitive things. int main ( ) { while ( tr…" at bounding box center [1255, 251] width 407 height 428
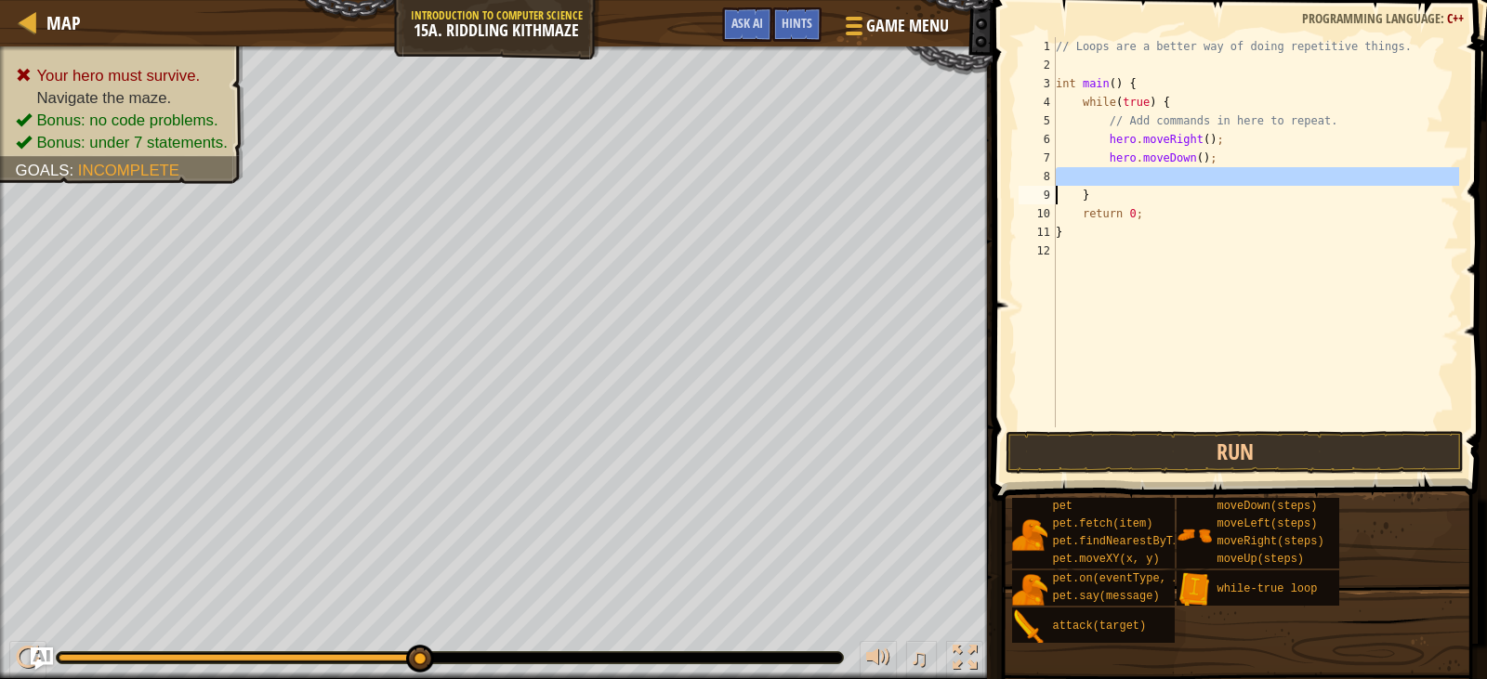
click at [1110, 173] on div "// Loops are a better way of doing repetitive things. int main ( ) { while ( tr…" at bounding box center [1255, 251] width 407 height 428
type textarea "}"
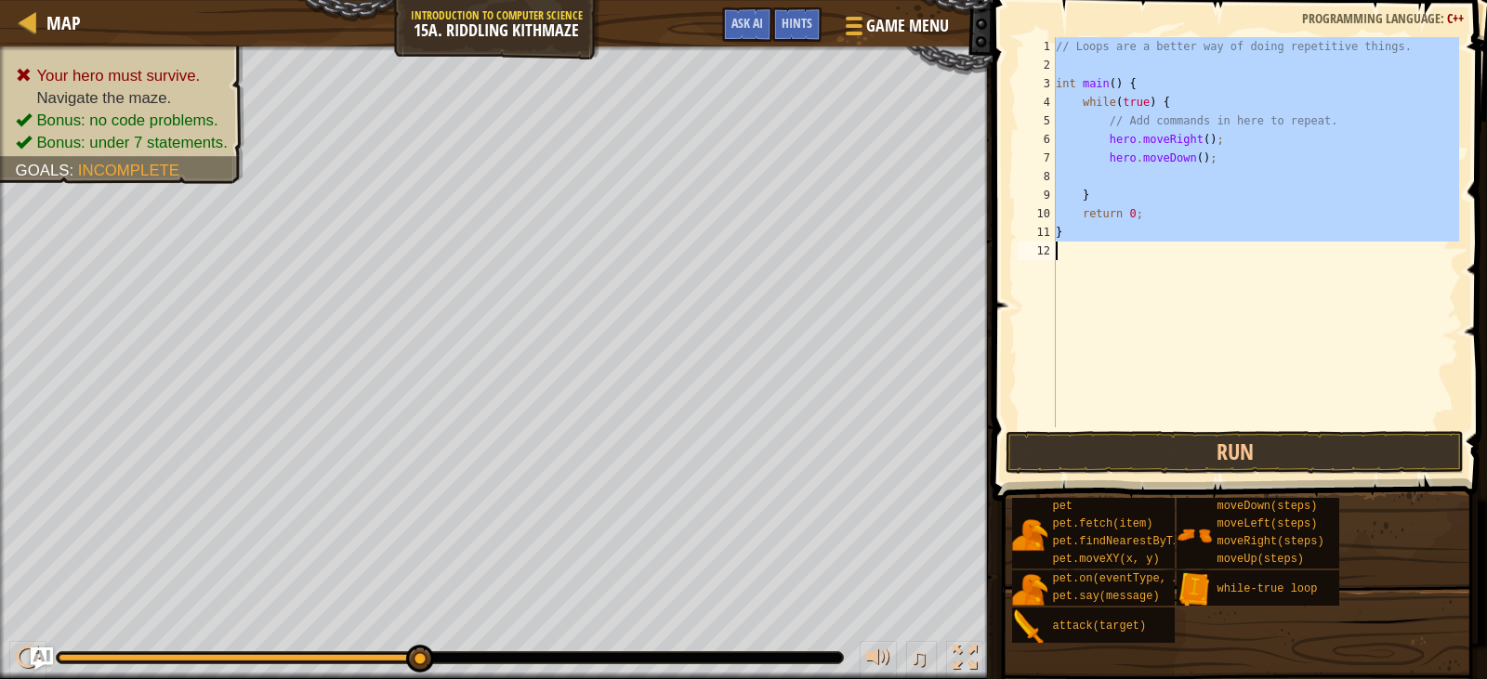
scroll to position [8, 0]
click at [1112, 174] on div "// Loops are a better way of doing repetitive things. int main ( ) { while ( tr…" at bounding box center [1255, 232] width 407 height 390
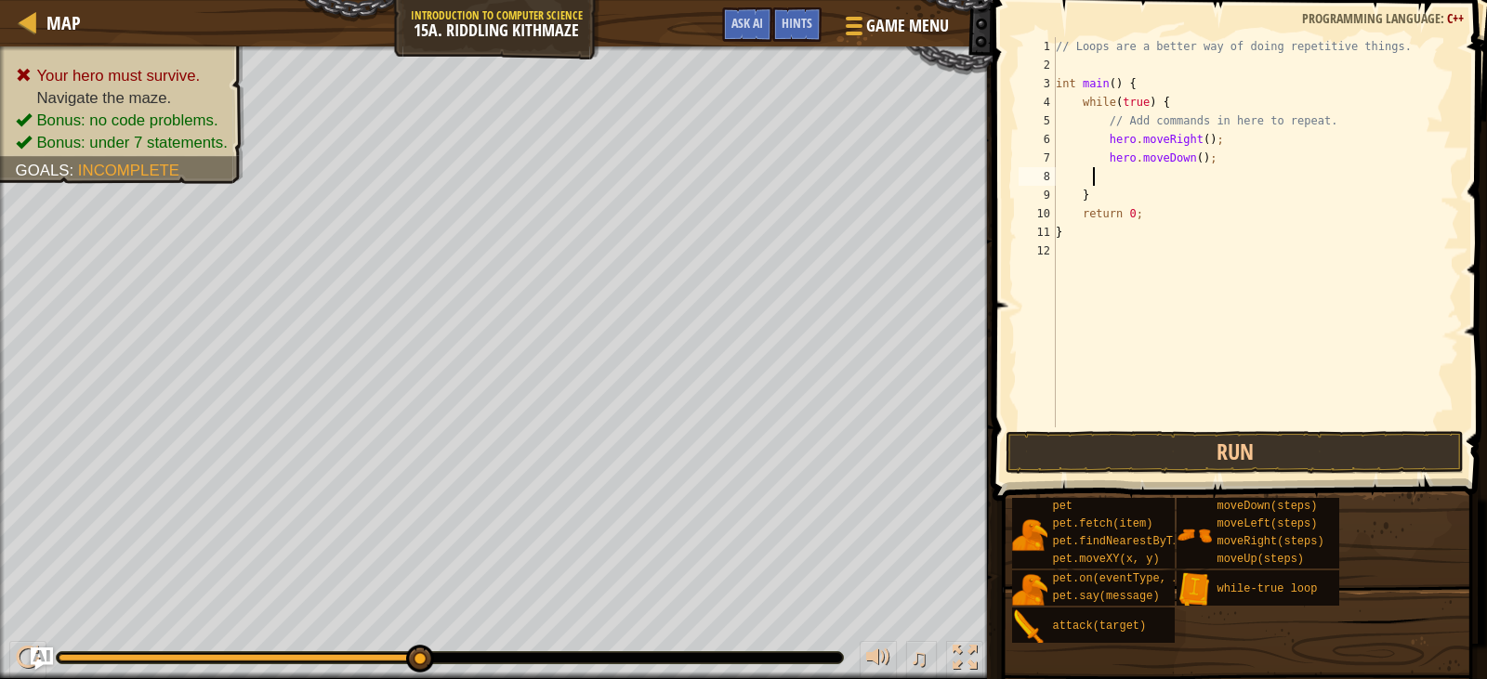
type textarea "h"
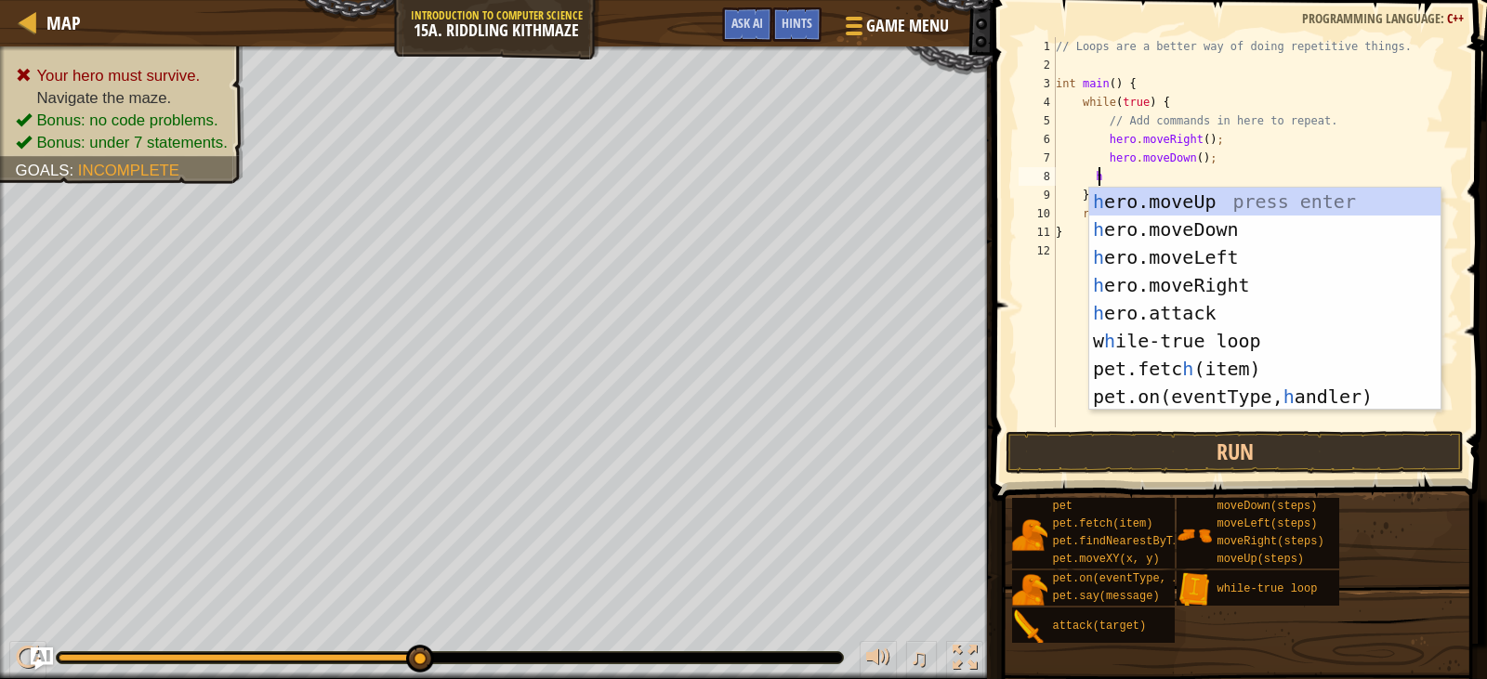
scroll to position [8, 3]
click at [1208, 205] on div "h ero.moveUp press enter h ero.moveDown press enter h ero.moveLeft press enter …" at bounding box center [1264, 327] width 351 height 279
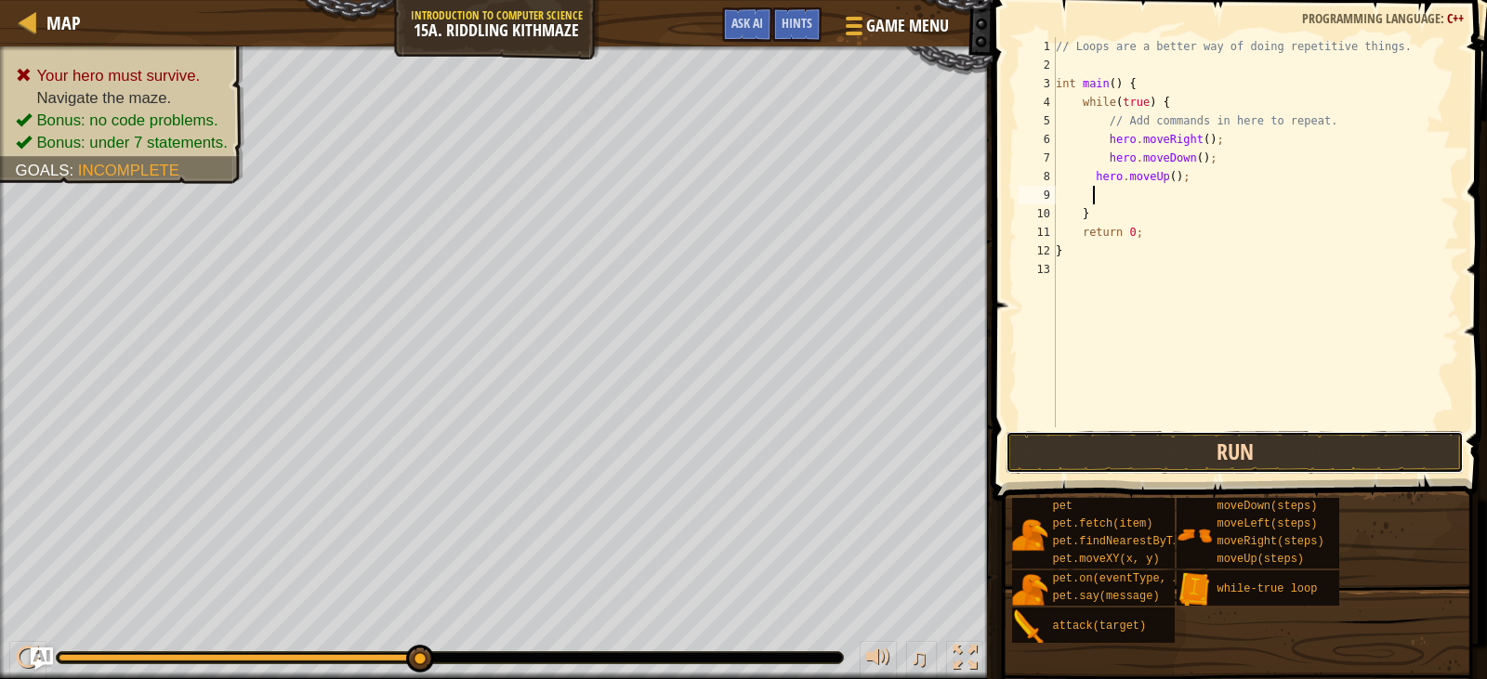
click at [1248, 440] on button "Run" at bounding box center [1234, 452] width 457 height 43
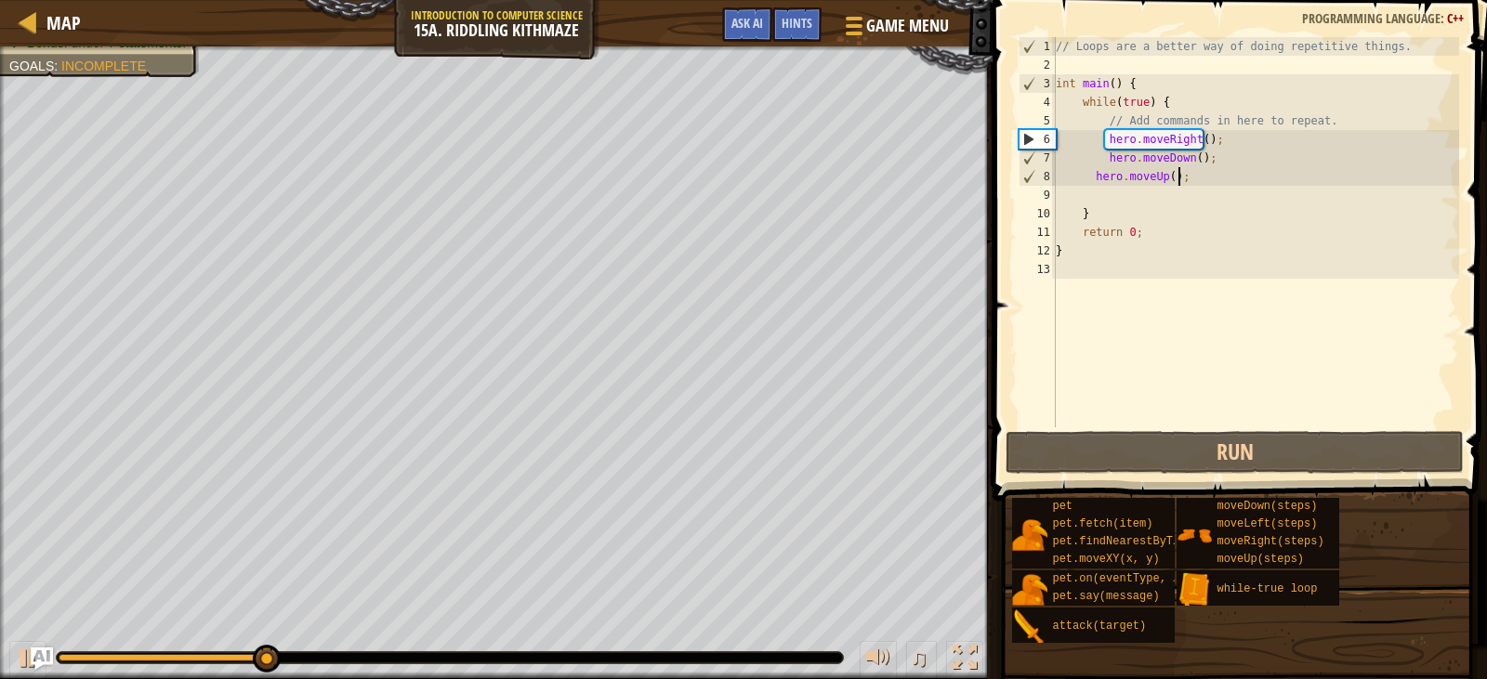
click at [1201, 179] on div "// Loops are a better way of doing repetitive things. int main ( ) { while ( tr…" at bounding box center [1255, 251] width 407 height 428
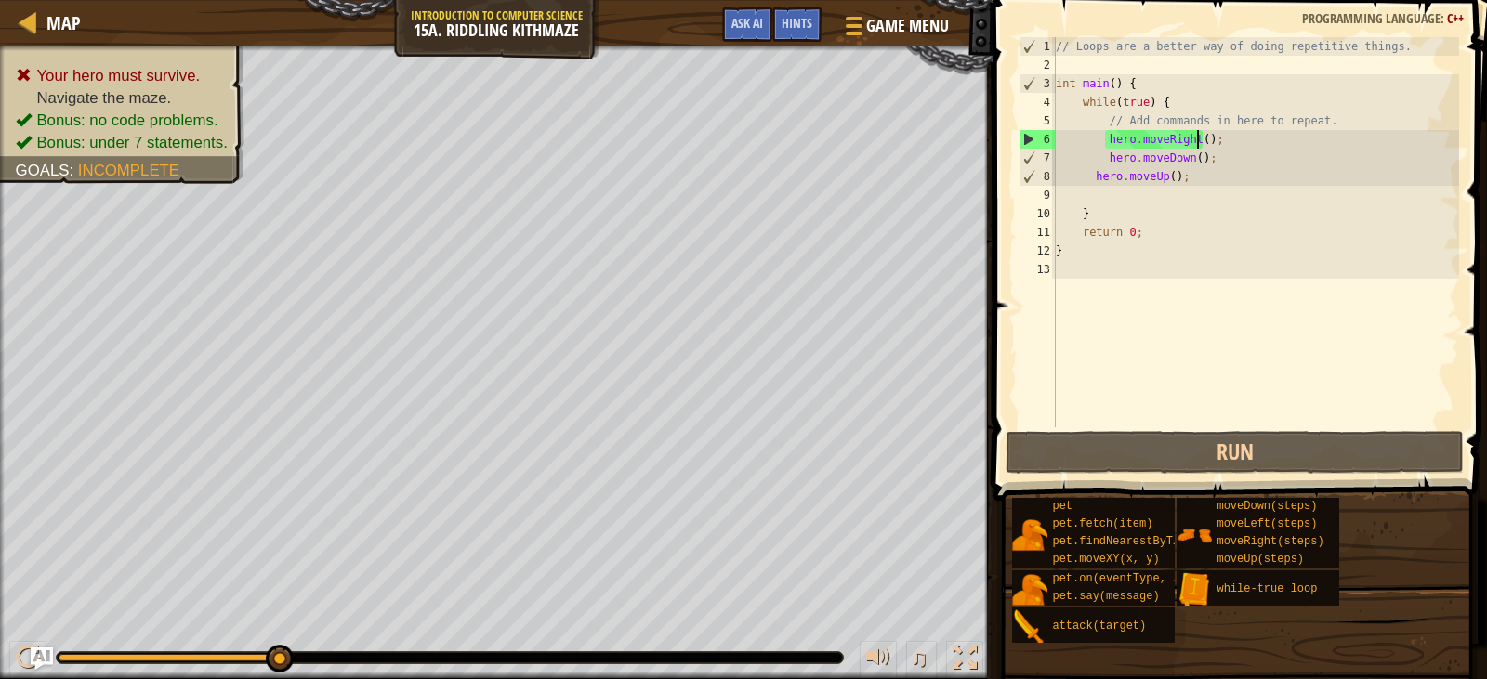
click at [1196, 139] on div "// Loops are a better way of doing repetitive things. int main ( ) { while ( tr…" at bounding box center [1255, 251] width 407 height 428
click at [1191, 158] on div "// Loops are a better way of doing repetitive things. int main ( ) { while ( tr…" at bounding box center [1255, 251] width 407 height 428
click at [1178, 182] on div "// Loops are a better way of doing repetitive things. int main ( ) { while ( tr…" at bounding box center [1255, 251] width 407 height 428
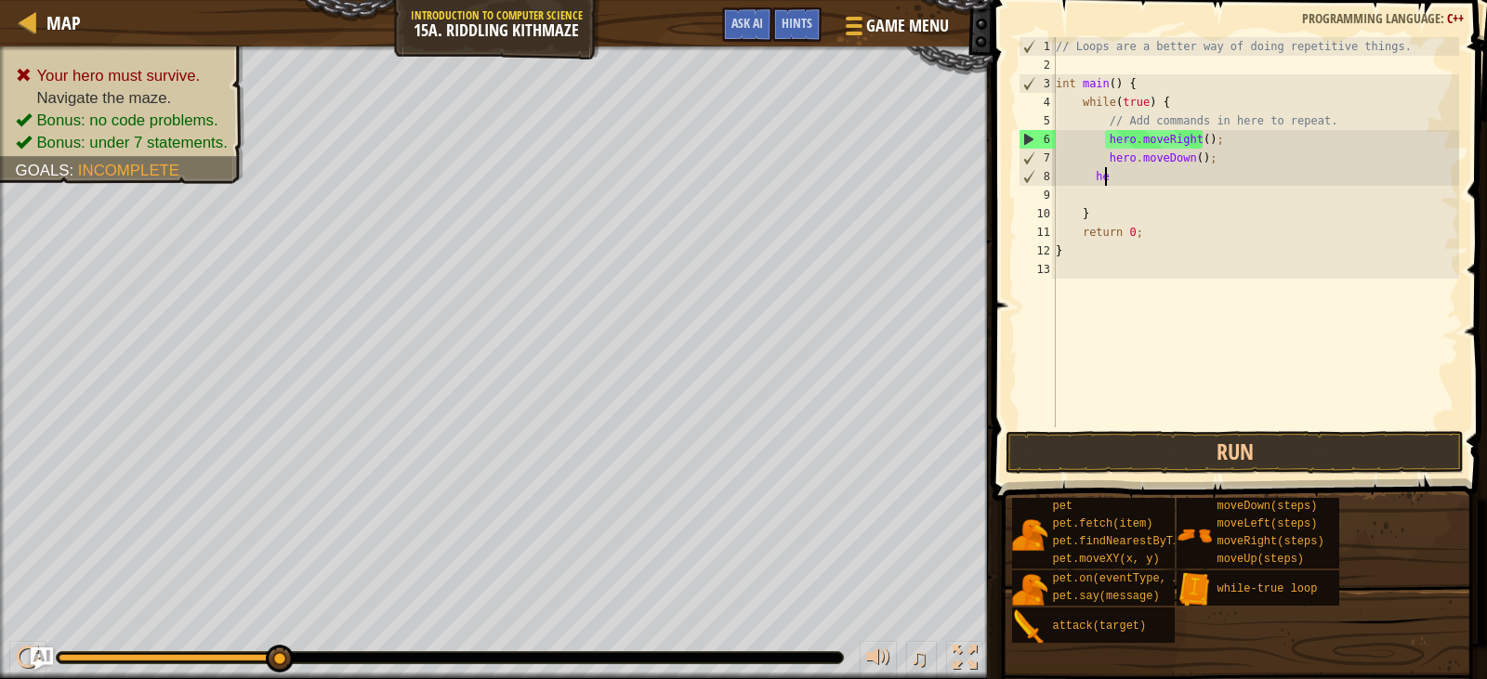
type textarea "h"
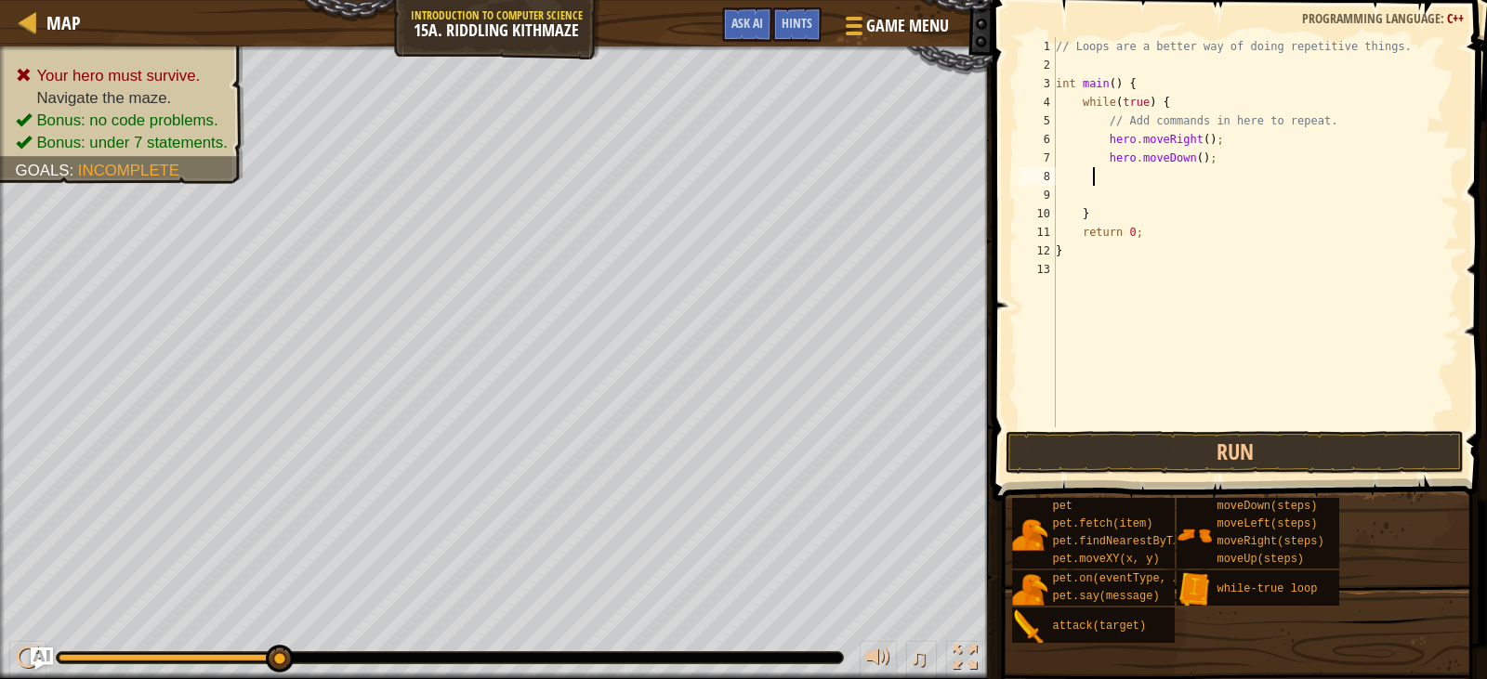
scroll to position [8, 3]
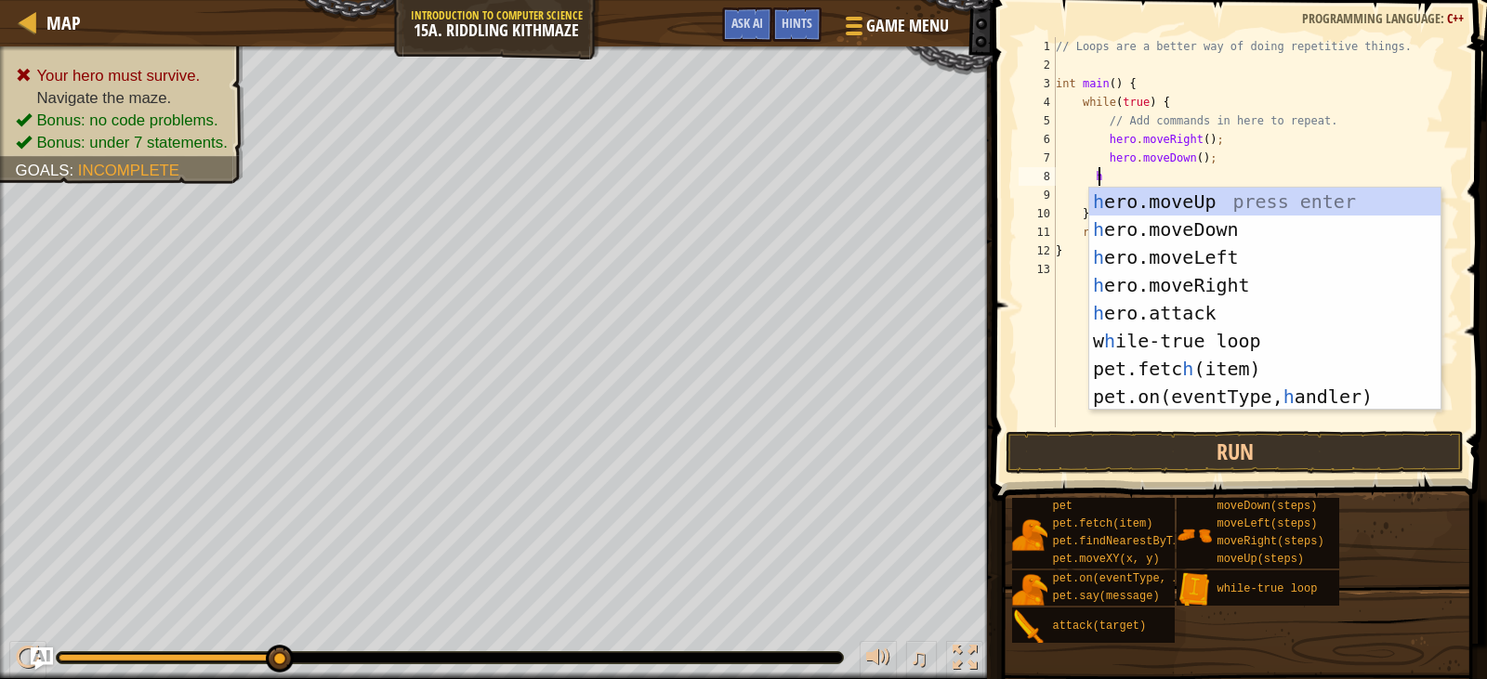
type textarea "he"
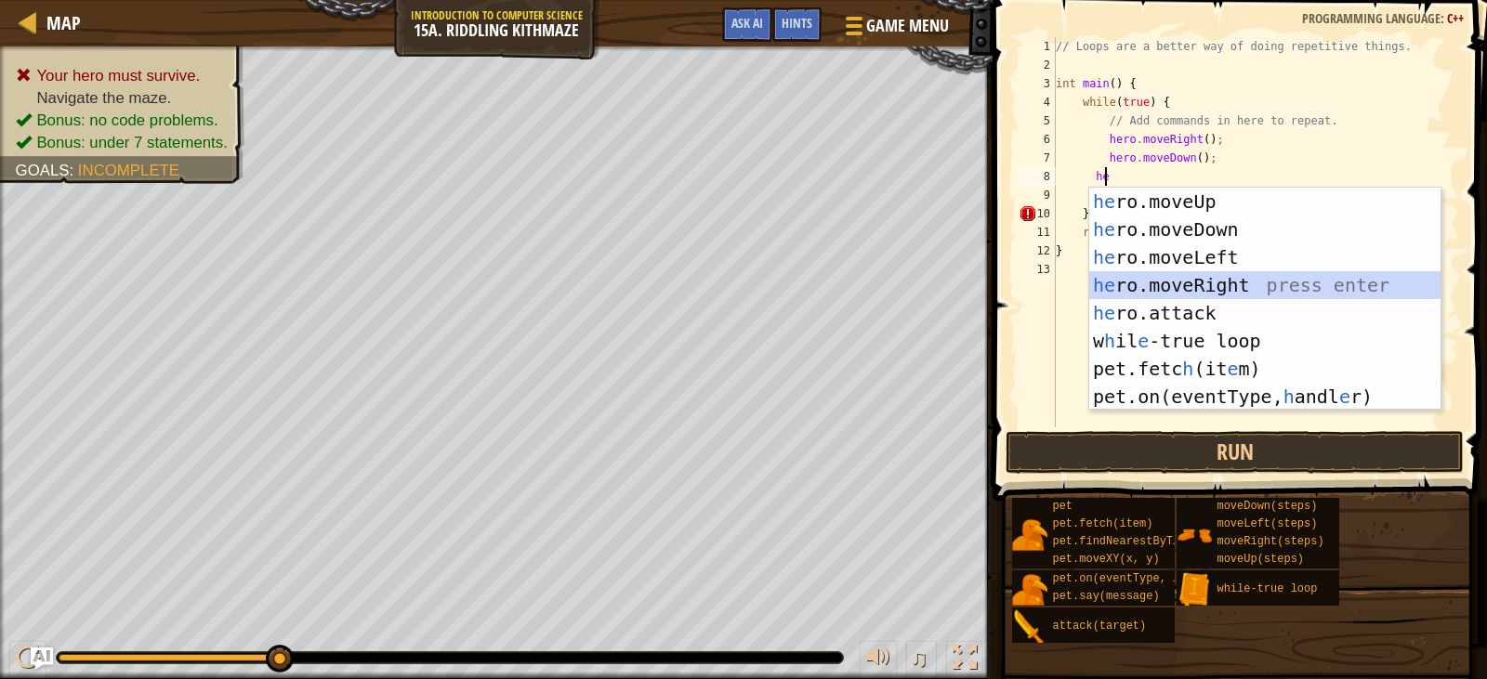
click at [1233, 276] on div "he ro.moveUp press enter he ro.moveDown press enter he ro.moveLeft press enter …" at bounding box center [1264, 327] width 351 height 279
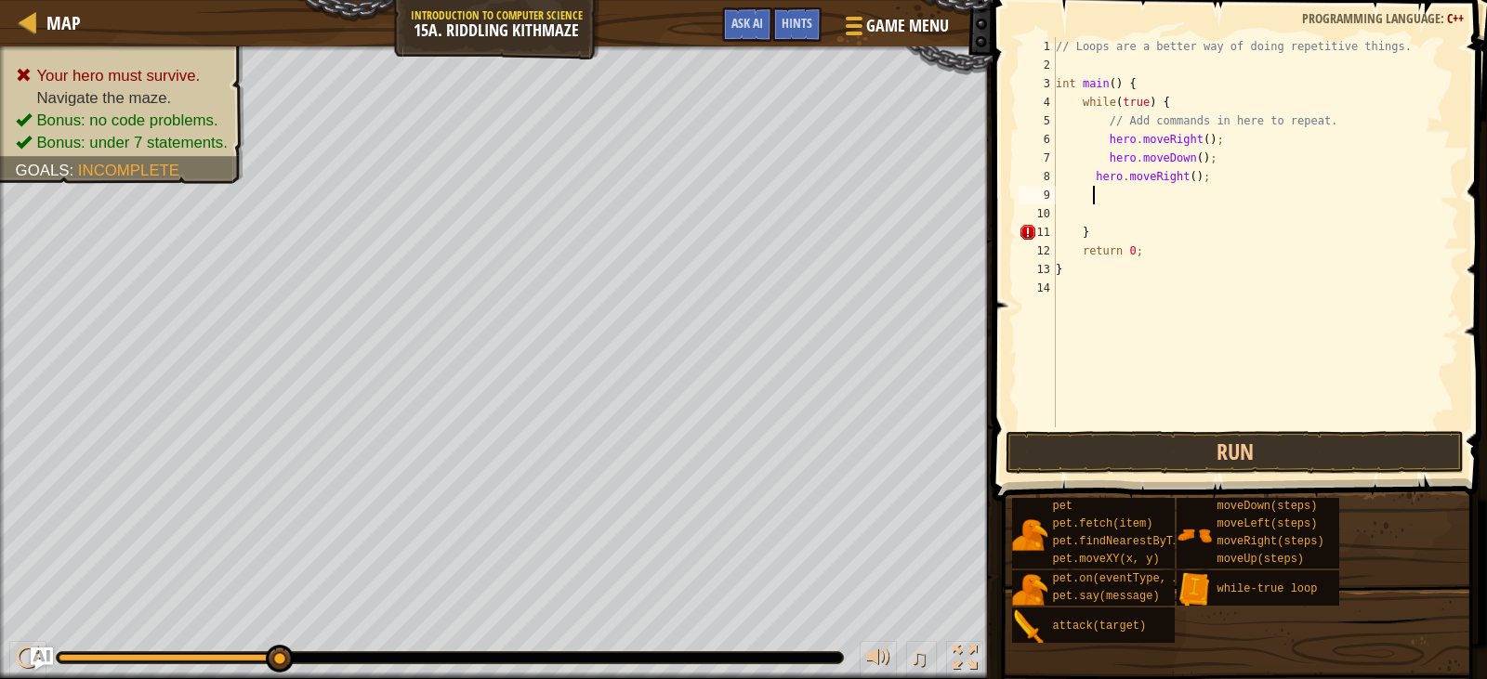
scroll to position [8, 2]
type textarea "h"
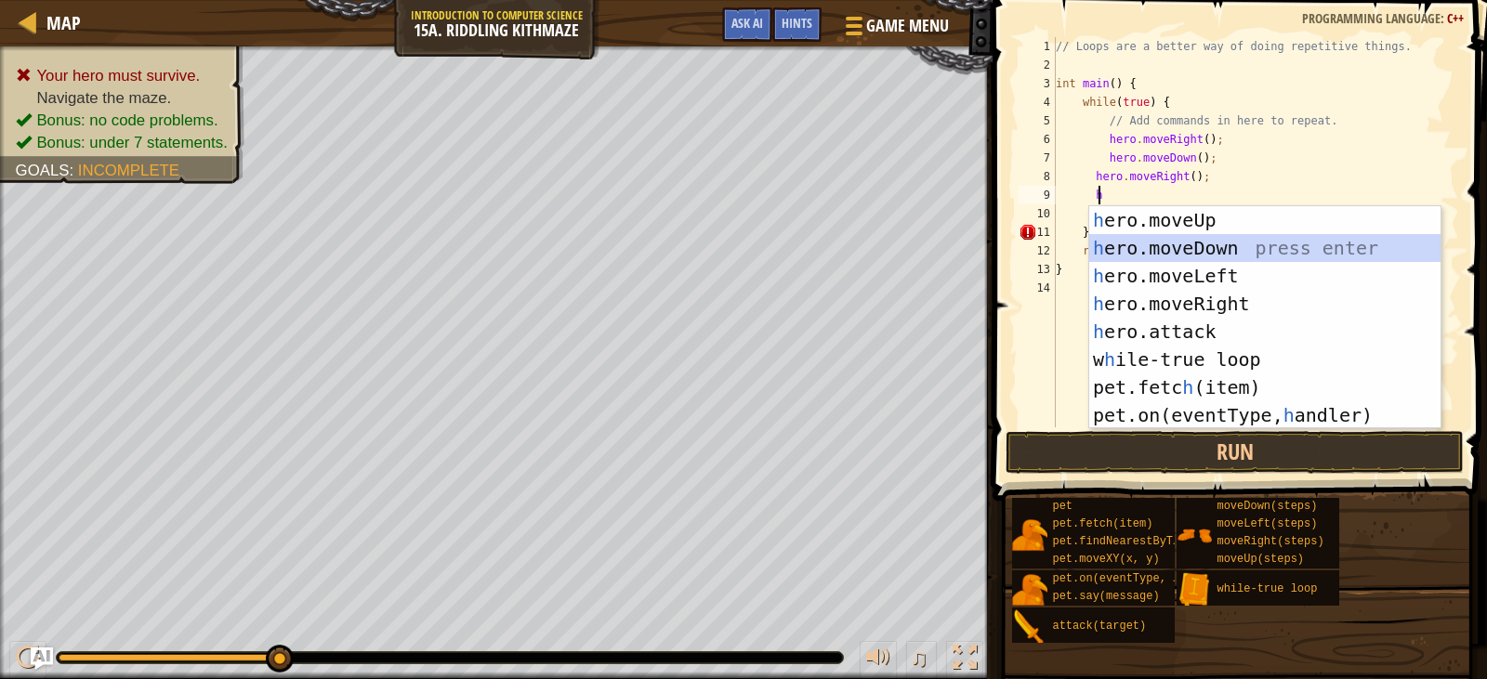
click at [1224, 250] on div "h ero.moveUp press enter h ero.moveDown press enter h ero.moveLeft press enter …" at bounding box center [1264, 345] width 351 height 279
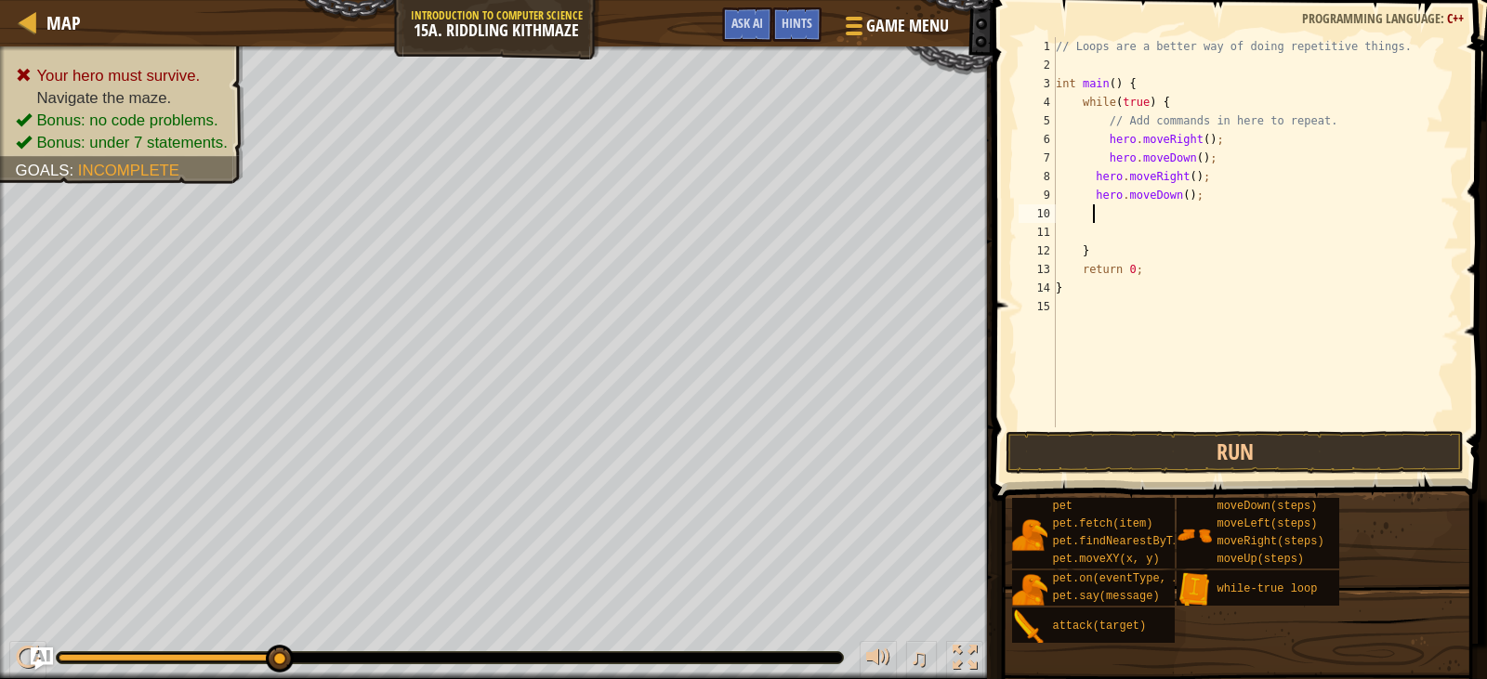
type textarea "h"
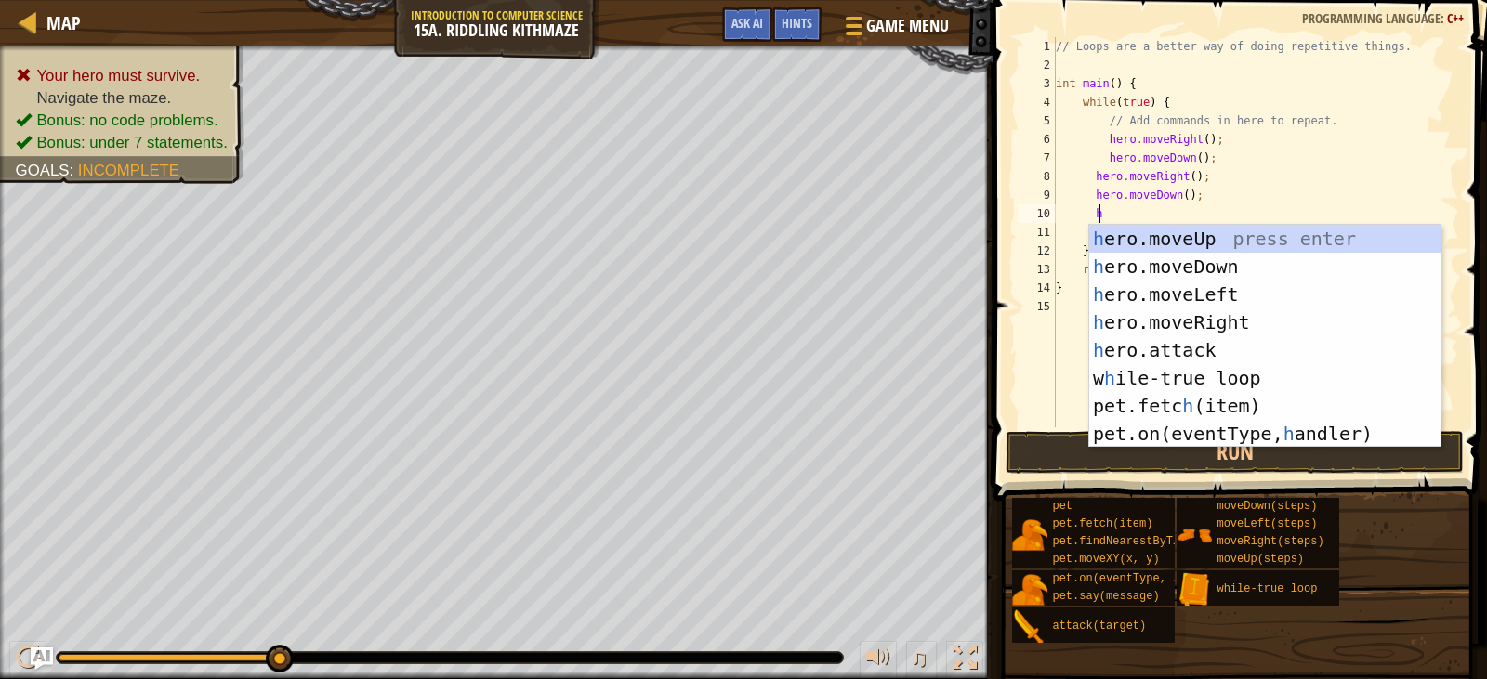
scroll to position [8, 3]
click at [1221, 245] on div "h ero.moveUp press enter h ero.moveDown press enter h ero.moveLeft press enter …" at bounding box center [1264, 364] width 351 height 279
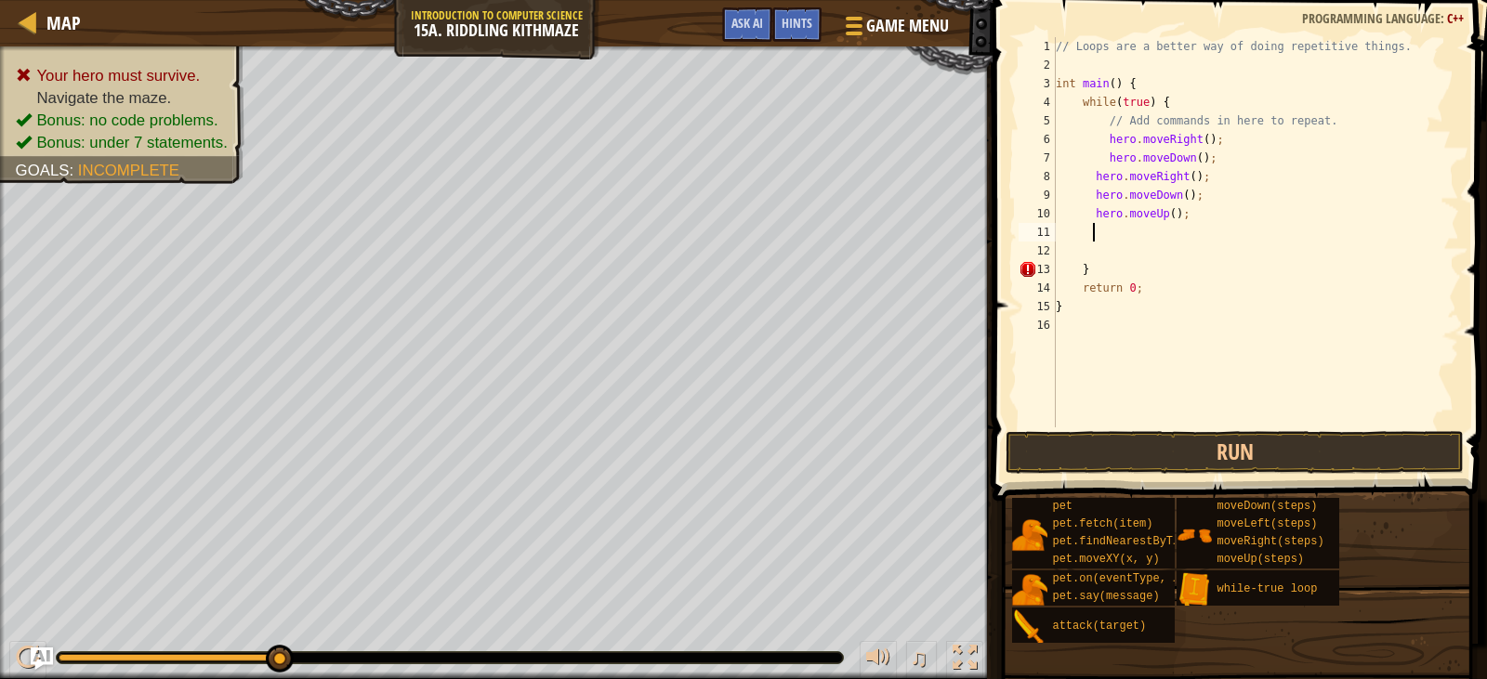
scroll to position [8, 2]
type textarea "h"
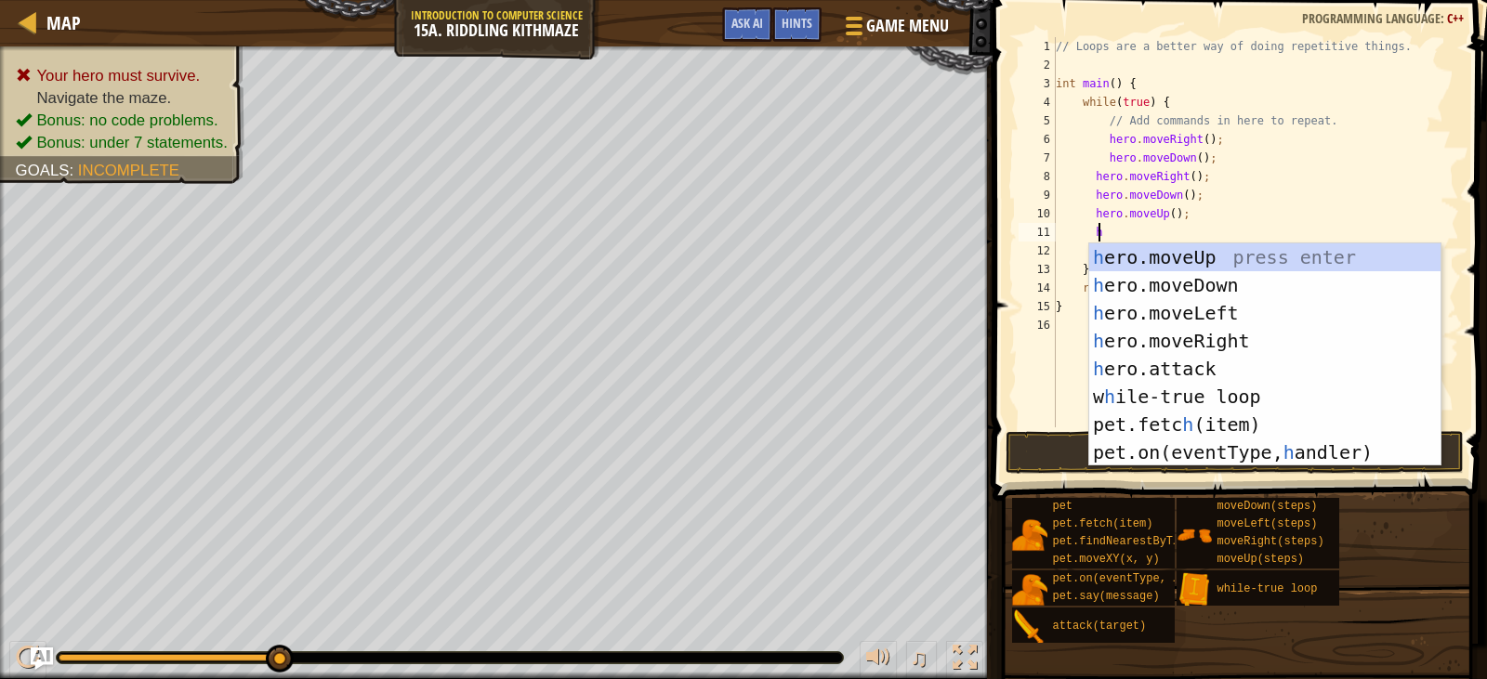
scroll to position [8, 3]
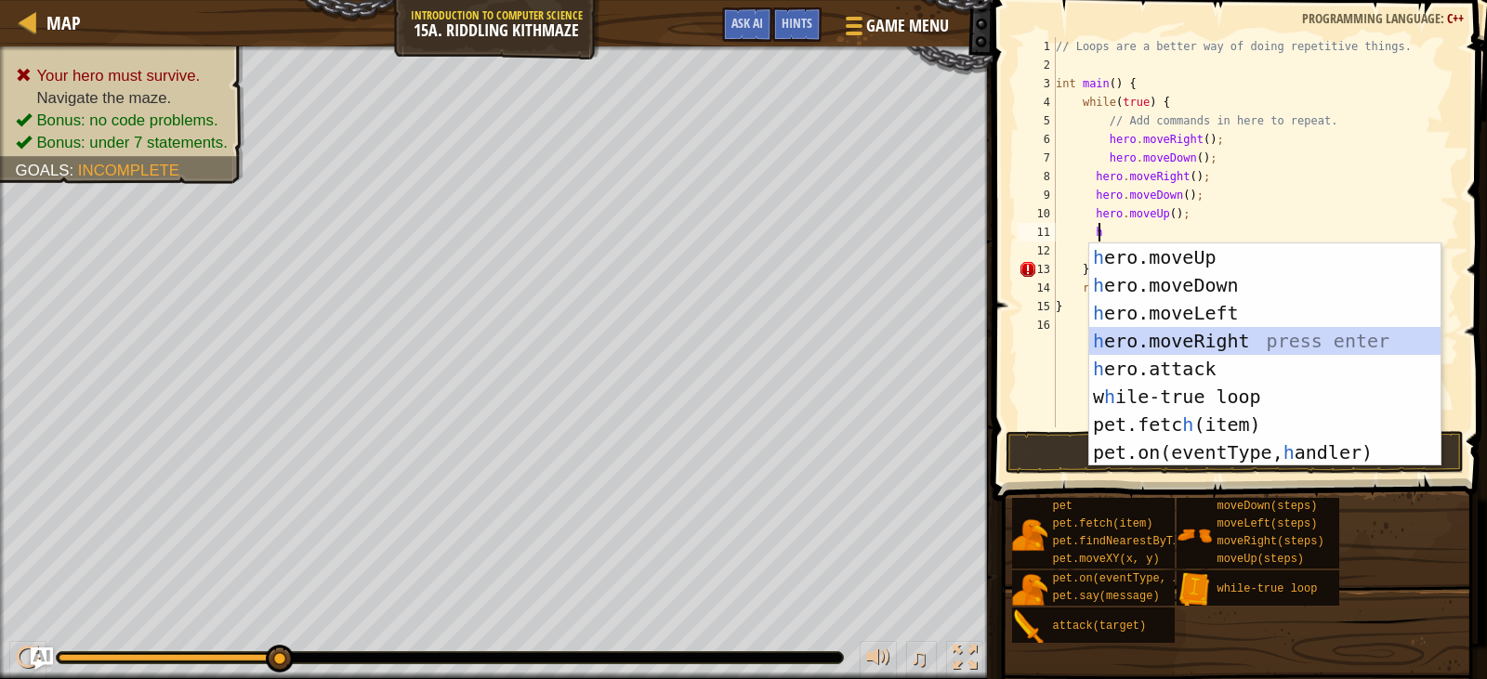
click at [1203, 332] on div "h ero.moveUp press enter h ero.moveDown press enter h ero.moveLeft press enter …" at bounding box center [1264, 383] width 351 height 279
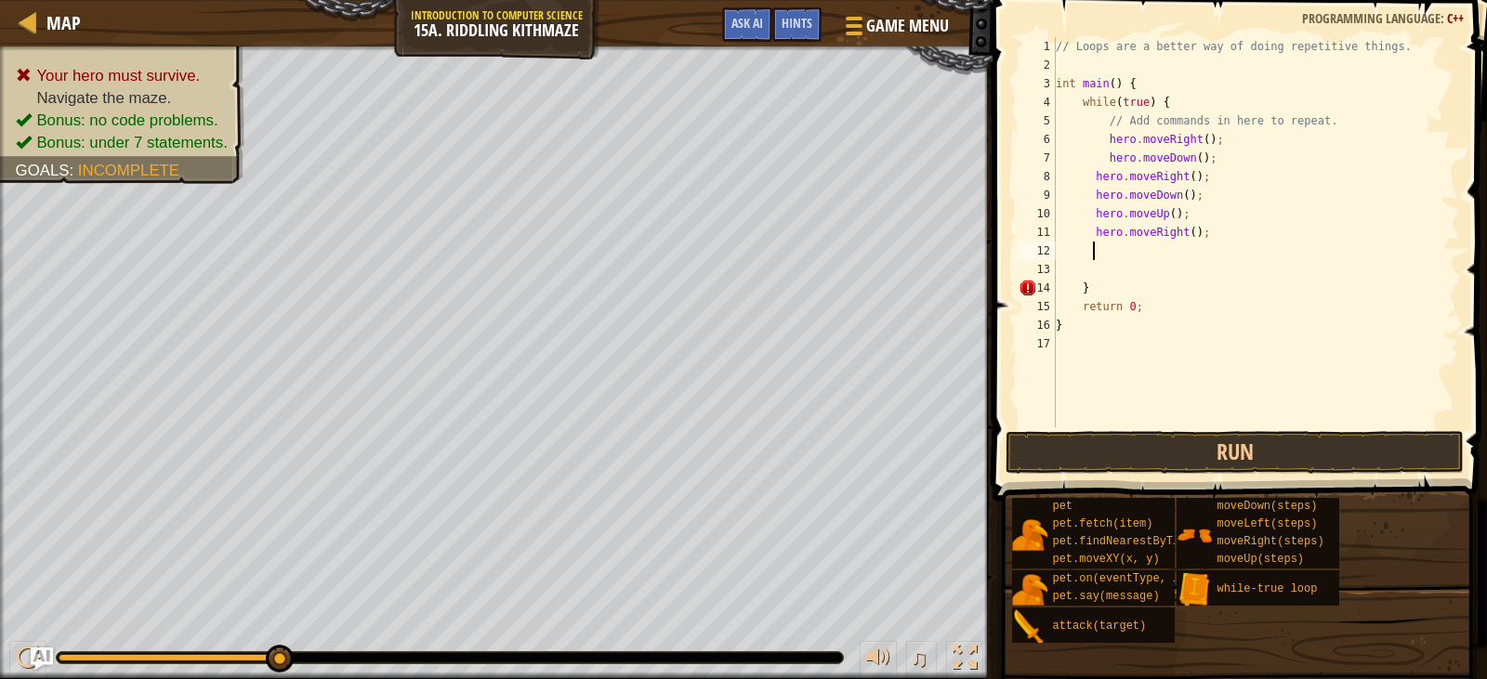
scroll to position [8, 2]
click at [1219, 461] on button "Run" at bounding box center [1234, 452] width 457 height 43
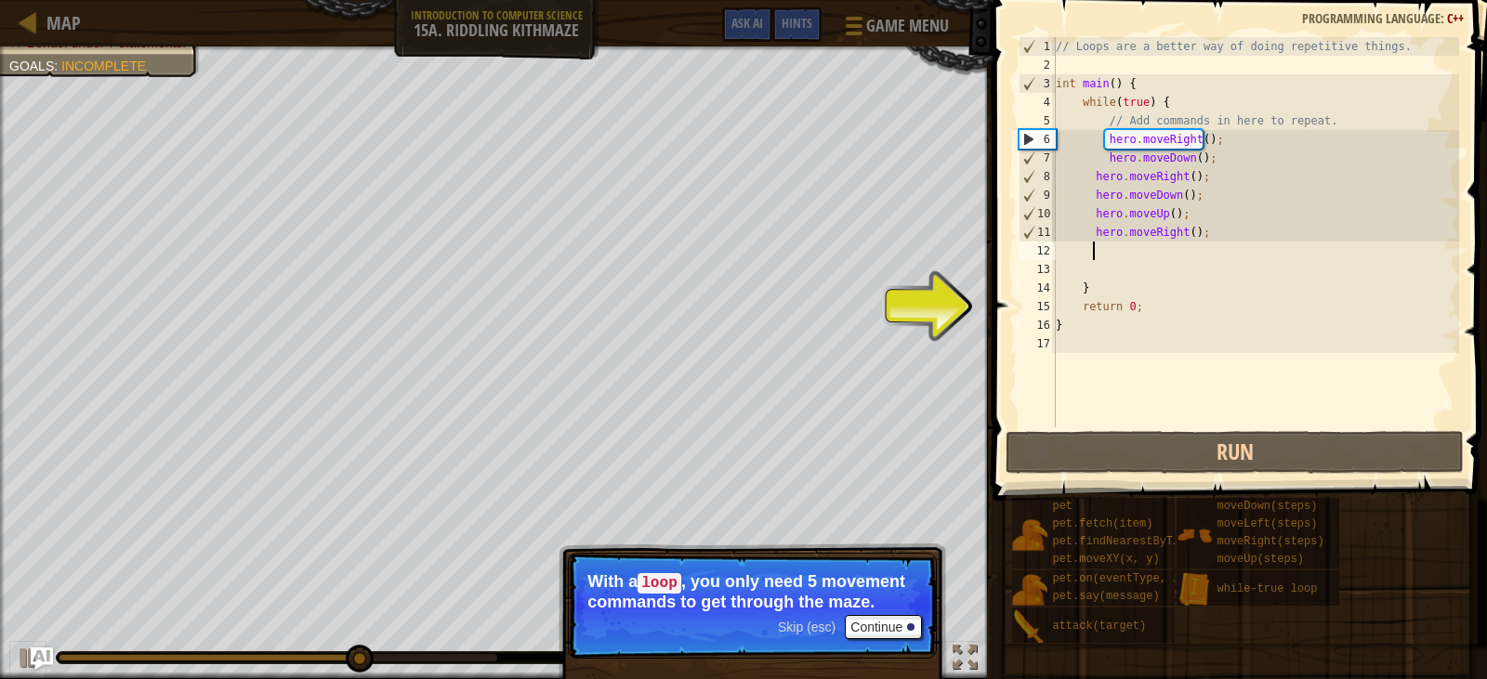
click at [1199, 222] on div "// Loops are a better way of doing repetitive things. int main ( ) { while ( tr…" at bounding box center [1255, 251] width 407 height 428
type textarea "hero.moveUp();"
click at [1207, 246] on div "// Loops are a better way of doing repetitive things. int main ( ) { while ( tr…" at bounding box center [1255, 251] width 407 height 428
click at [1207, 243] on div "// Loops are a better way of doing repetitive things. int main ( ) { while ( tr…" at bounding box center [1255, 251] width 407 height 428
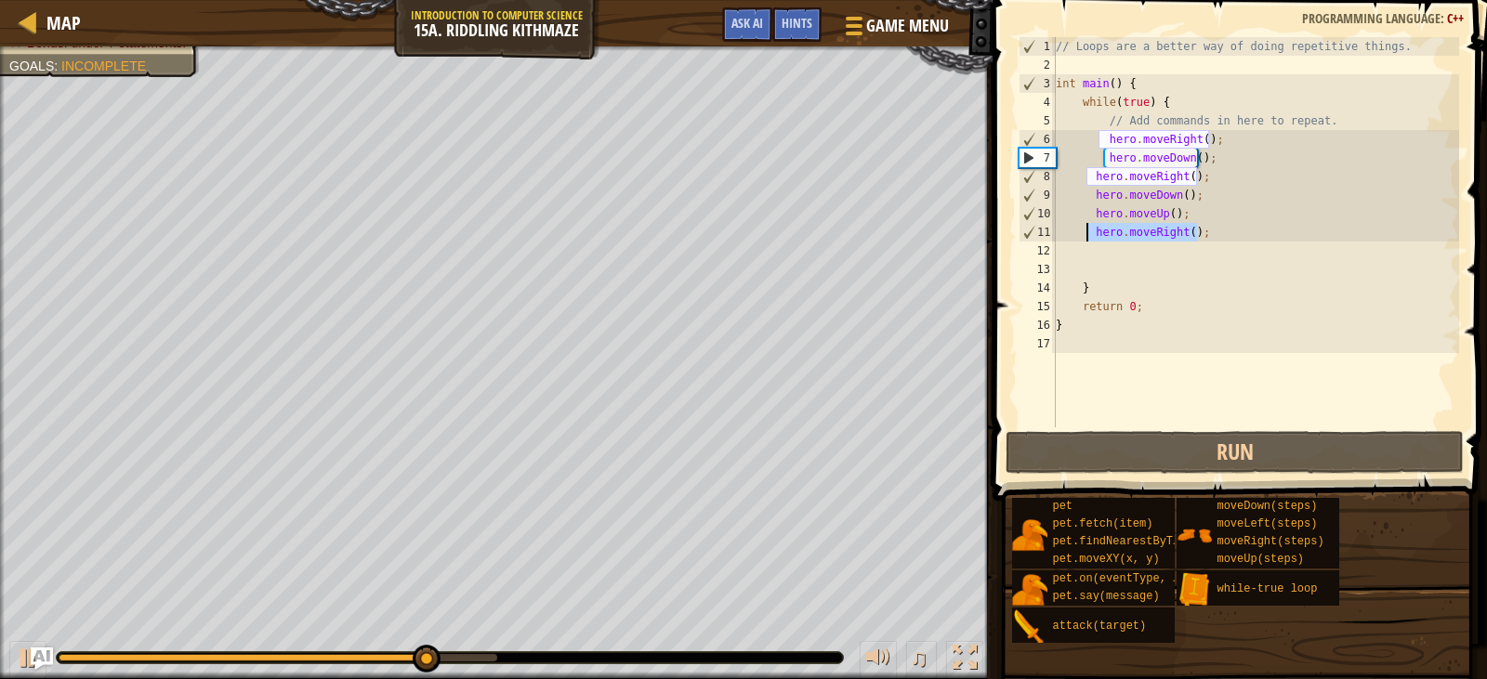
drag, startPoint x: 1198, startPoint y: 231, endPoint x: 1087, endPoint y: 236, distance: 110.7
click at [1087, 236] on div "// Loops are a better way of doing repetitive things. int main ( ) { while ( tr…" at bounding box center [1255, 251] width 407 height 428
type textarea "hero.moveRight();"
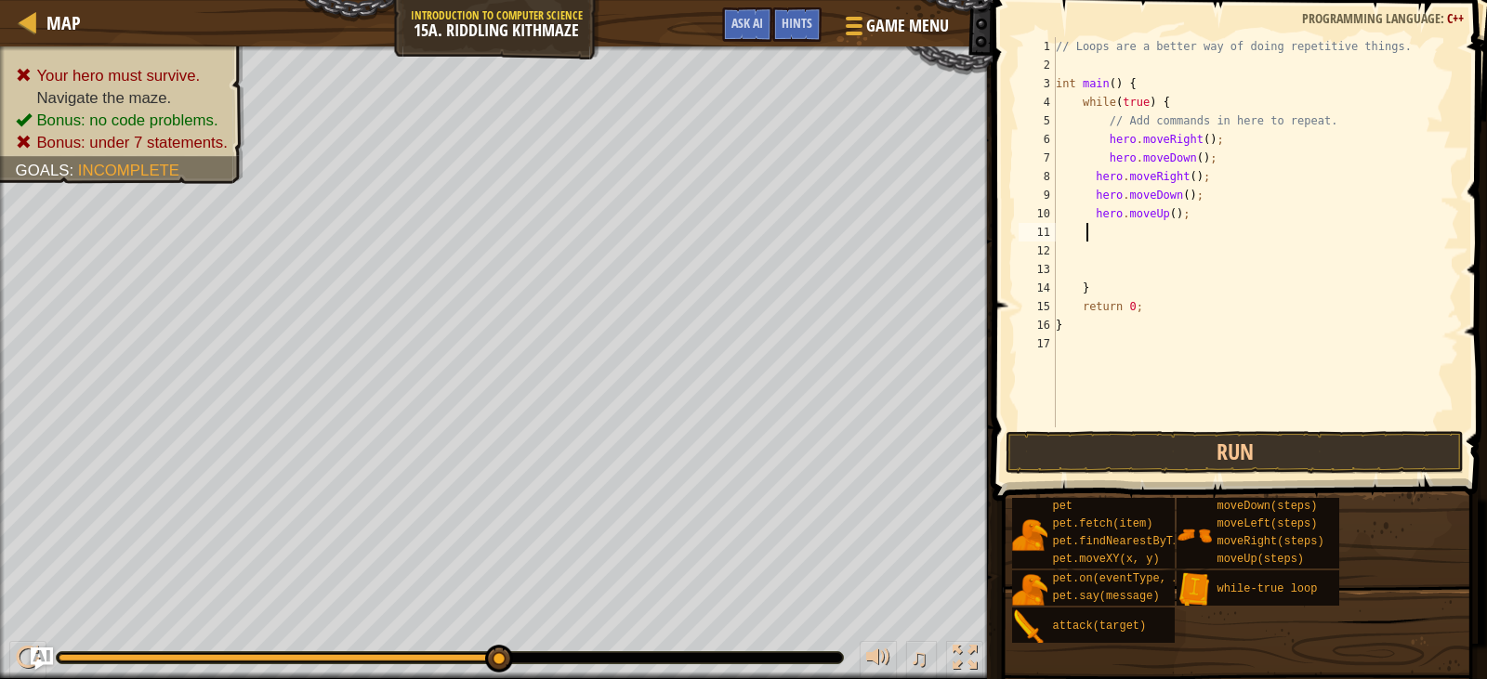
type textarea "h"
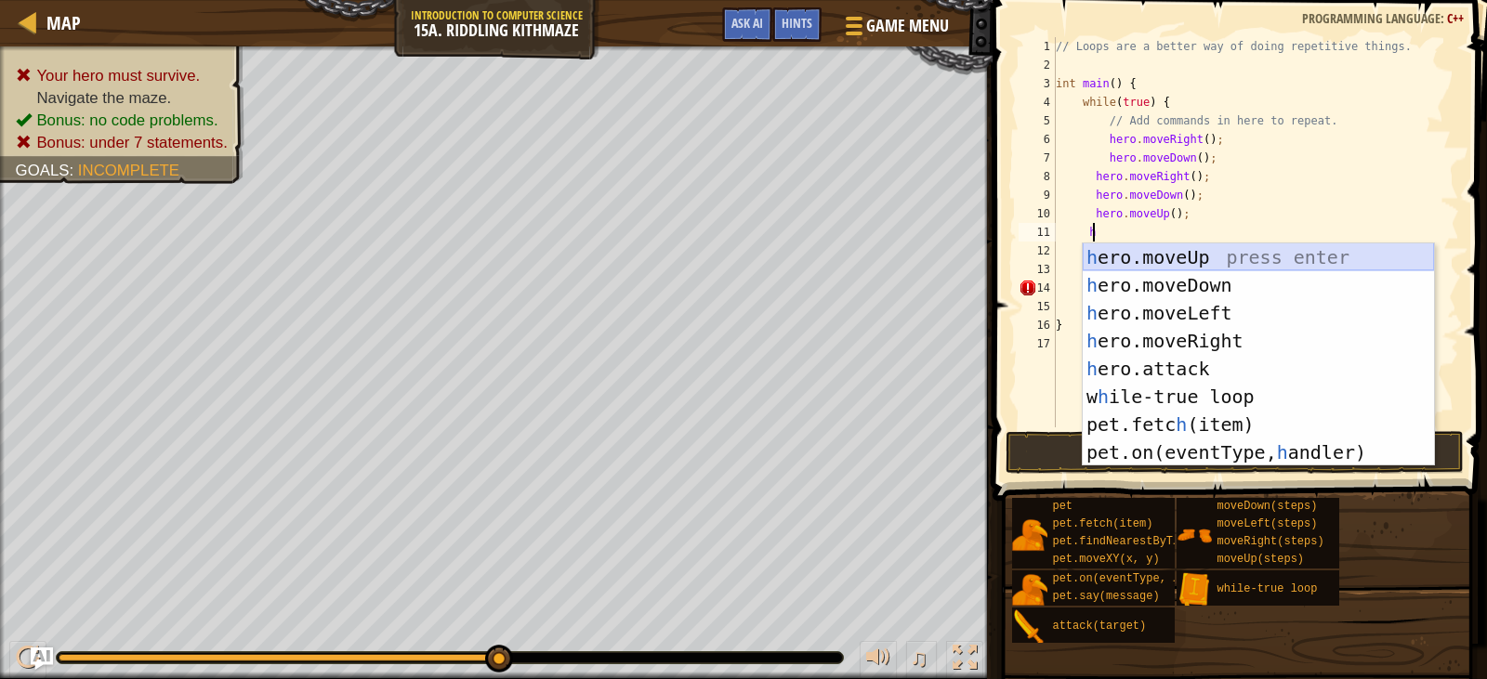
click at [1186, 250] on div "h ero.moveUp press enter h ero.moveDown press enter h ero.moveLeft press enter …" at bounding box center [1258, 383] width 351 height 279
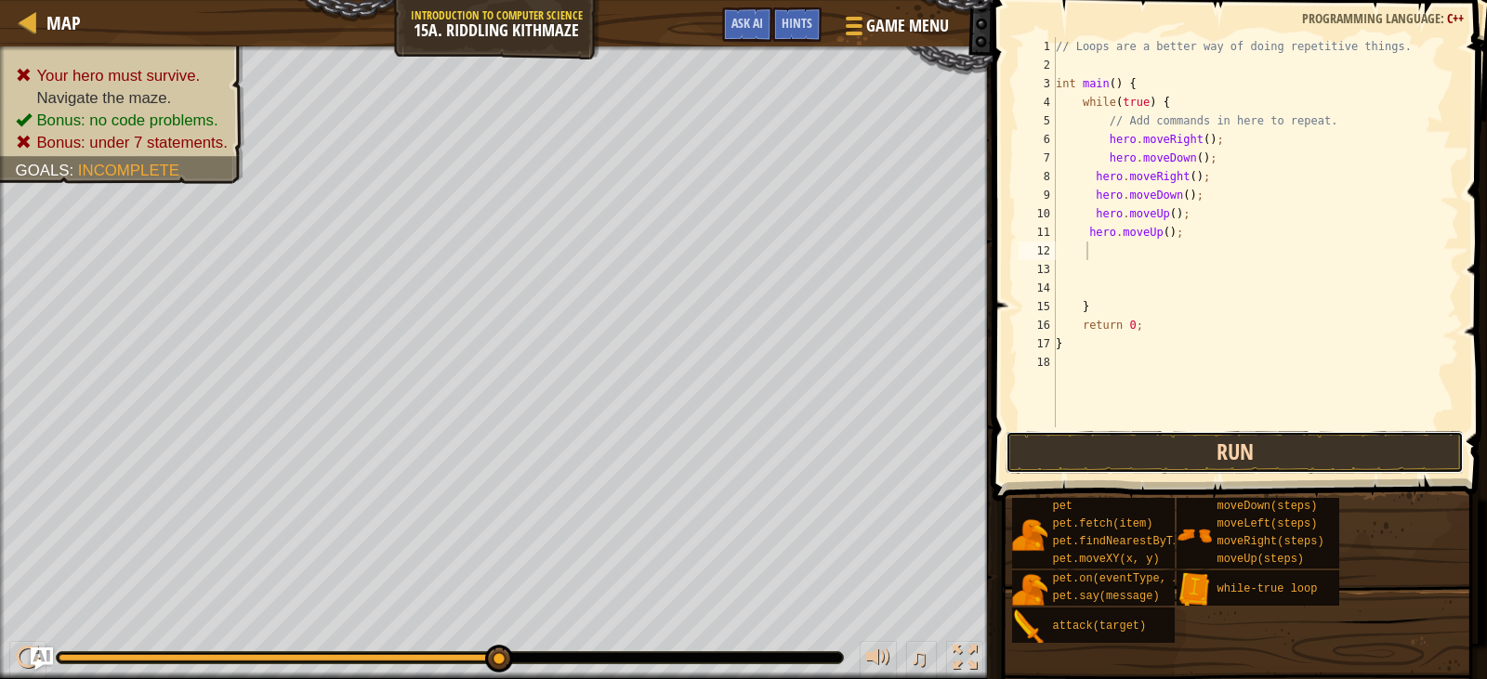
click at [1194, 446] on button "Run" at bounding box center [1234, 452] width 457 height 43
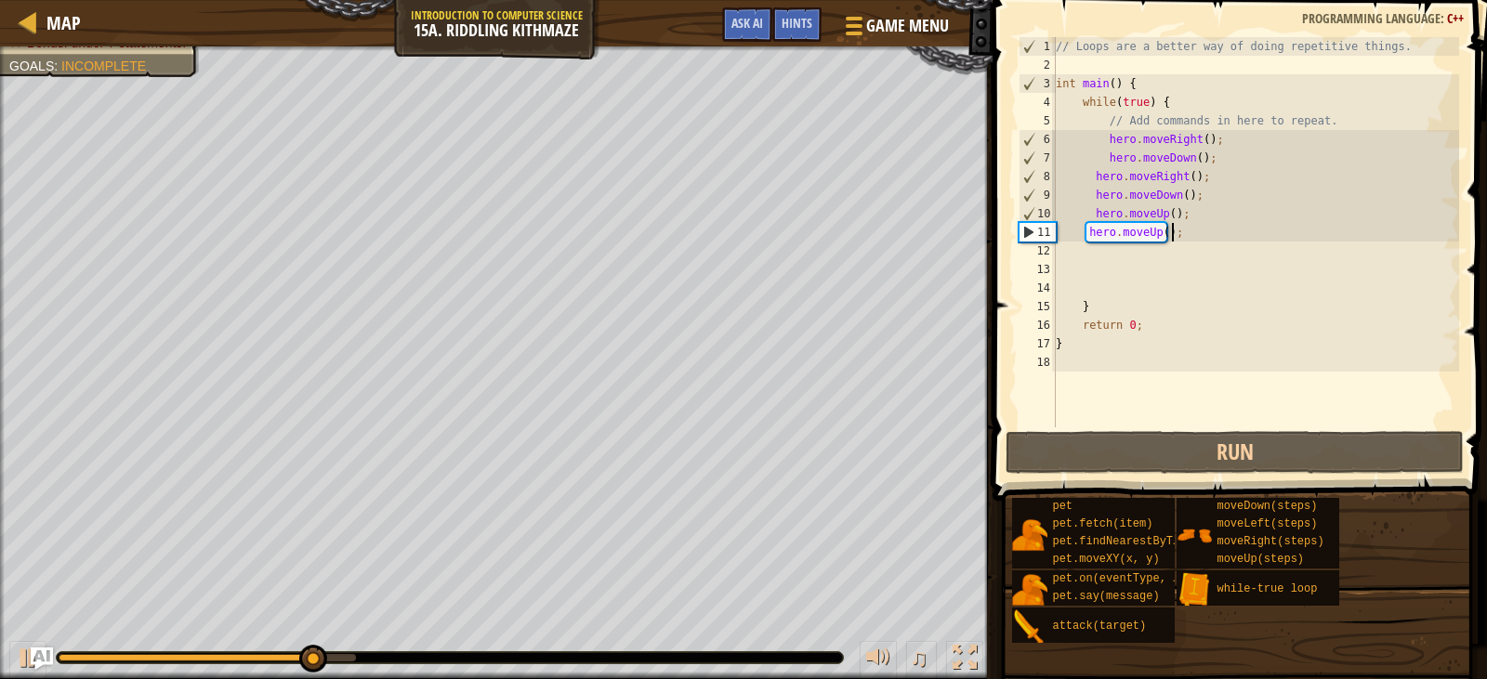
click at [1179, 232] on div "// Loops are a better way of doing repetitive things. int main ( ) { while ( tr…" at bounding box center [1255, 251] width 407 height 428
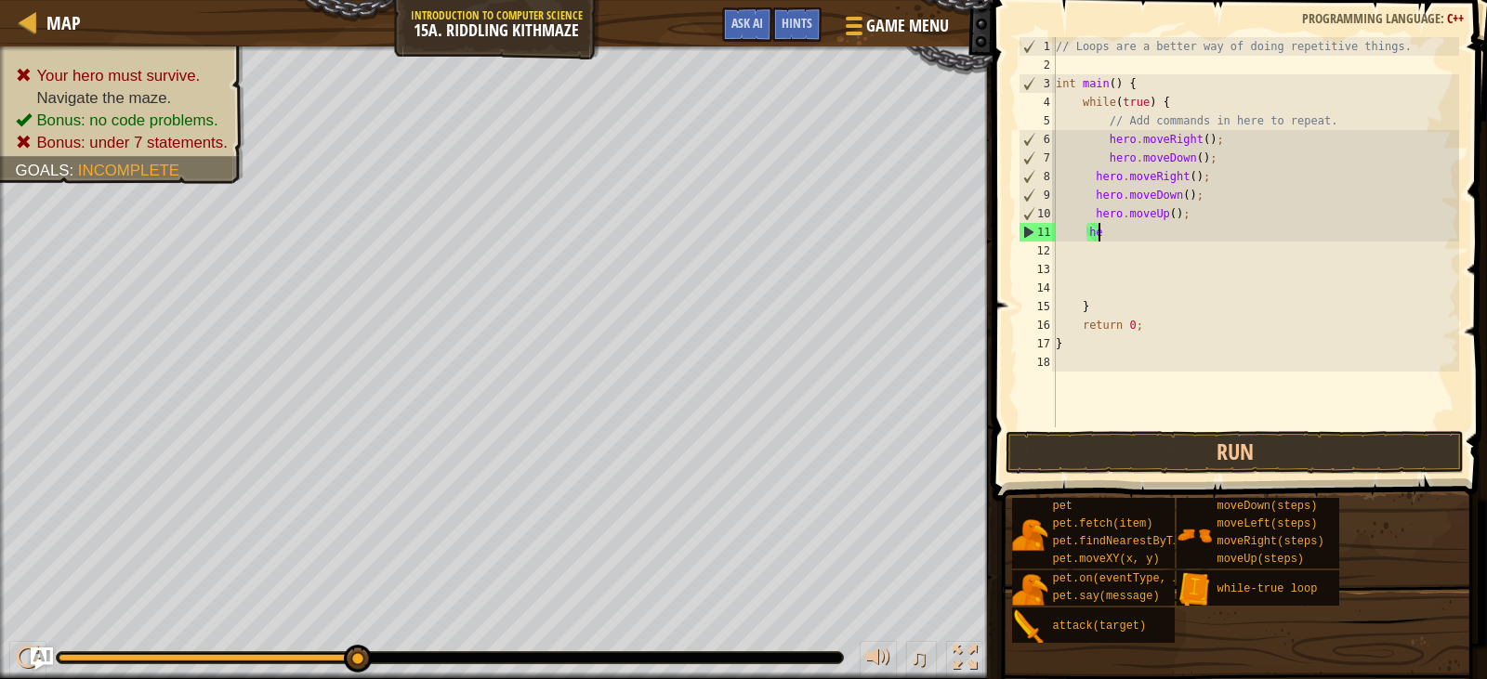
type textarea "h"
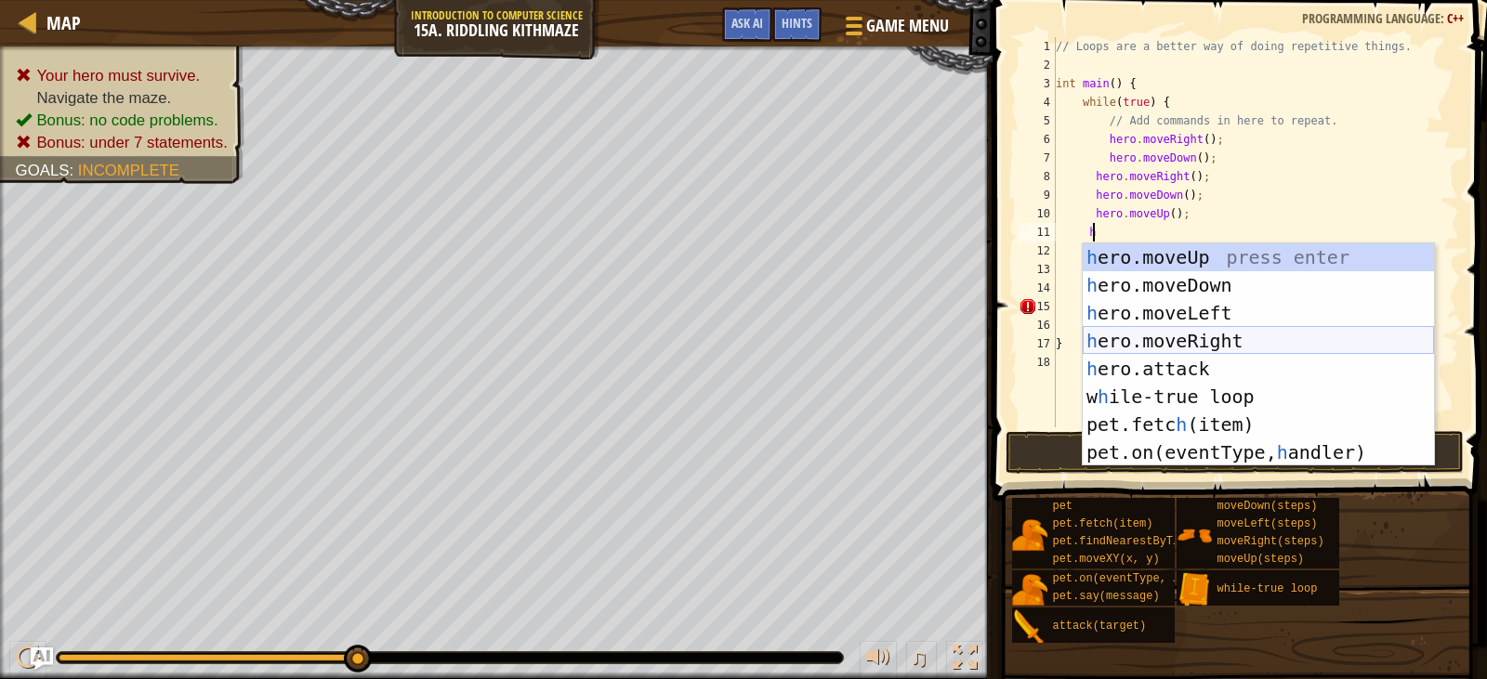
click at [1181, 340] on div "h ero.moveUp press enter h ero.moveDown press enter h ero.moveLeft press enter …" at bounding box center [1258, 383] width 351 height 279
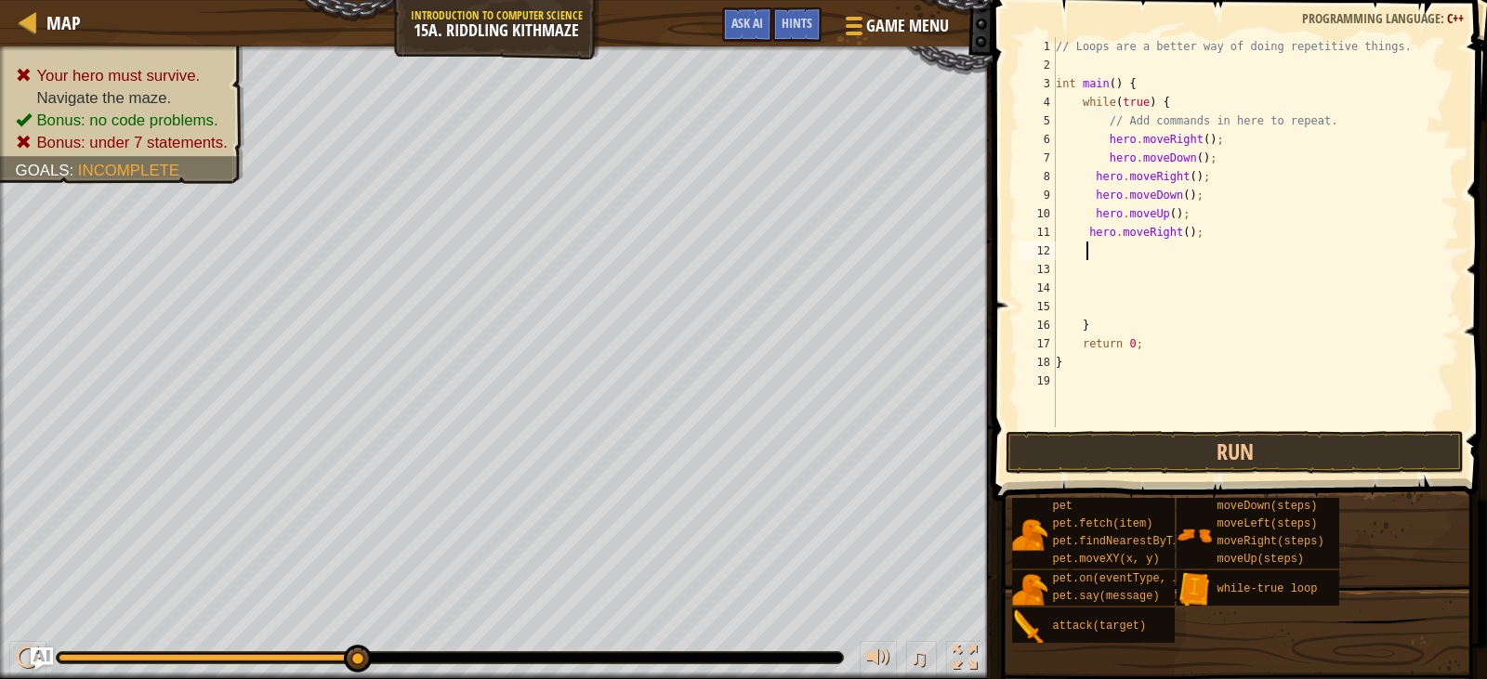
type textarea "h"
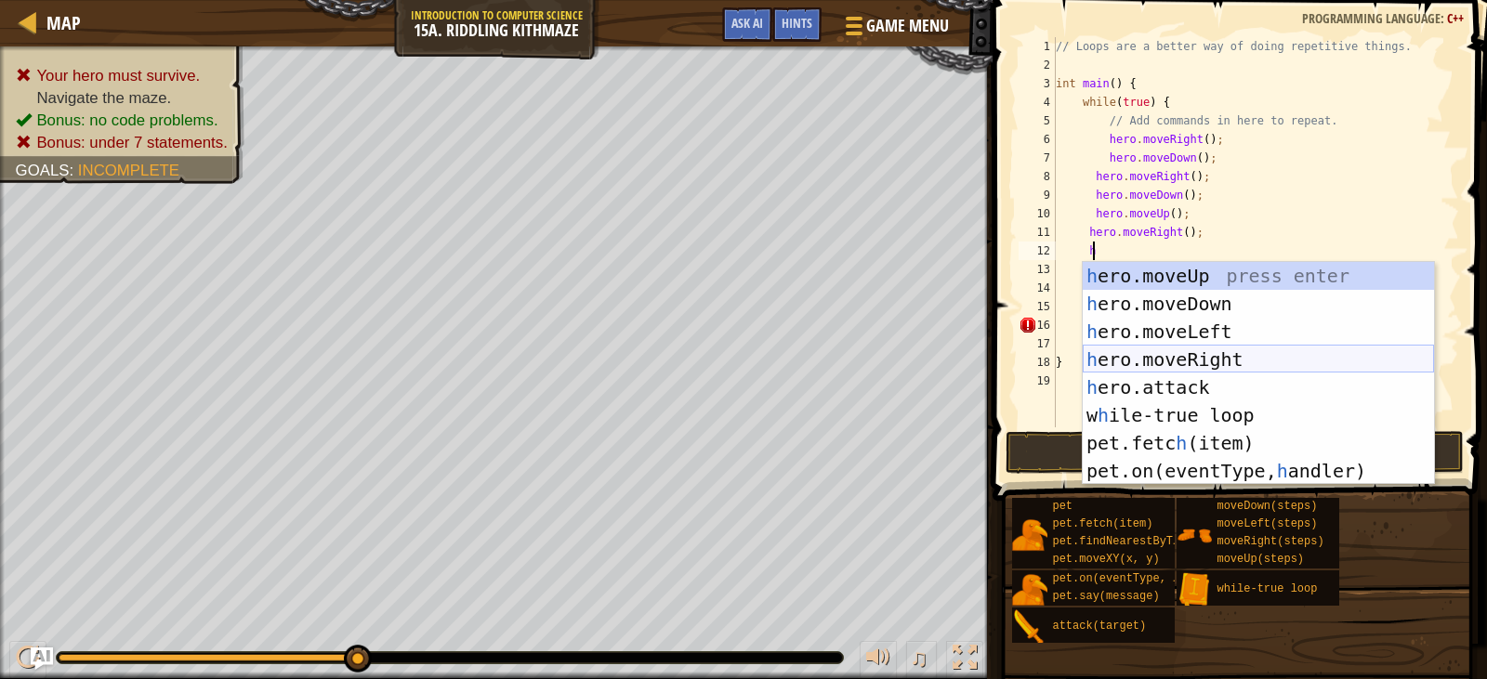
click at [1182, 355] on div "h ero.moveUp press enter h ero.moveDown press enter h ero.moveLeft press enter …" at bounding box center [1258, 401] width 351 height 279
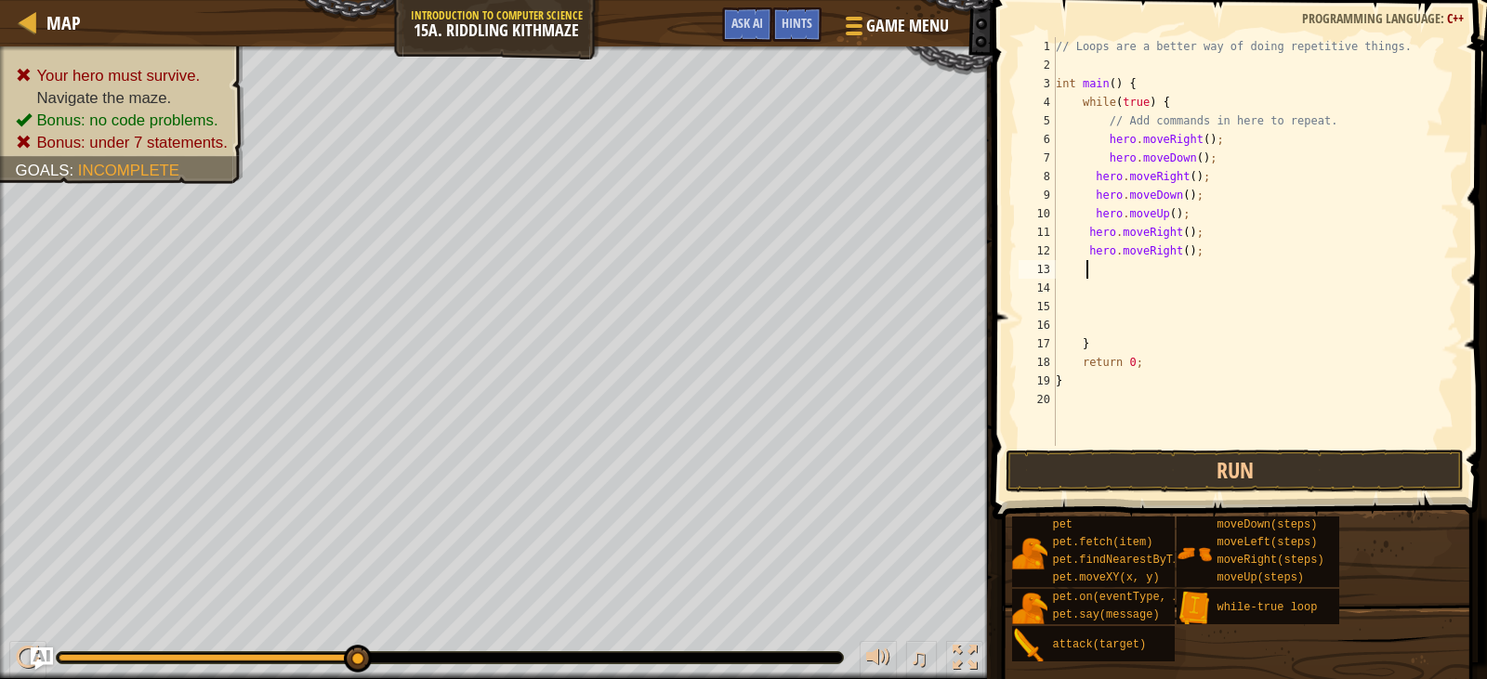
type textarea "h"
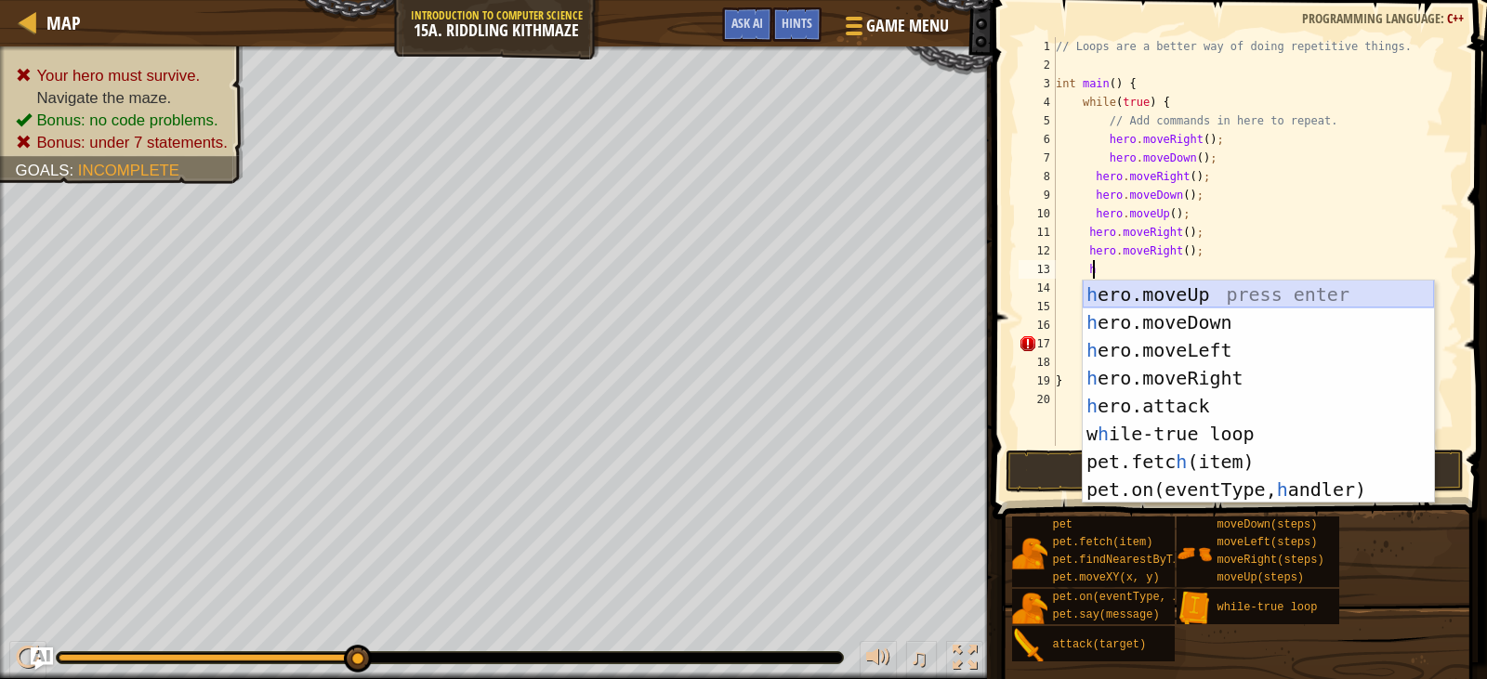
click at [1194, 303] on div "h ero.moveUp press enter h ero.moveDown press enter h ero.moveLeft press enter …" at bounding box center [1258, 420] width 351 height 279
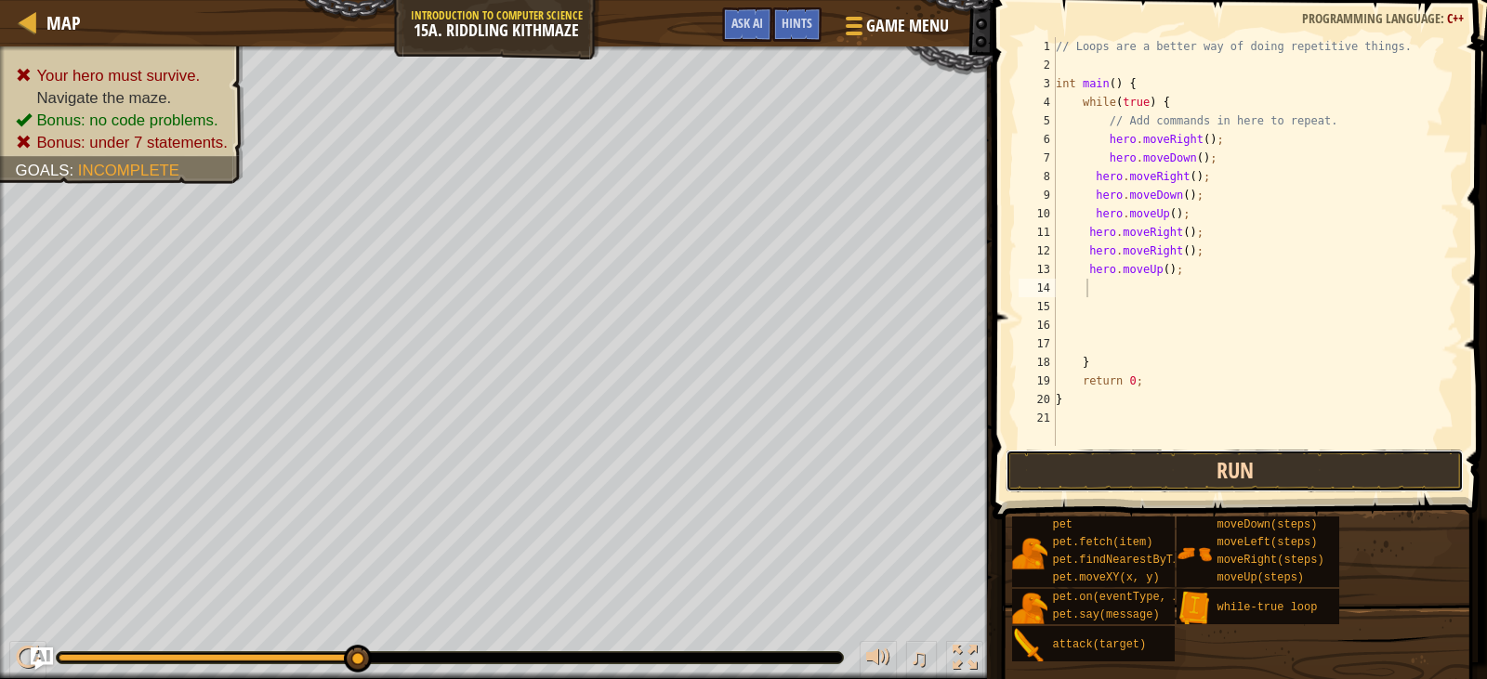
click at [1137, 463] on button "Run" at bounding box center [1234, 471] width 457 height 43
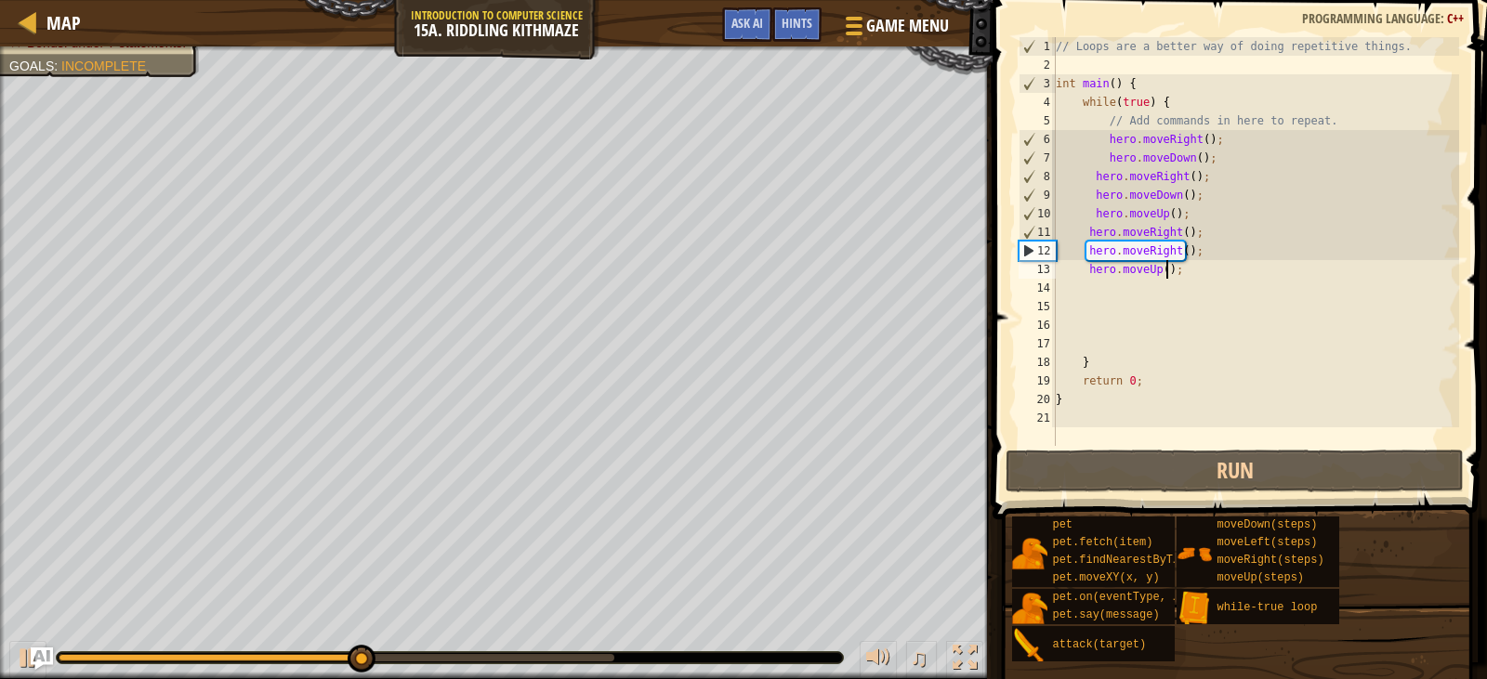
click at [1166, 270] on div "// Loops are a better way of doing repetitive things. int main ( ) { while ( tr…" at bounding box center [1255, 260] width 407 height 446
type textarea "hero.moveUp();"
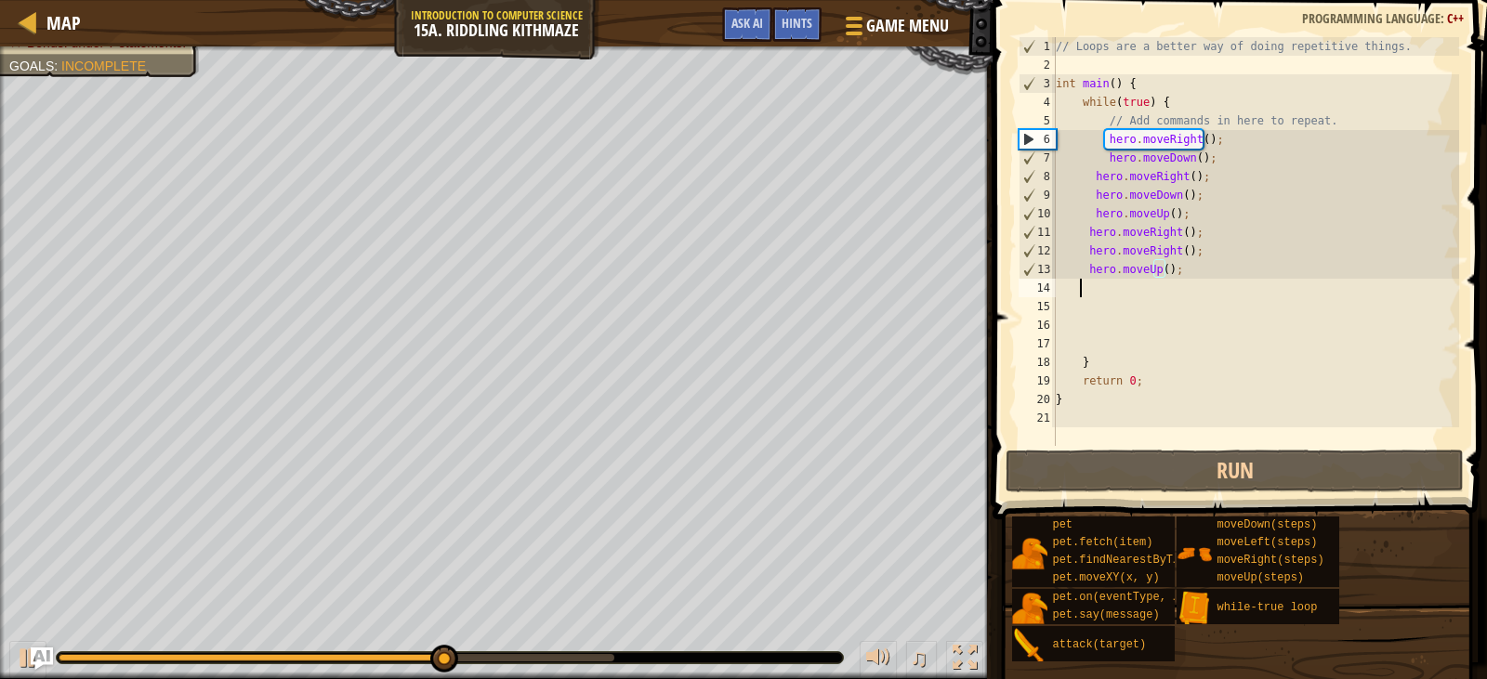
click at [1082, 292] on div "// Loops are a better way of doing repetitive things. int main ( ) { while ( tr…" at bounding box center [1255, 260] width 407 height 446
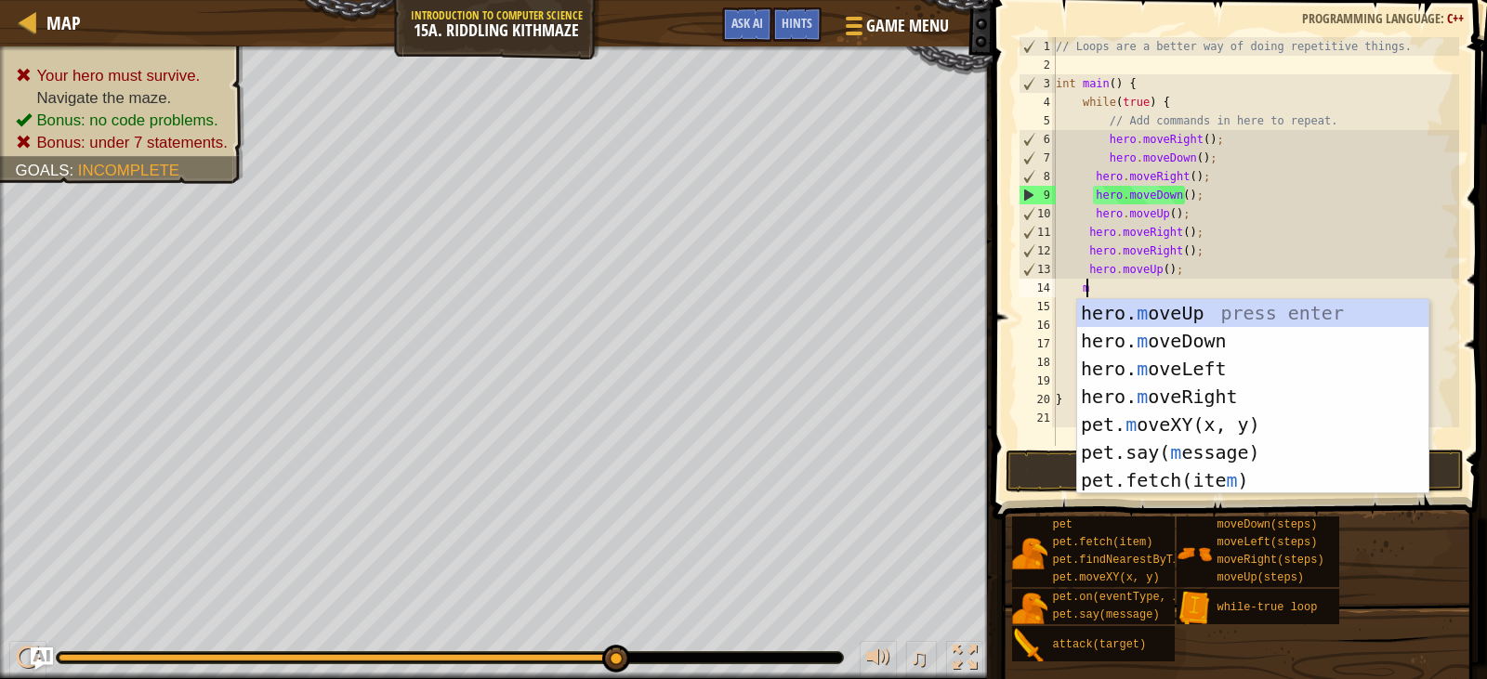
type textarea "mo"
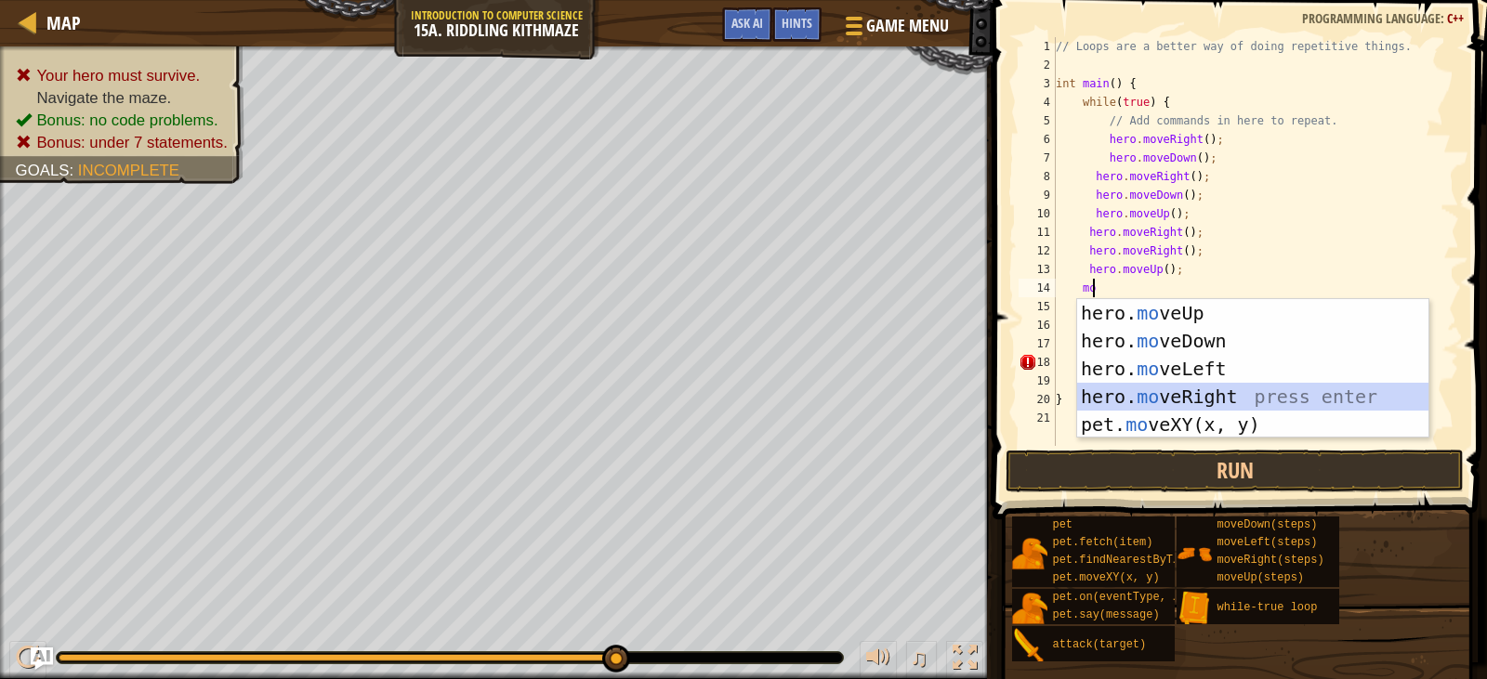
click at [1184, 402] on div "hero. mo veUp press enter hero. mo veDown press enter hero. mo veLeft press ent…" at bounding box center [1252, 396] width 351 height 195
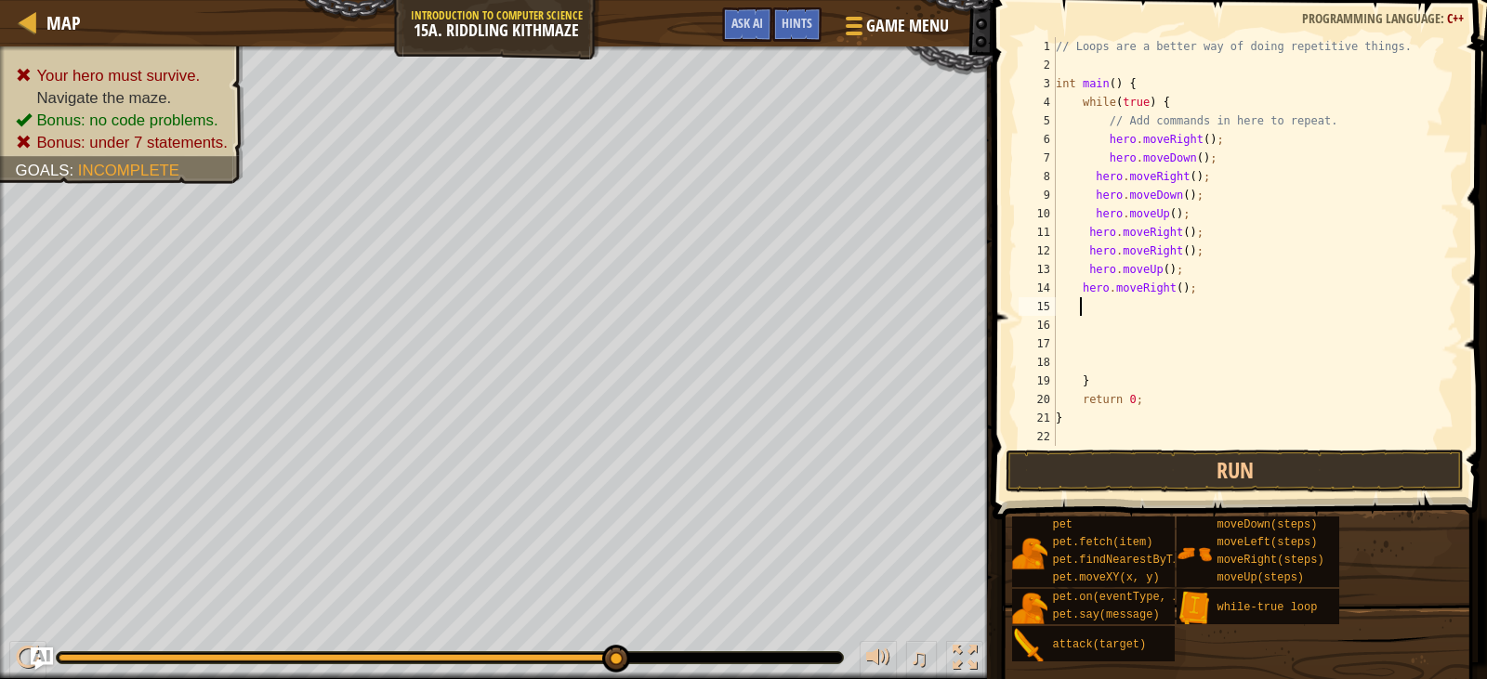
type textarea "n"
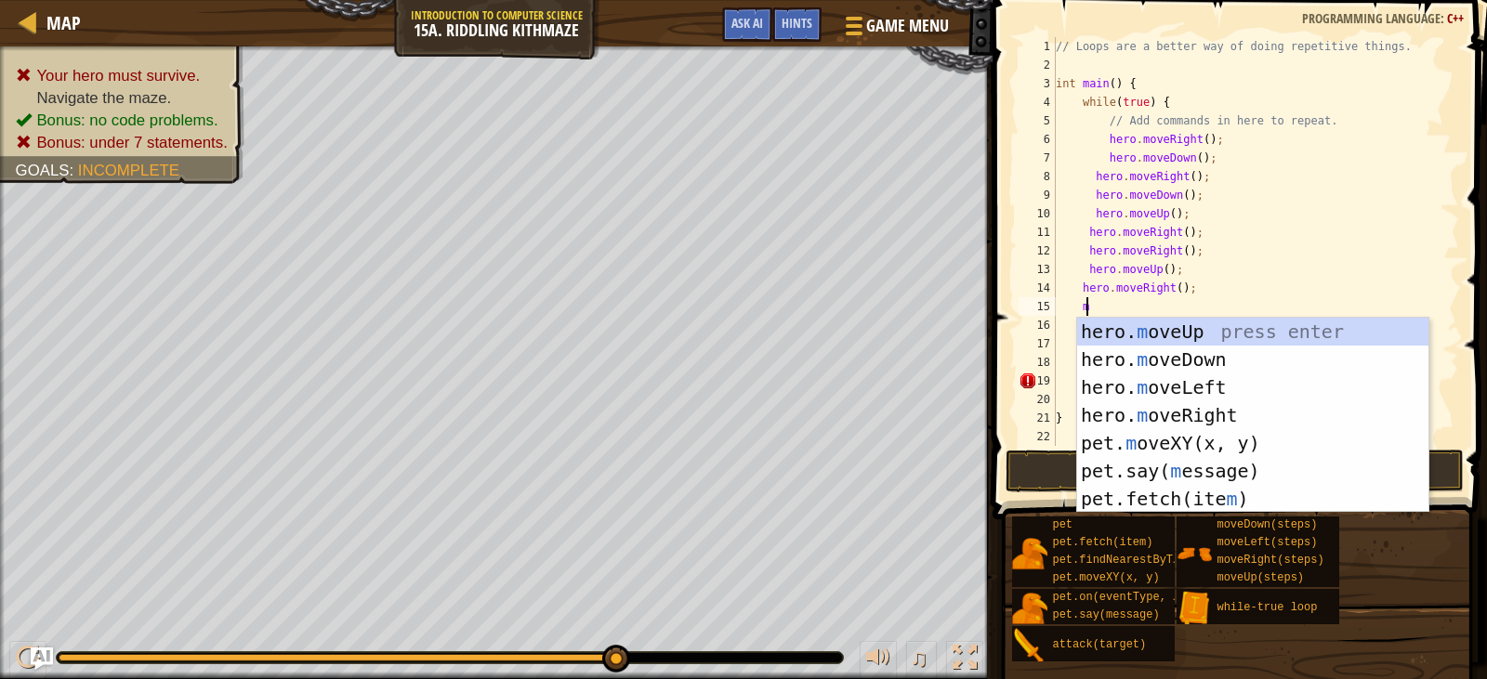
type textarea "mo"
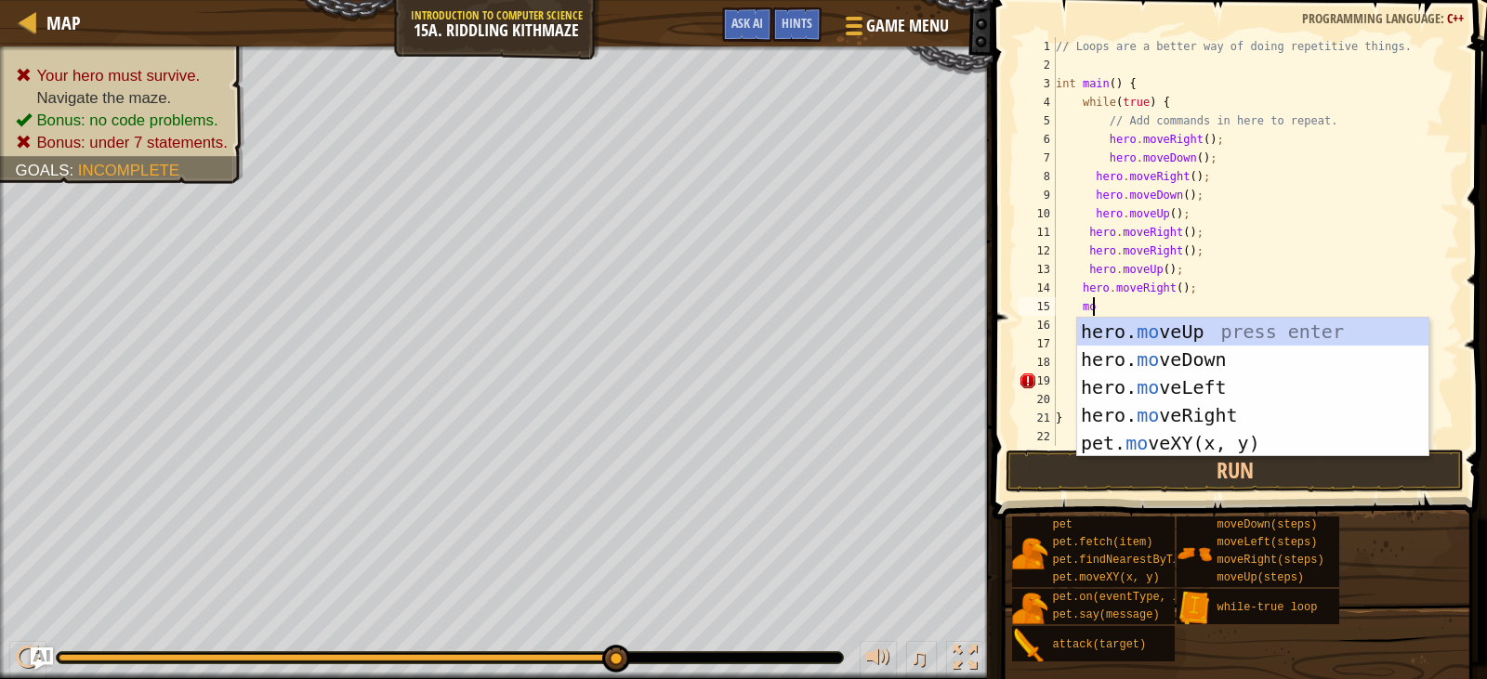
scroll to position [8, 3]
click at [1179, 335] on div "hero. mo veUp press enter hero. mo veDown press enter hero. mo veLeft press ent…" at bounding box center [1252, 415] width 351 height 195
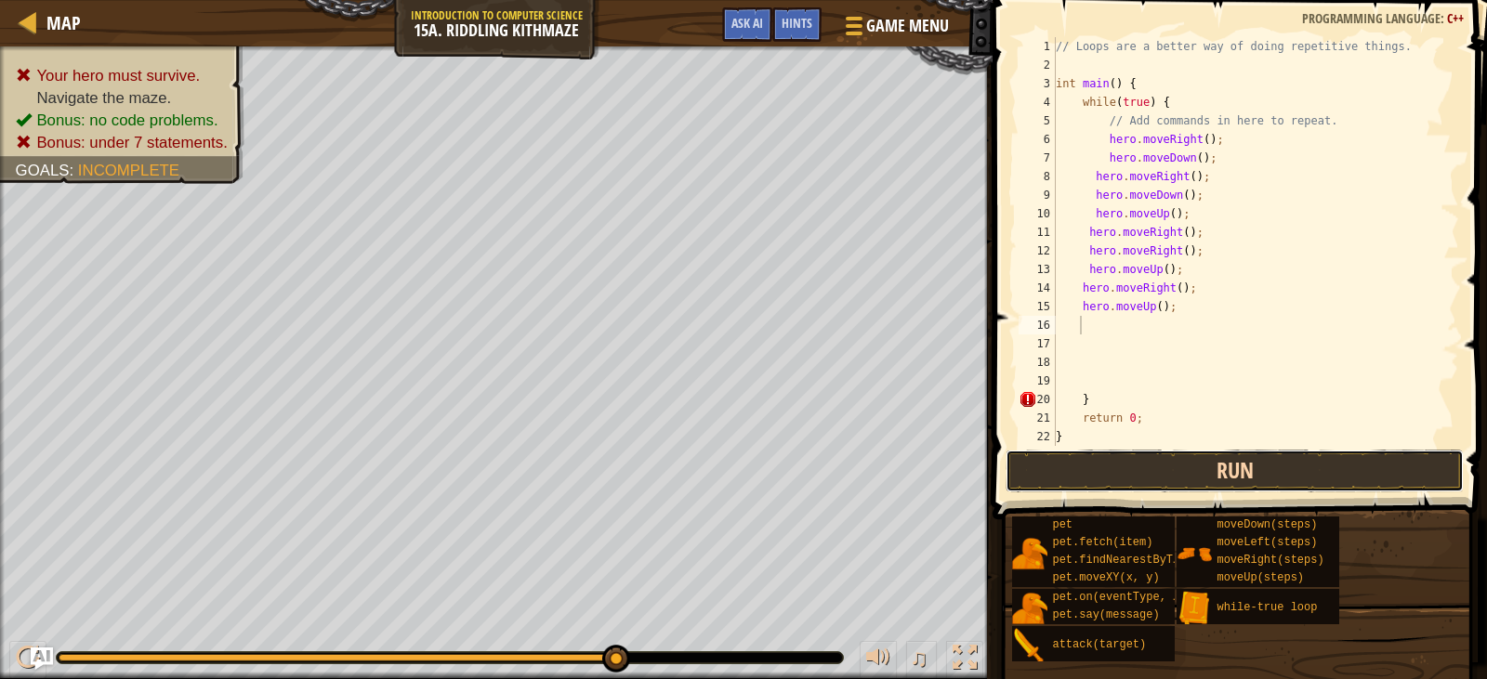
click at [1184, 453] on button "Run" at bounding box center [1234, 471] width 457 height 43
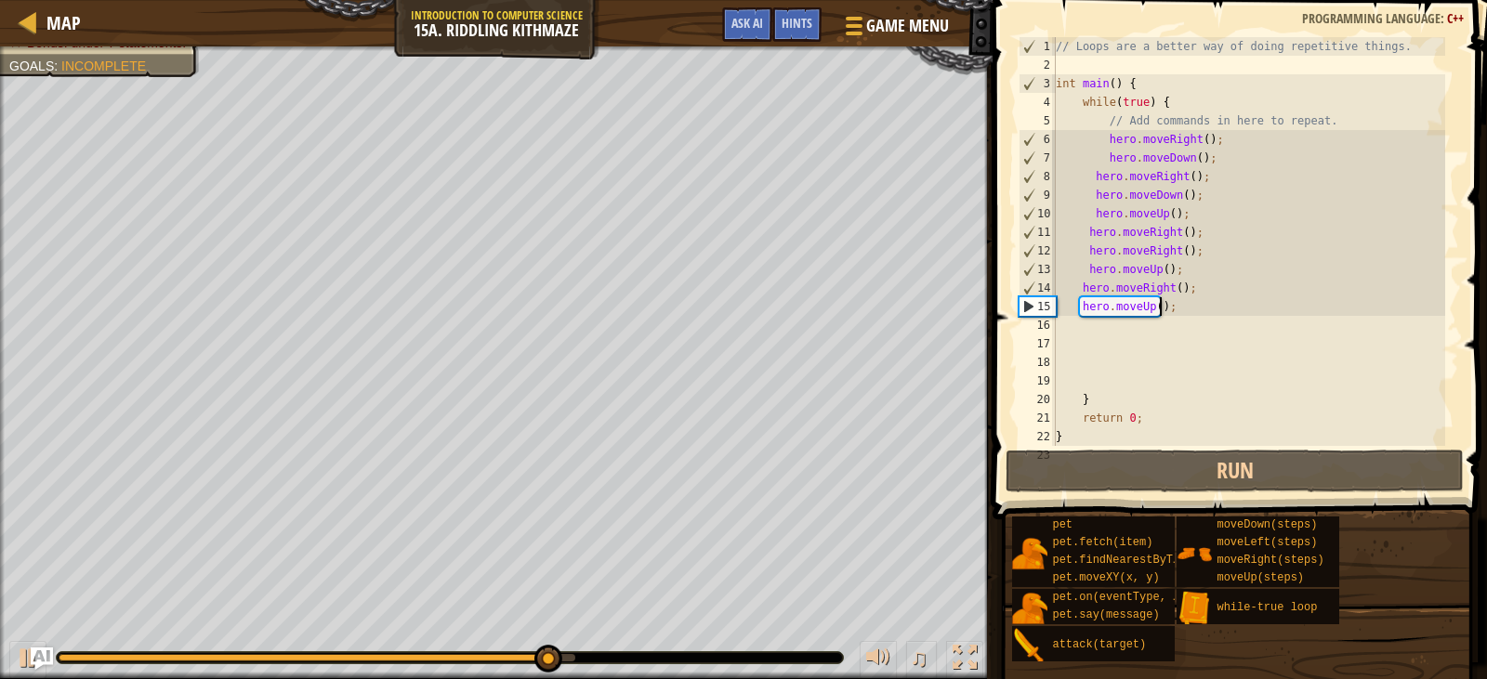
click at [1161, 304] on div "// Loops are a better way of doing repetitive things. int main ( ) { while ( tr…" at bounding box center [1248, 260] width 393 height 446
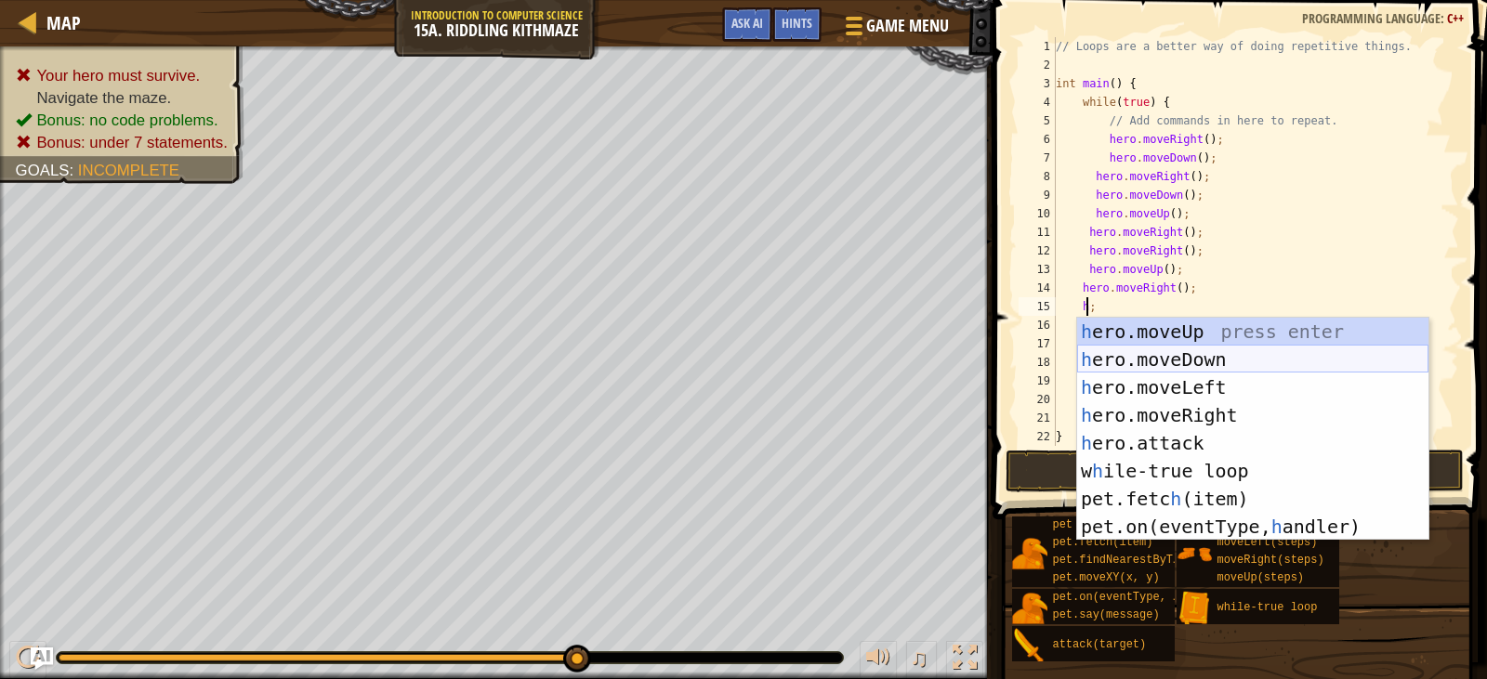
click at [1166, 358] on div "h ero.moveUp press enter h ero.moveDown press enter h ero.moveLeft press enter …" at bounding box center [1252, 457] width 351 height 279
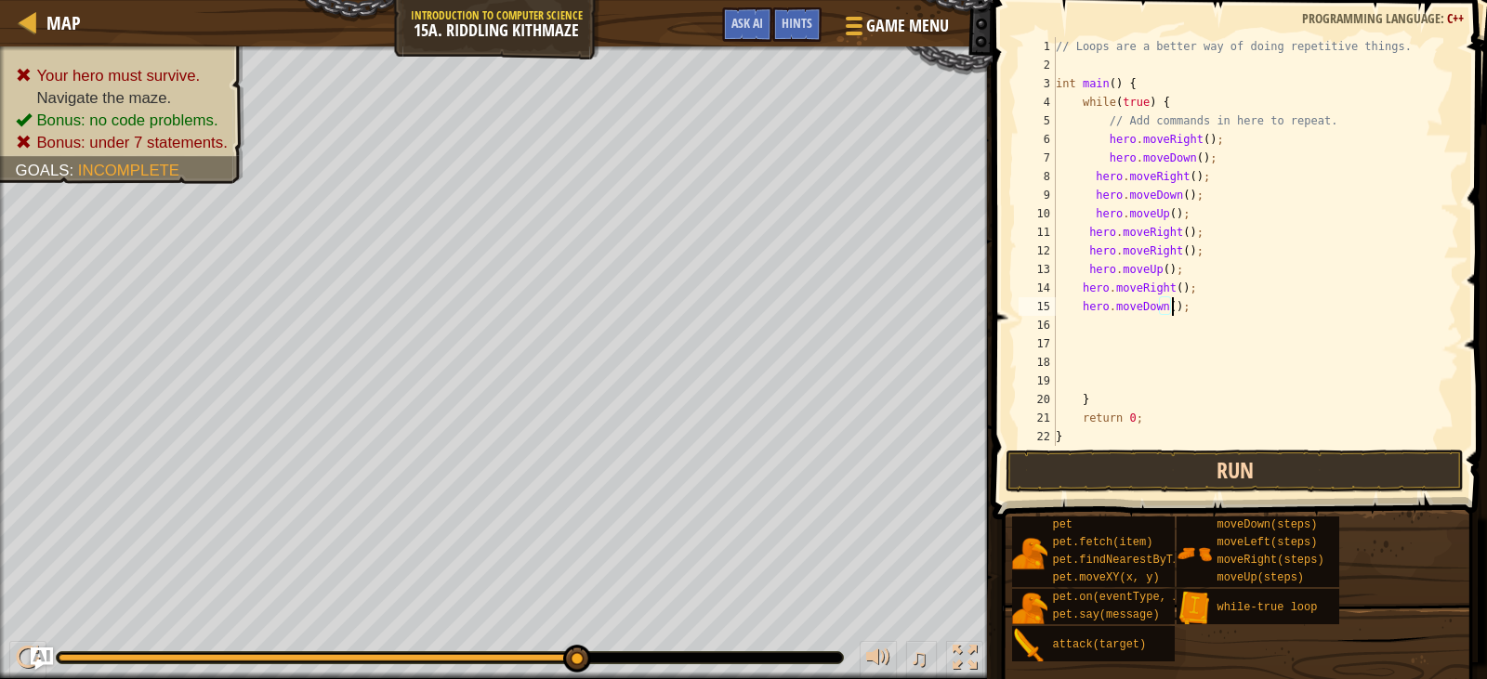
type textarea "hero.moveDown();"
click at [1165, 454] on button "Run" at bounding box center [1234, 471] width 457 height 43
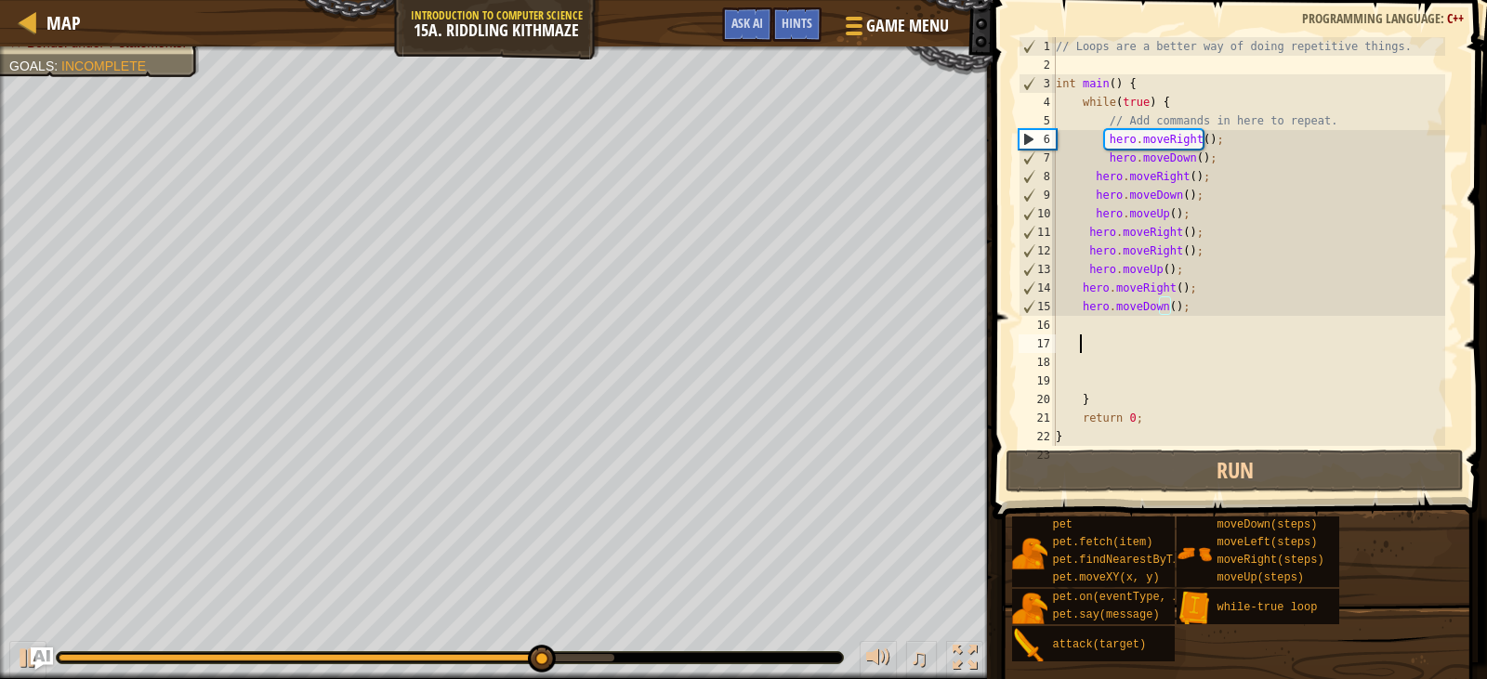
click at [1079, 336] on div "// Loops are a better way of doing repetitive things. int main ( ) { while ( tr…" at bounding box center [1248, 260] width 393 height 446
click at [1066, 323] on div "// Loops are a better way of doing repetitive things. int main ( ) { while ( tr…" at bounding box center [1248, 260] width 393 height 446
click at [1064, 323] on div "// Loops are a better way of doing repetitive things. int main ( ) { while ( tr…" at bounding box center [1248, 260] width 393 height 446
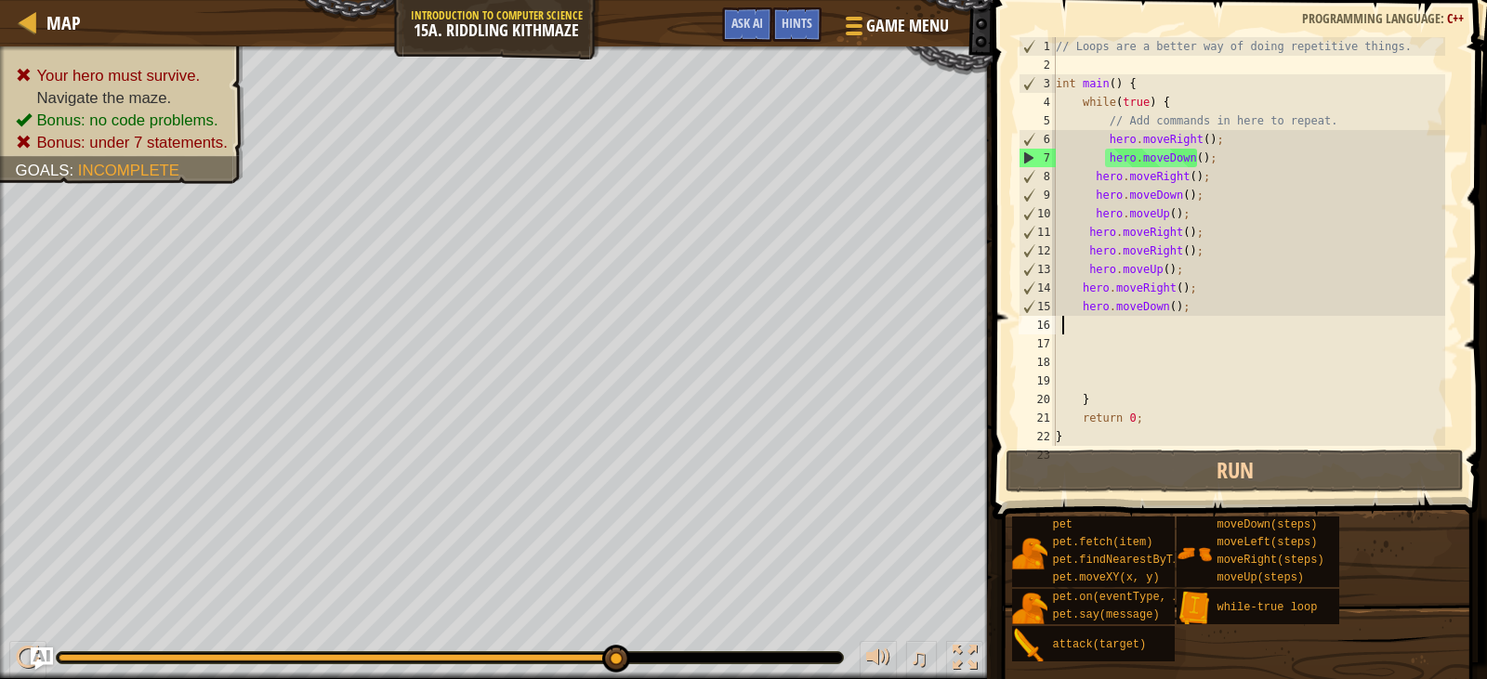
type textarea "h"
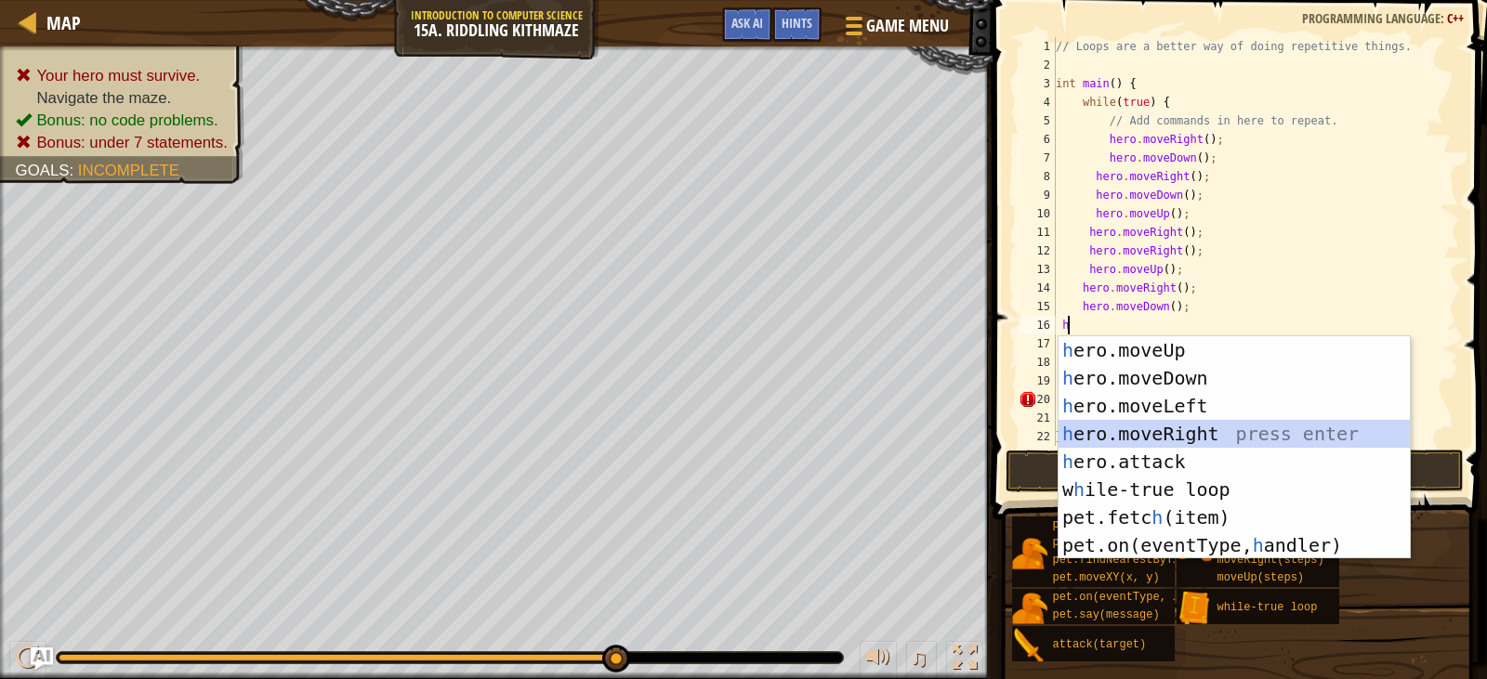
click at [1214, 428] on div "h ero.moveUp press enter h ero.moveDown press enter h ero.moveLeft press enter …" at bounding box center [1234, 475] width 351 height 279
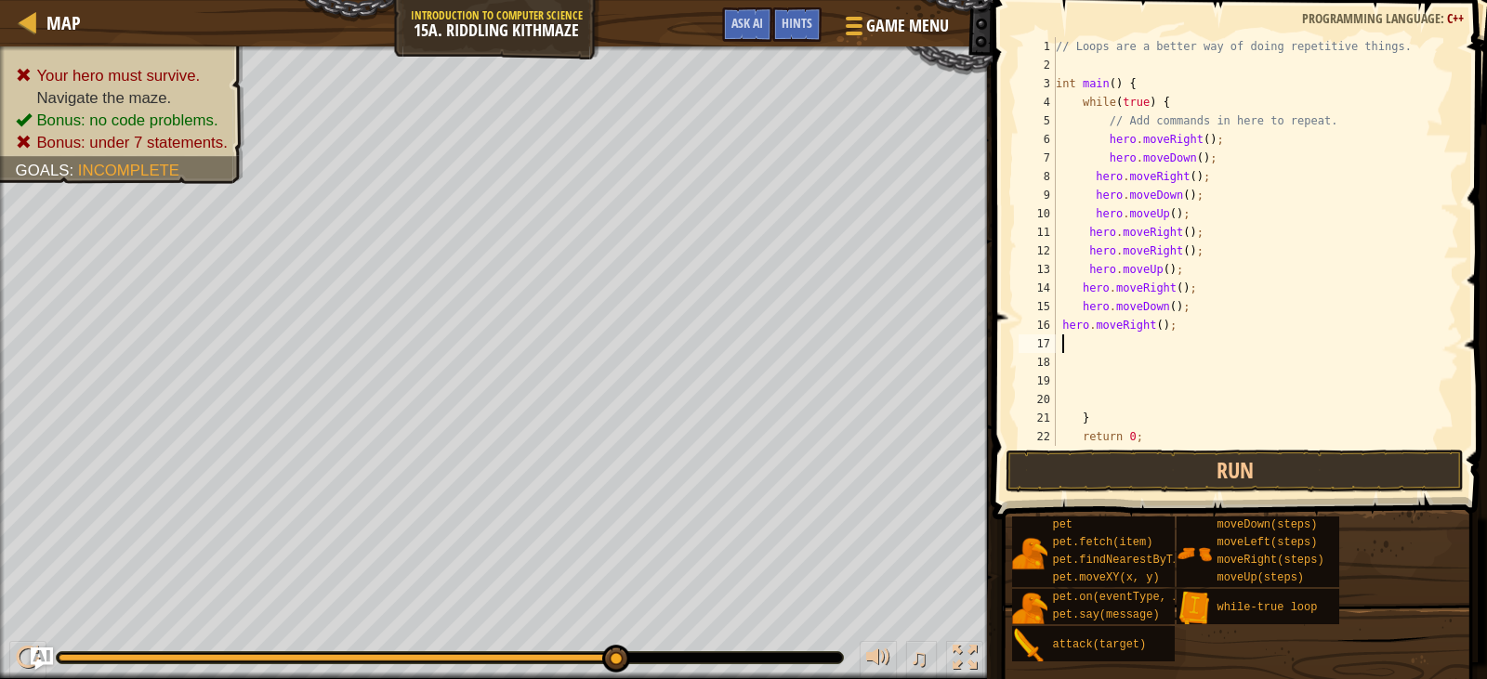
type textarea "h"
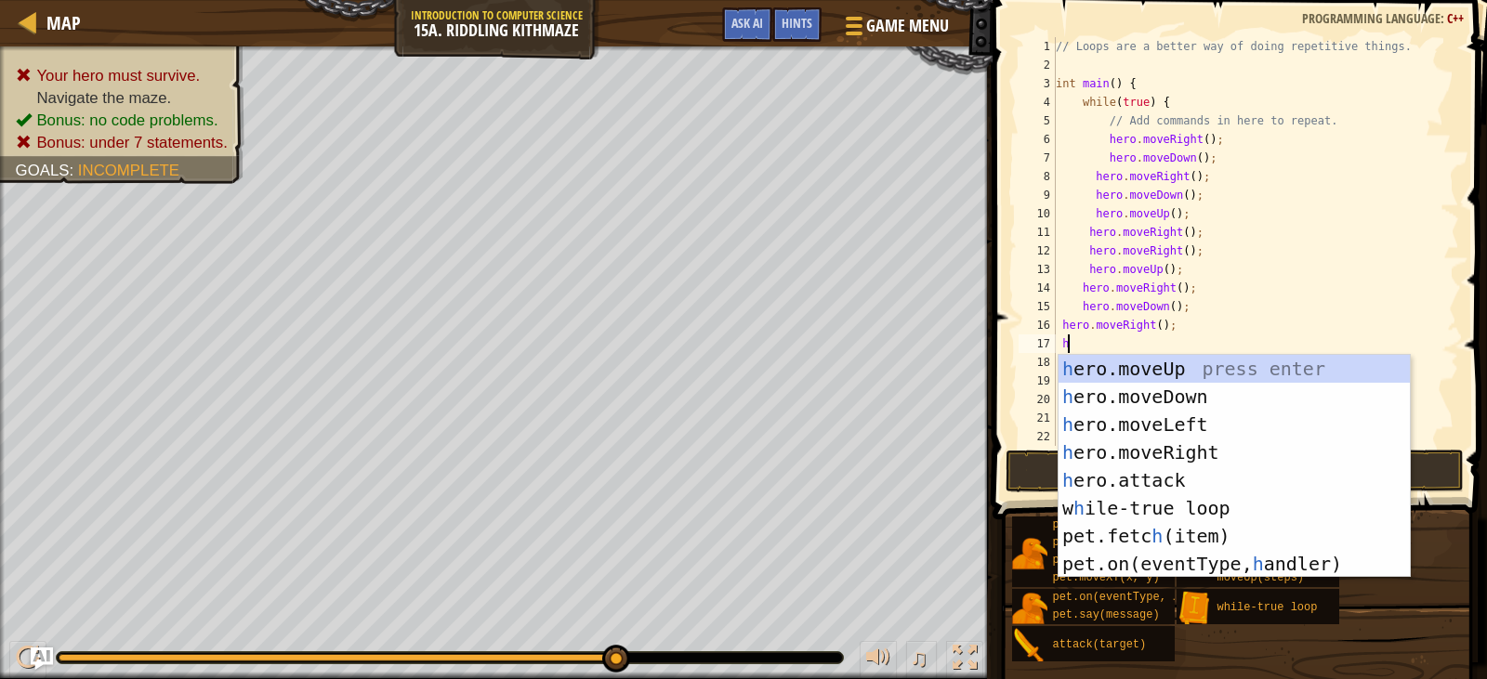
click at [1120, 373] on div "h ero.moveUp press enter h ero.moveDown press enter h ero.moveLeft press enter …" at bounding box center [1234, 494] width 351 height 279
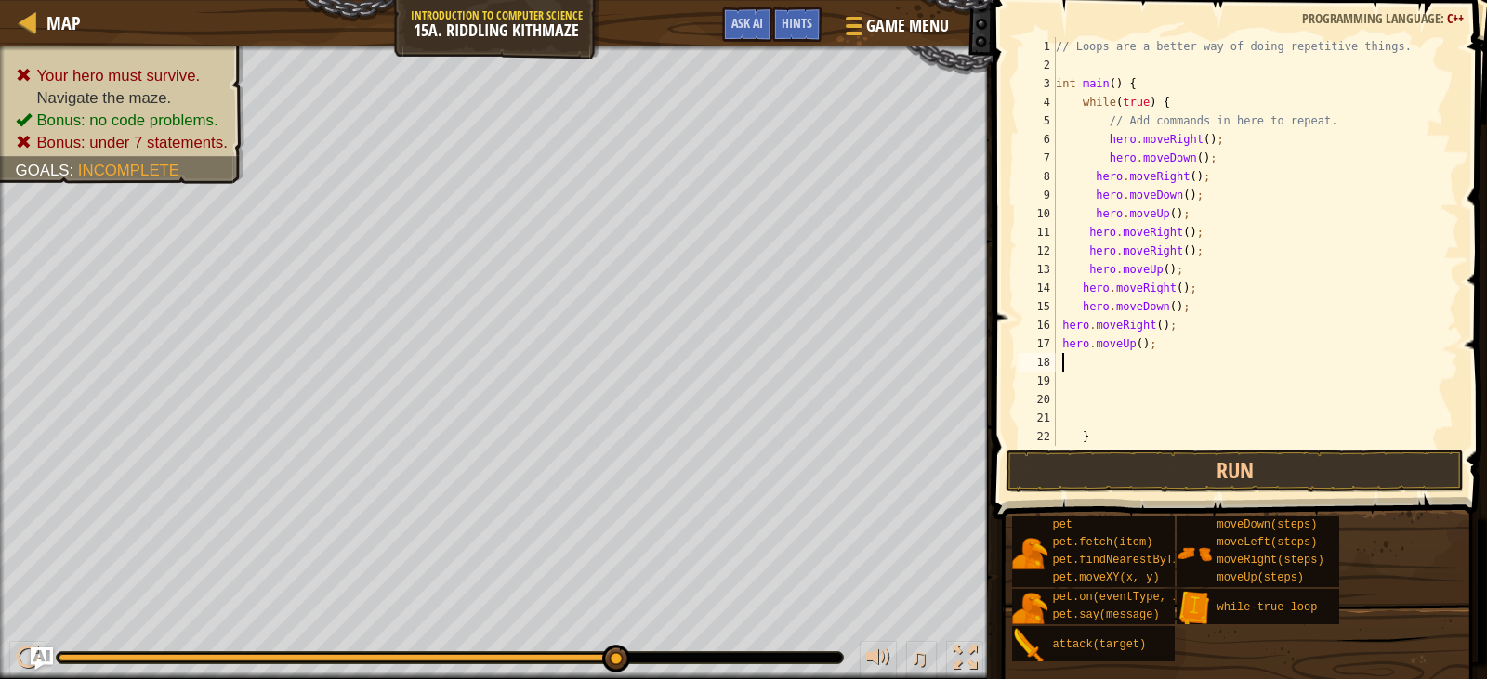
type textarea "h"
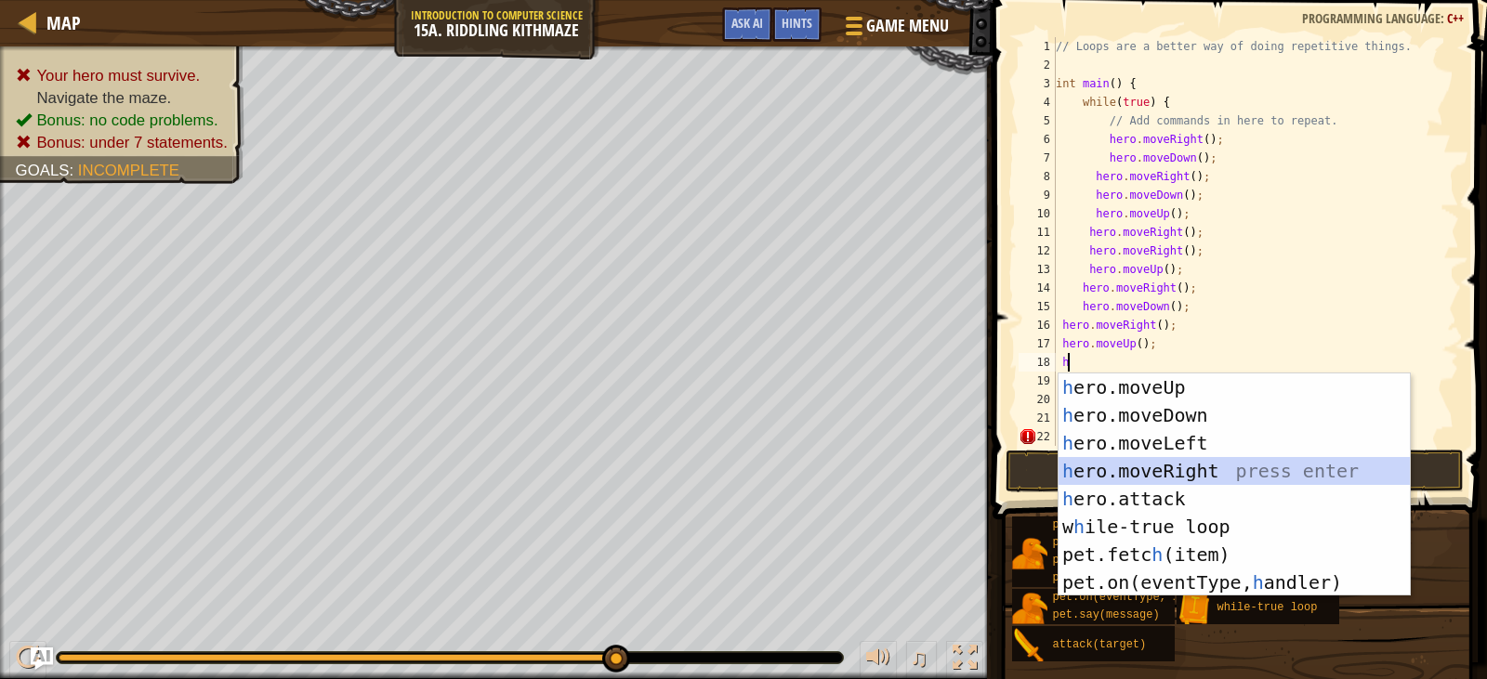
click at [1182, 466] on div "h ero.moveUp press enter h ero.moveDown press enter h ero.moveLeft press enter …" at bounding box center [1234, 513] width 351 height 279
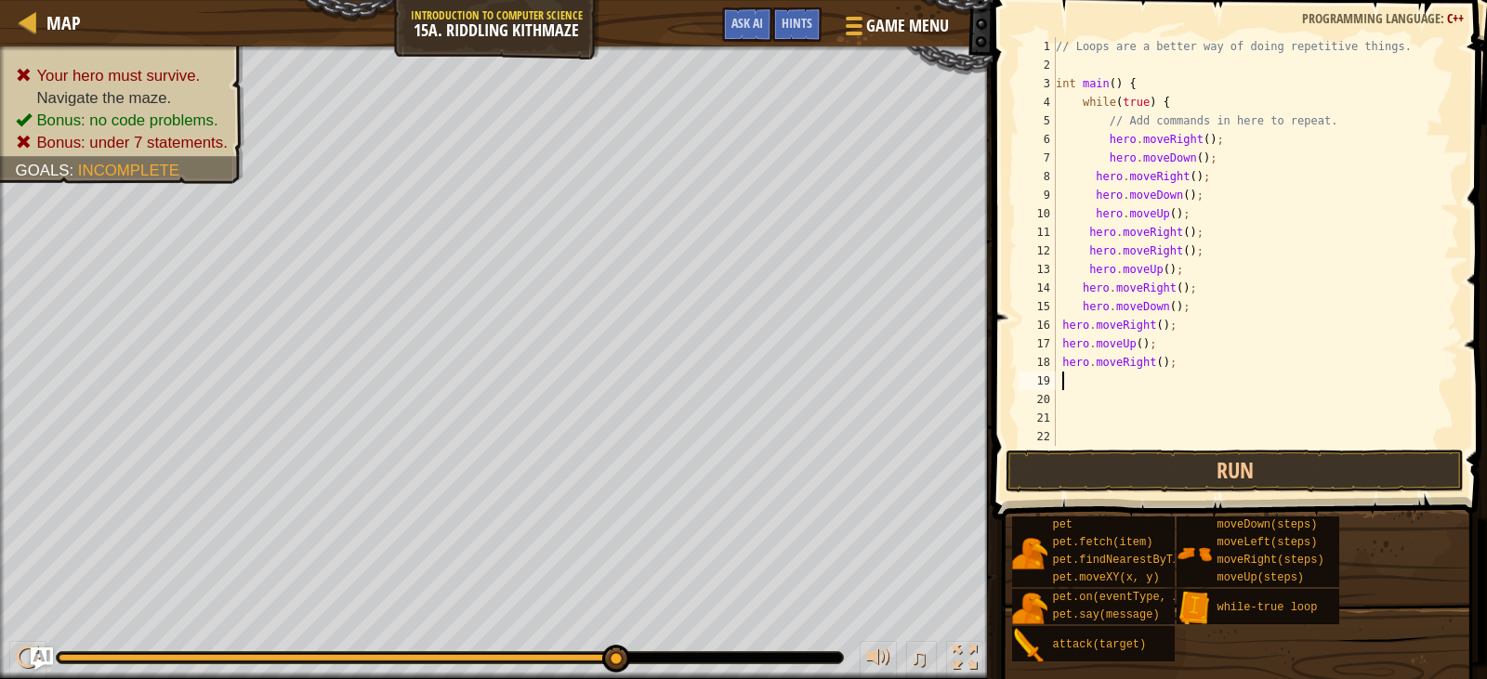
type textarea "h"
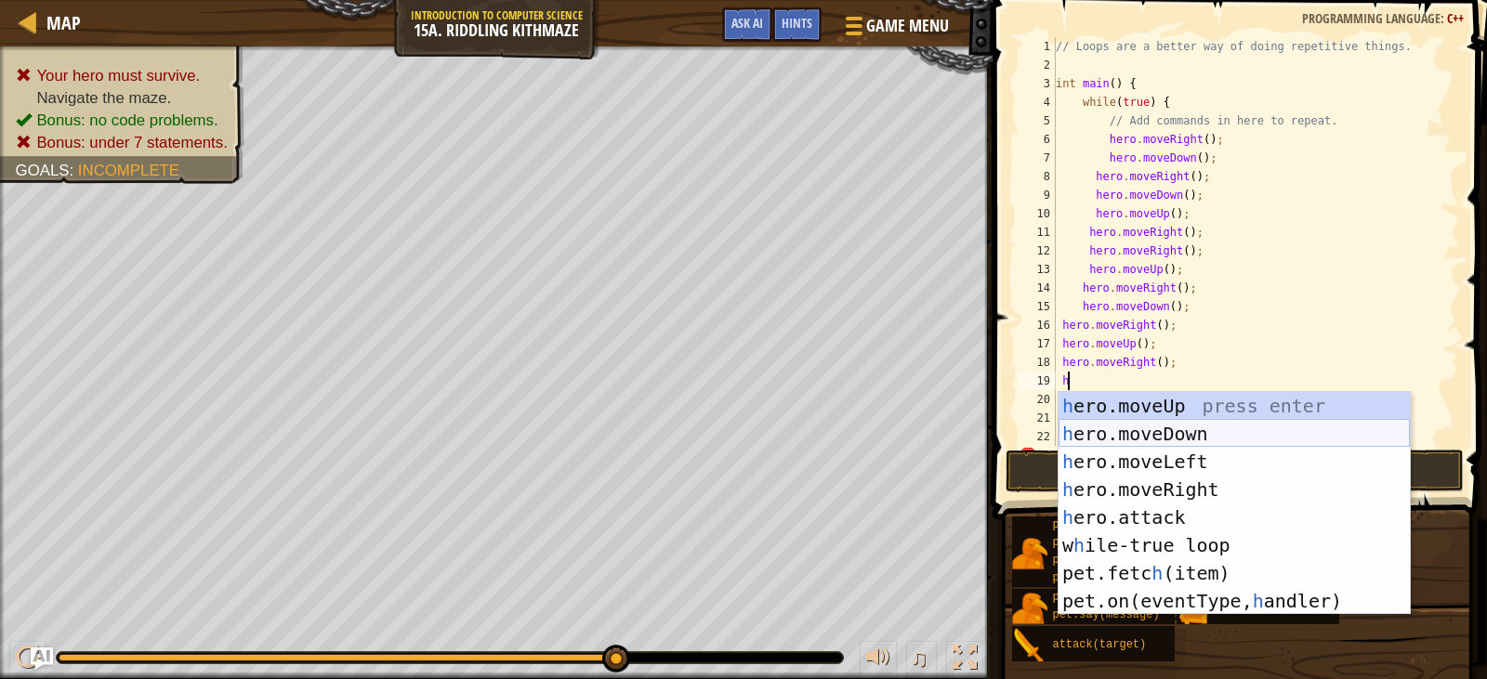
click at [1158, 430] on div "h ero.moveUp press enter h ero.moveDown press enter h ero.moveLeft press enter …" at bounding box center [1234, 531] width 351 height 279
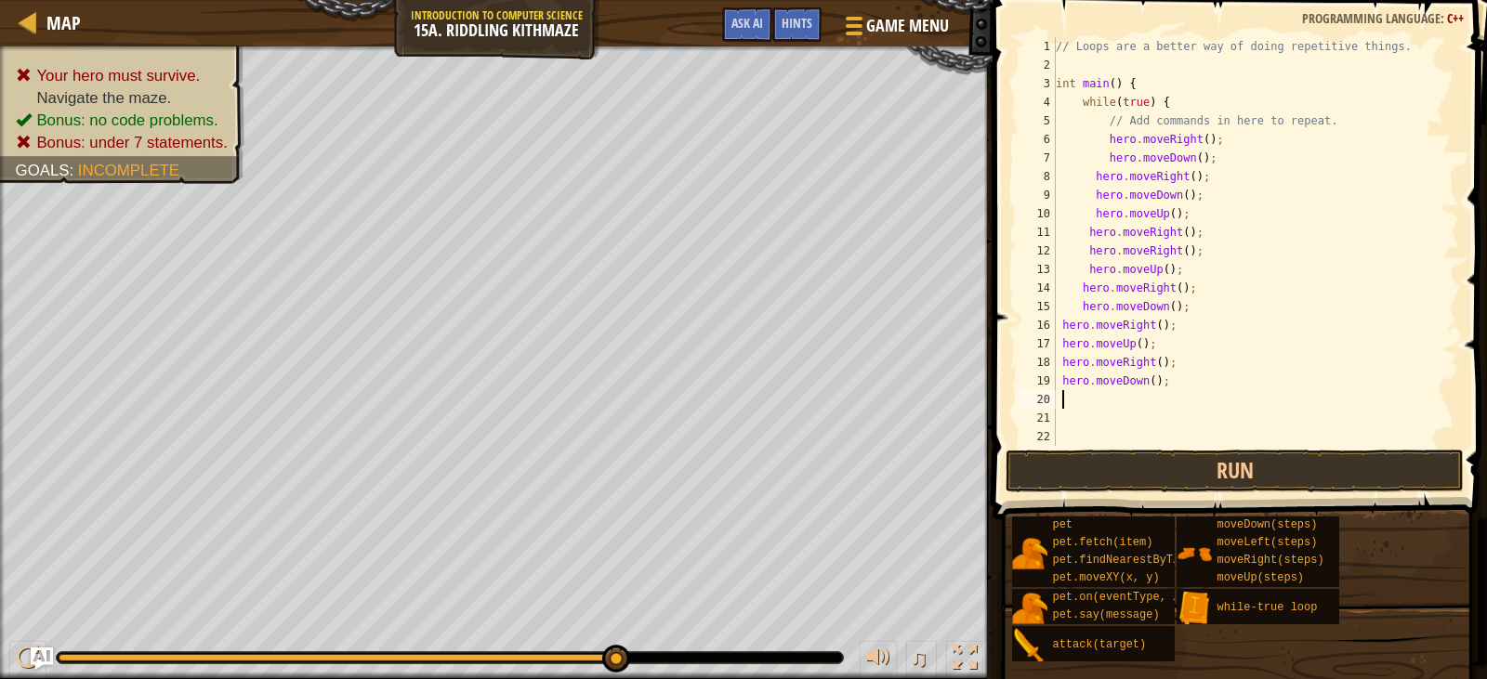
type textarea "h"
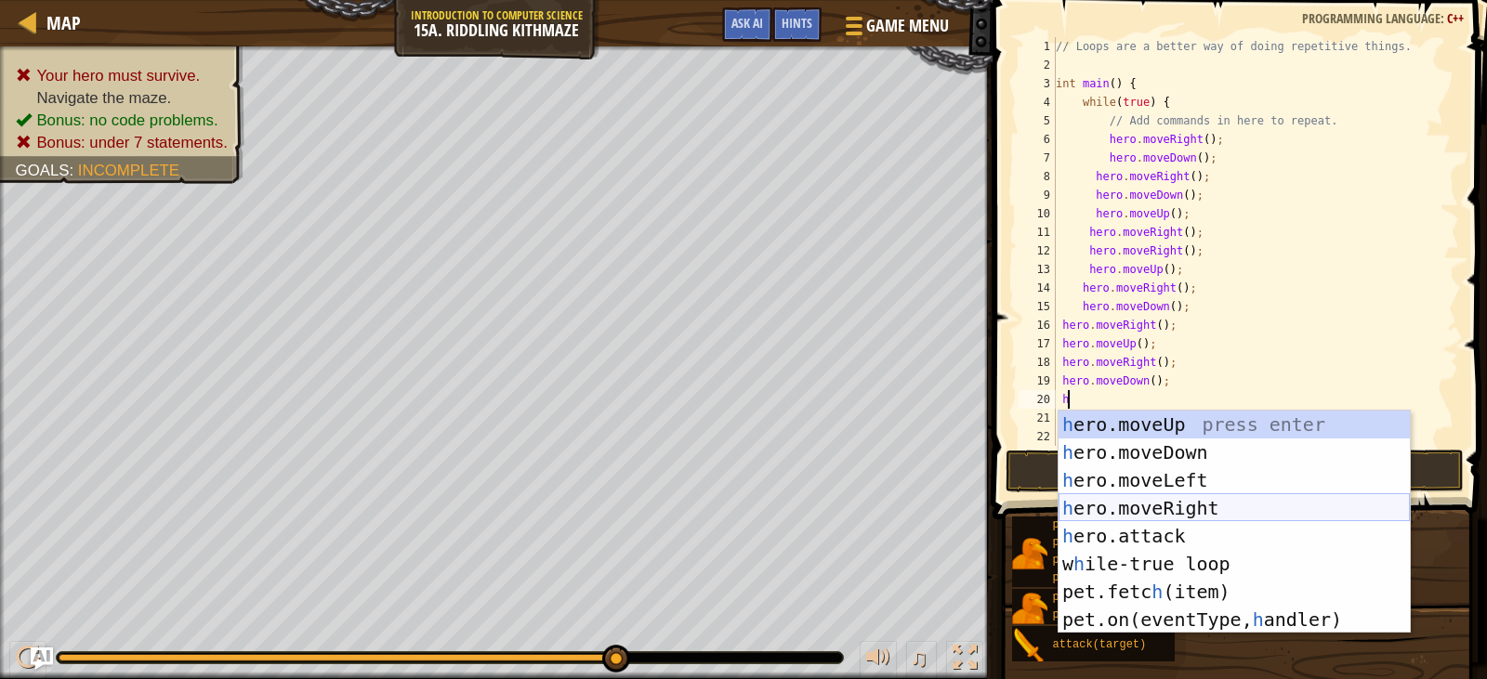
click at [1175, 501] on div "h ero.moveUp press enter h ero.moveDown press enter h ero.moveLeft press enter …" at bounding box center [1234, 550] width 351 height 279
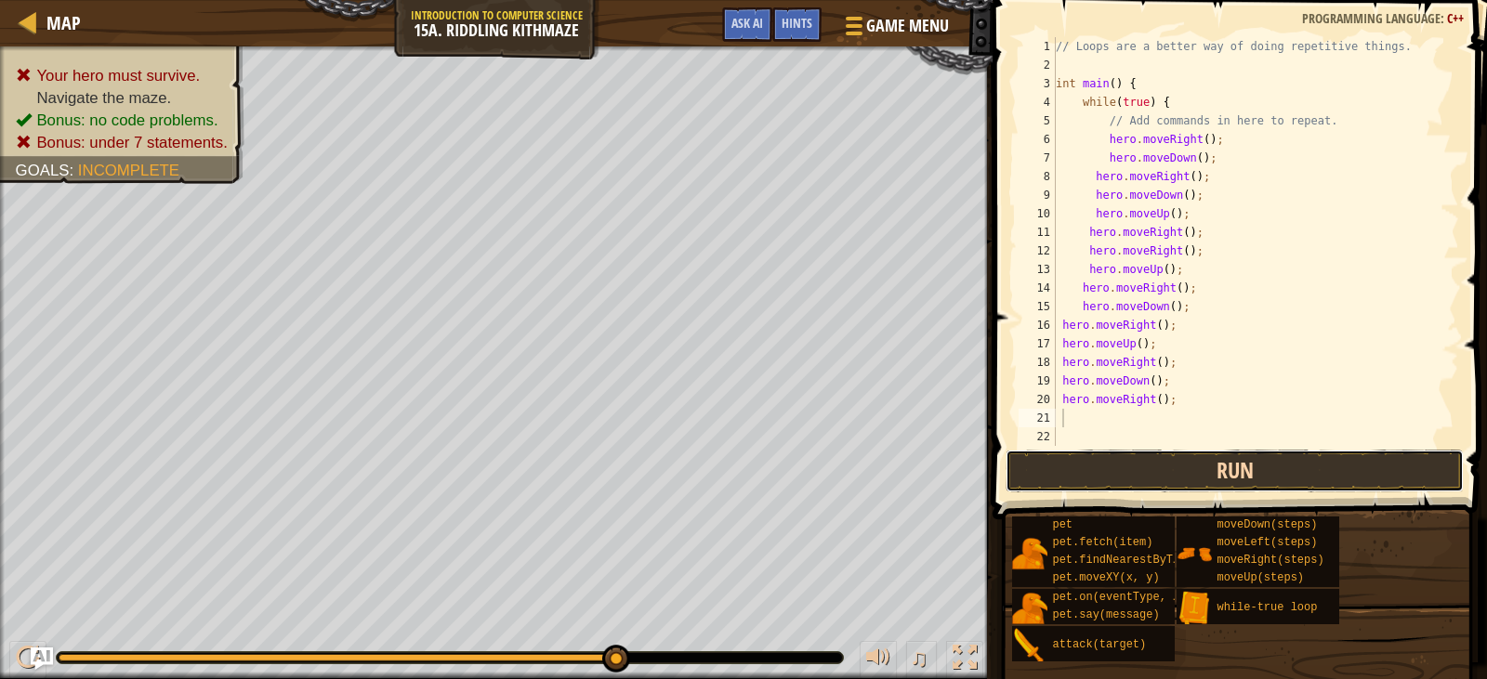
click at [1173, 485] on button "Run" at bounding box center [1234, 471] width 457 height 43
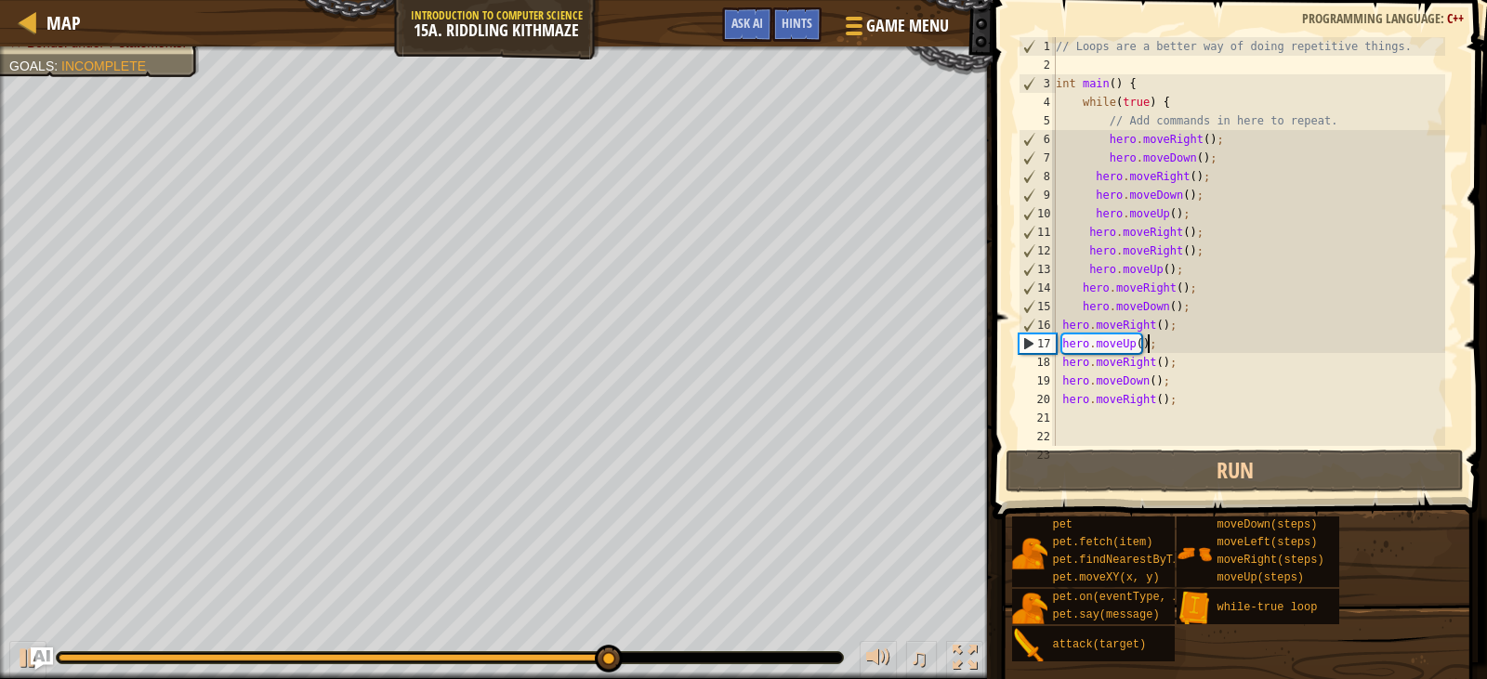
click at [1148, 343] on div "// Loops are a better way of doing repetitive things. int main ( ) { while ( tr…" at bounding box center [1248, 260] width 393 height 446
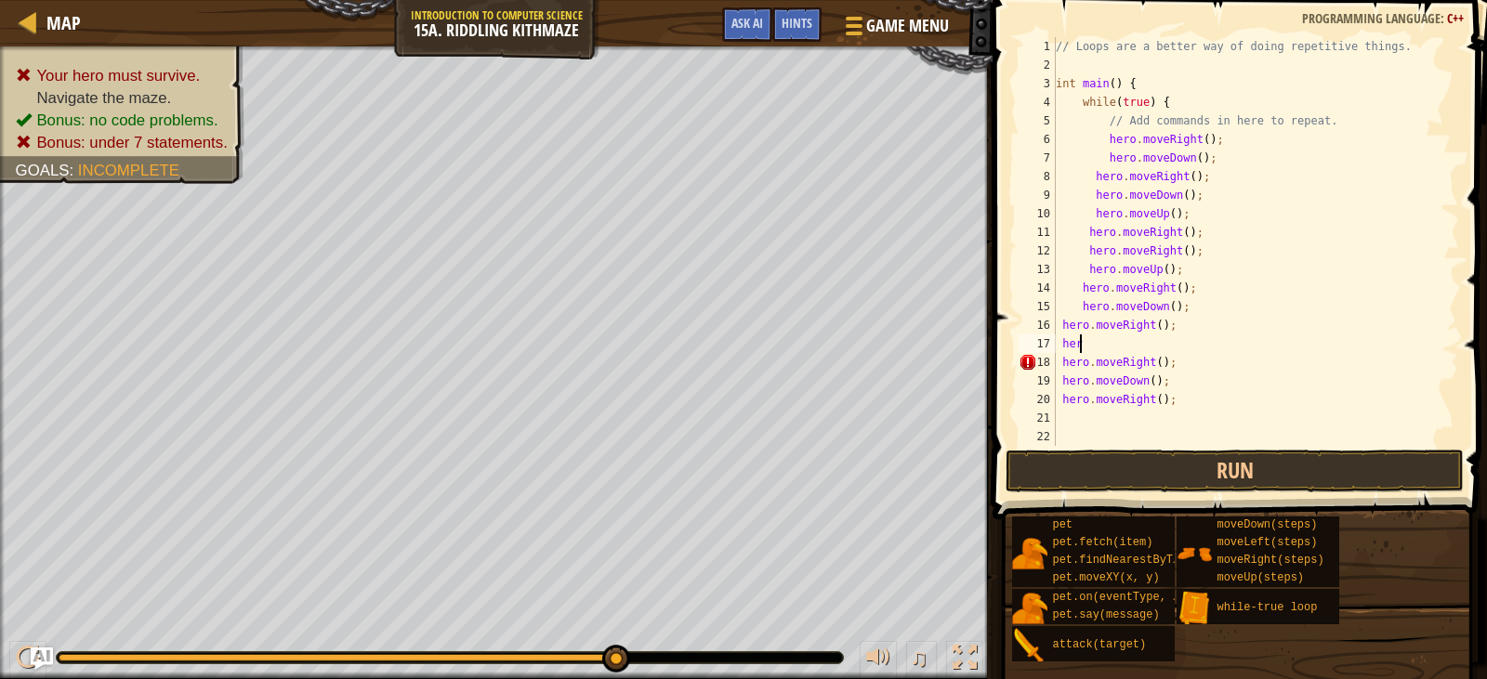
scroll to position [8, 1]
type textarea "h"
type textarea "hero.moveRight();"
click at [1171, 343] on div "// Loops are a better way of doing repetitive things. int main ( ) { while ( tr…" at bounding box center [1248, 260] width 393 height 446
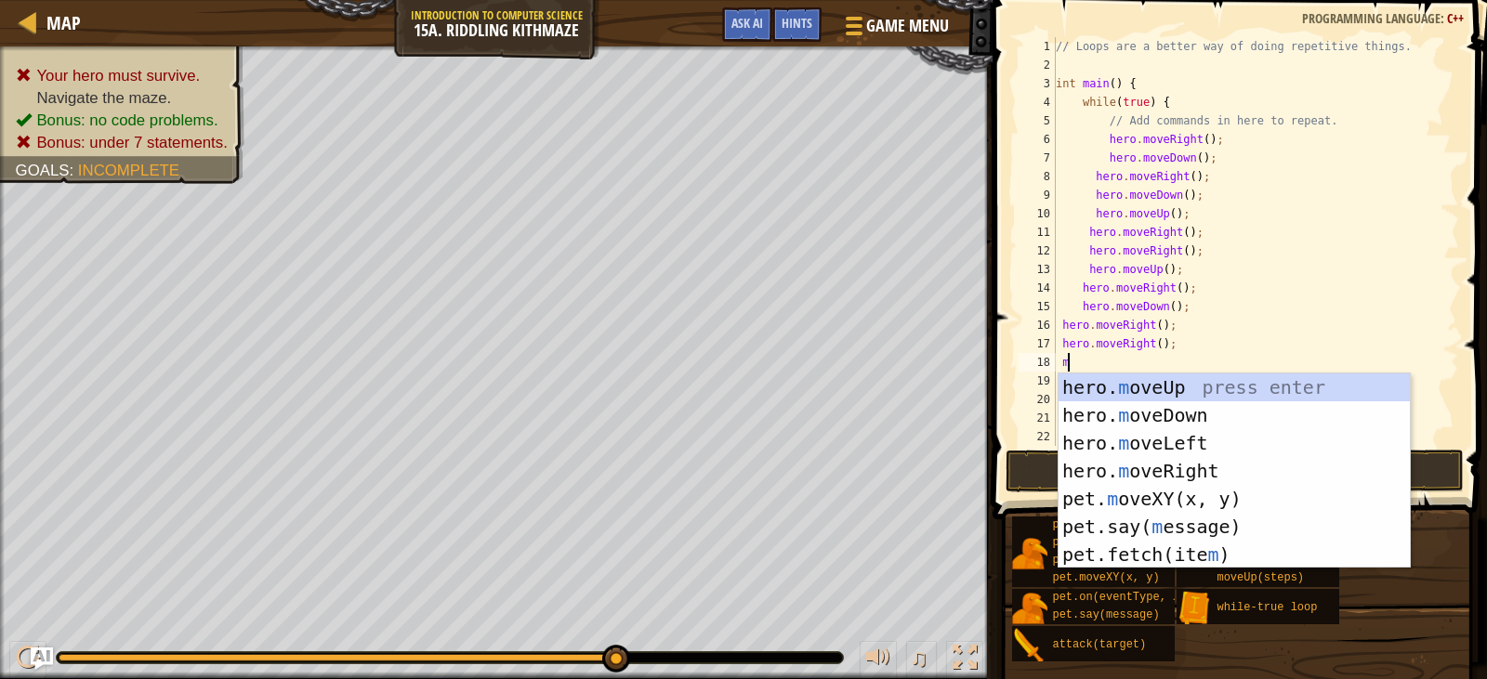
type textarea "mo"
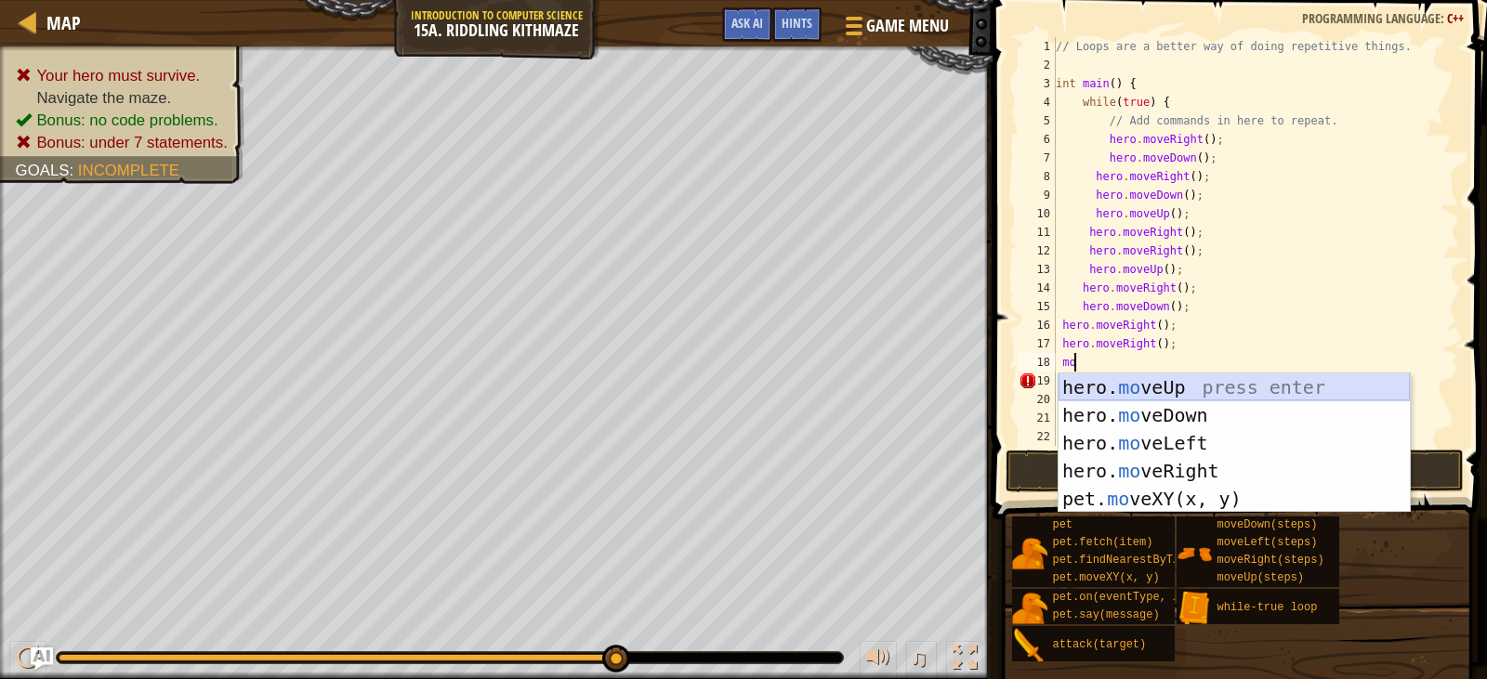
click at [1180, 389] on div "hero. mo veUp press enter hero. mo veDown press enter hero. mo veLeft press ent…" at bounding box center [1234, 471] width 351 height 195
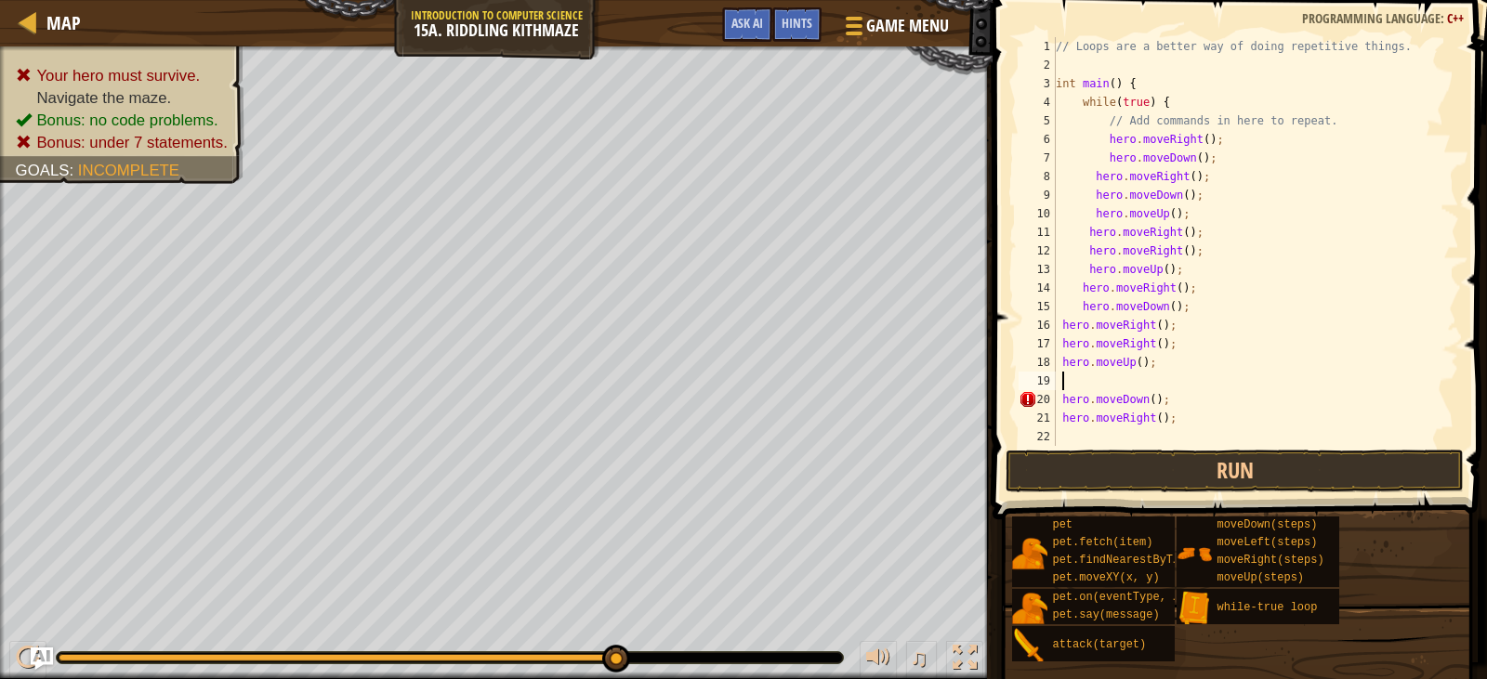
scroll to position [8, 0]
click at [1153, 468] on button "Run" at bounding box center [1234, 471] width 457 height 43
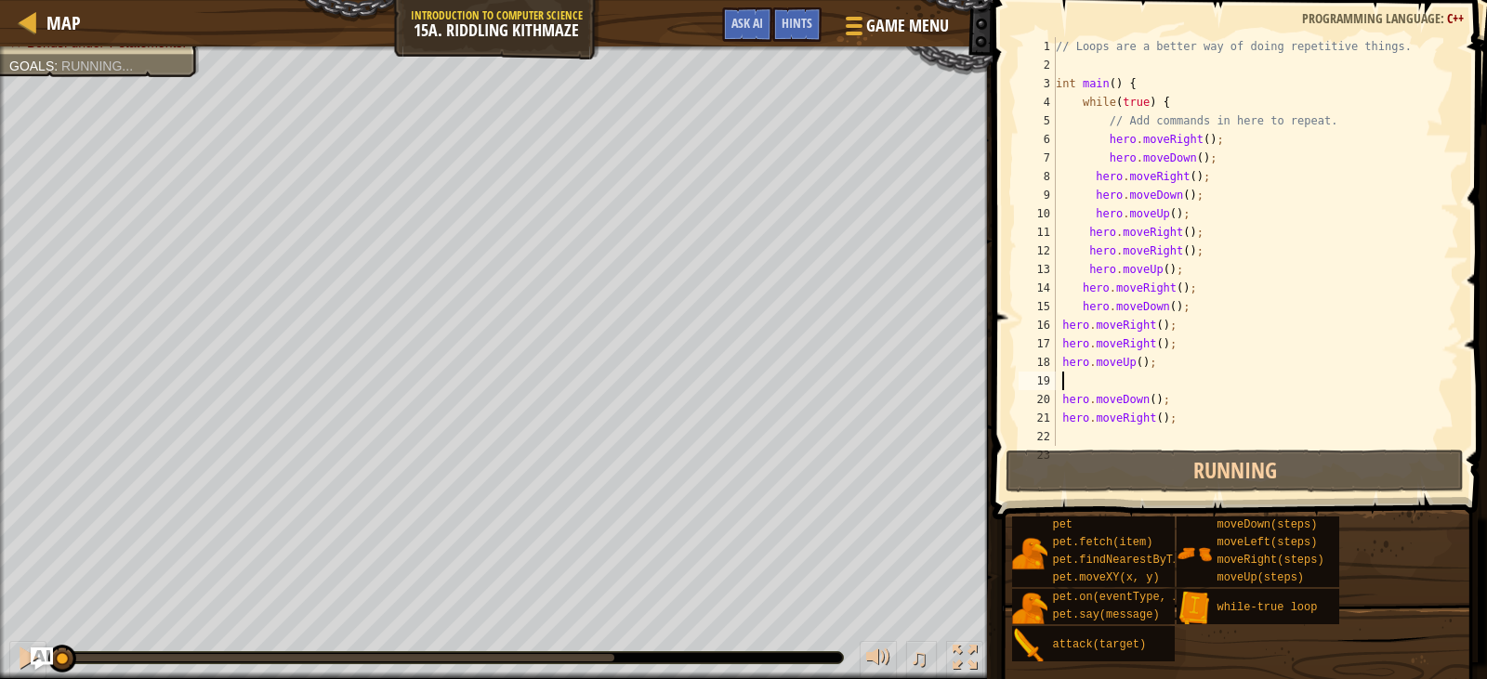
click at [1059, 398] on div "// Loops are a better way of doing repetitive things. int main ( ) { while ( tr…" at bounding box center [1248, 260] width 393 height 446
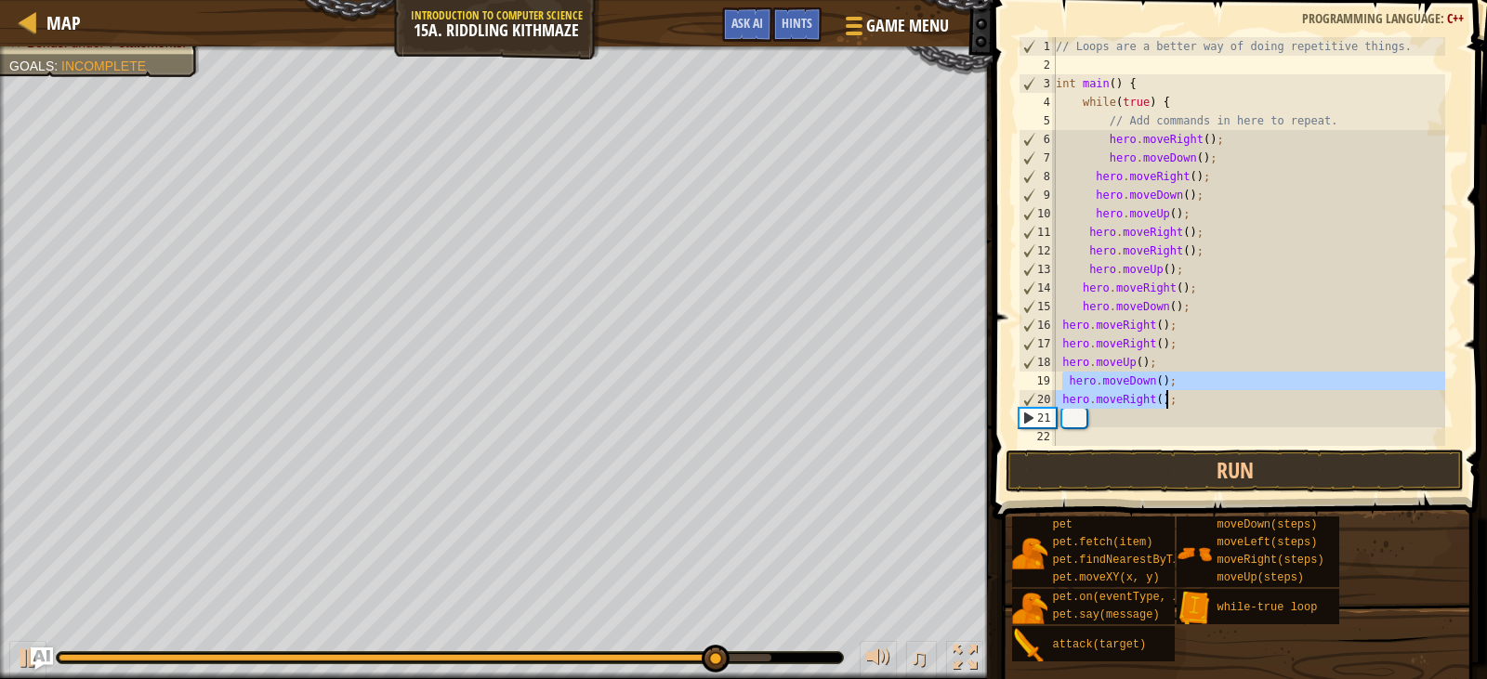
drag, startPoint x: 1065, startPoint y: 378, endPoint x: 1165, endPoint y: 397, distance: 101.2
click at [1165, 397] on div "// Loops are a better way of doing repetitive things. int main ( ) { while ( tr…" at bounding box center [1248, 260] width 393 height 446
type textarea "hero.moveDown(); hero.moveRight();"
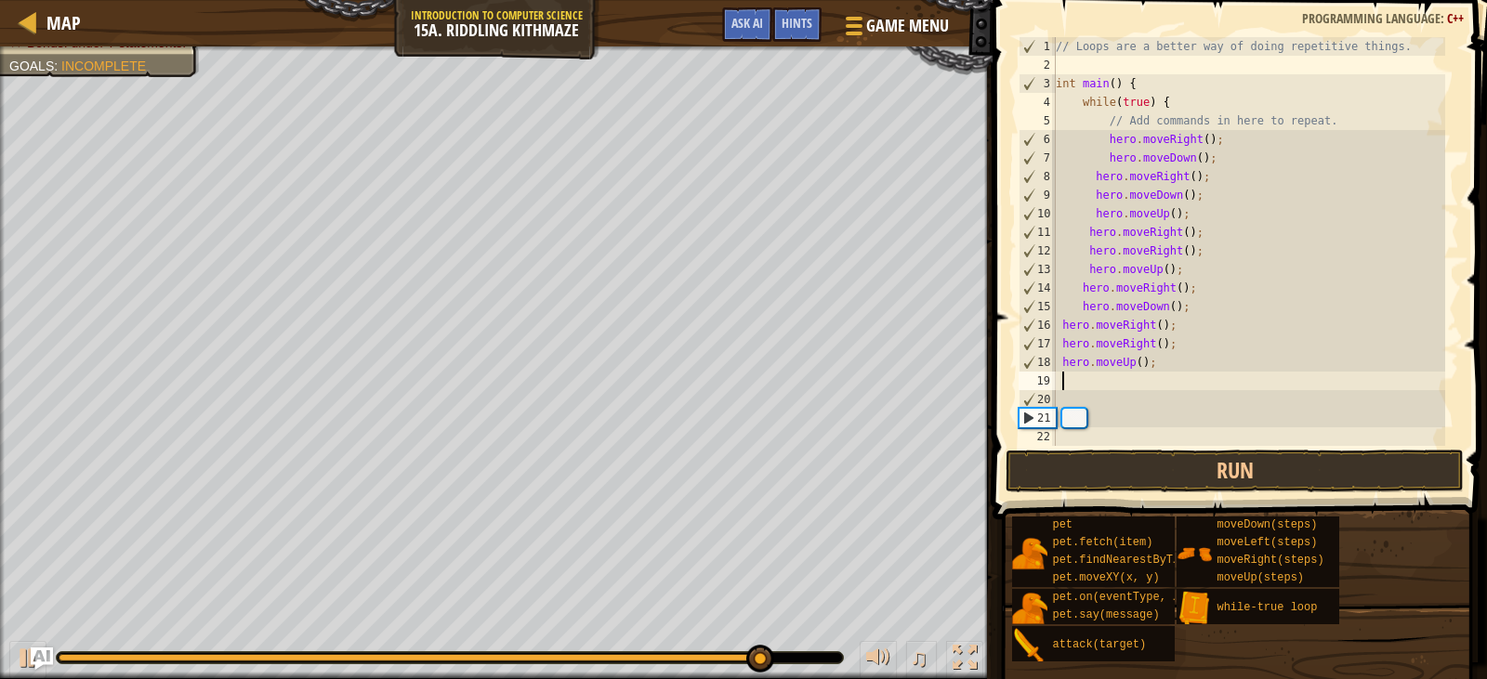
type textarea "h"
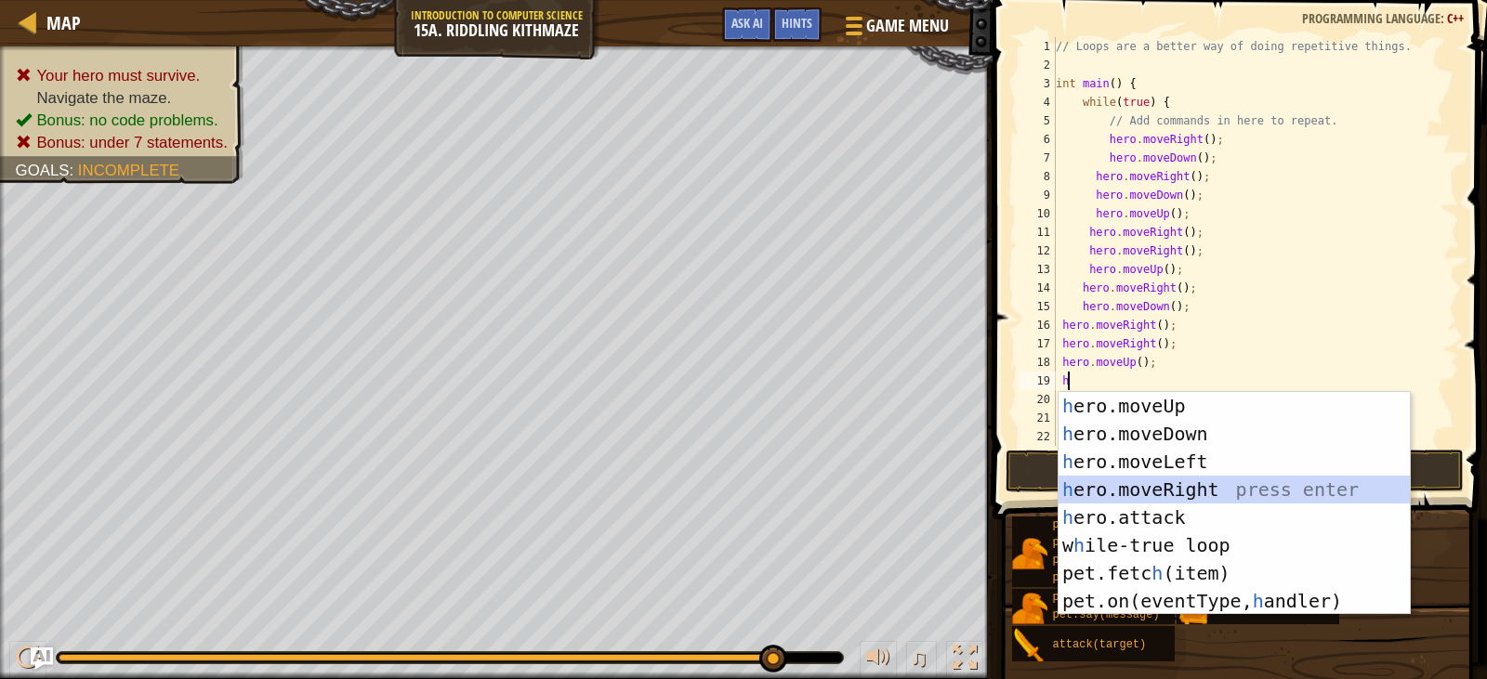
click at [1203, 490] on div "h ero.moveUp press enter h ero.moveDown press enter h ero.moveLeft press enter …" at bounding box center [1234, 531] width 351 height 279
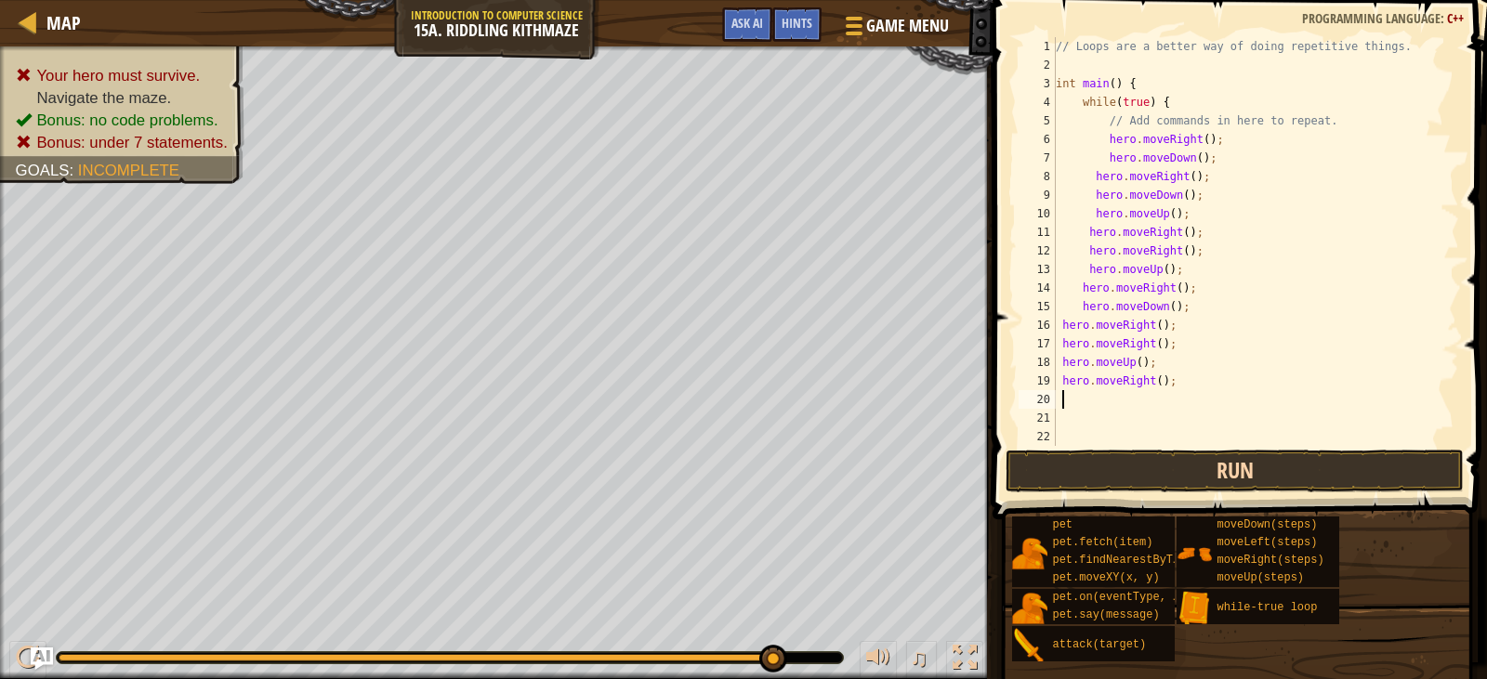
type textarea "h"
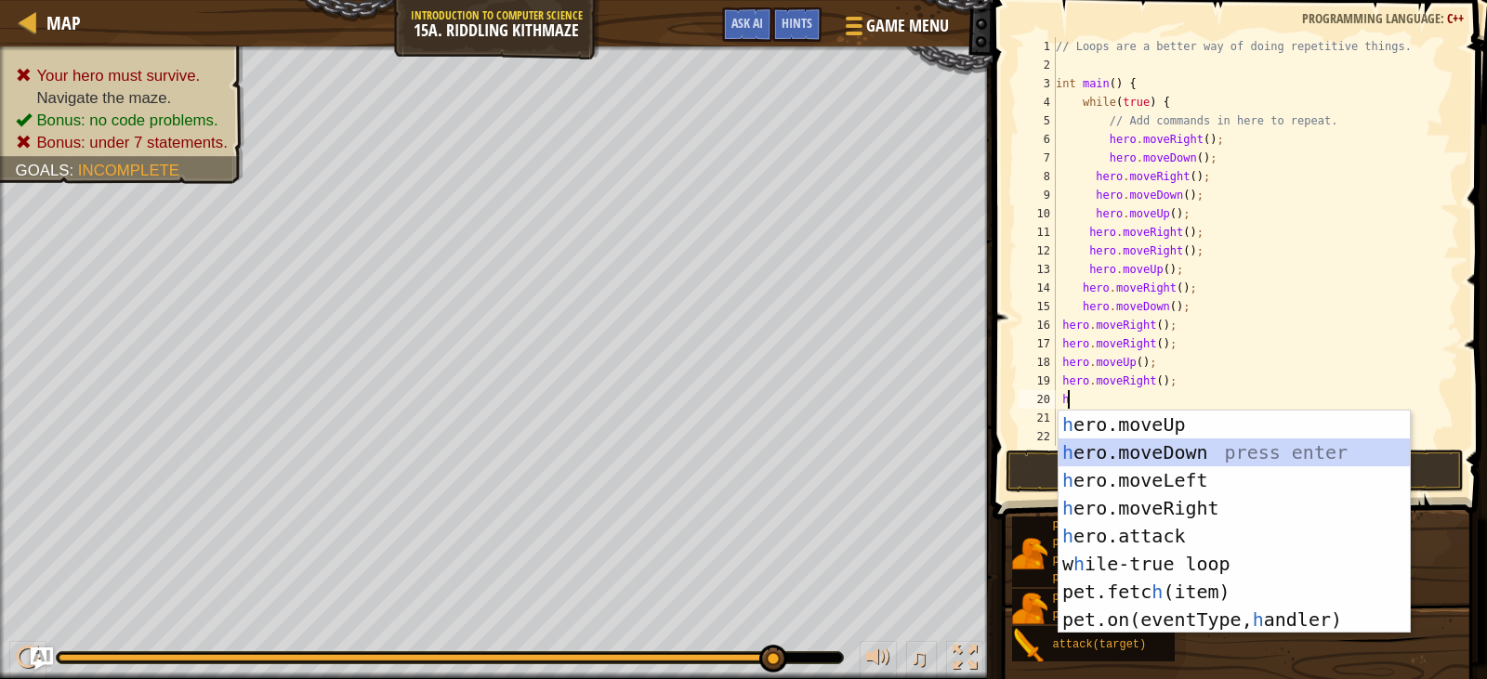
click at [1169, 454] on div "h ero.moveUp press enter h ero.moveDown press enter h ero.moveLeft press enter …" at bounding box center [1234, 550] width 351 height 279
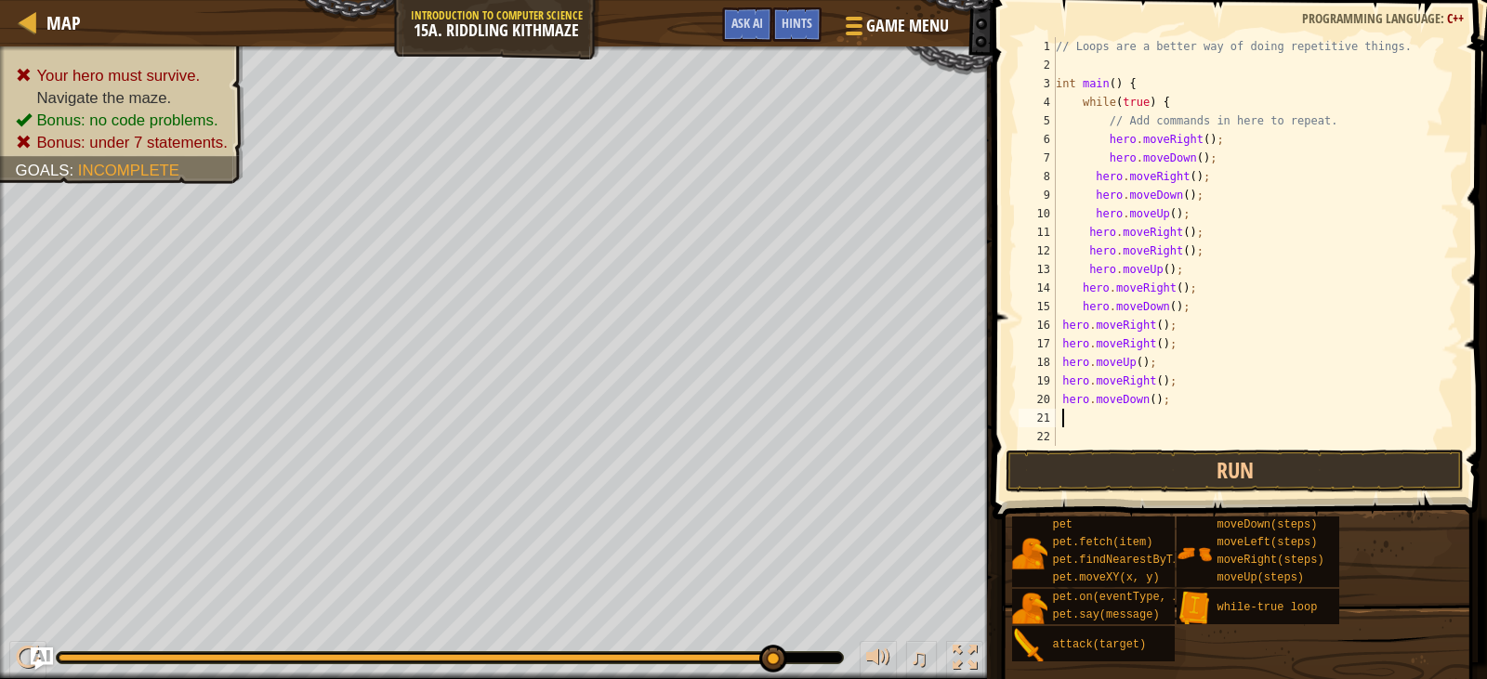
type textarea "h"
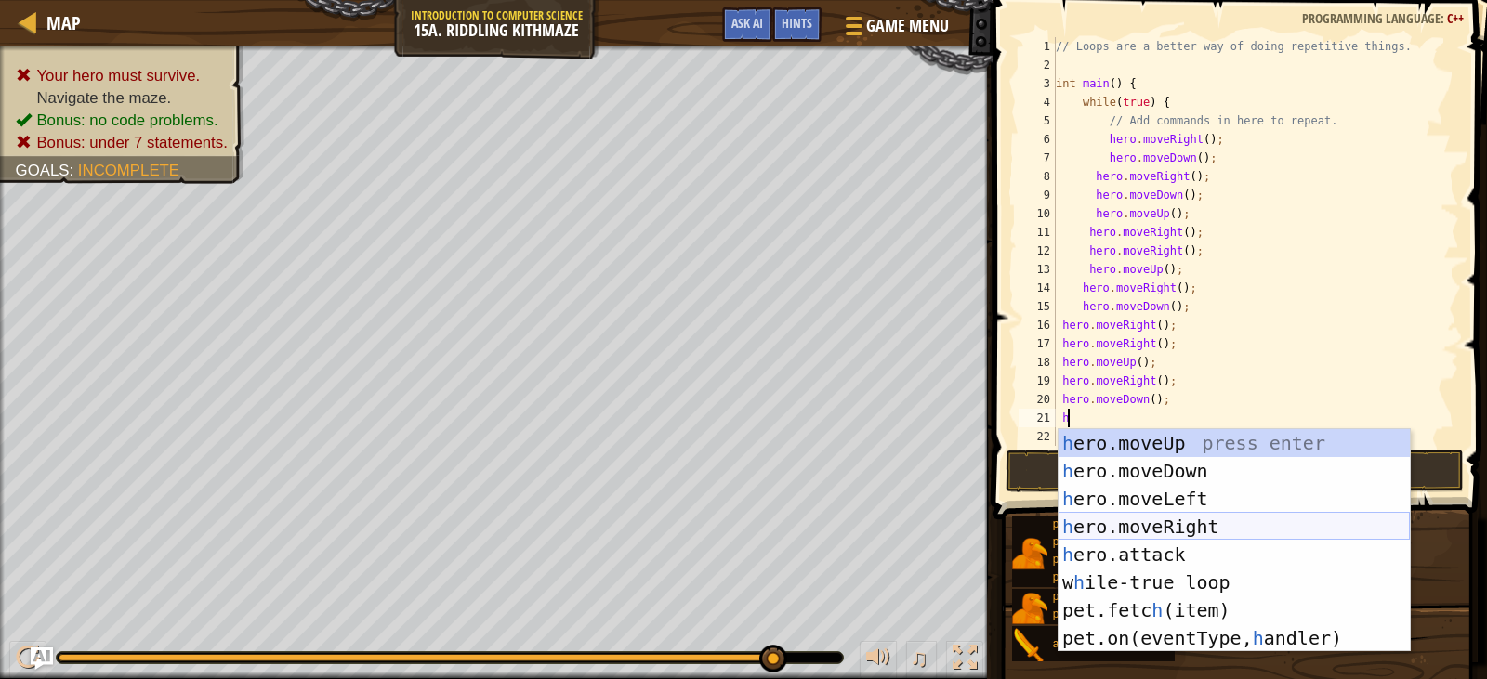
click at [1169, 528] on div "h ero.moveUp press enter h ero.moveDown press enter h ero.moveLeft press enter …" at bounding box center [1234, 568] width 351 height 279
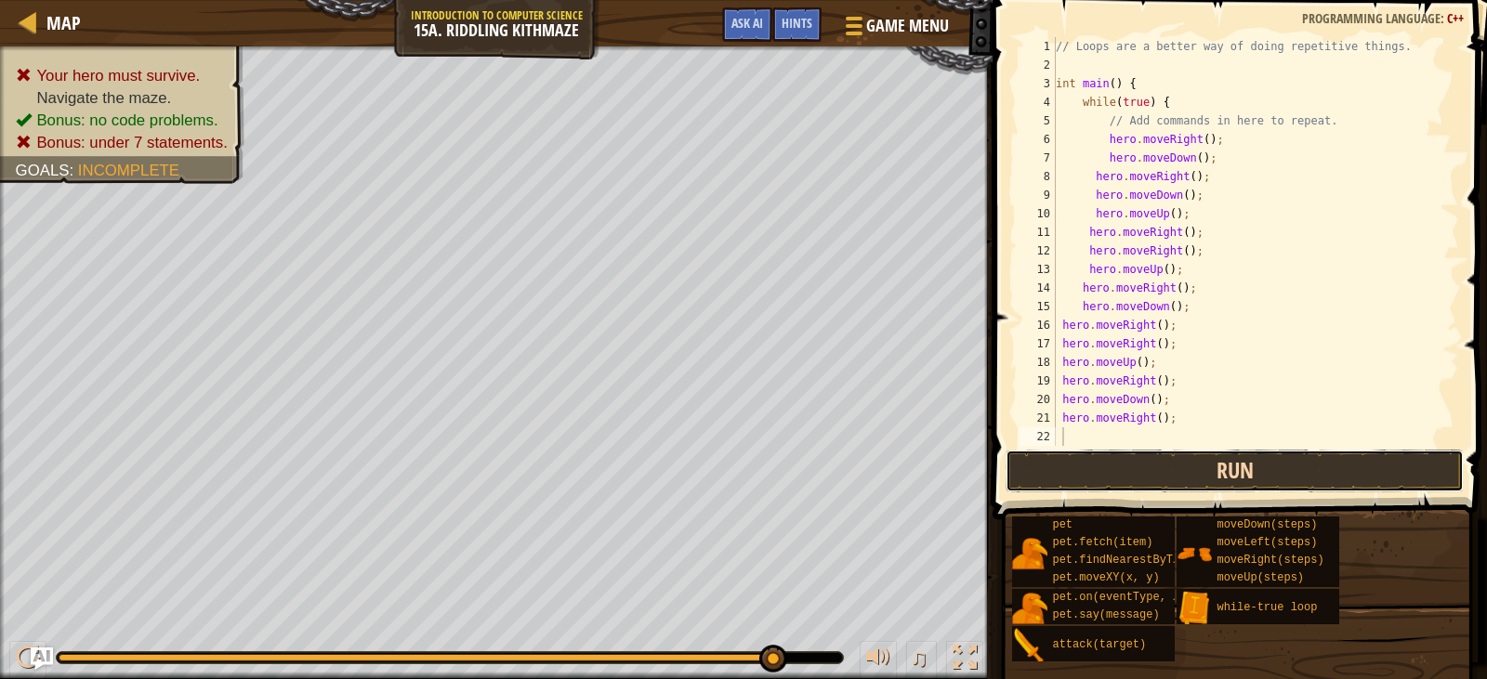
click at [1164, 479] on button "Run" at bounding box center [1234, 471] width 457 height 43
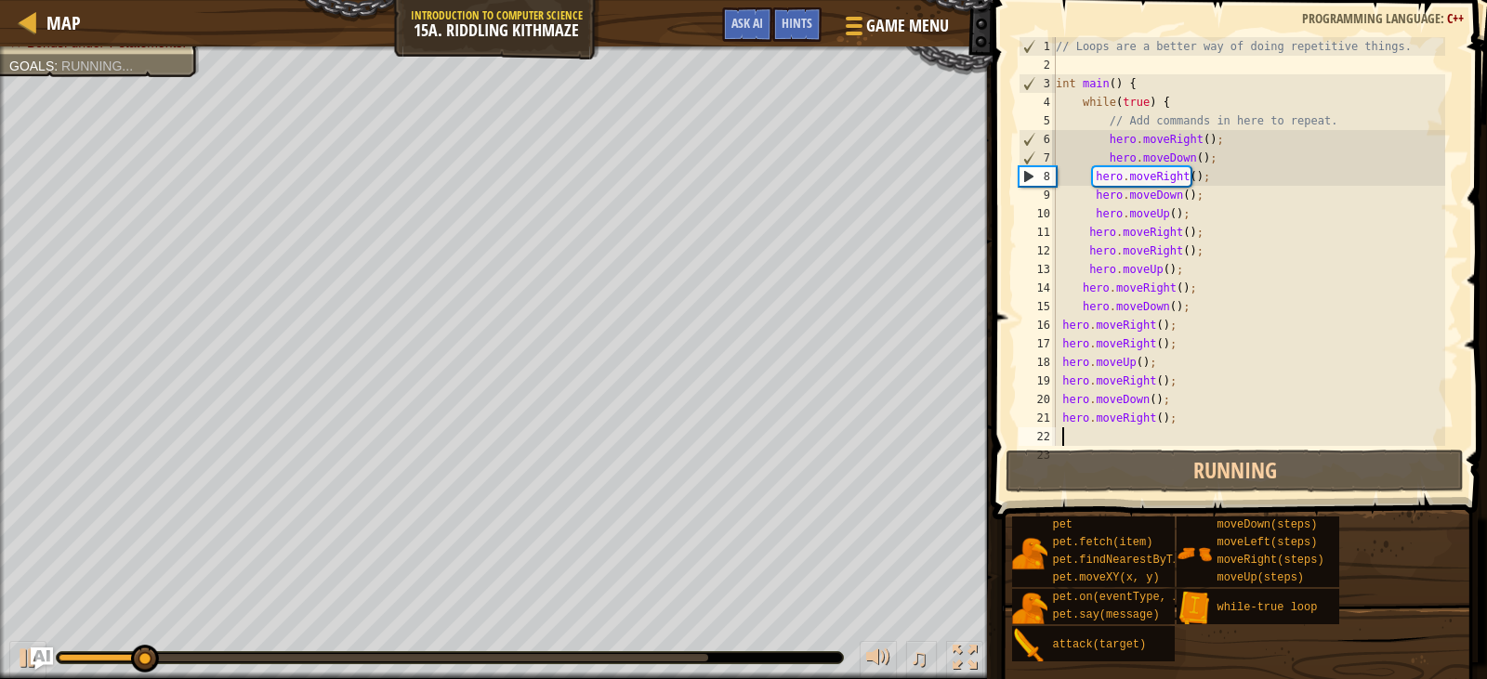
type textarea "h"
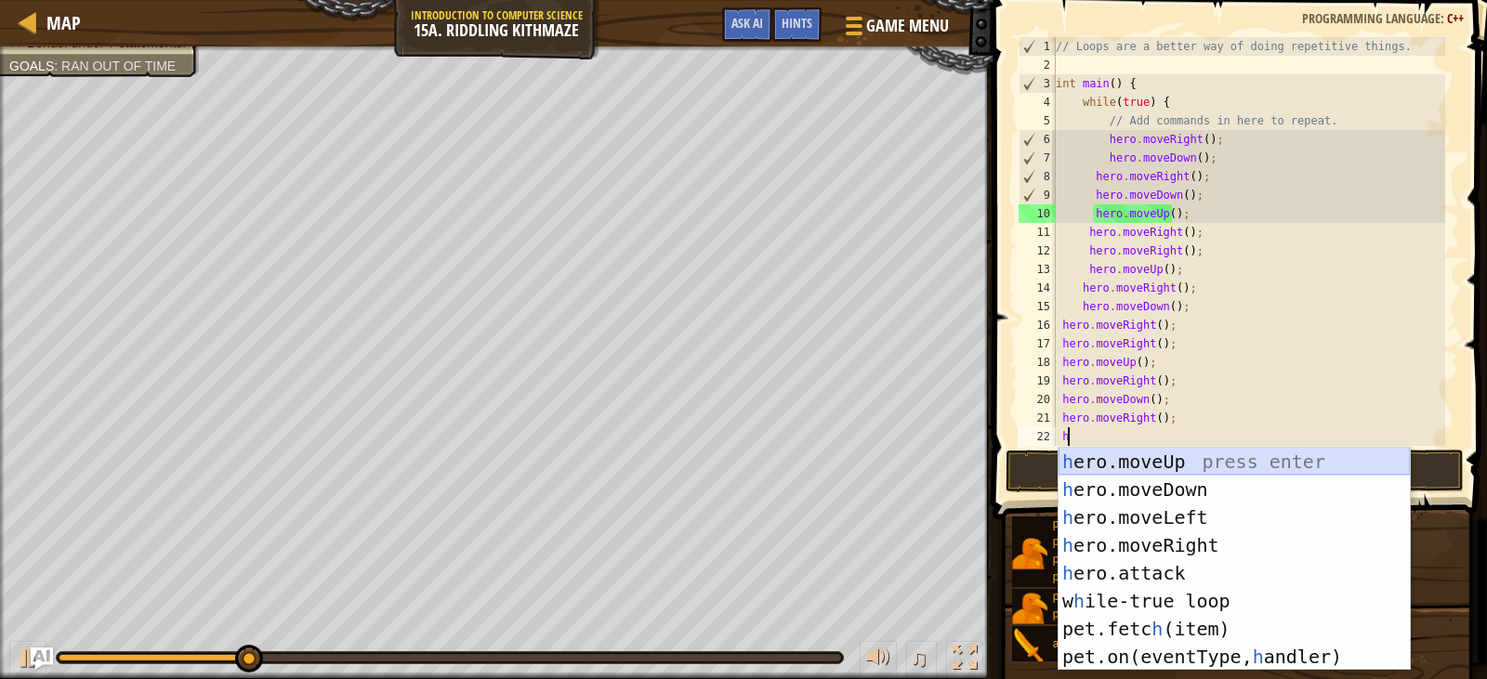
click at [1160, 462] on div "h ero.moveUp press enter h ero.moveDown press enter h ero.moveLeft press enter …" at bounding box center [1234, 587] width 351 height 279
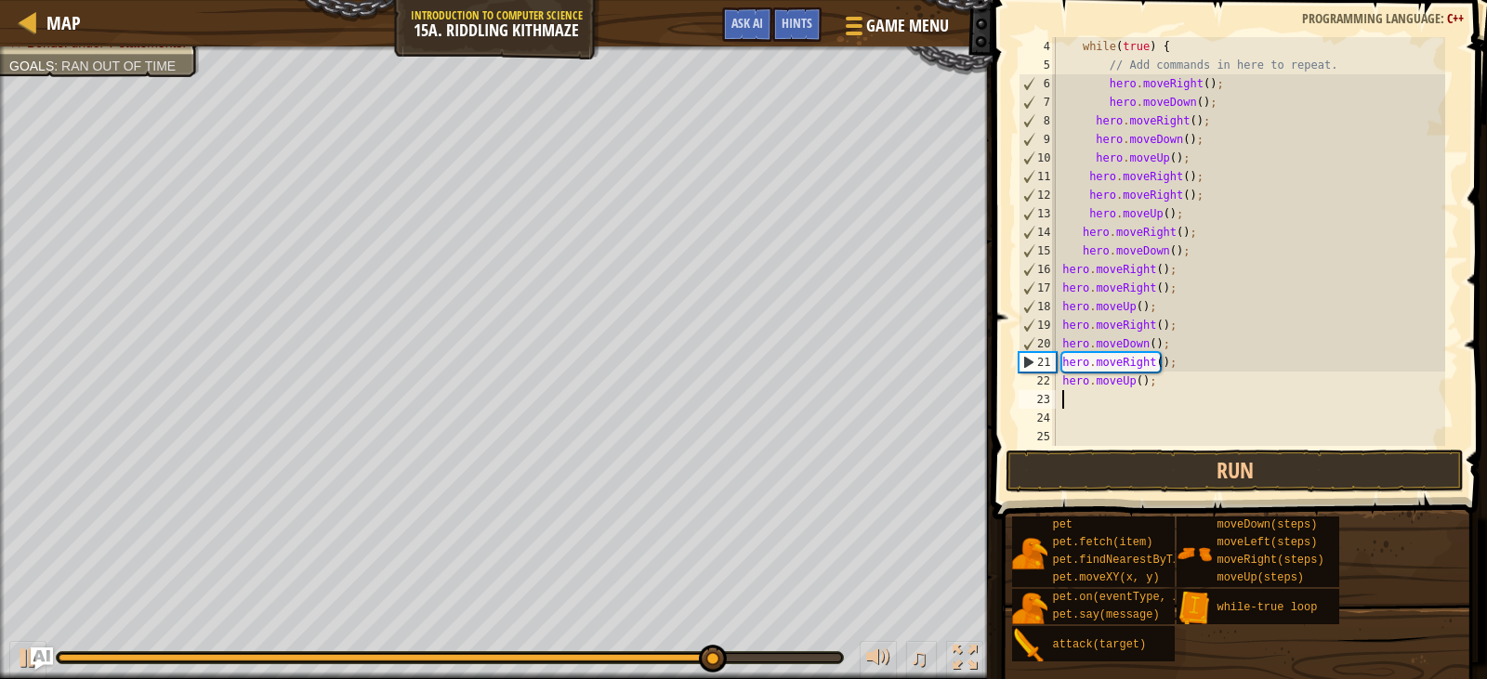
scroll to position [112, 0]
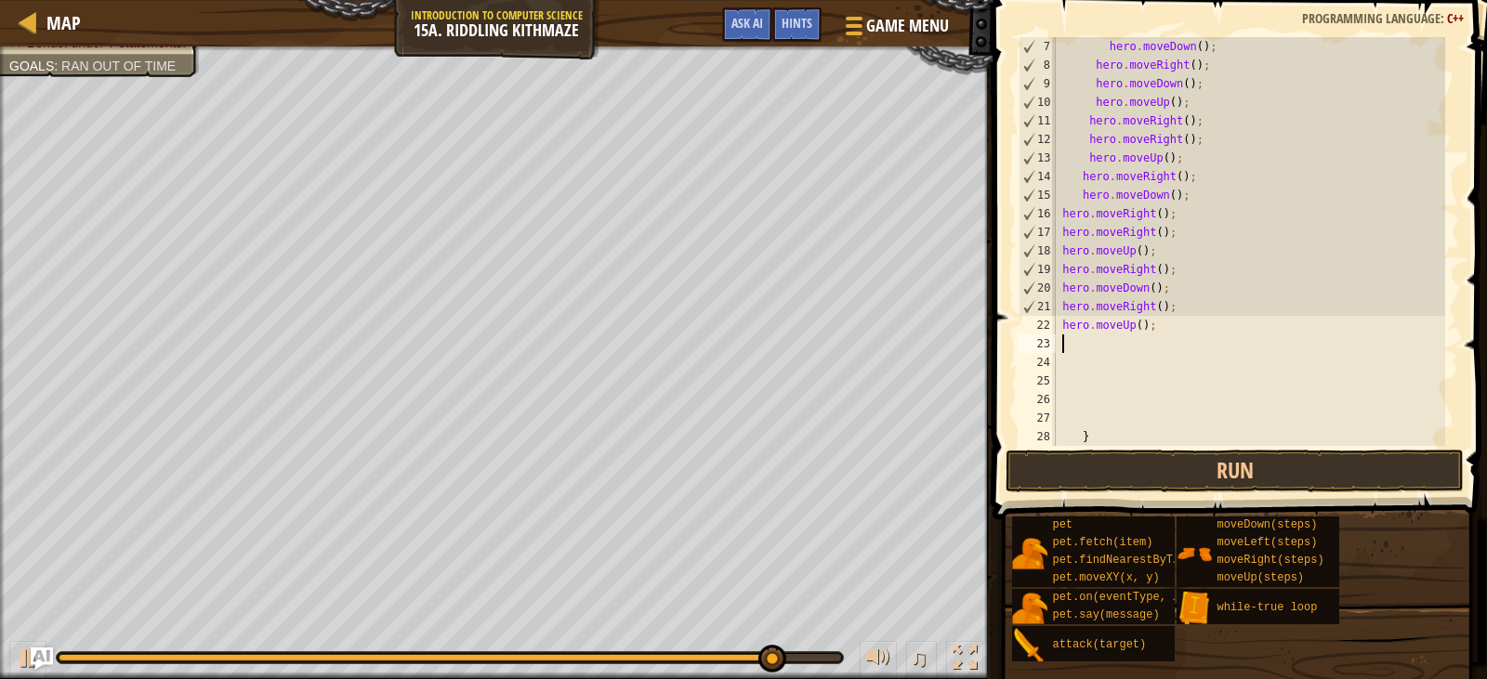
type textarea "j"
type textarea "h"
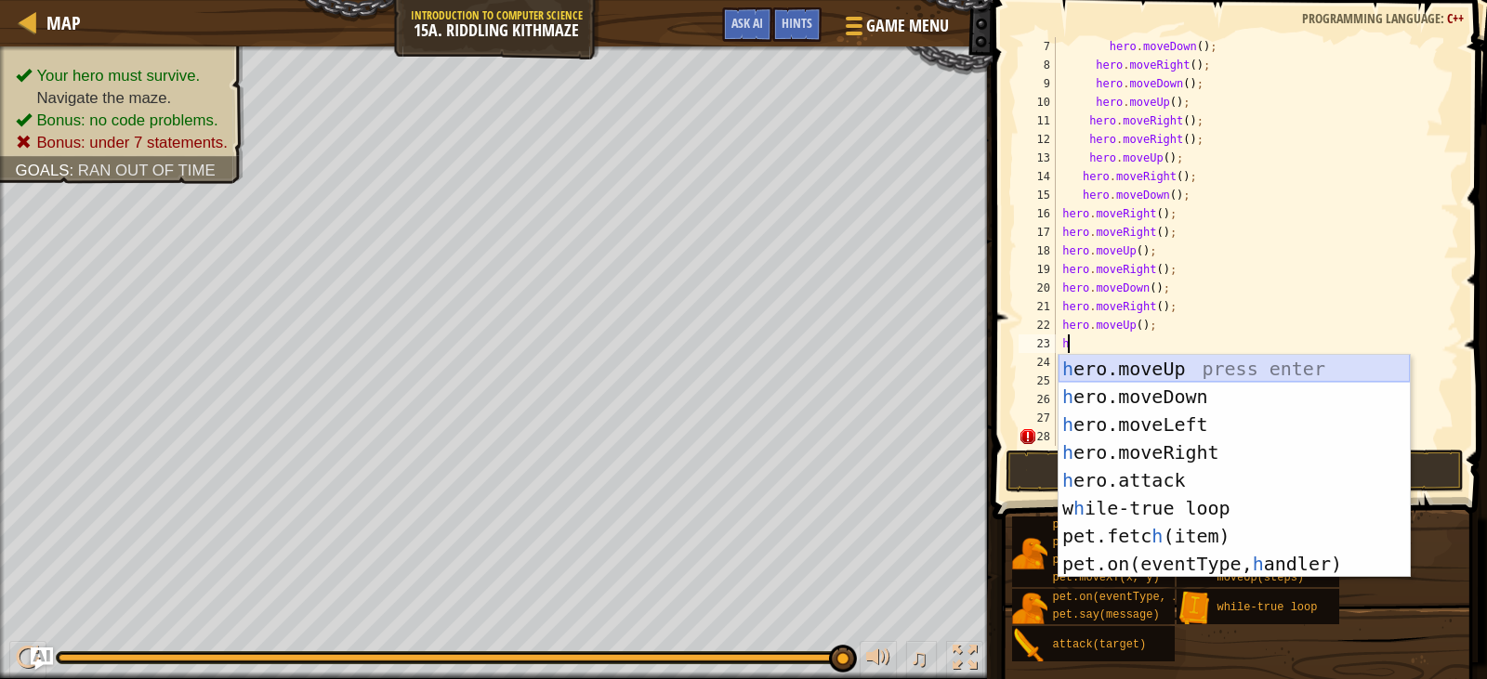
click at [1133, 370] on div "h ero.moveUp press enter h ero.moveDown press enter h ero.moveLeft press enter …" at bounding box center [1234, 494] width 351 height 279
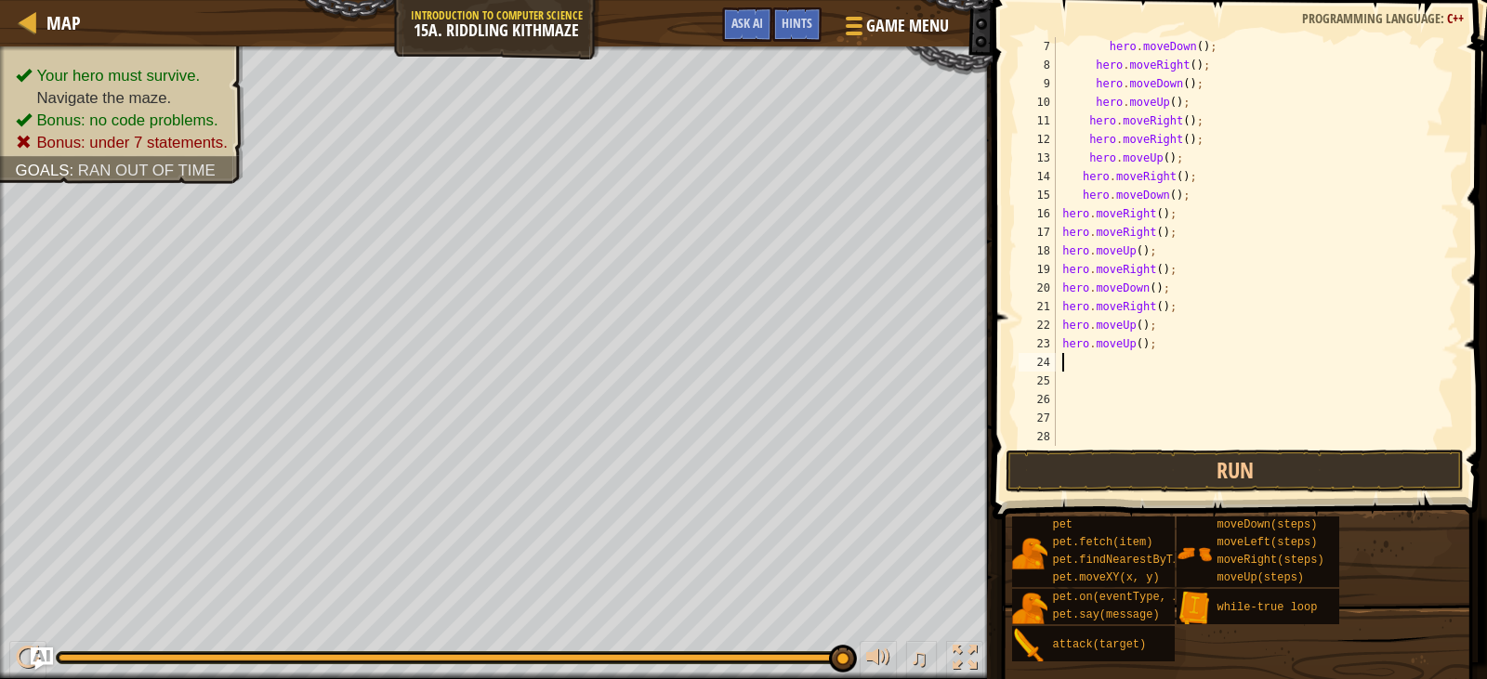
type textarea "h"
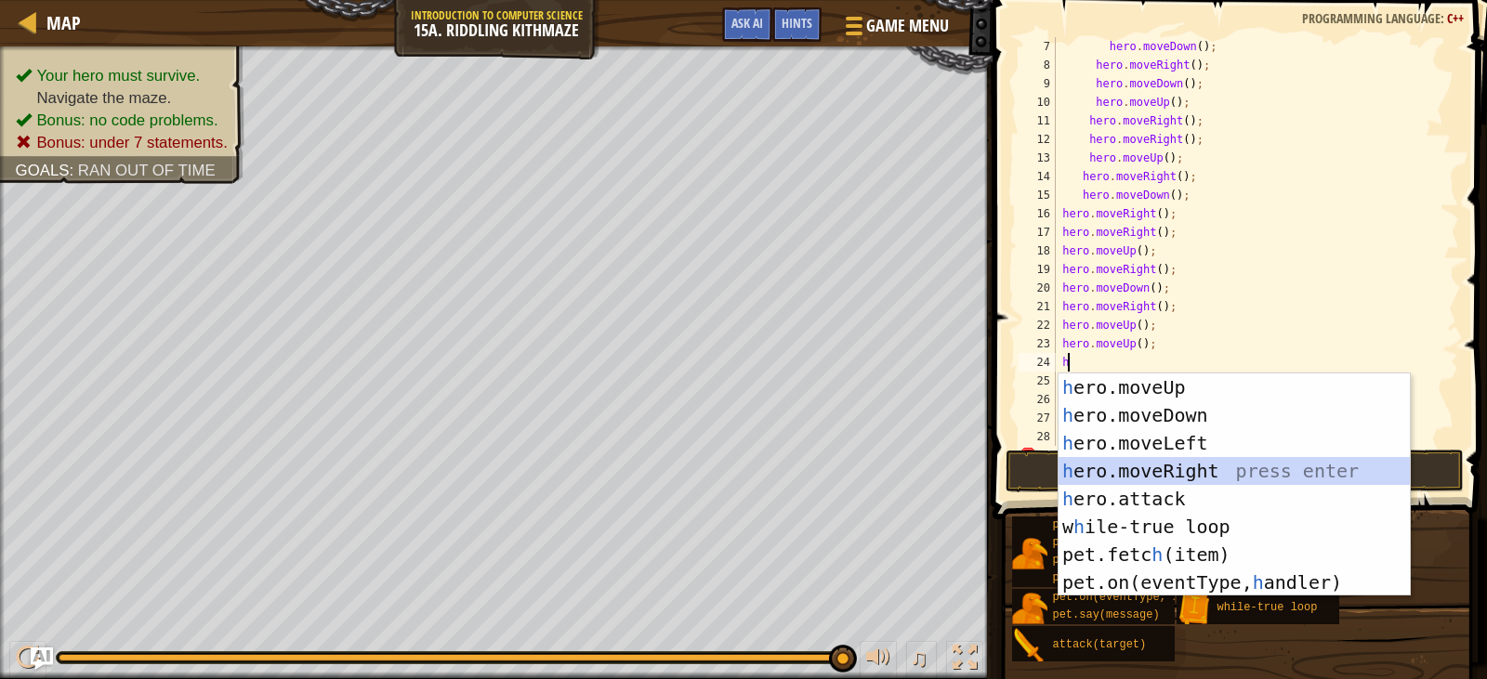
click at [1131, 468] on div "h ero.moveUp press enter h ero.moveDown press enter h ero.moveLeft press enter …" at bounding box center [1234, 513] width 351 height 279
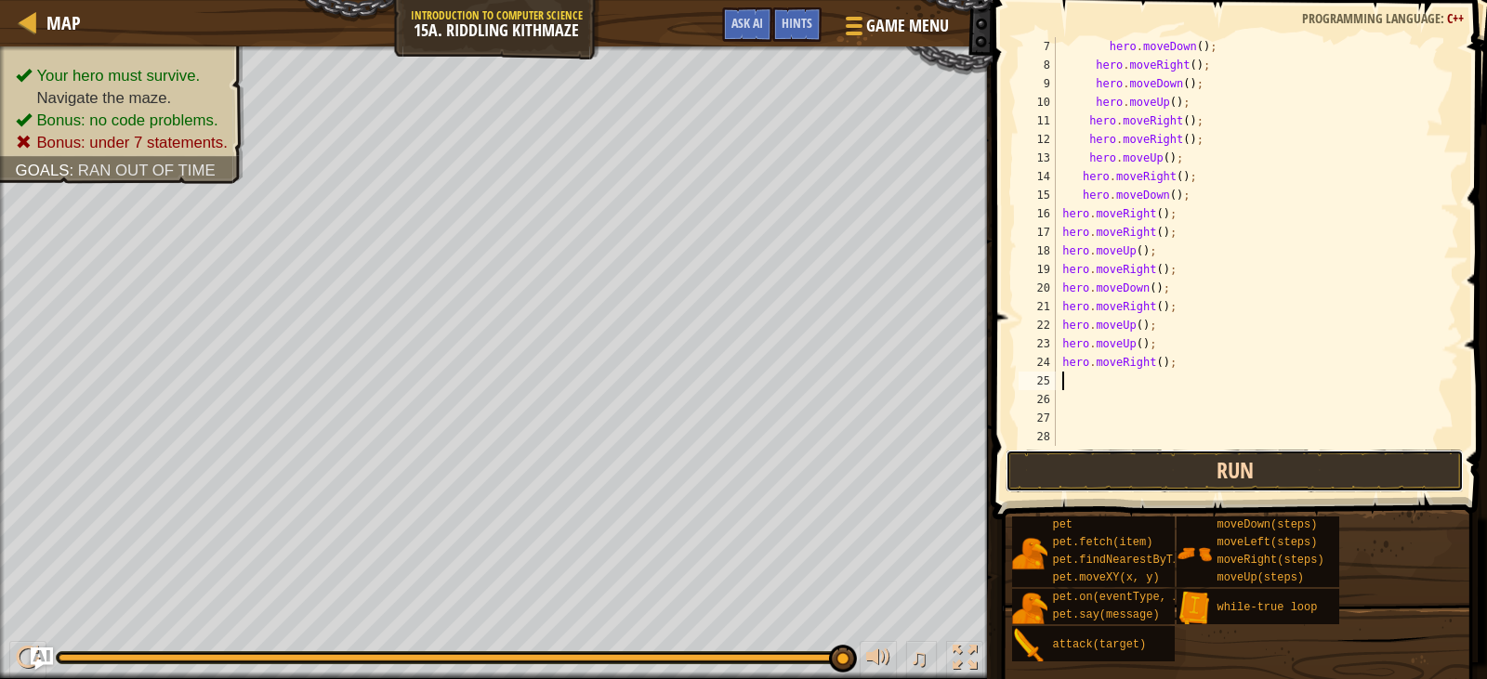
click at [1126, 469] on button "Run" at bounding box center [1234, 471] width 457 height 43
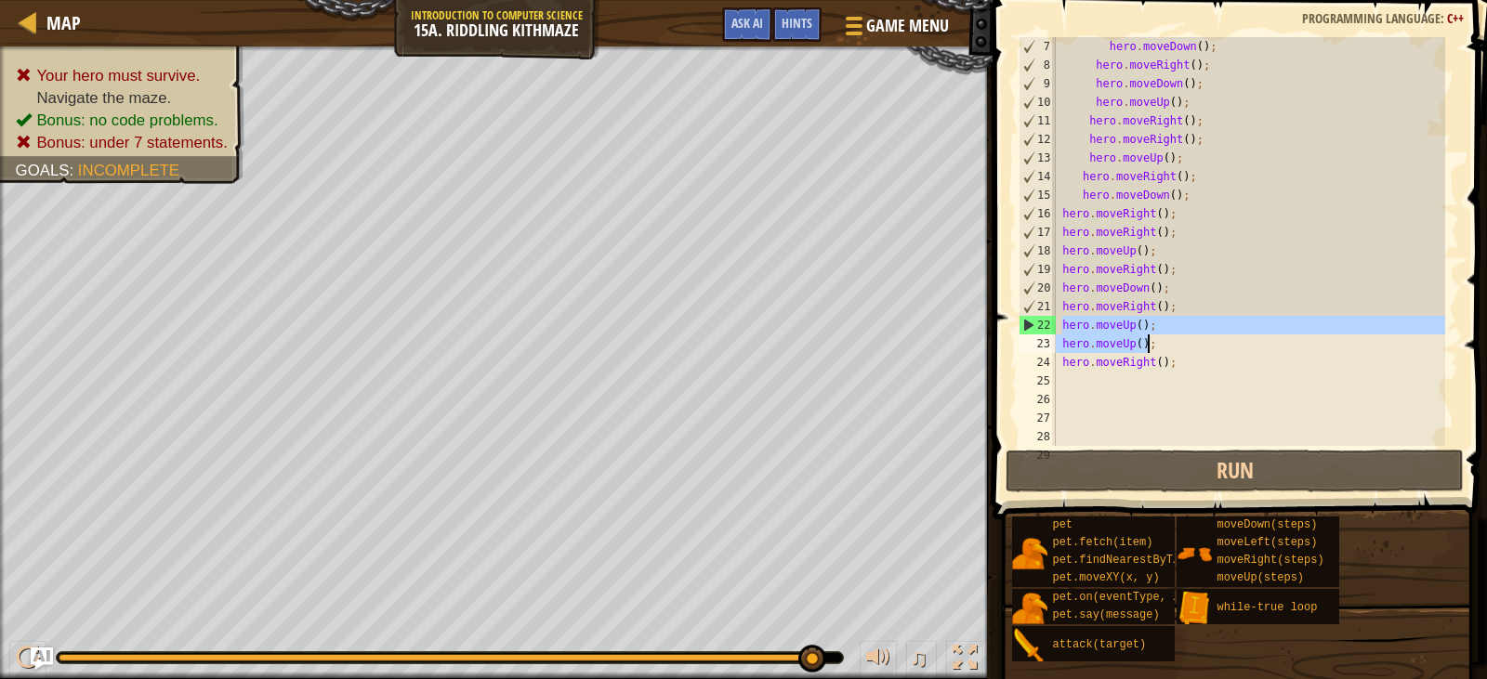
drag, startPoint x: 1063, startPoint y: 330, endPoint x: 1158, endPoint y: 349, distance: 96.8
click at [1158, 349] on div "hero . moveDown ( ) ; hero . moveRight ( ) ; hero . moveDown ( ) ; hero . moveU…" at bounding box center [1248, 260] width 393 height 446
type textarea "hero.moveUp(); hero.moveUp();"
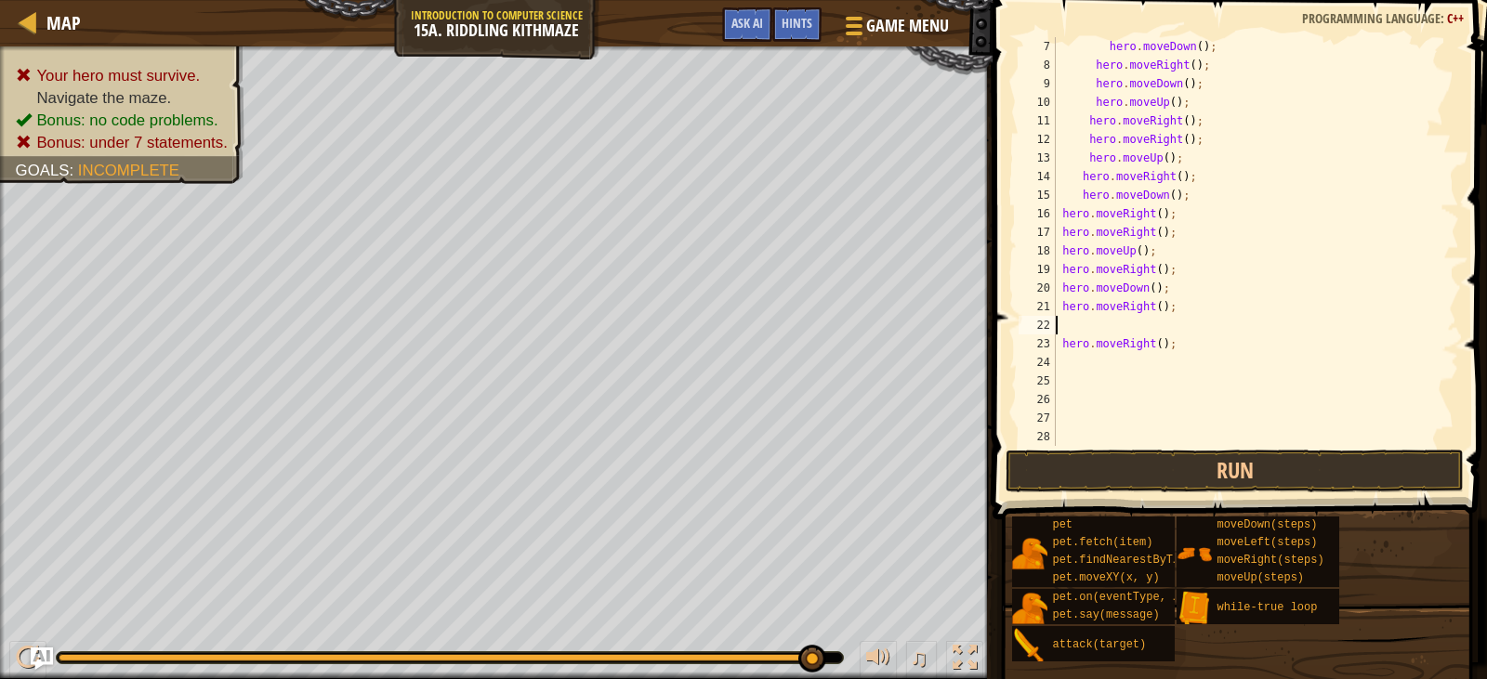
type textarea "hero.moveRight();"
click at [1182, 330] on div "hero . moveDown ( ) ; hero . moveRight ( ) ; hero . moveDown ( ) ; hero . moveU…" at bounding box center [1248, 260] width 393 height 446
type textarea "h"
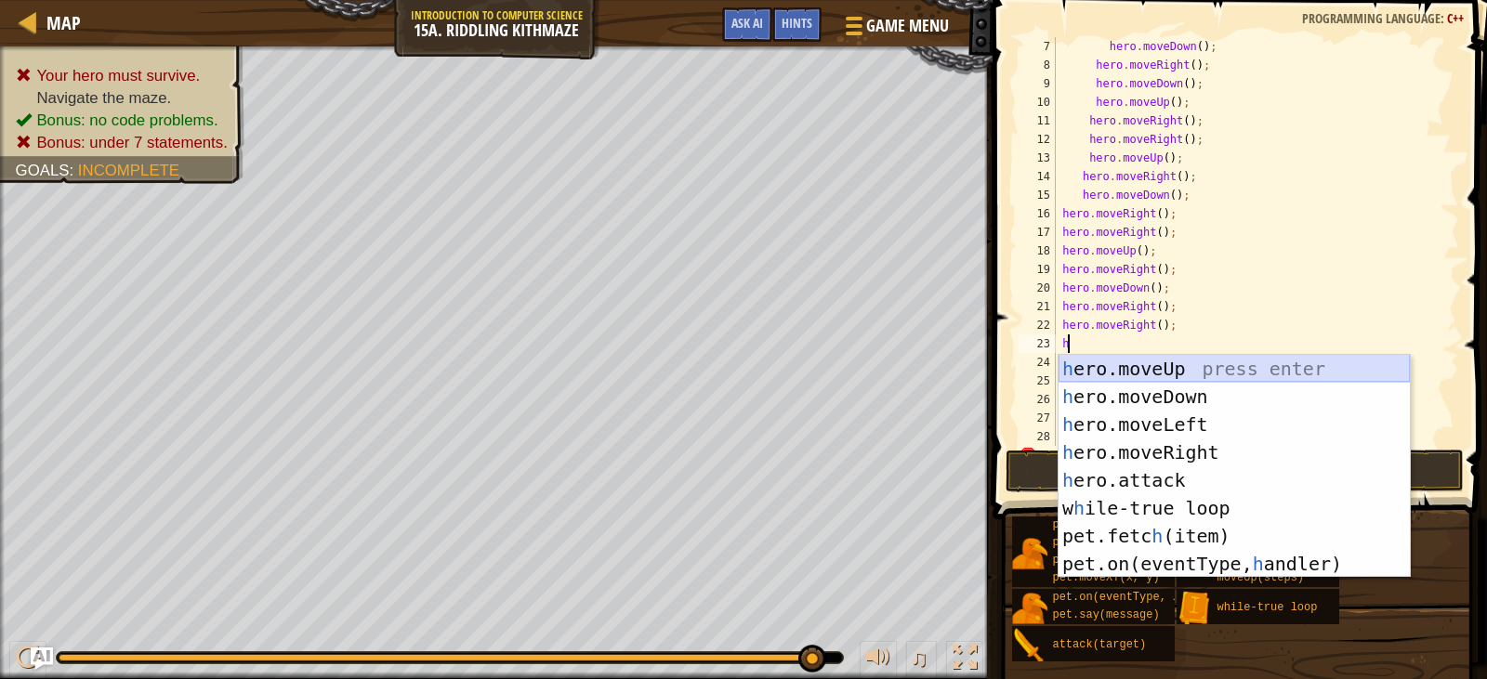
click at [1130, 373] on div "h ero.moveUp press enter h ero.moveDown press enter h ero.moveLeft press enter …" at bounding box center [1234, 494] width 351 height 279
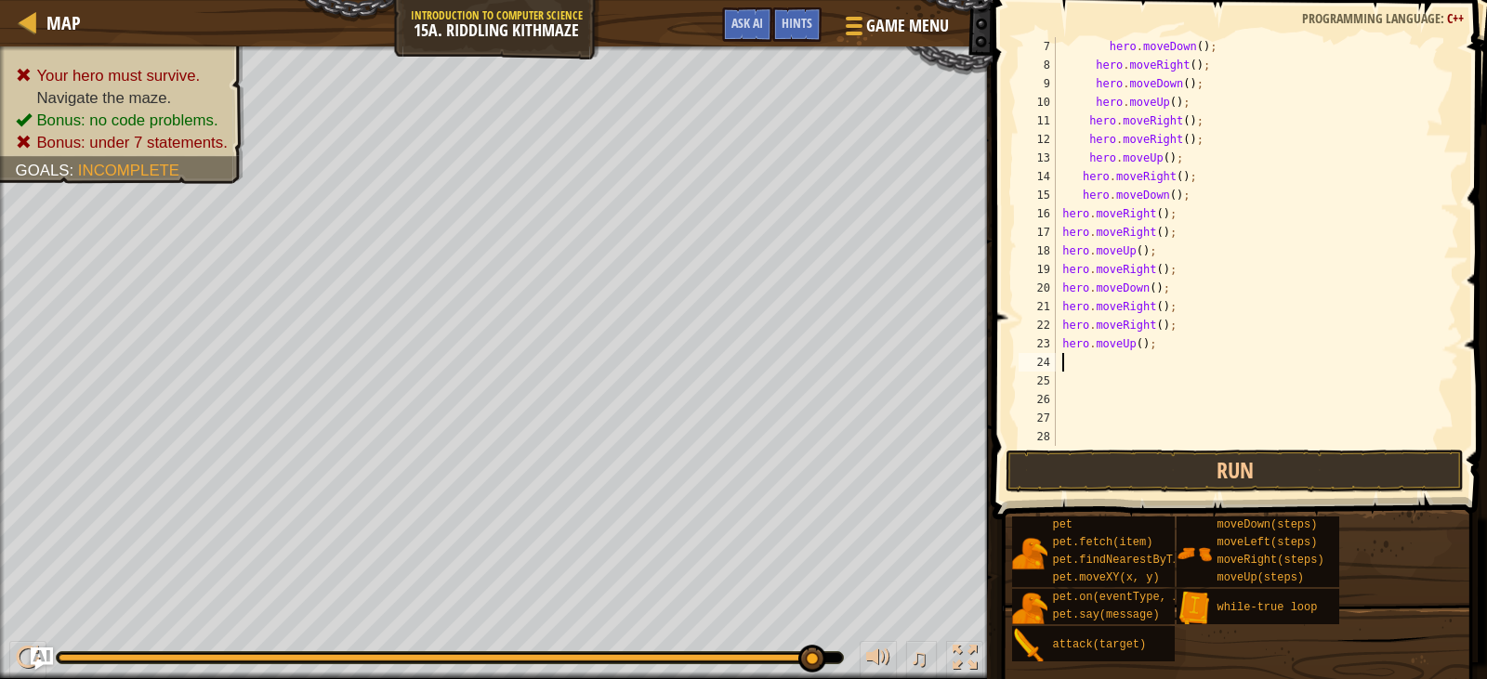
type textarea "h"
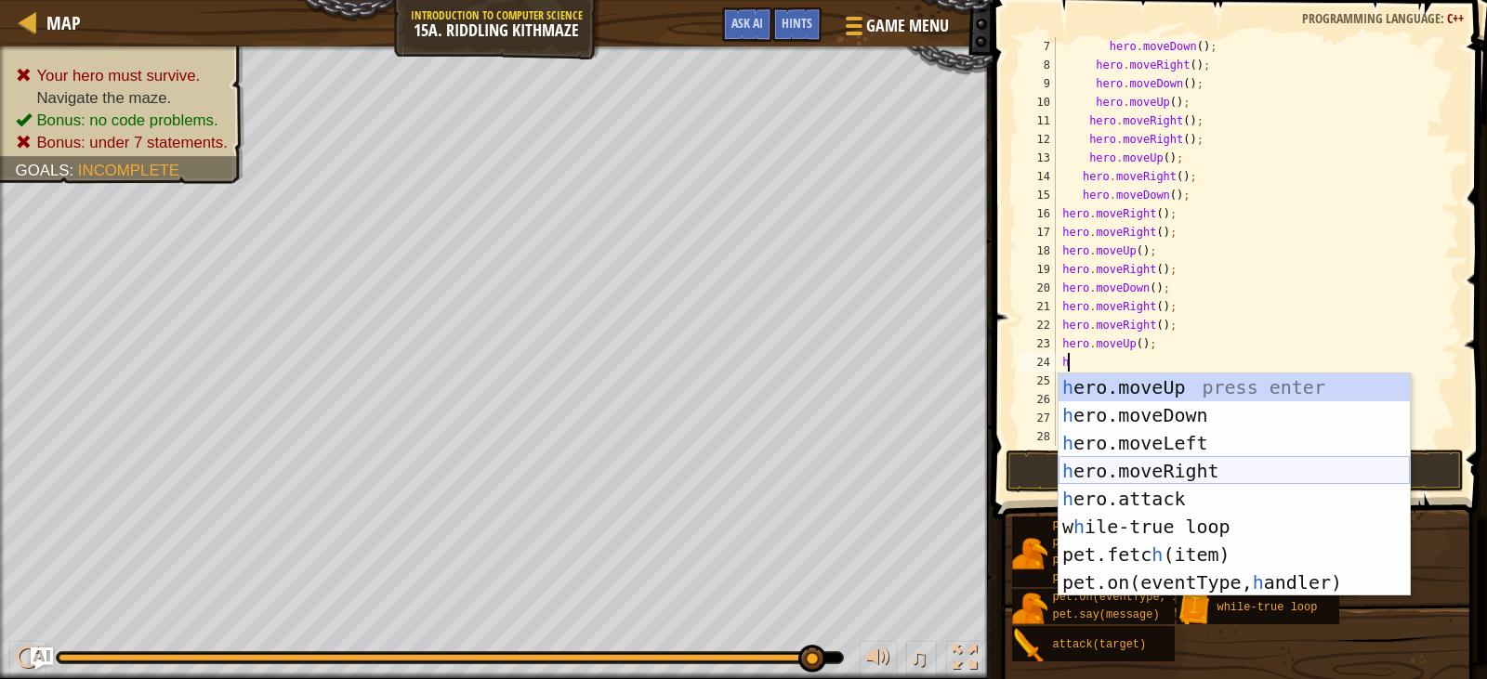
click at [1188, 469] on div "h ero.moveUp press enter h ero.moveDown press enter h ero.moveLeft press enter …" at bounding box center [1234, 513] width 351 height 279
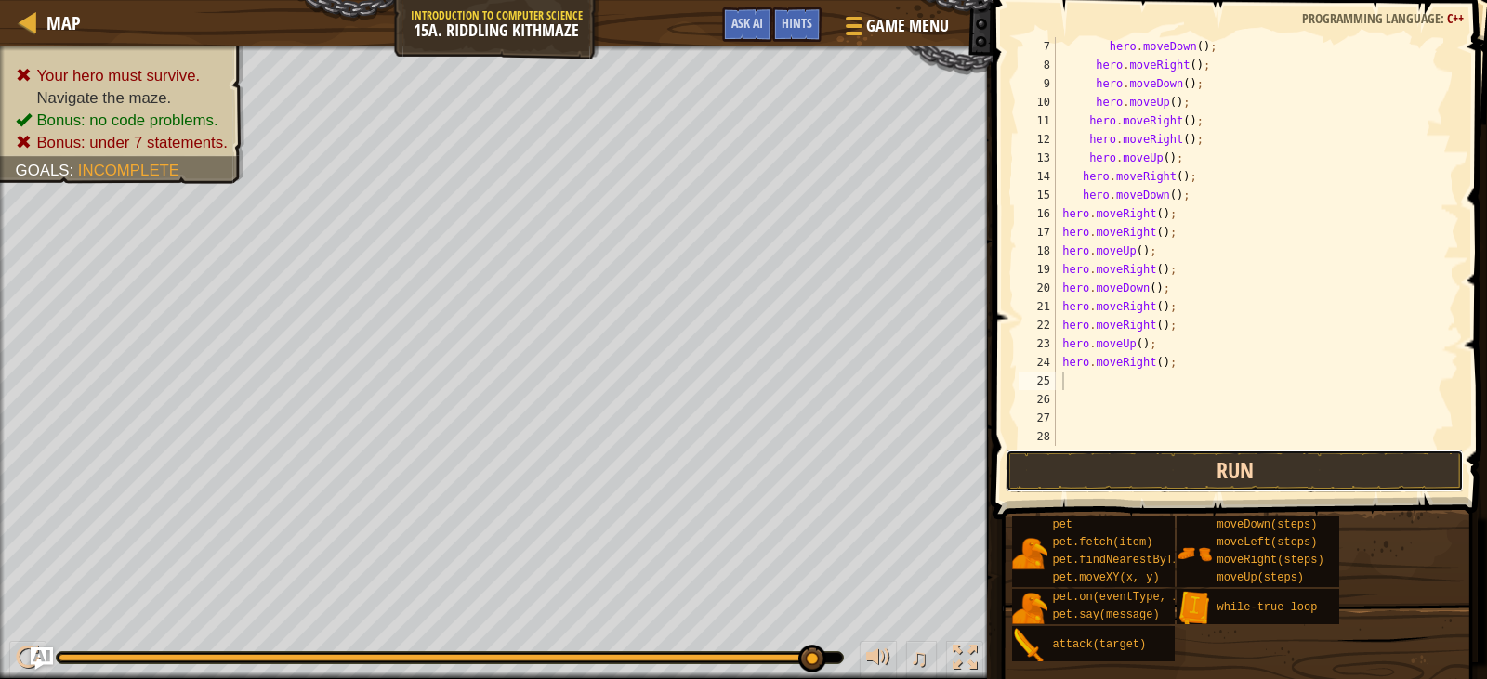
click at [1185, 471] on button "Run" at bounding box center [1234, 471] width 457 height 43
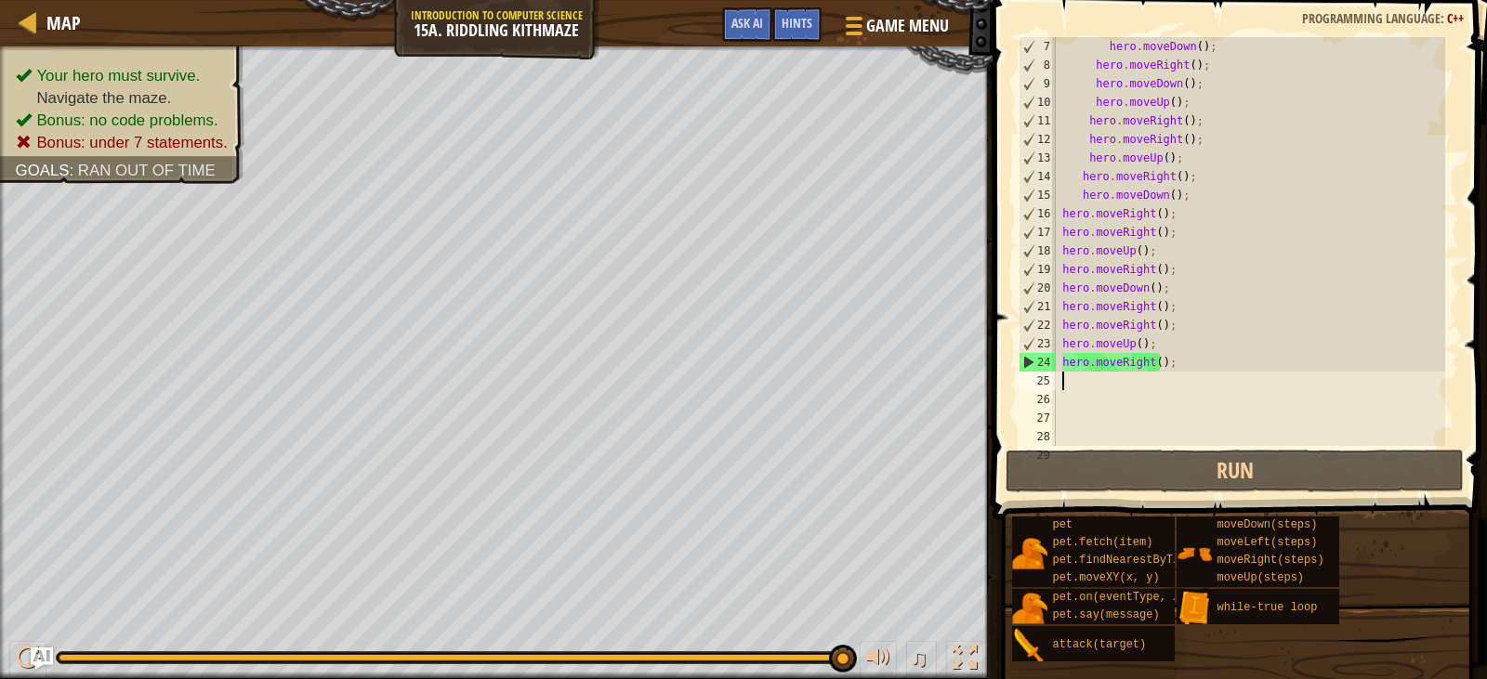
type textarea "h"
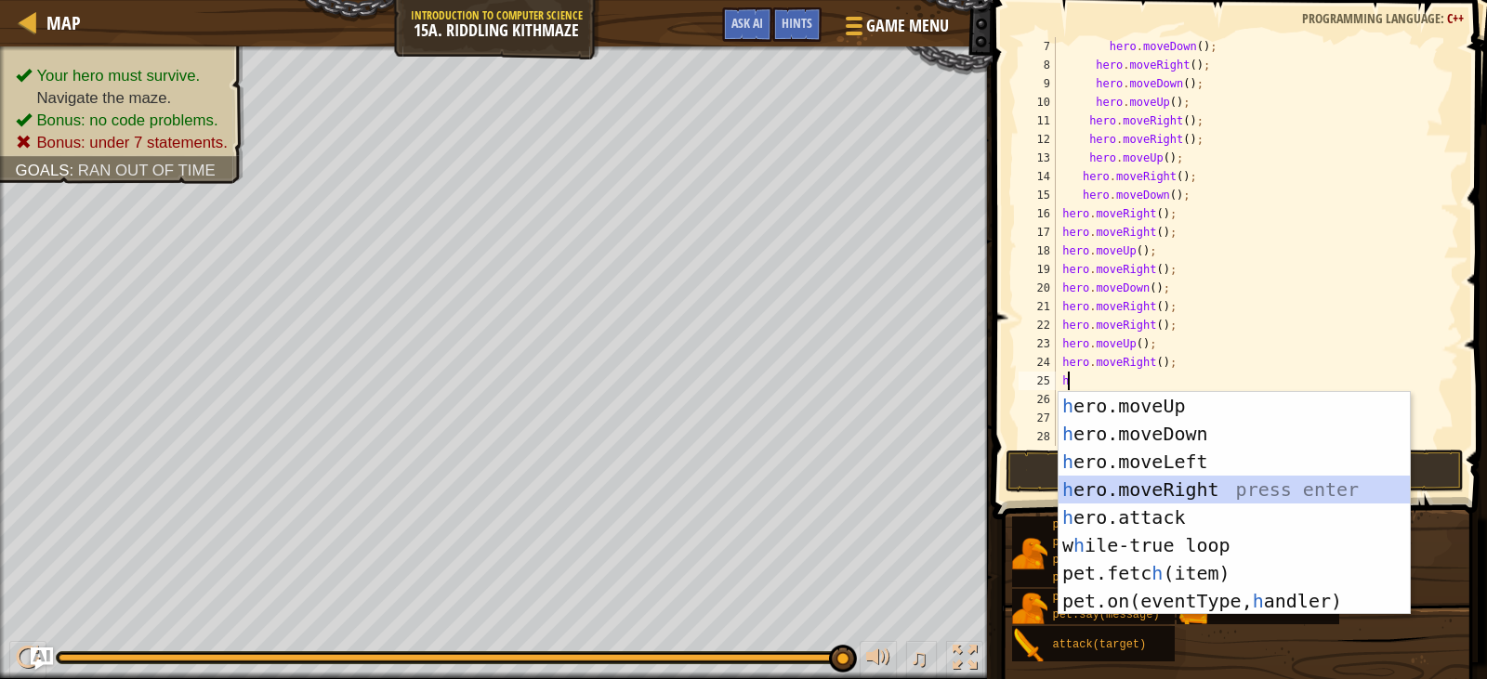
click at [1194, 487] on div "h ero.moveUp press enter h ero.moveDown press enter h ero.moveLeft press enter …" at bounding box center [1234, 531] width 351 height 279
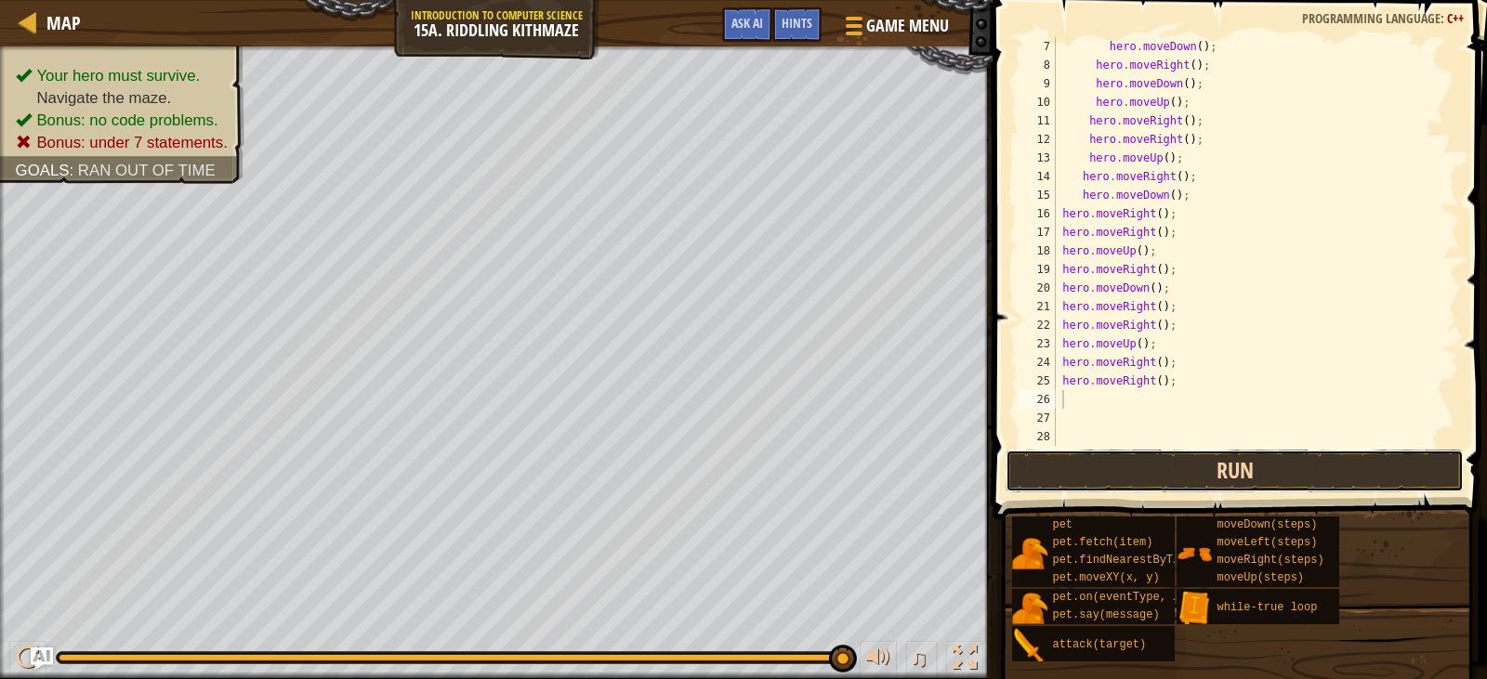
click at [1192, 480] on button "Run" at bounding box center [1234, 471] width 457 height 43
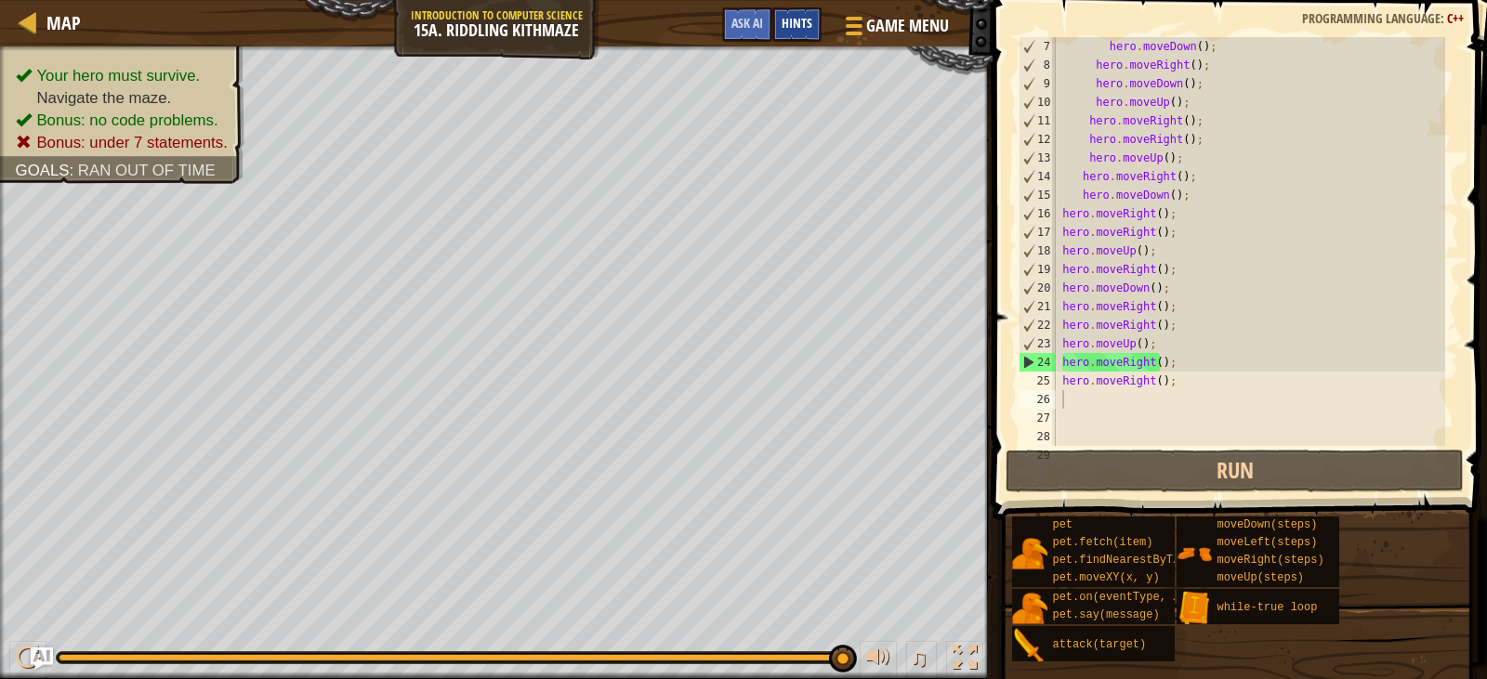
click at [790, 24] on span "Hints" at bounding box center [797, 23] width 31 height 18
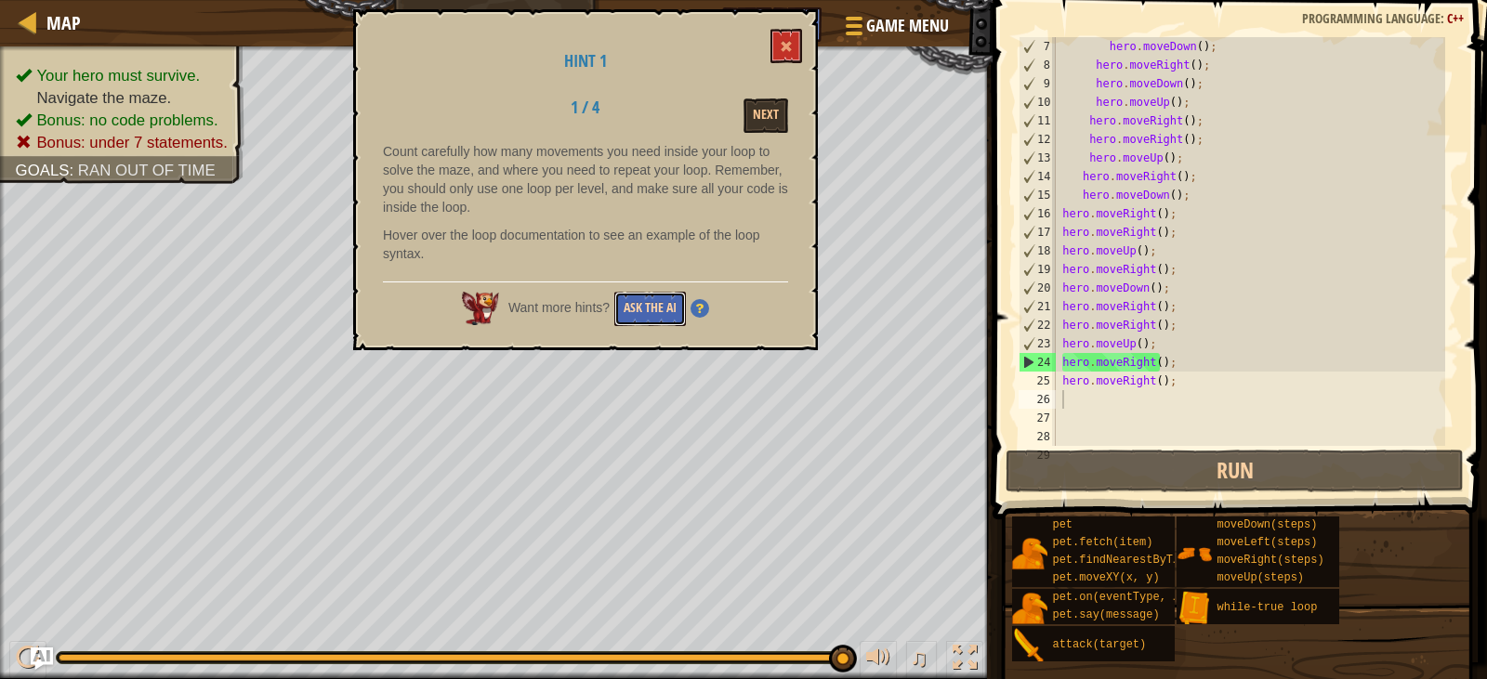
click at [661, 311] on button "Ask the AI" at bounding box center [650, 309] width 72 height 34
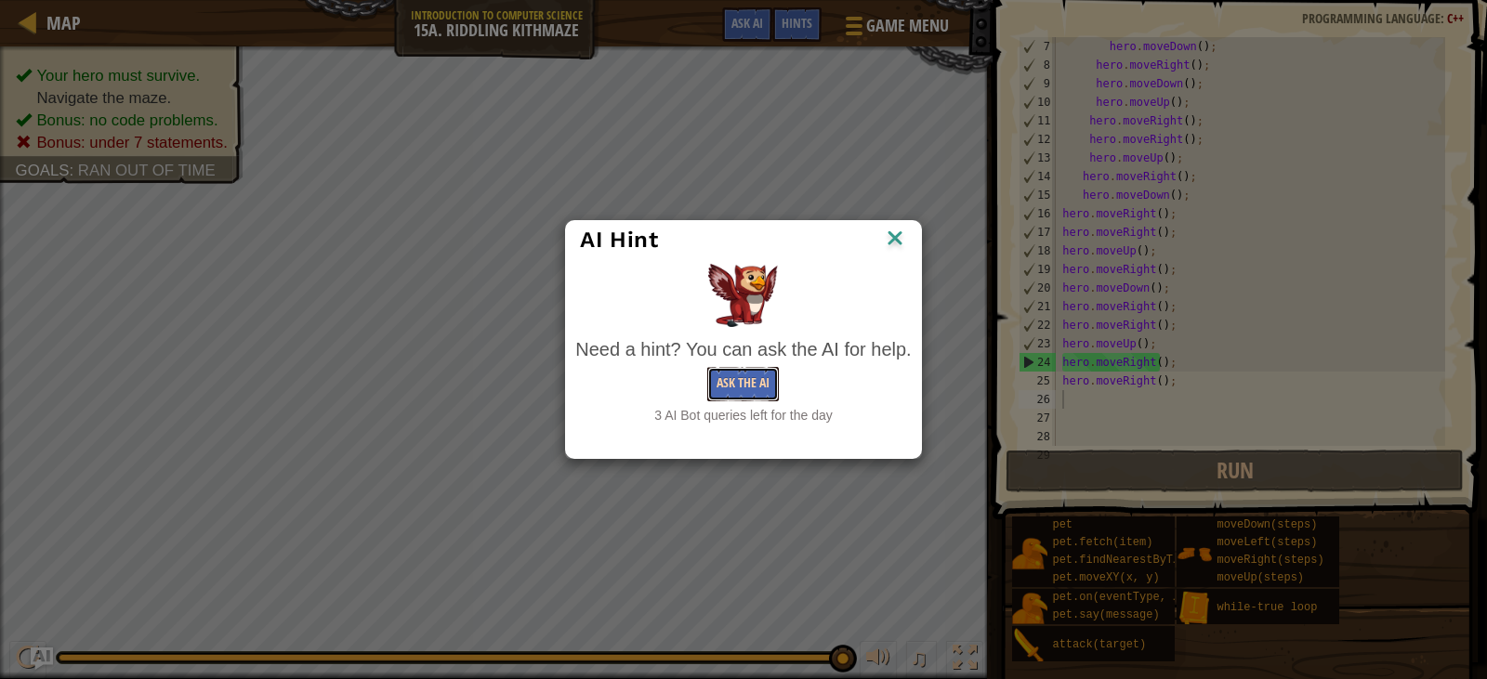
click at [754, 398] on button "Ask the AI" at bounding box center [743, 384] width 72 height 34
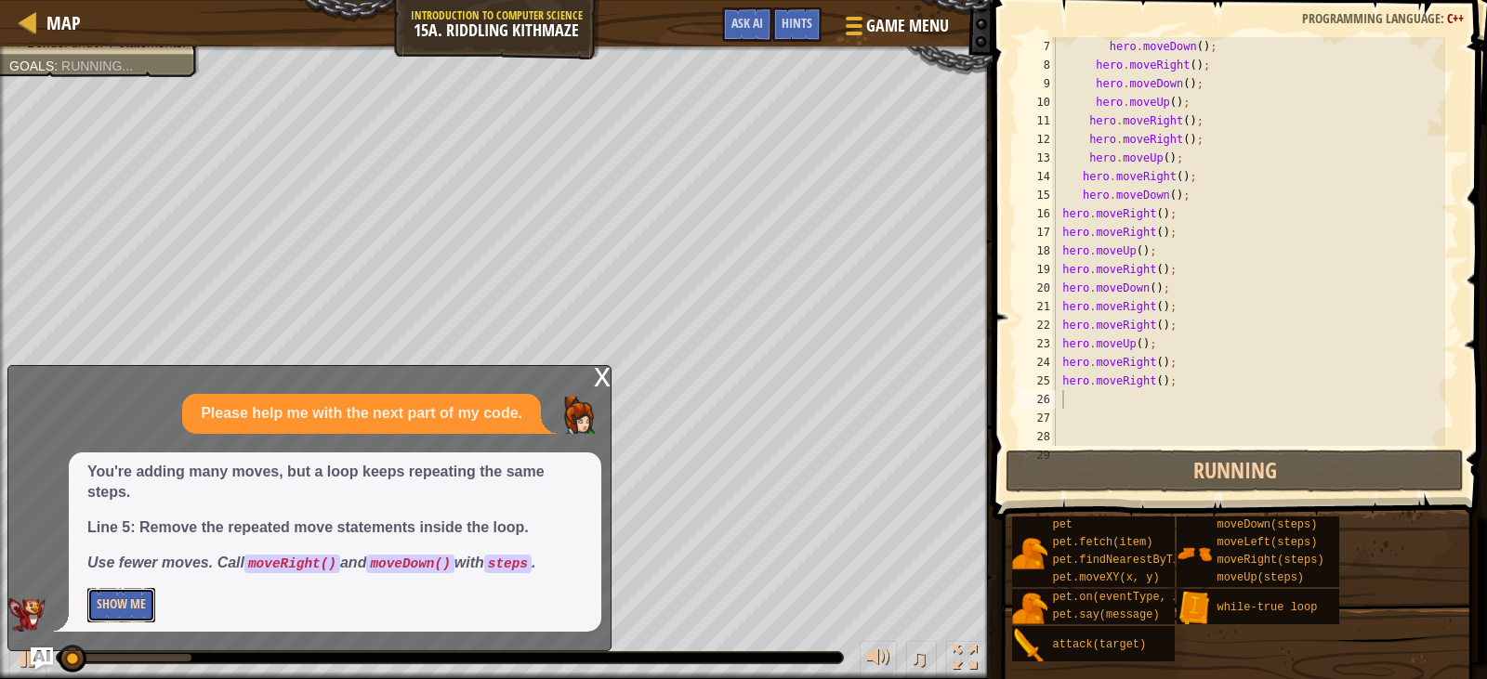
click at [129, 599] on button "Show Me" at bounding box center [121, 605] width 68 height 34
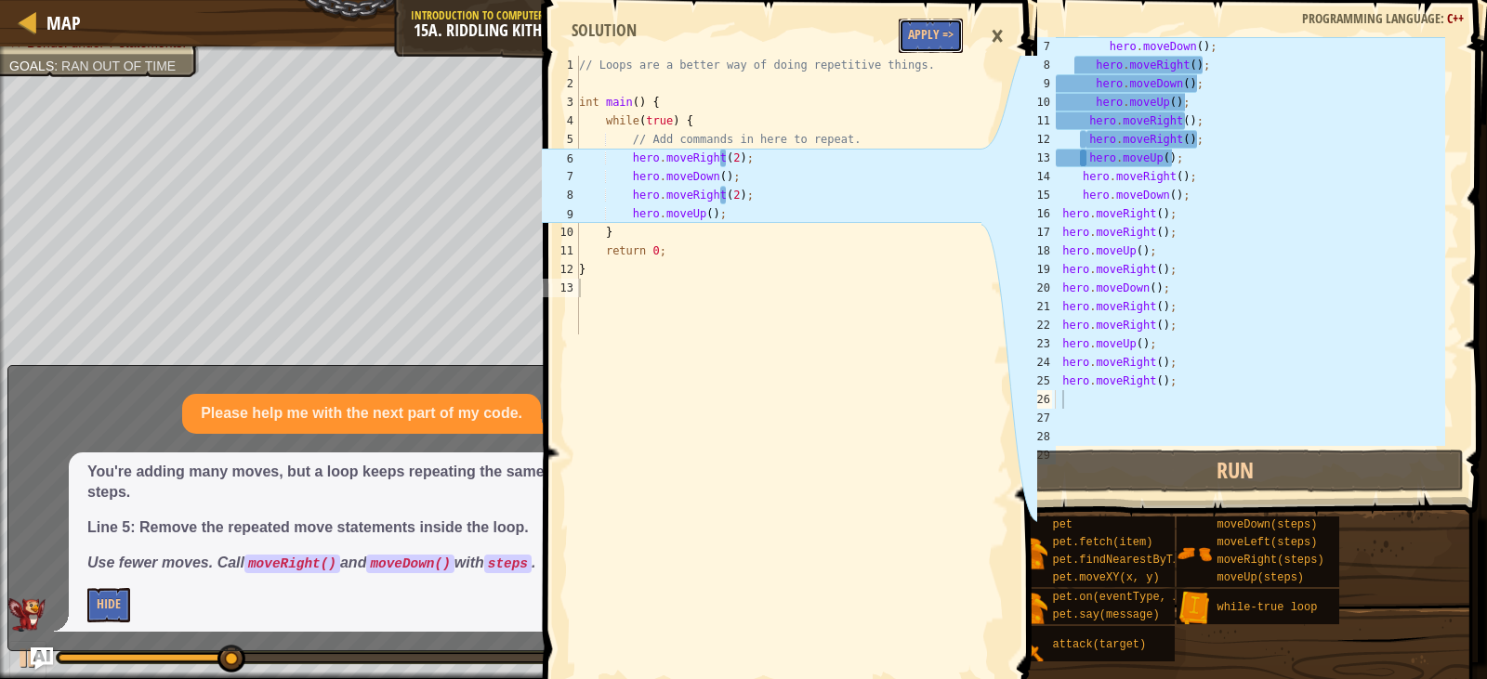
click at [928, 37] on button "Apply =>" at bounding box center [931, 36] width 64 height 34
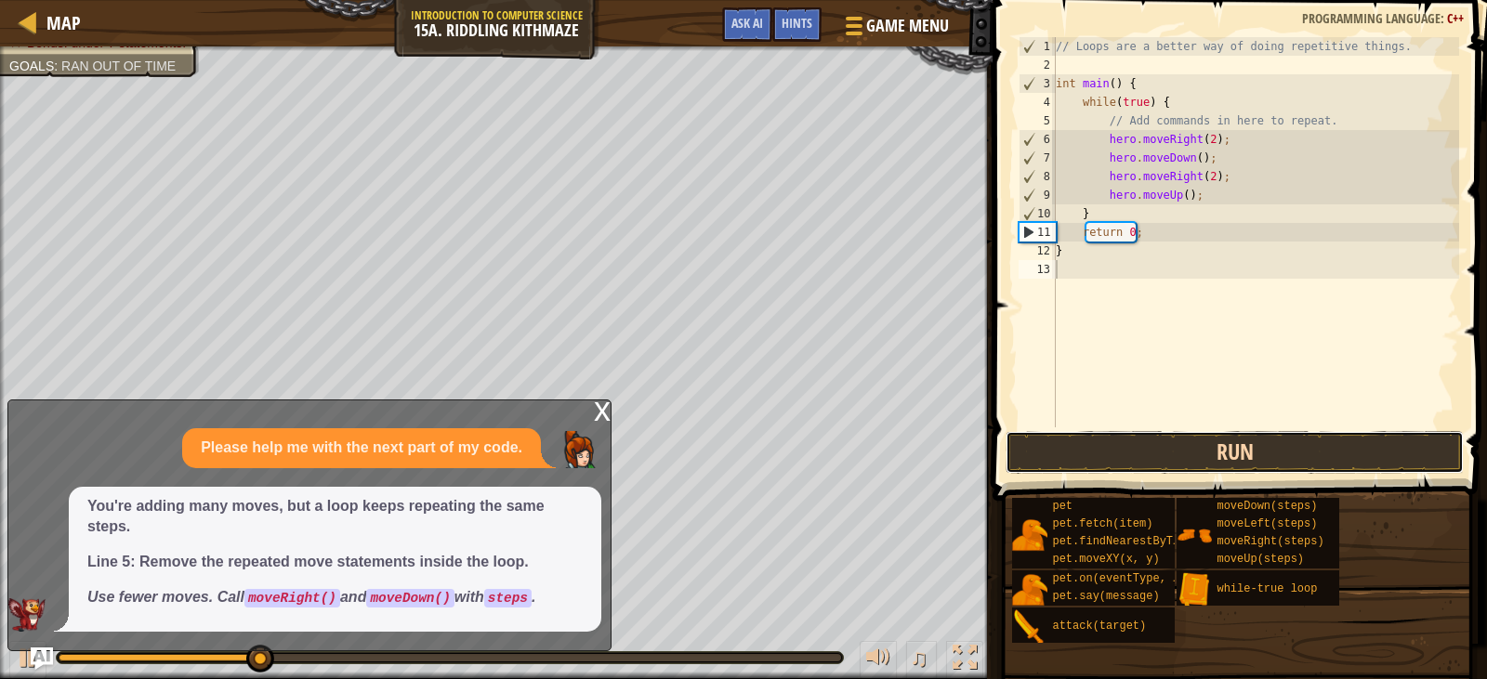
click at [1280, 437] on button "Run" at bounding box center [1234, 452] width 457 height 43
